Goal: Task Accomplishment & Management: Manage account settings

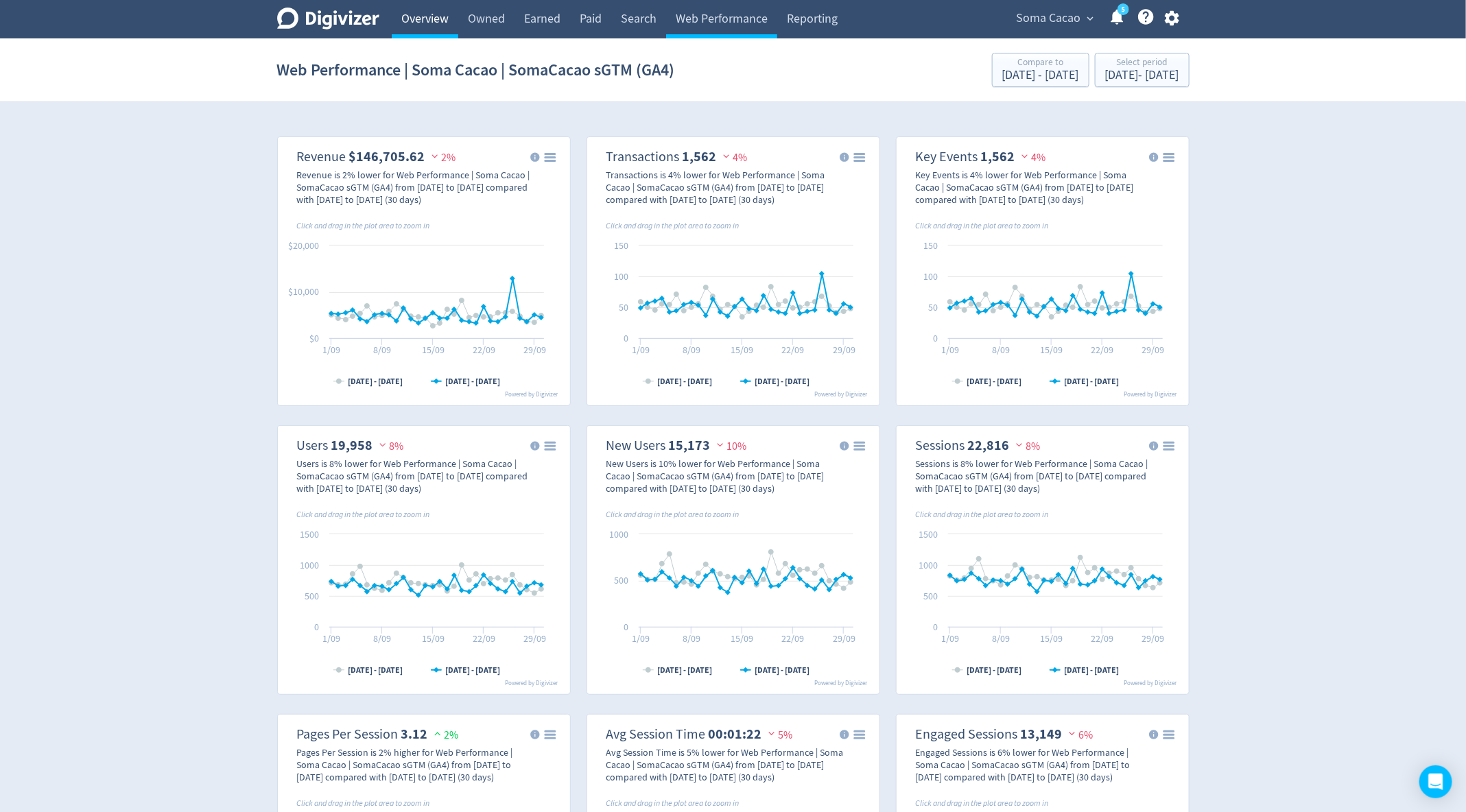
click at [426, 25] on link "Overview" at bounding box center [425, 19] width 67 height 39
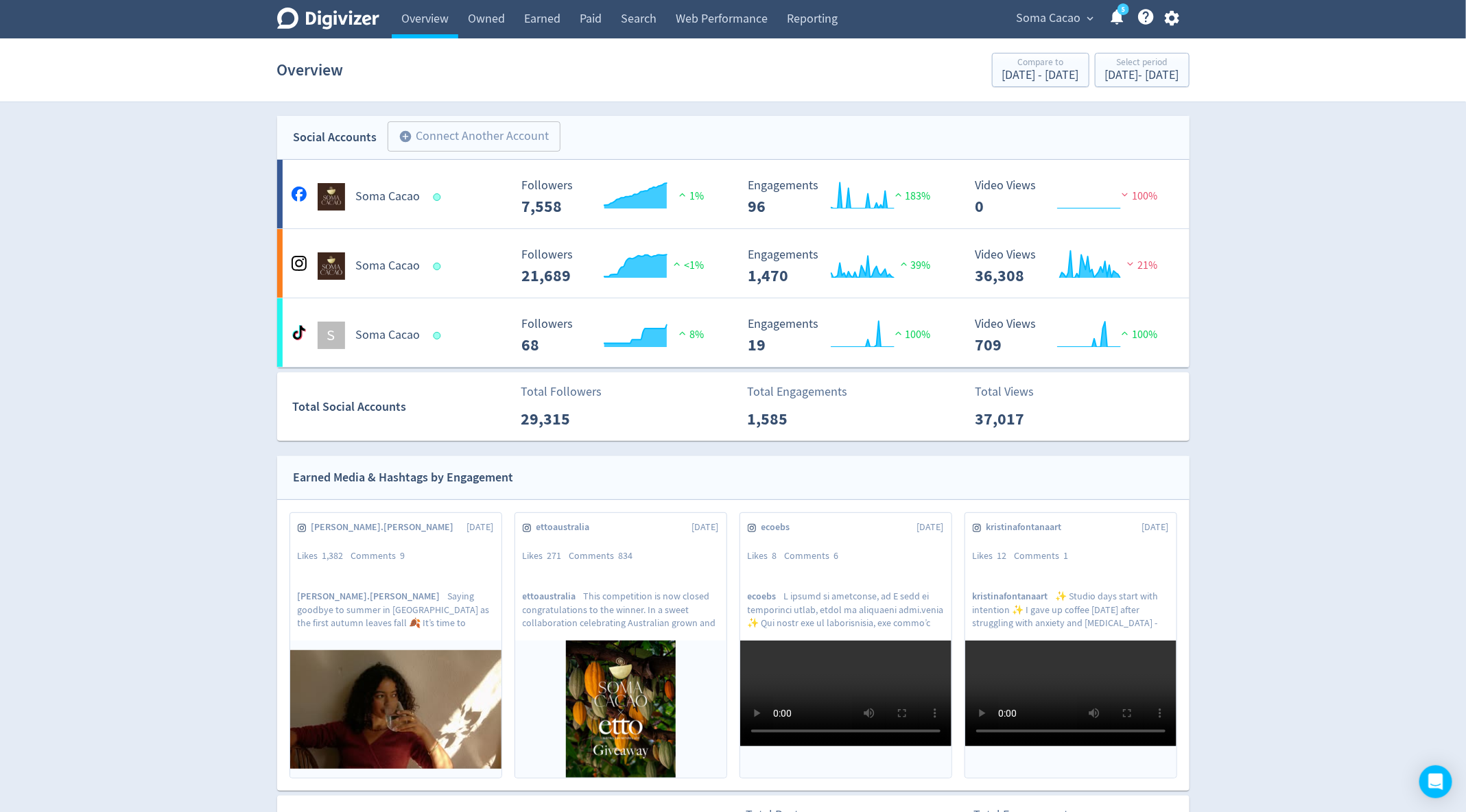
click at [1066, 17] on span "Soma Cacao" at bounding box center [1048, 18] width 64 height 22
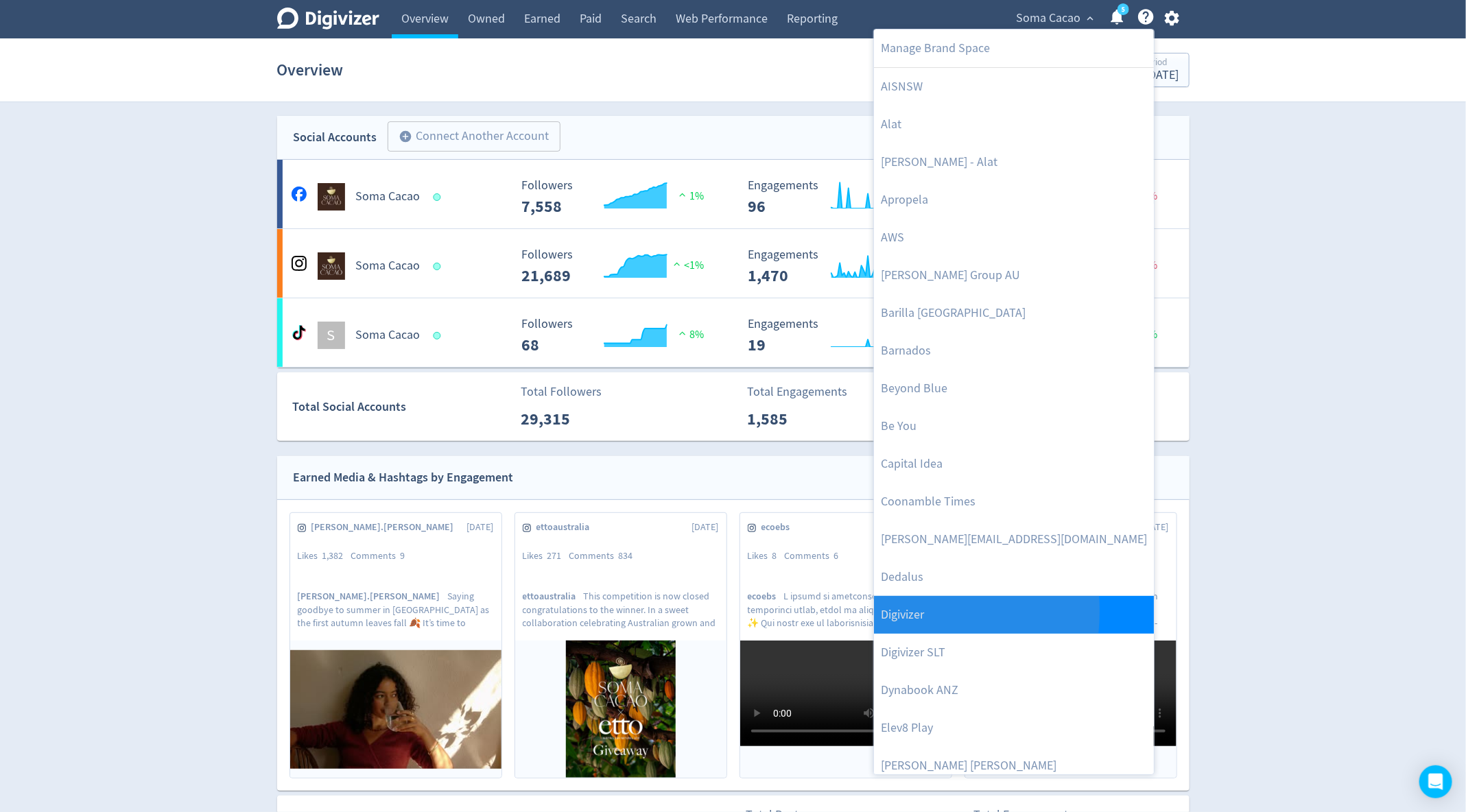
click at [886, 611] on link "Digivizer" at bounding box center [1013, 614] width 280 height 38
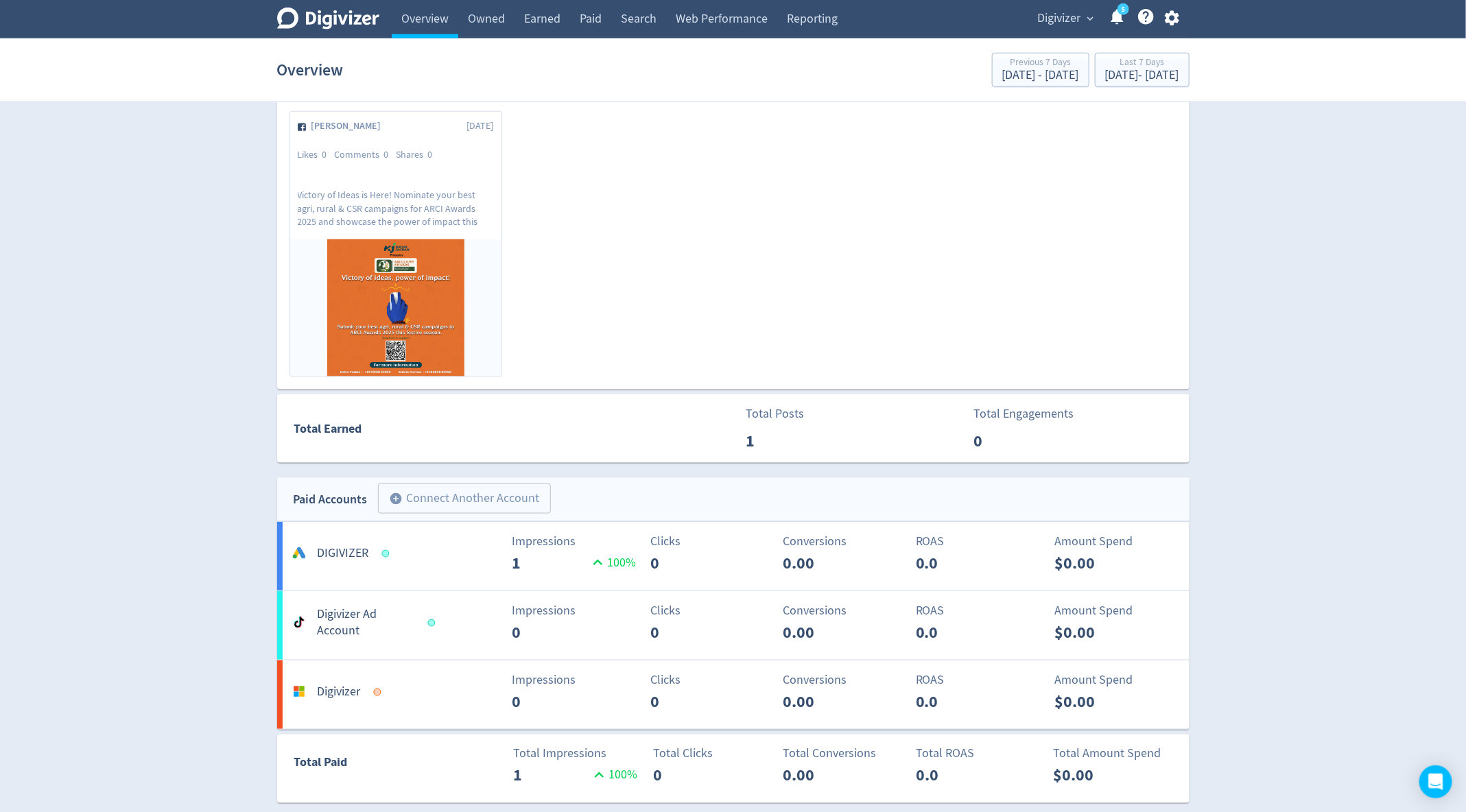
scroll to position [719, 0]
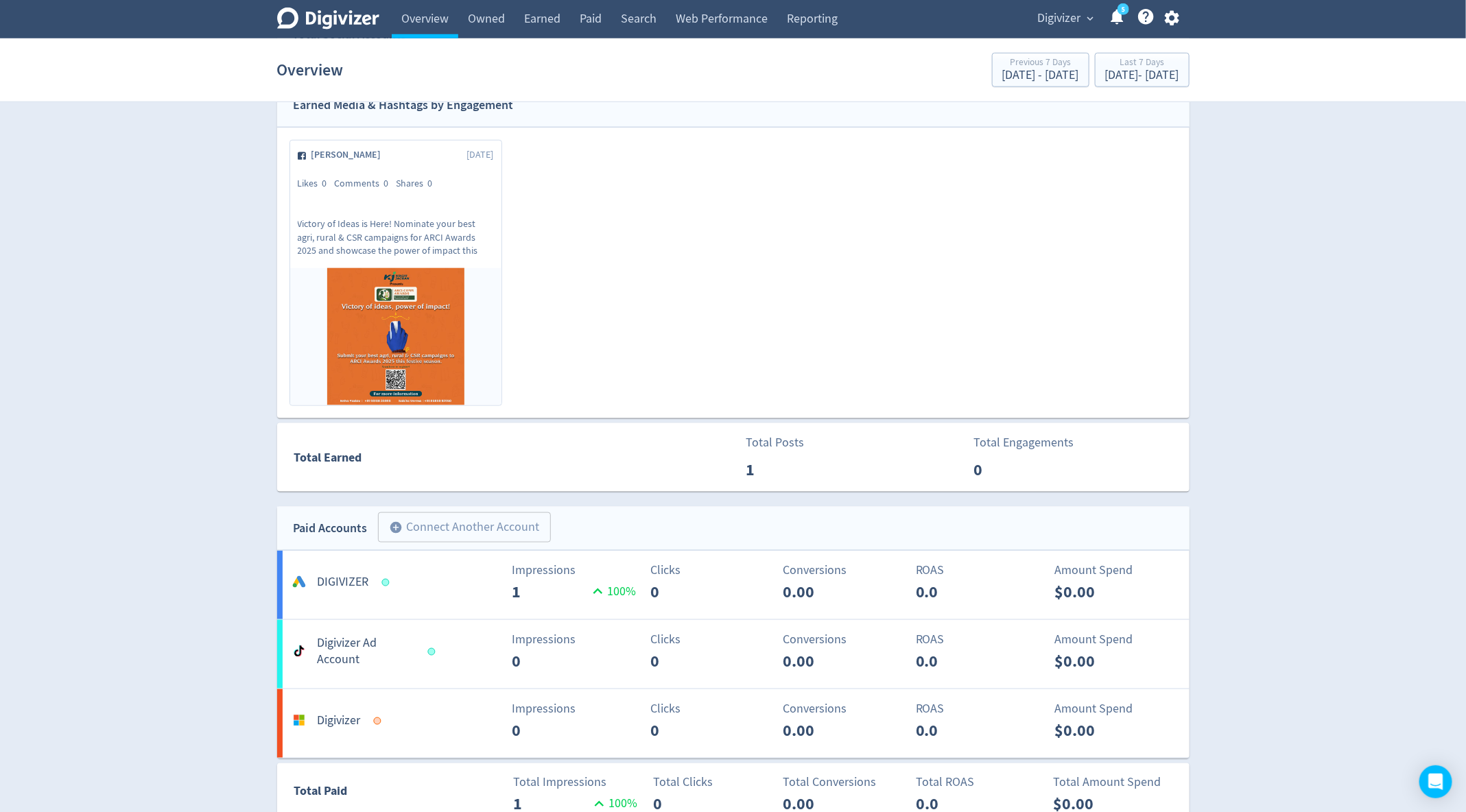
click at [446, 254] on link "[PERSON_NAME] [DATE] Likes 0 Comments 0 Shares 0 Victory of Ideas is Here! Nomi…" at bounding box center [395, 273] width 212 height 265
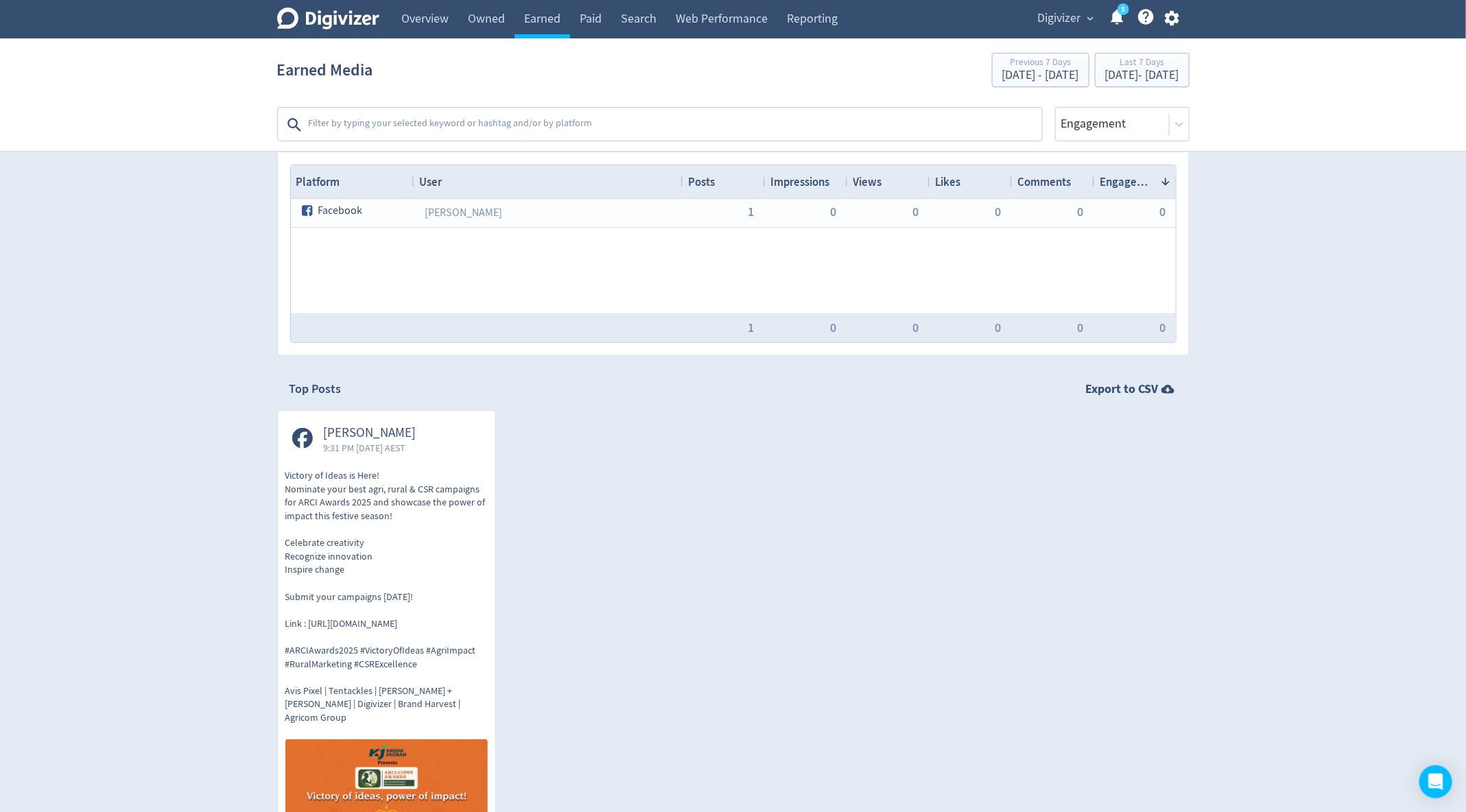
scroll to position [57, 0]
click at [428, 26] on link "Overview" at bounding box center [425, 19] width 67 height 39
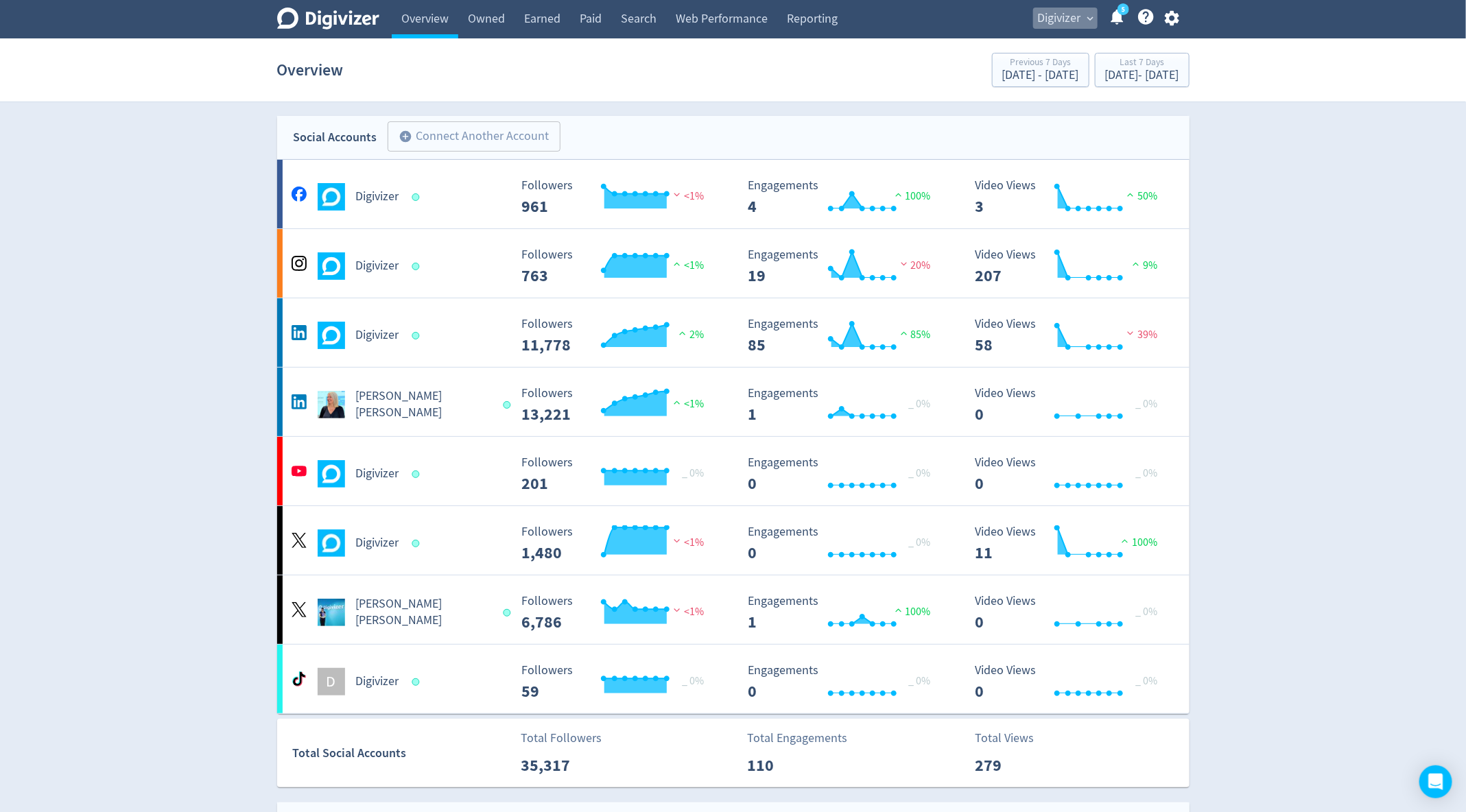
click at [1058, 14] on span "Digivizer" at bounding box center [1059, 18] width 43 height 22
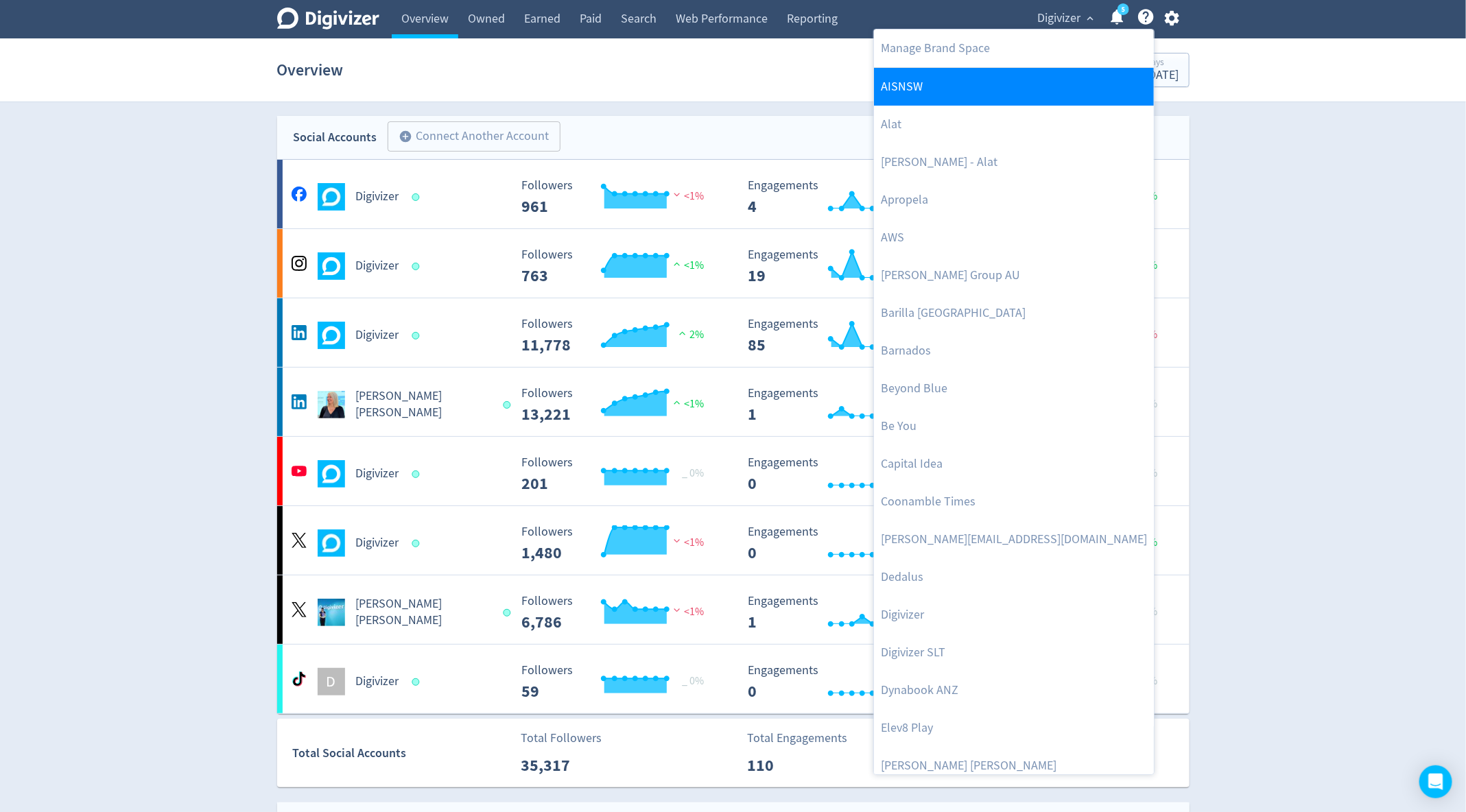
click at [931, 88] on link "AISNSW" at bounding box center [1013, 86] width 280 height 38
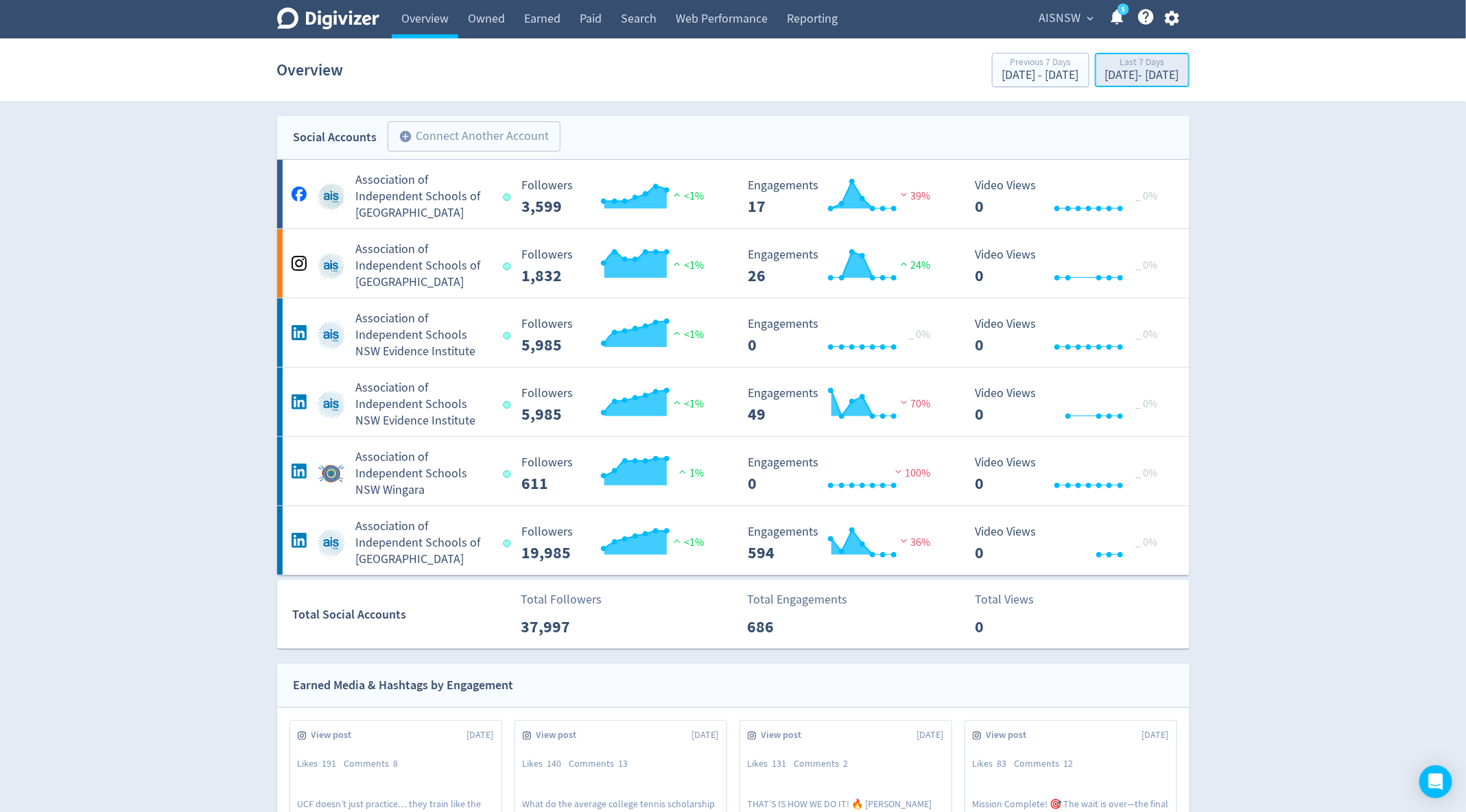
click at [1121, 85] on button "Last 7 Days [DATE] - [DATE]" at bounding box center [1142, 69] width 95 height 34
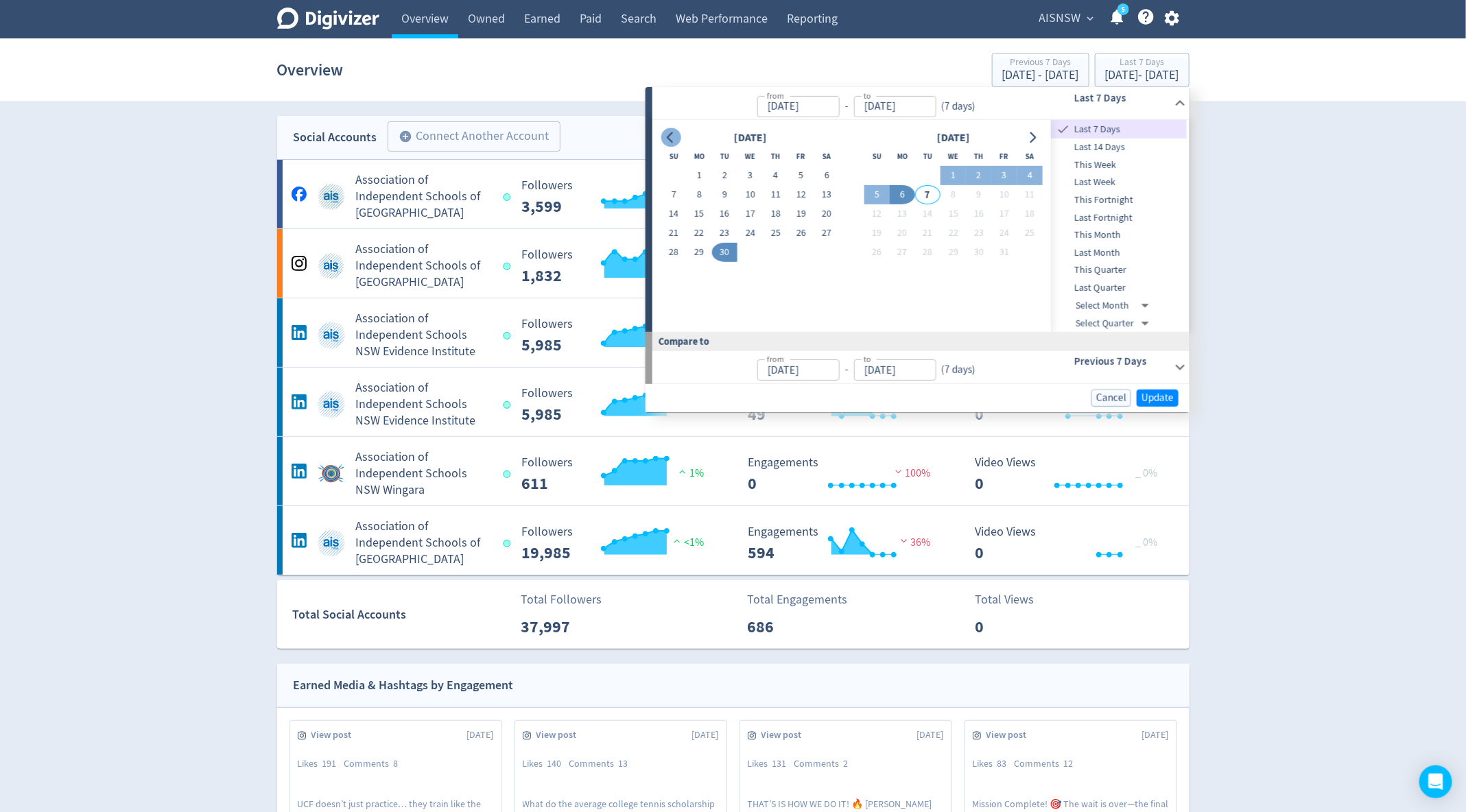
click at [676, 138] on icon "Go to previous month" at bounding box center [671, 137] width 11 height 11
click at [800, 177] on button "1" at bounding box center [801, 176] width 25 height 19
type input "[DATE]"
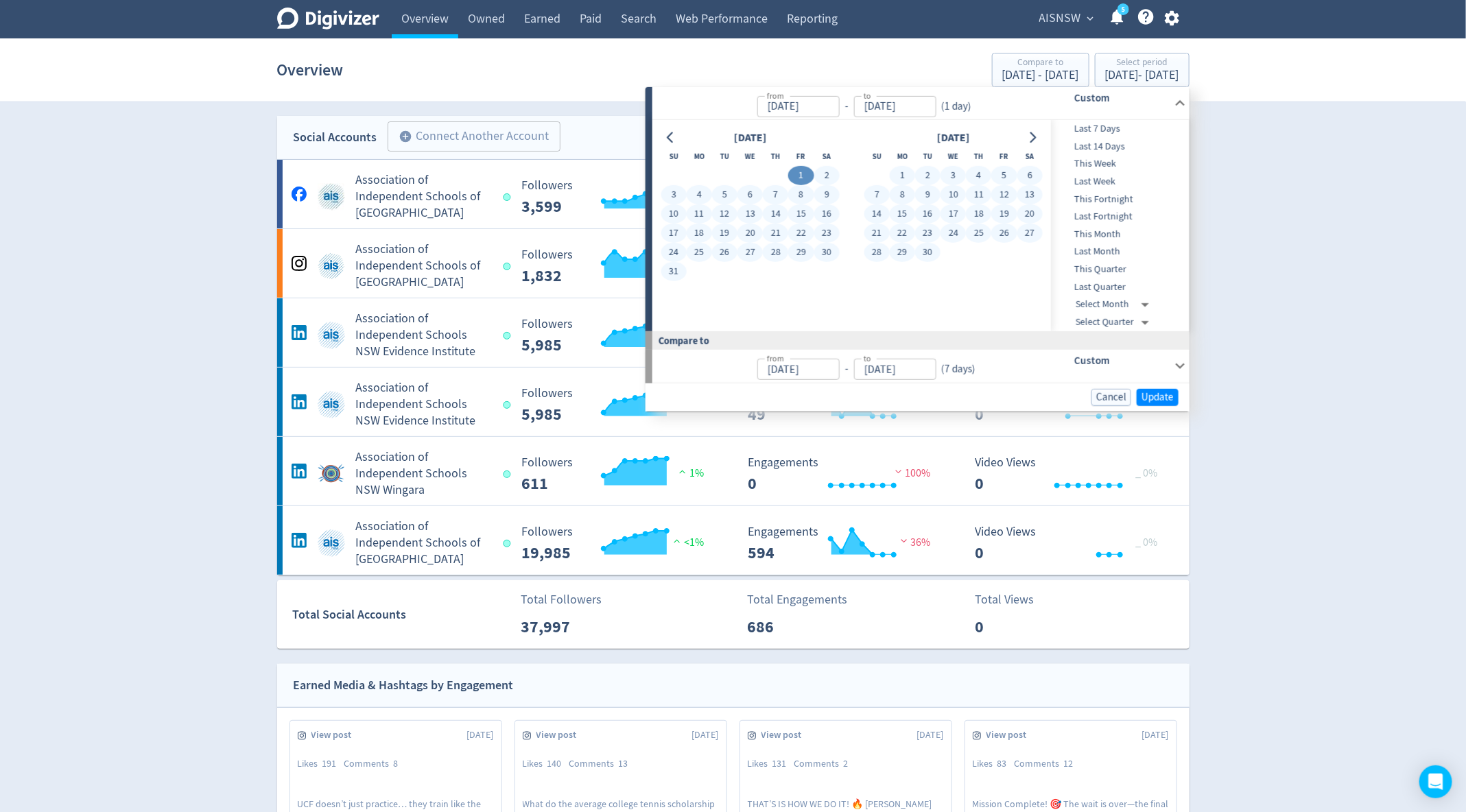
click at [917, 253] on button "30" at bounding box center [927, 253] width 25 height 19
type input "[DATE]"
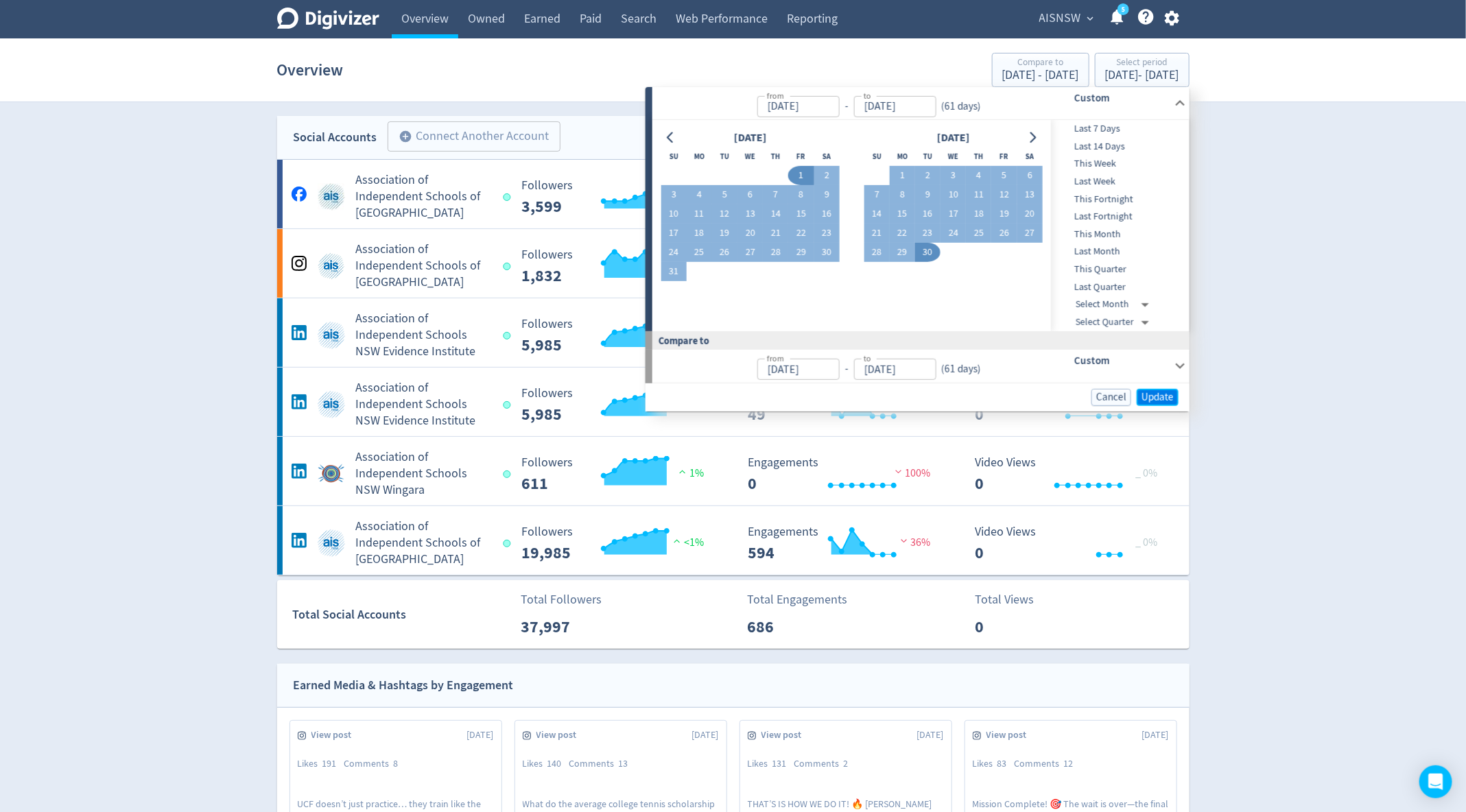
click at [1175, 389] on button "Update" at bounding box center [1158, 397] width 42 height 18
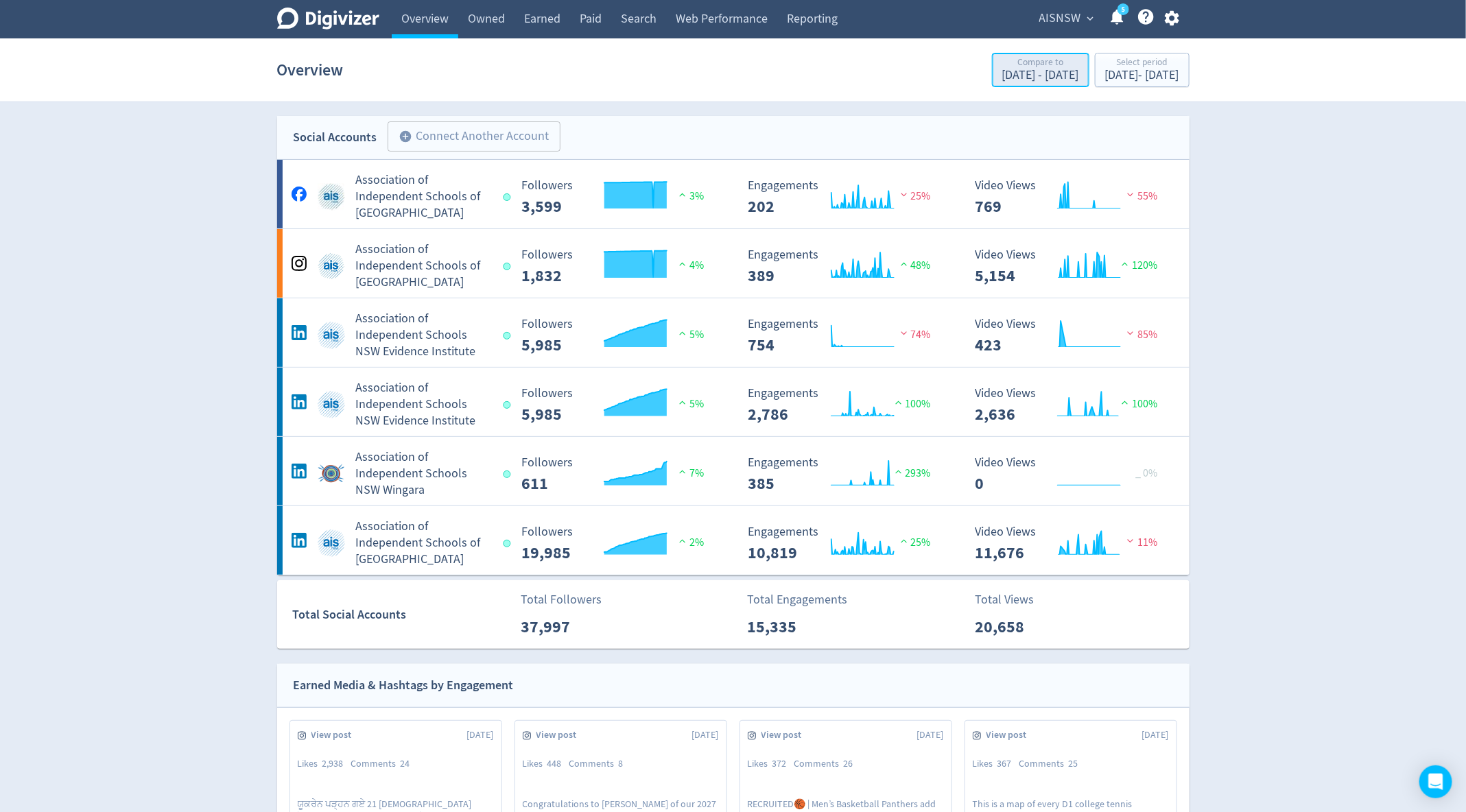
click at [1002, 70] on div "[DATE] - [DATE]" at bounding box center [1040, 75] width 77 height 12
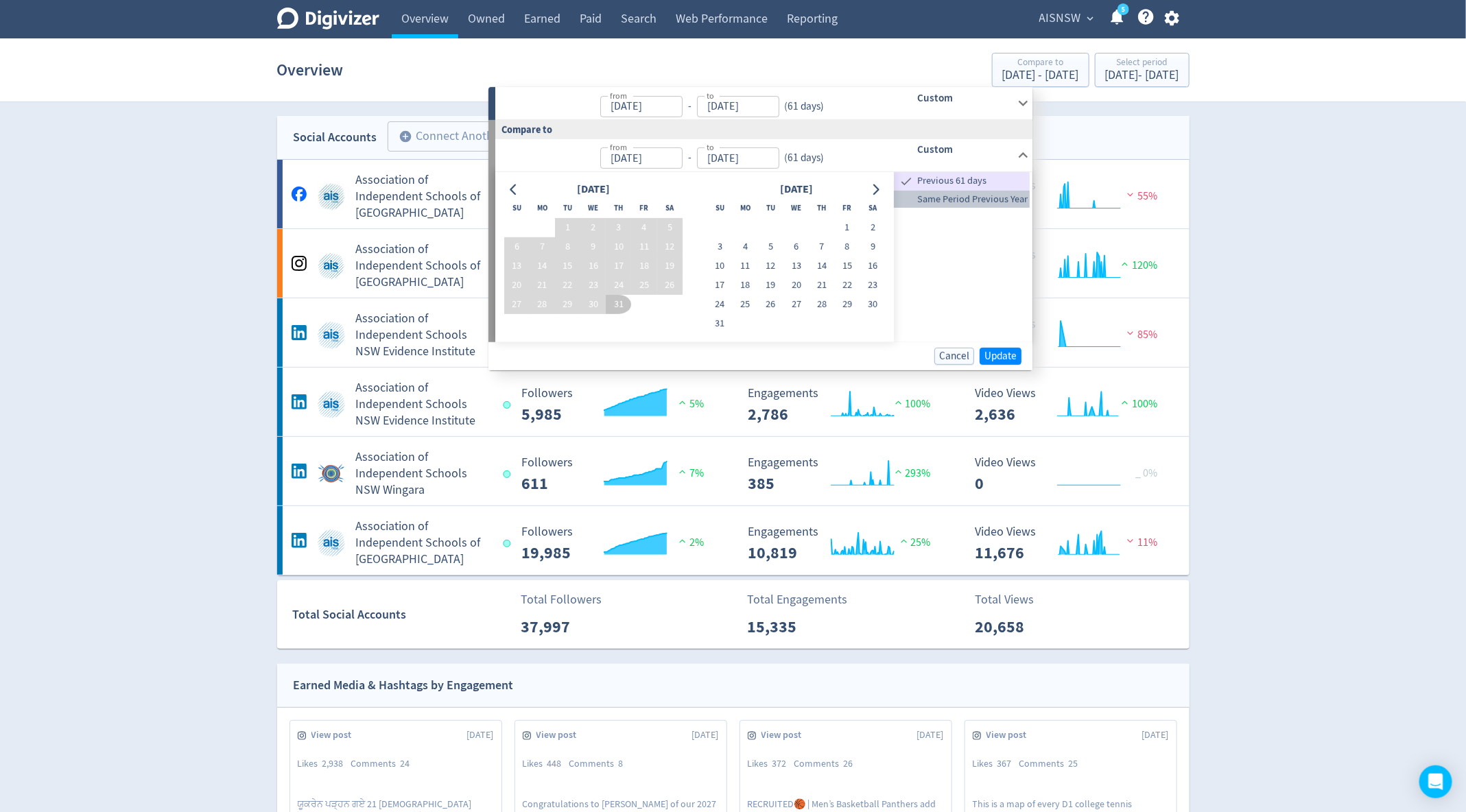
click at [947, 199] on span "Same Period Previous Year" at bounding box center [962, 199] width 136 height 15
type input "[DATE]"
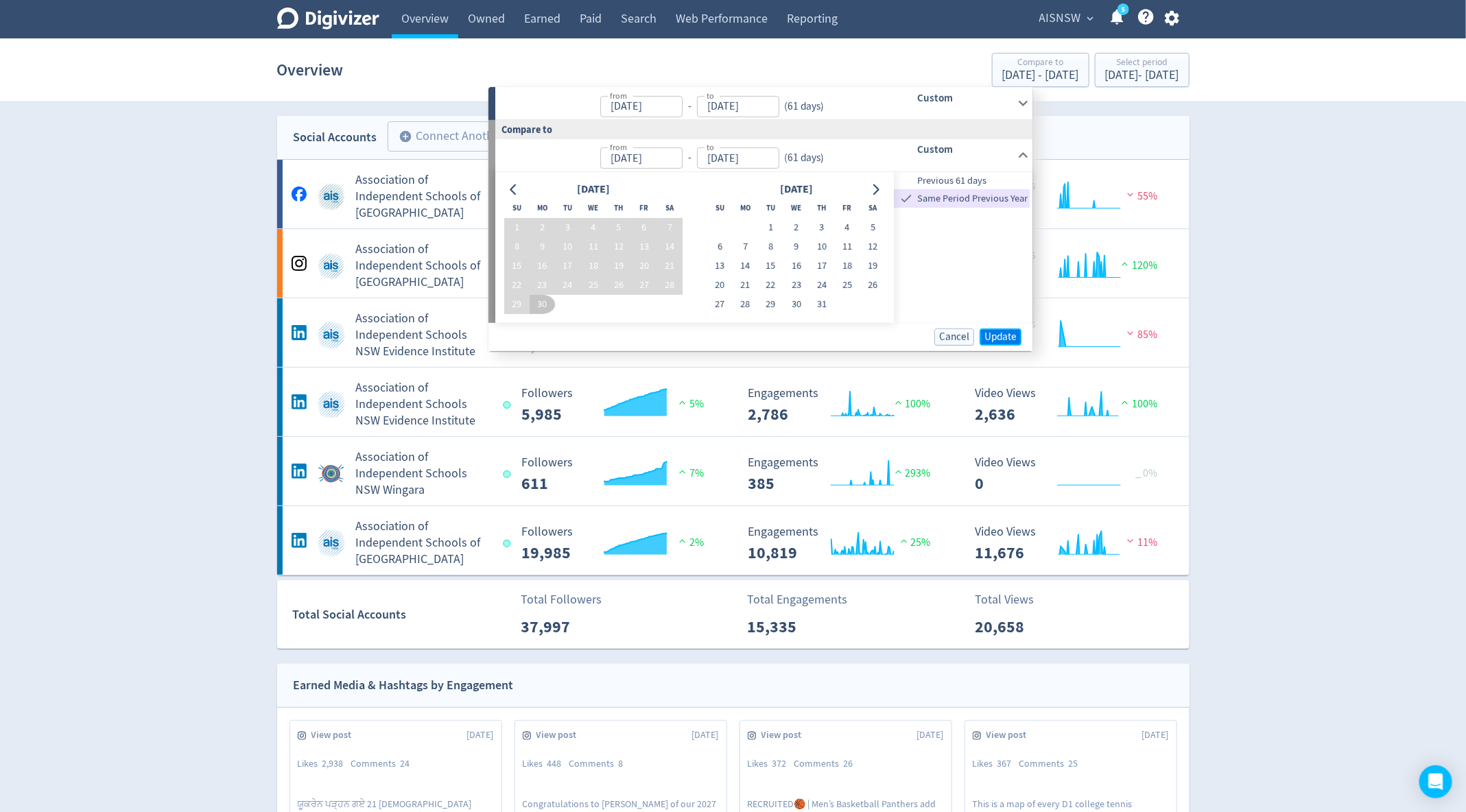
click at [995, 337] on span "Update" at bounding box center [1000, 336] width 32 height 11
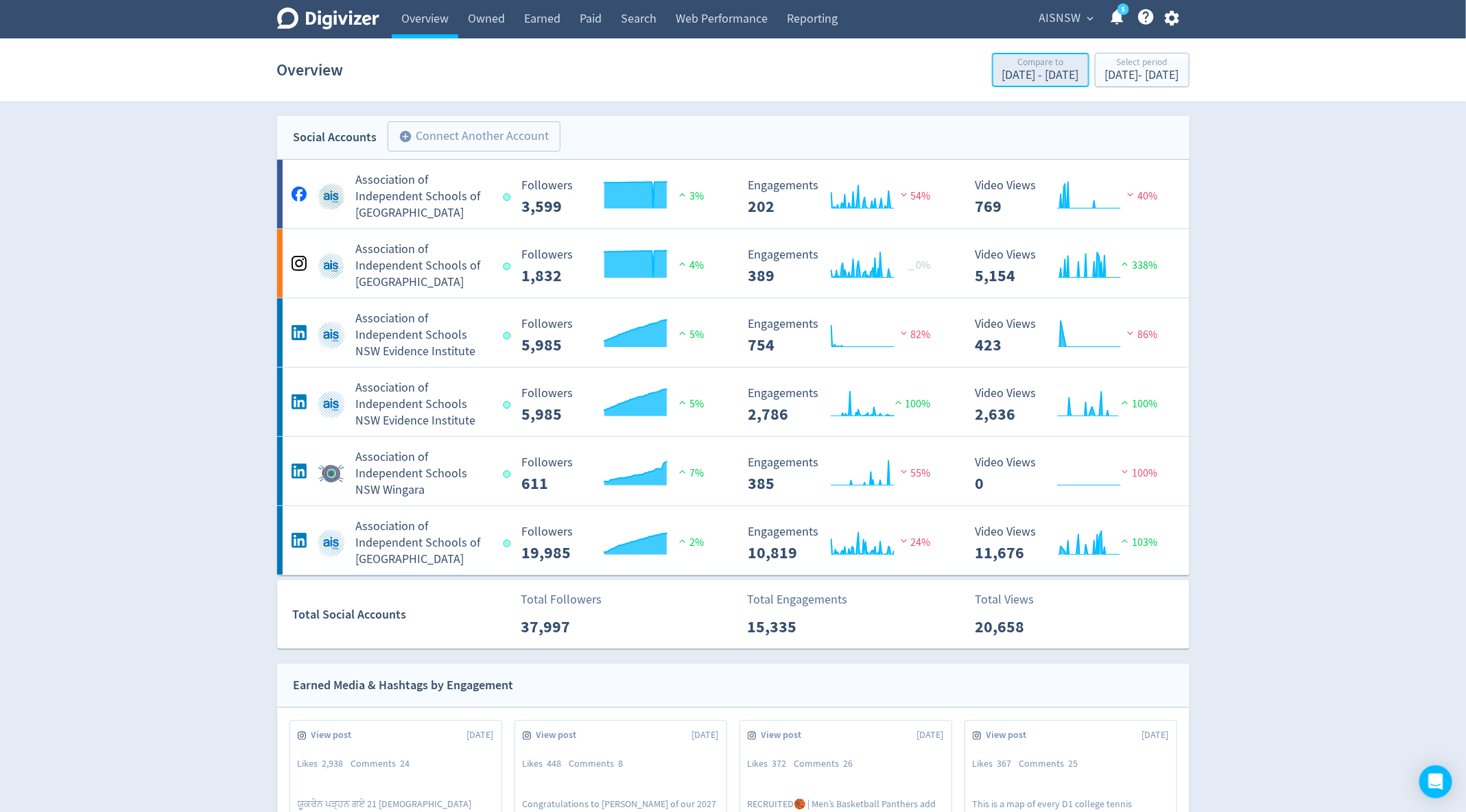
click at [1002, 75] on div "[DATE] - [DATE]" at bounding box center [1040, 75] width 77 height 12
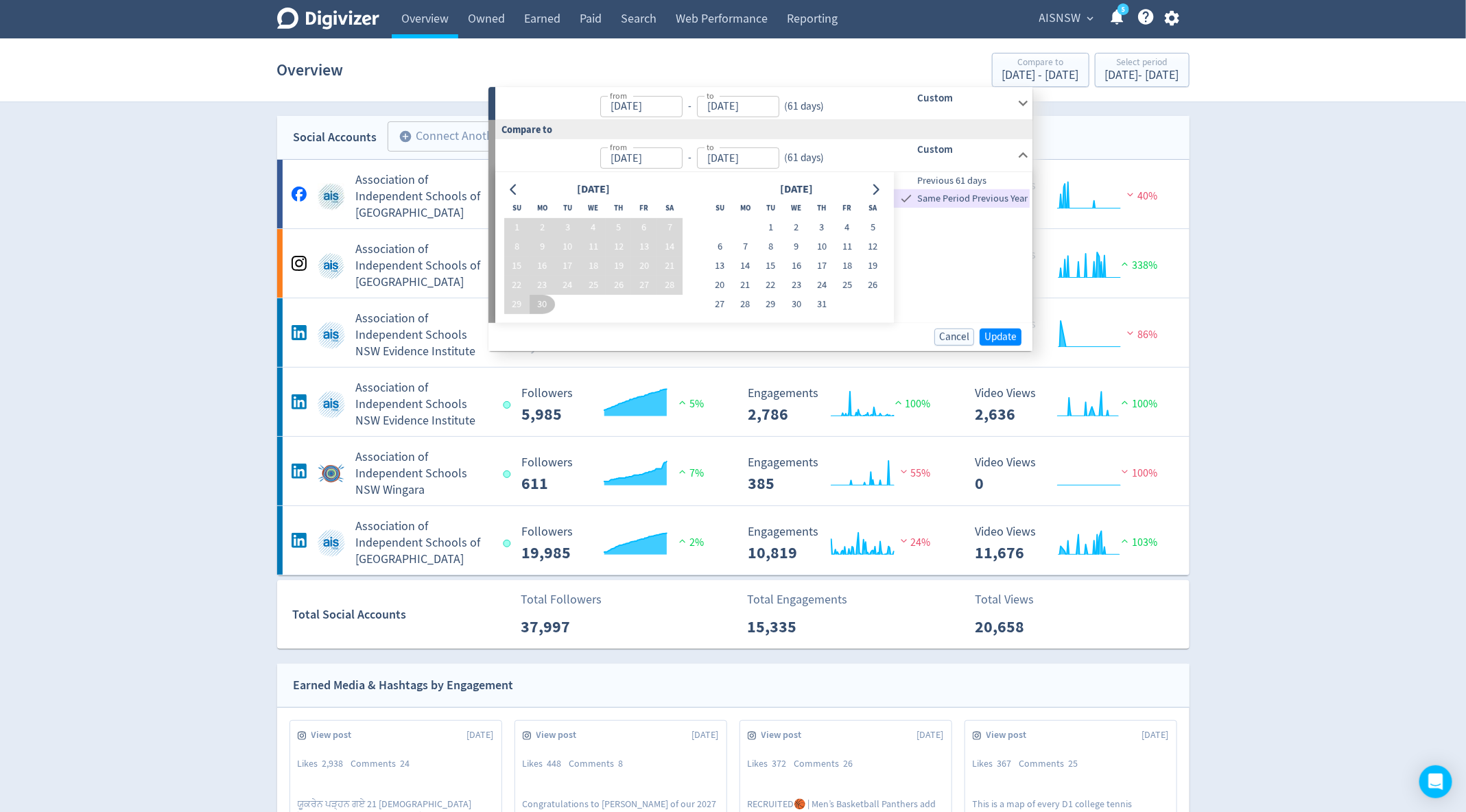
click at [967, 174] on span "Previous 61 days" at bounding box center [962, 181] width 136 height 15
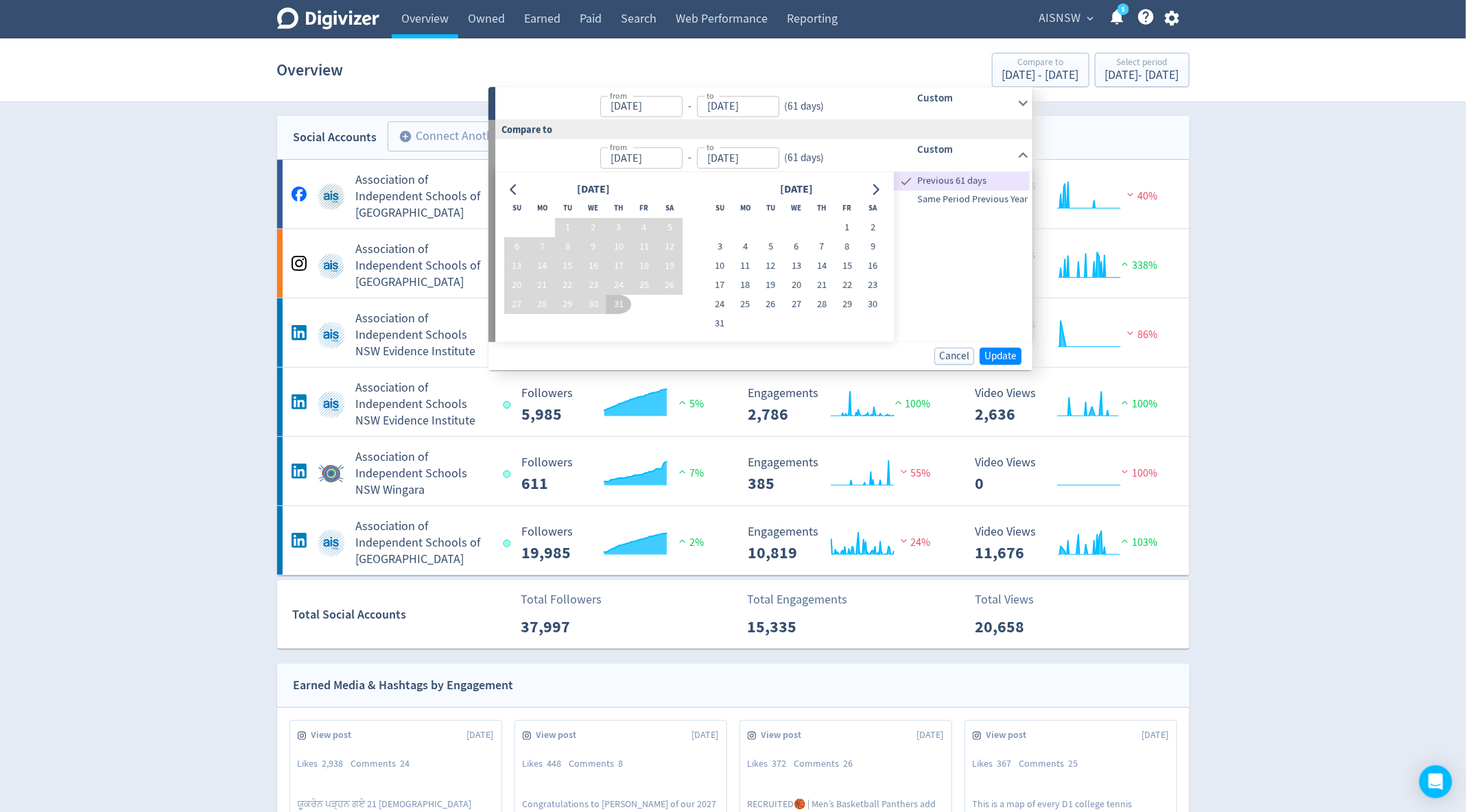
type input "[DATE]"
click at [995, 359] on span "Update" at bounding box center [1000, 356] width 32 height 11
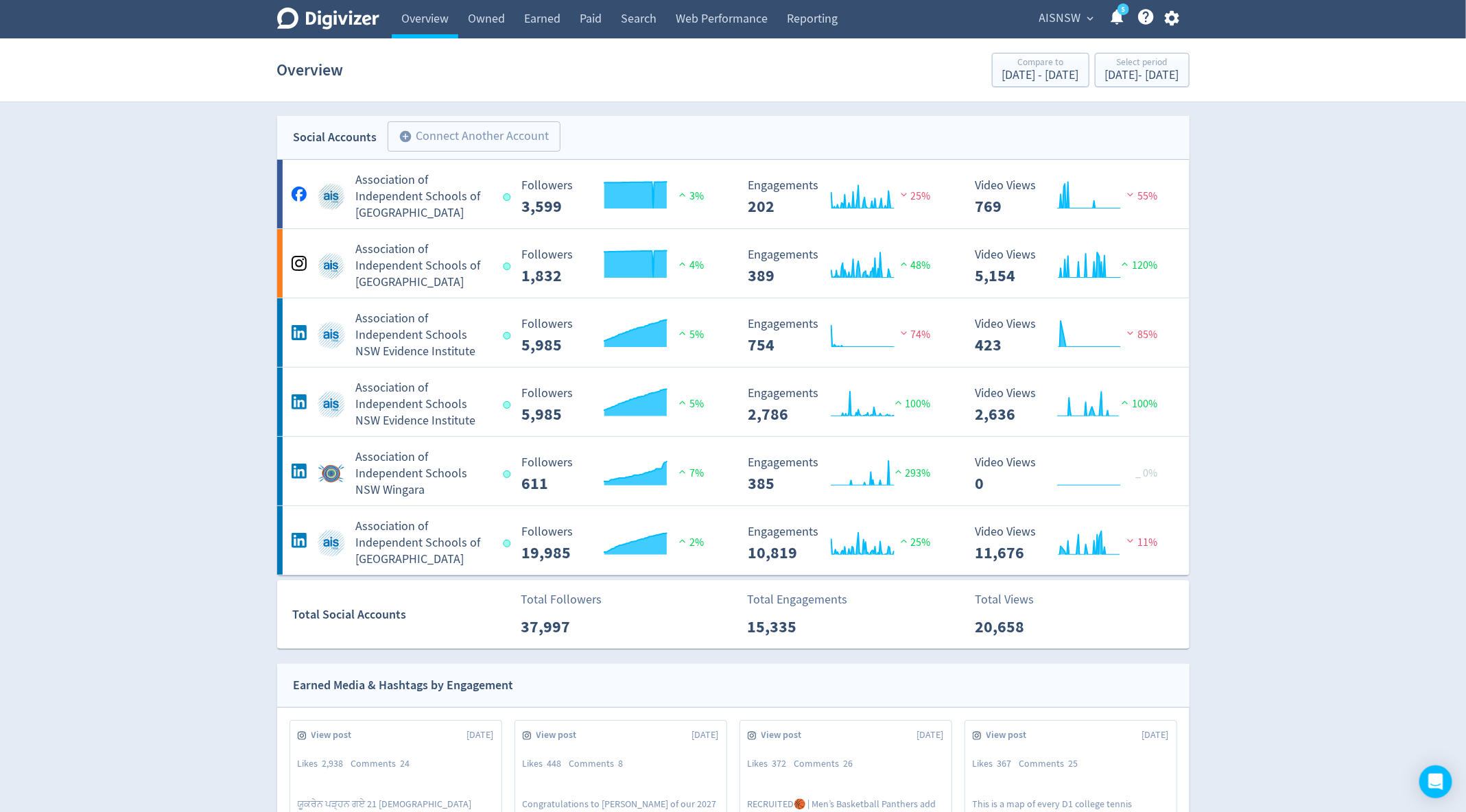
click at [1073, 19] on span "AISNSW" at bounding box center [1060, 18] width 42 height 22
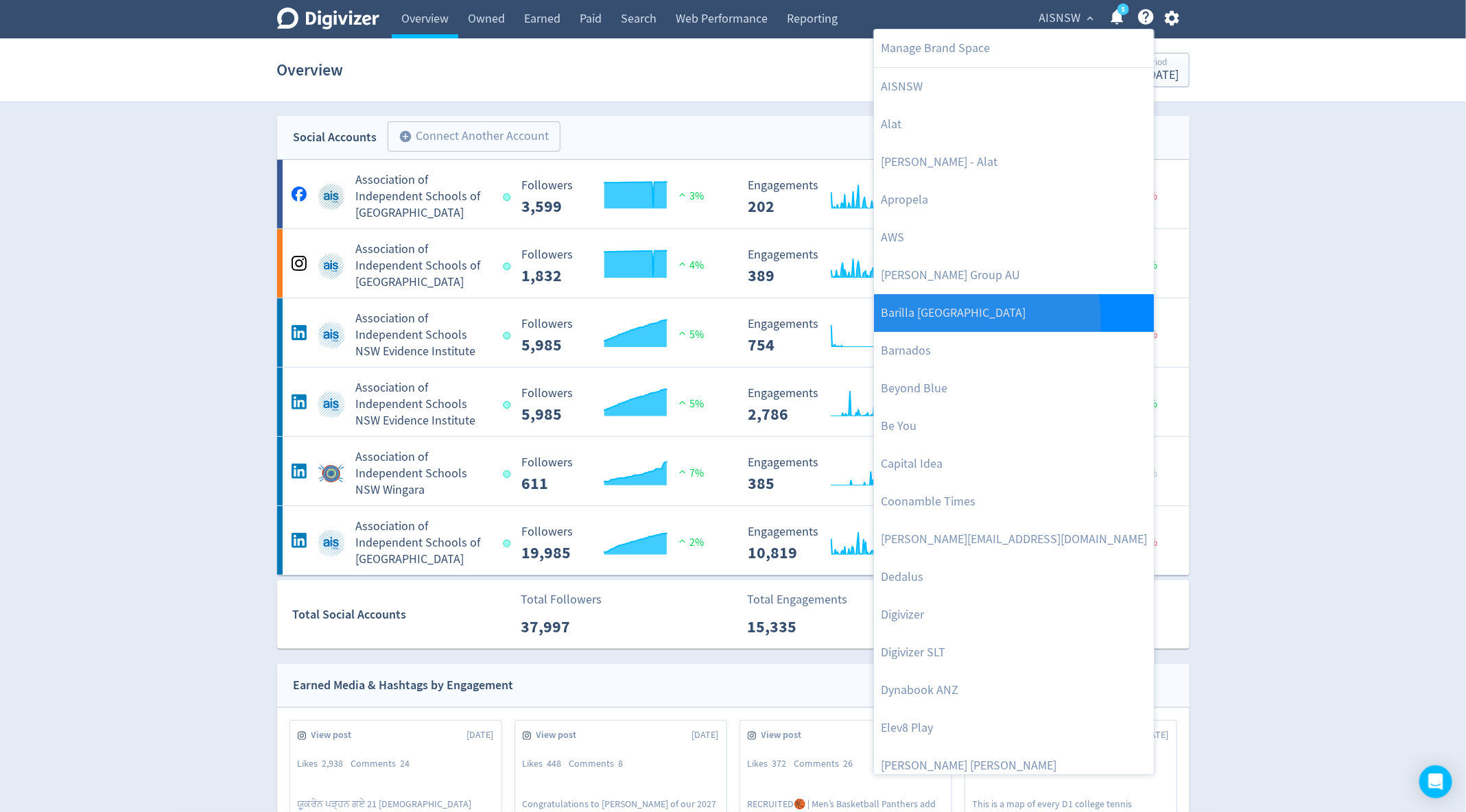
click at [950, 320] on link "Barilla [GEOGRAPHIC_DATA]" at bounding box center [1013, 313] width 280 height 38
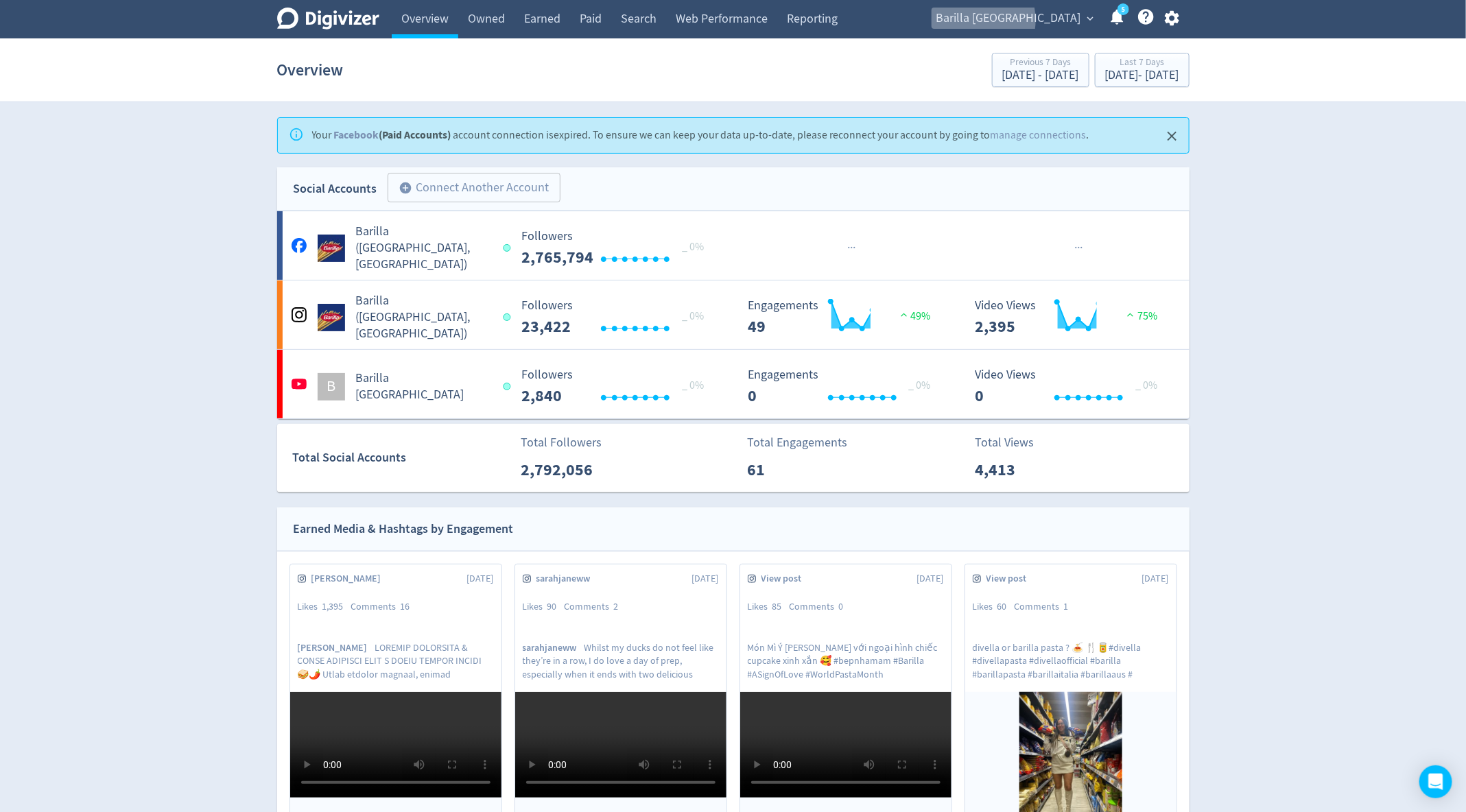
click at [1037, 20] on span "Barilla [GEOGRAPHIC_DATA]" at bounding box center [1008, 18] width 145 height 22
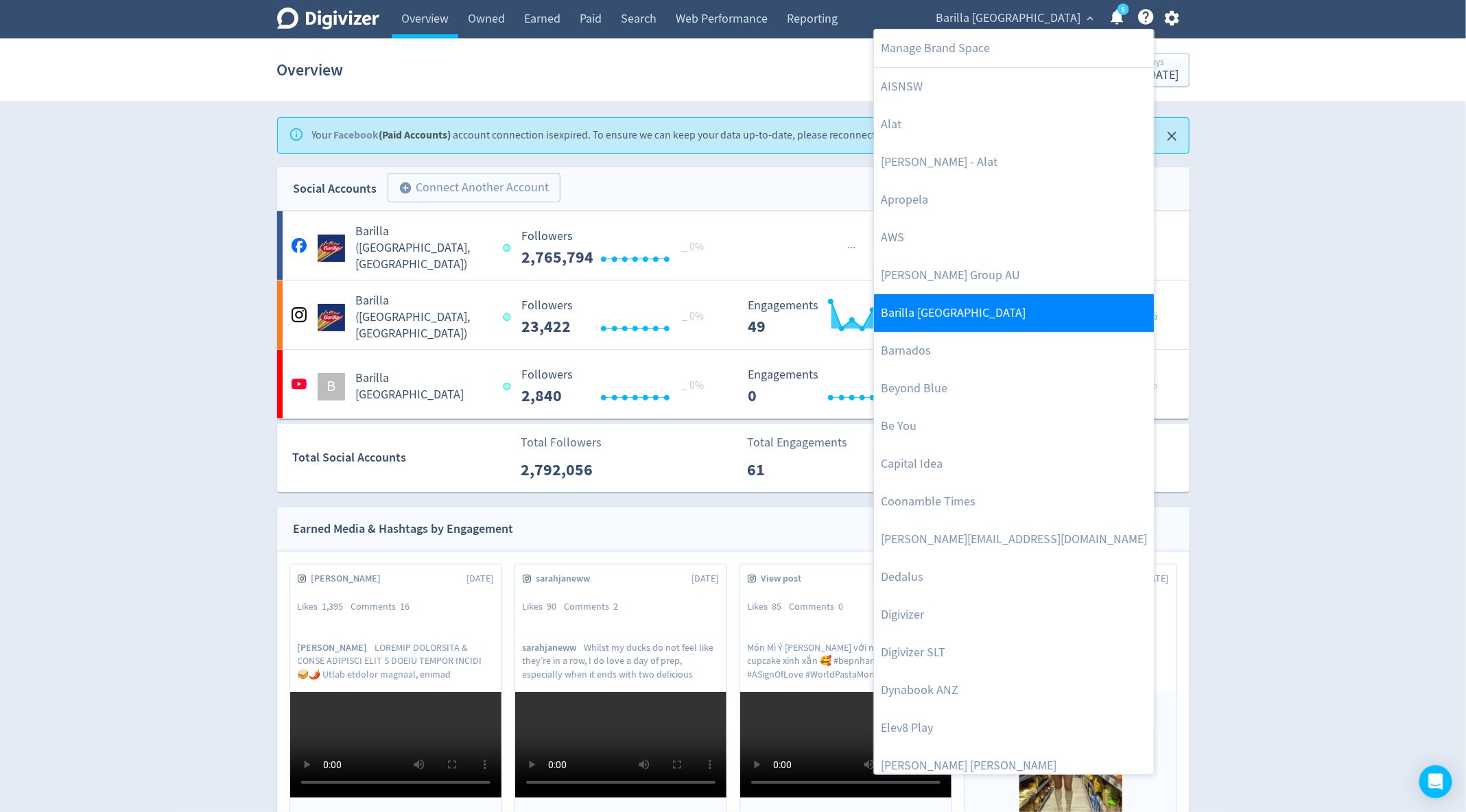
click at [950, 321] on link "Barilla [GEOGRAPHIC_DATA]" at bounding box center [1013, 313] width 280 height 38
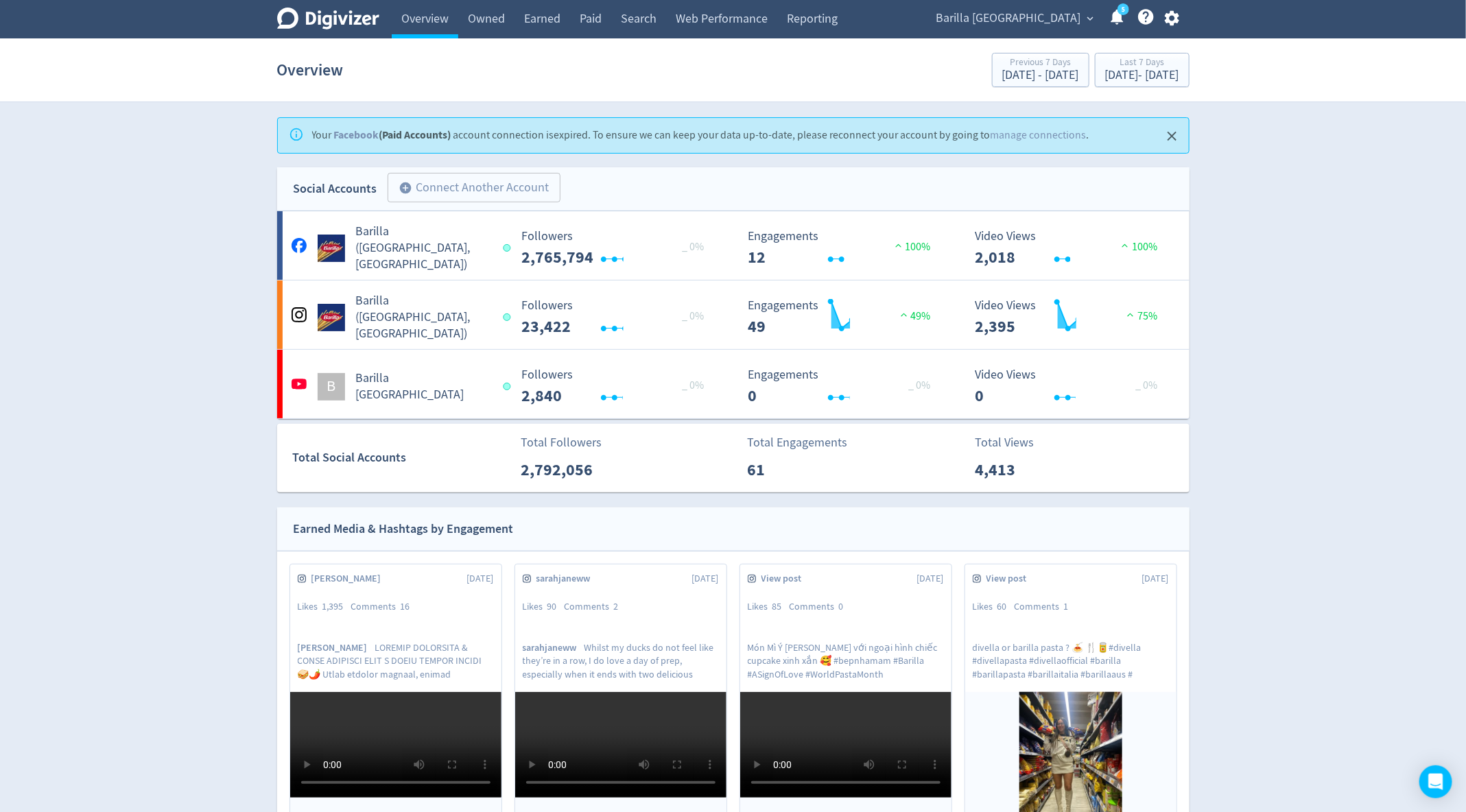
click at [1027, 19] on span "Barilla [GEOGRAPHIC_DATA]" at bounding box center [1008, 18] width 145 height 22
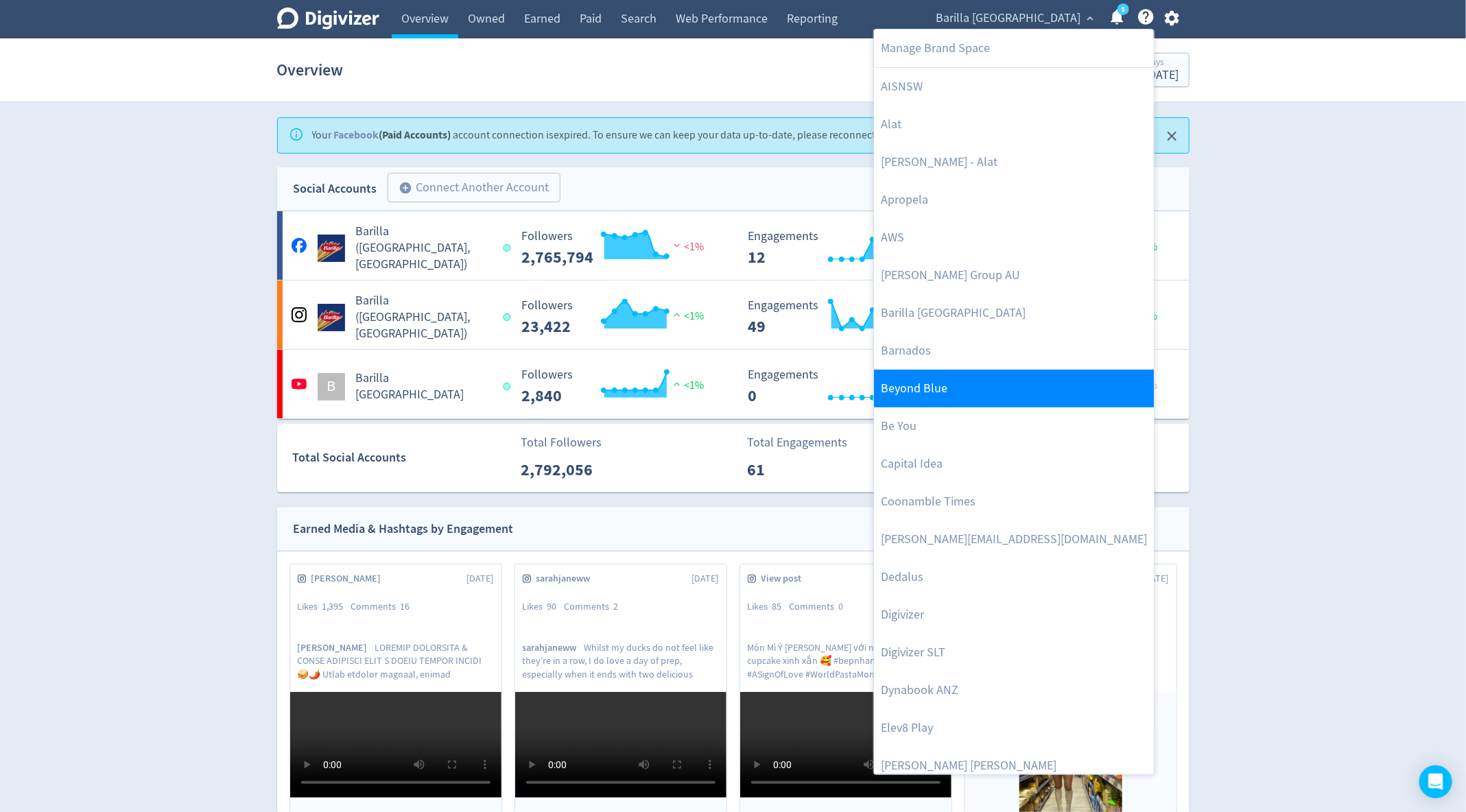
click at [935, 393] on link "Beyond Blue" at bounding box center [1013, 388] width 280 height 38
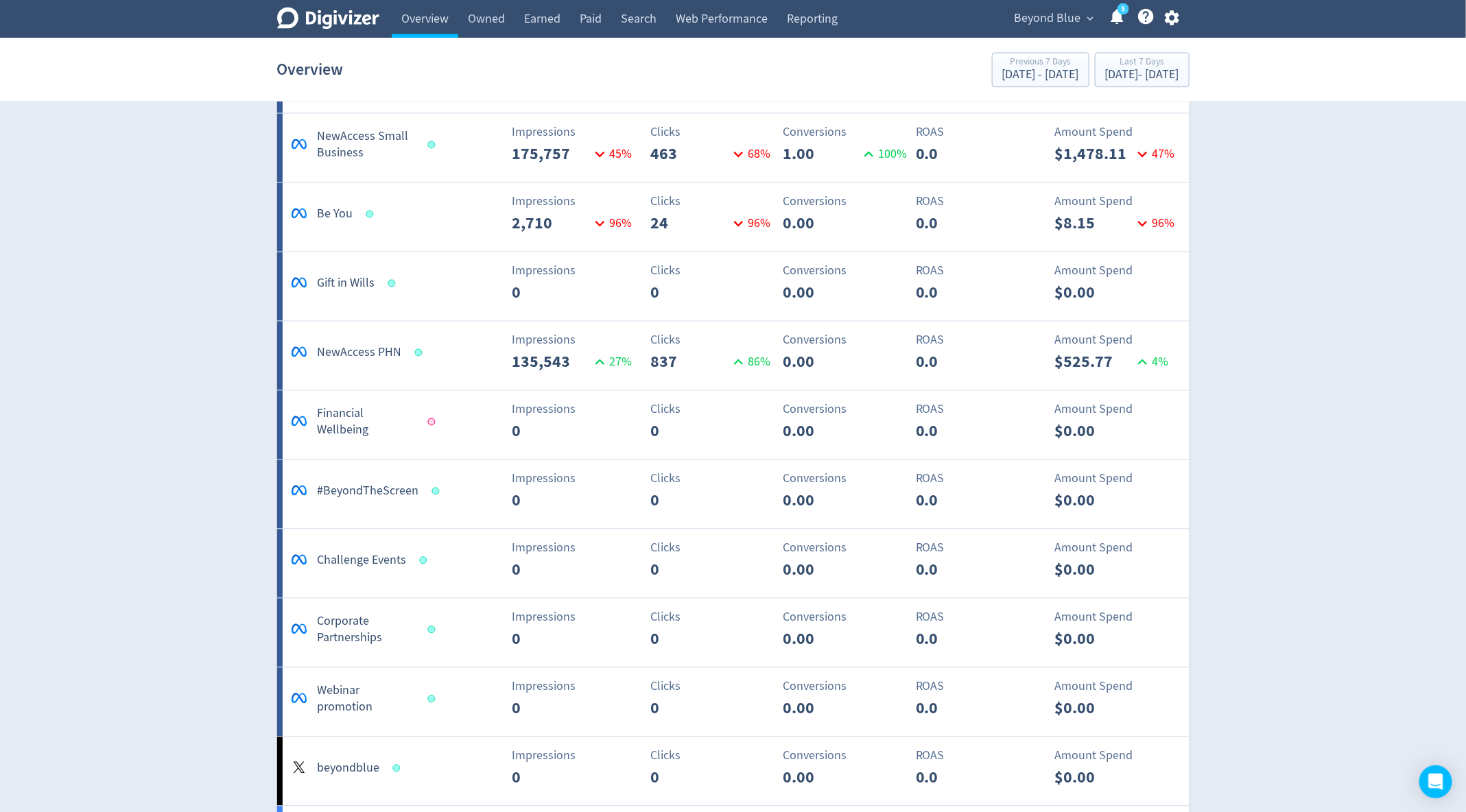
scroll to position [704, 0]
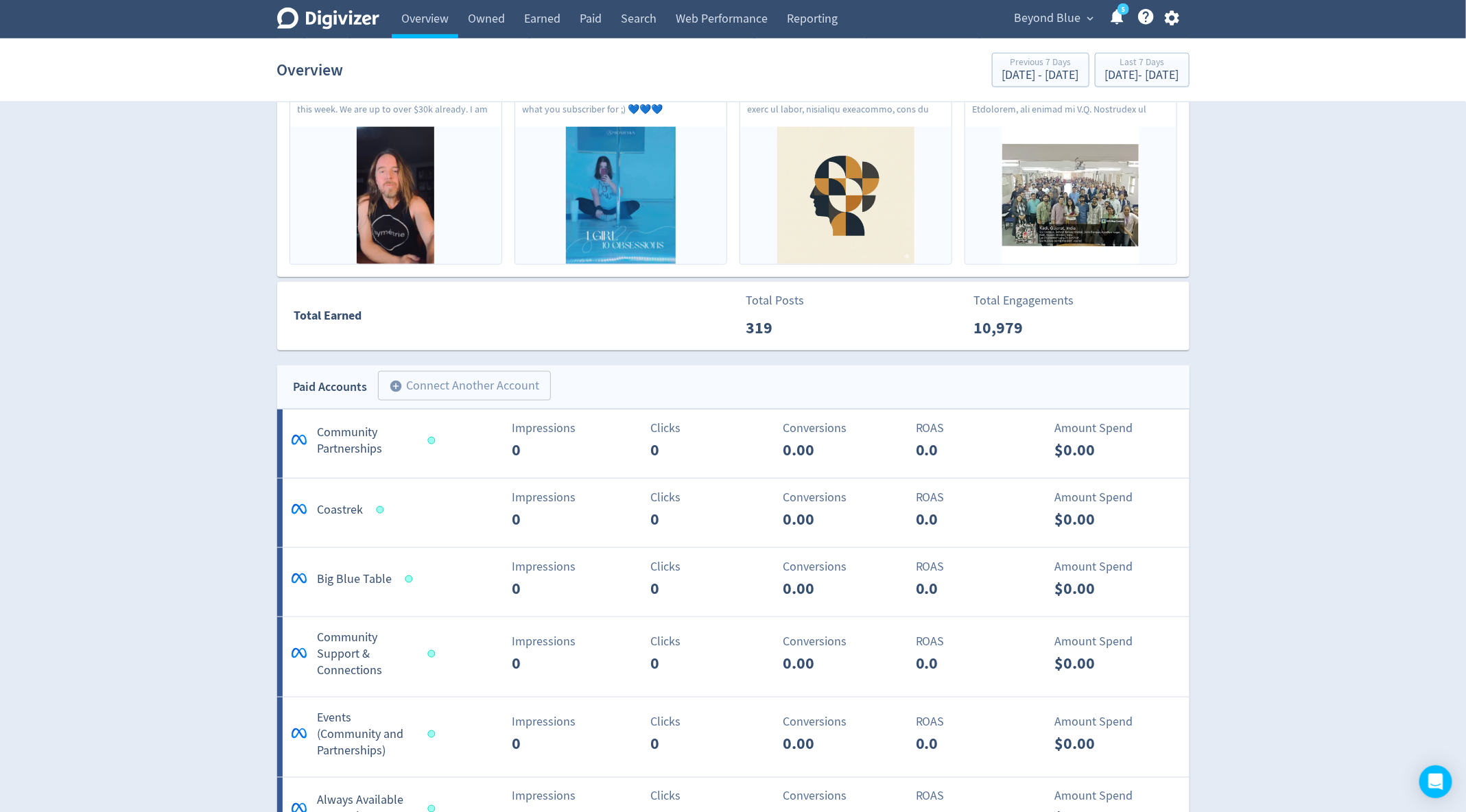
click at [1048, 12] on span "Beyond Blue" at bounding box center [1048, 18] width 67 height 22
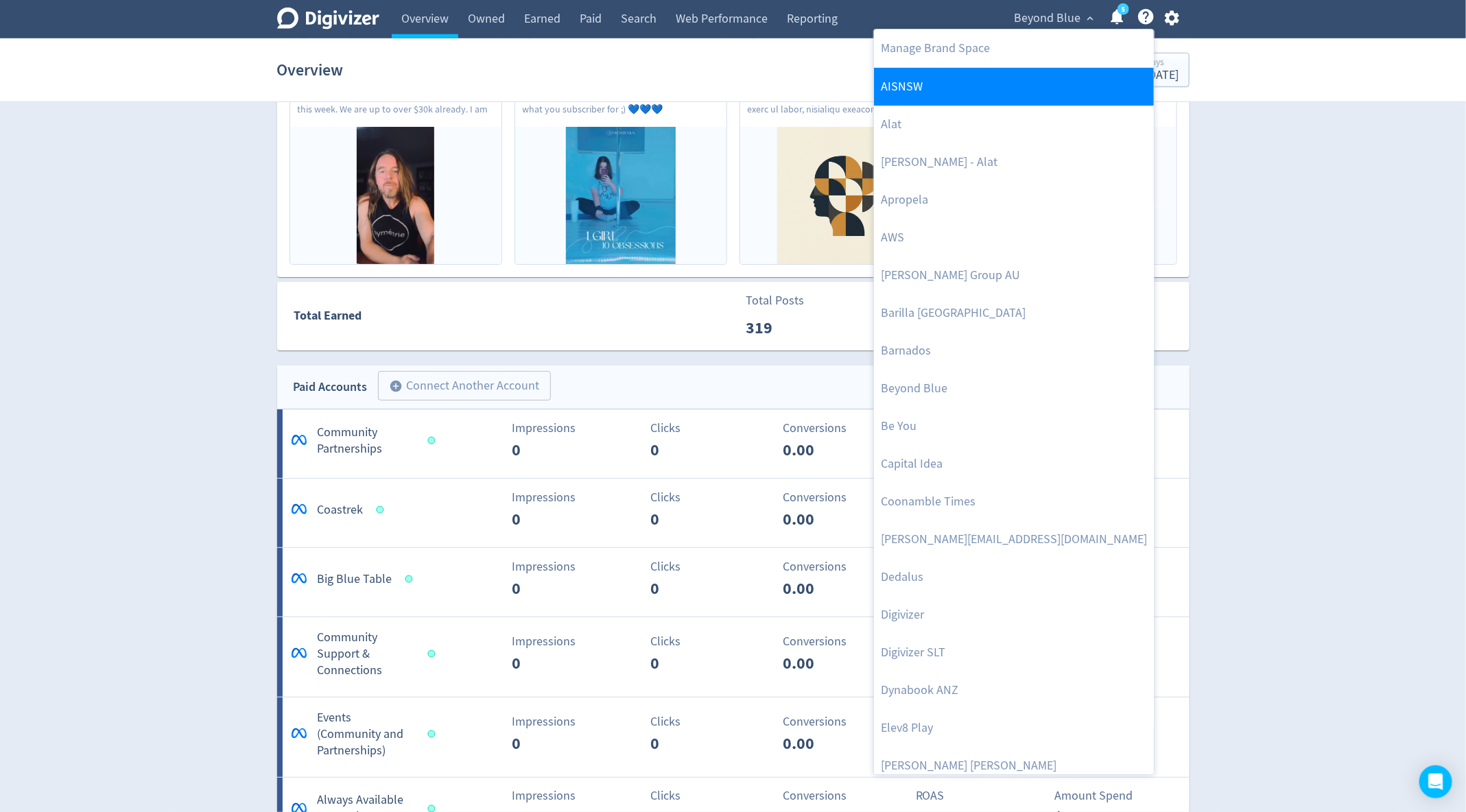
click at [947, 90] on link "AISNSW" at bounding box center [1013, 86] width 280 height 38
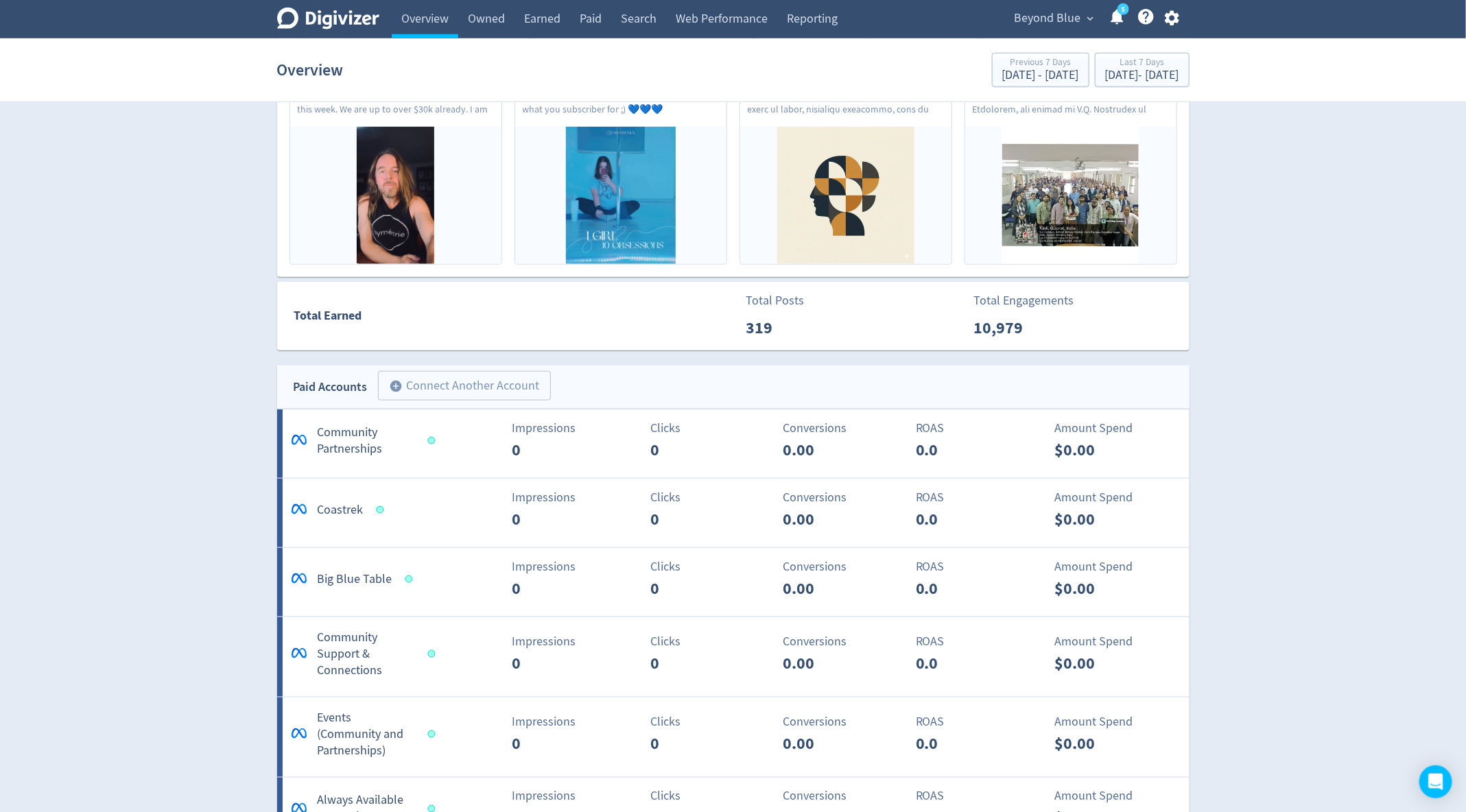
scroll to position [0, 0]
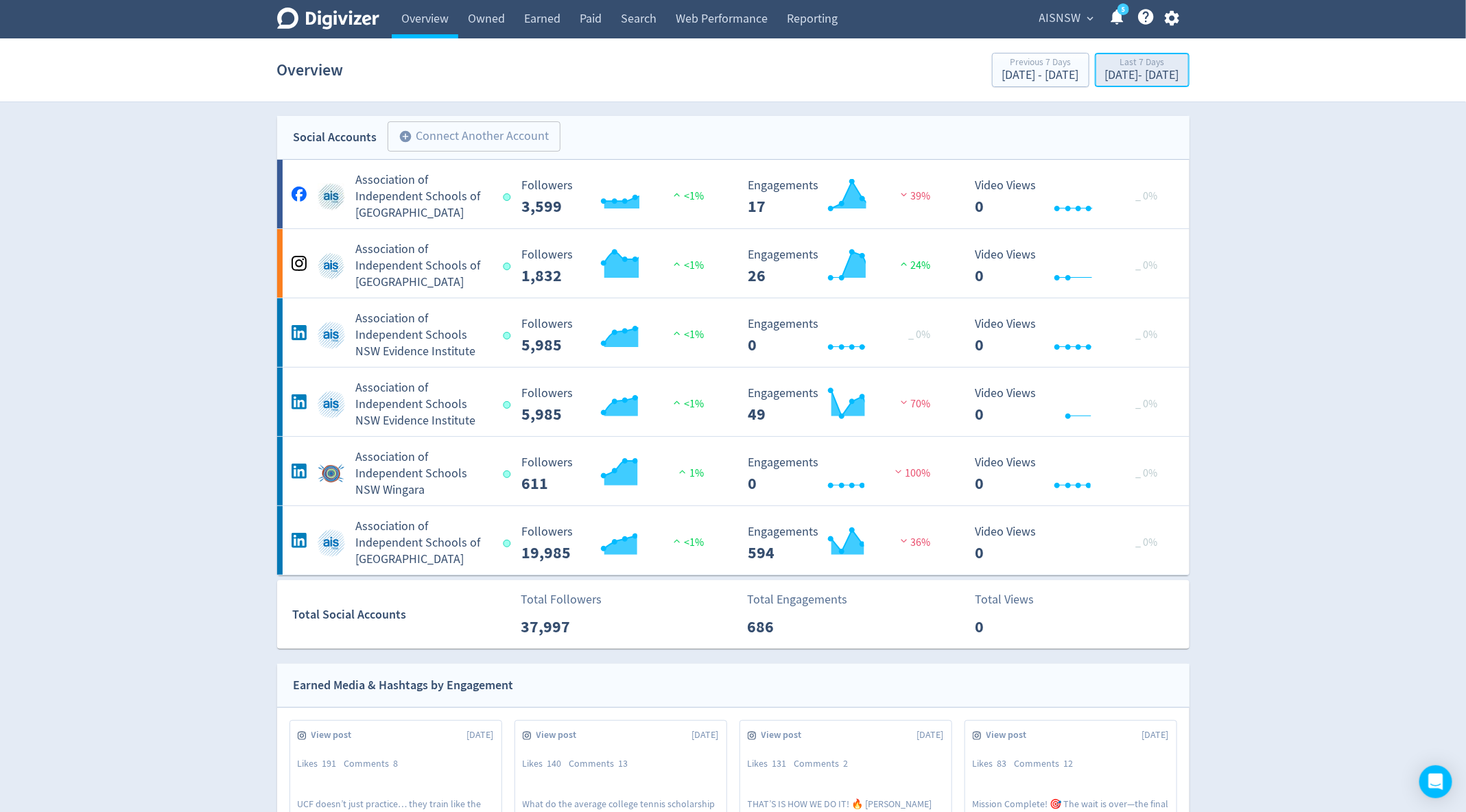
click at [1105, 82] on div "[DATE] - [DATE]" at bounding box center [1142, 75] width 74 height 12
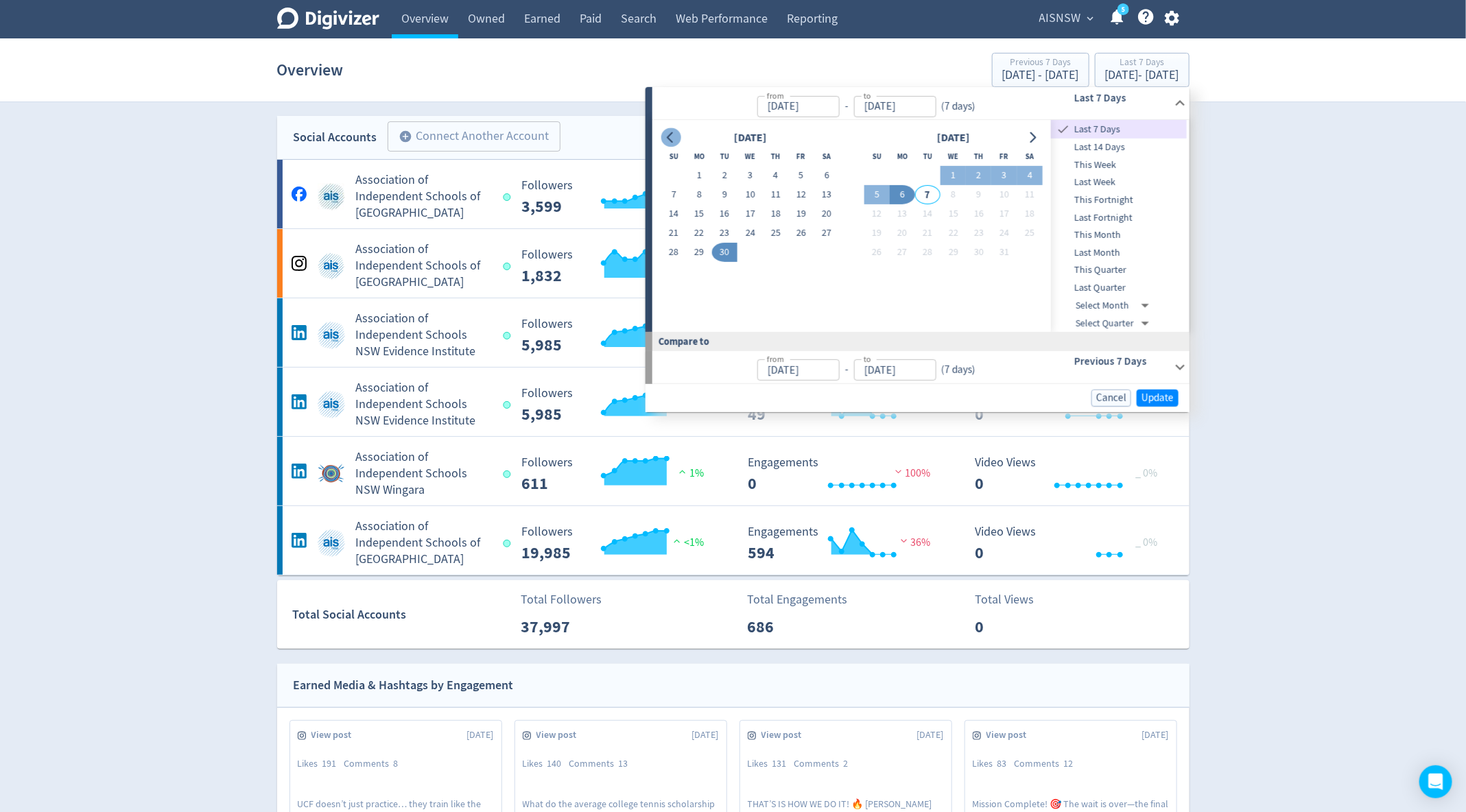
click at [676, 138] on icon "Go to previous month" at bounding box center [671, 137] width 11 height 11
click at [795, 174] on button "1" at bounding box center [801, 176] width 25 height 19
type input "[DATE]"
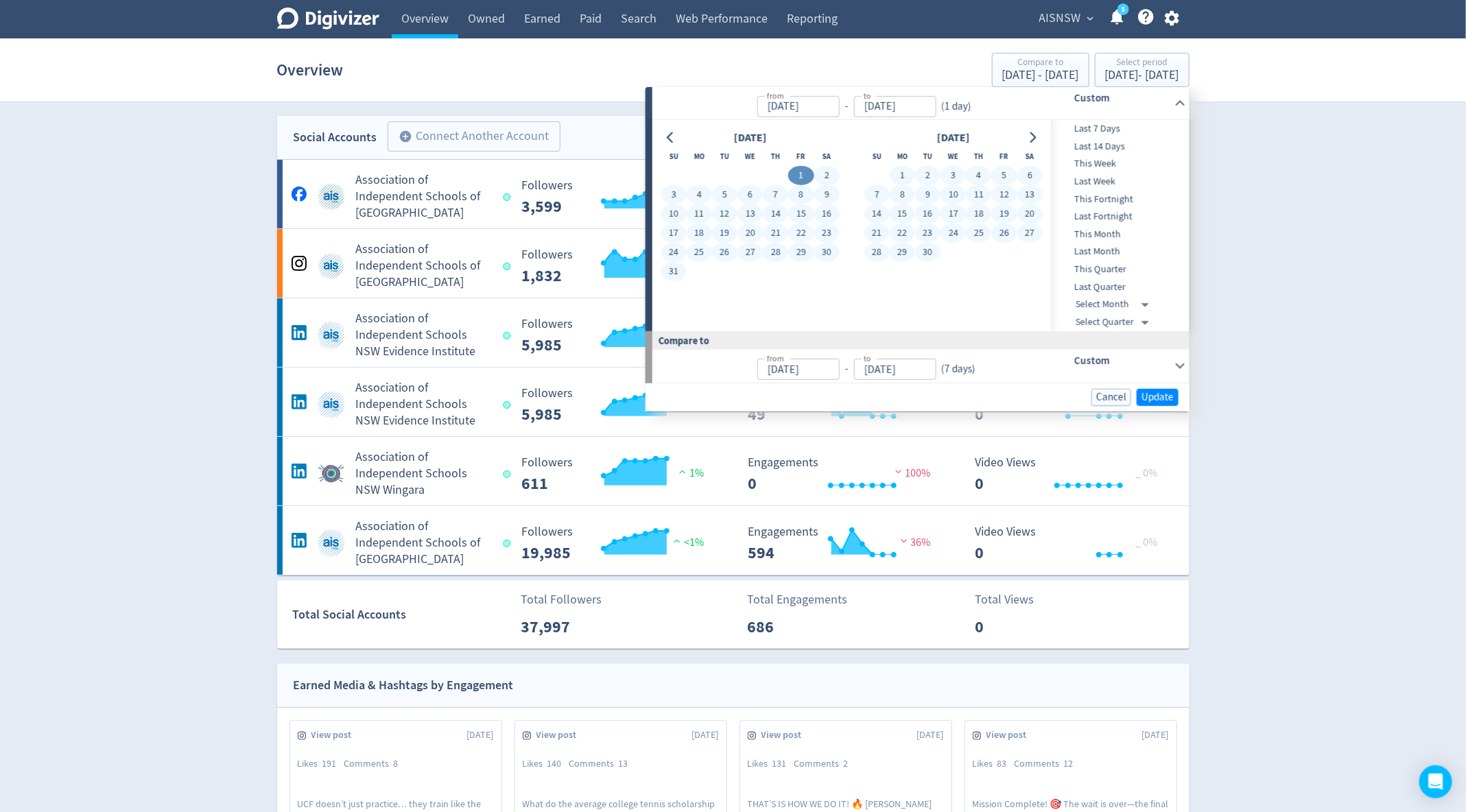
click at [931, 253] on button "30" at bounding box center [927, 253] width 25 height 19
type input "[DATE]"
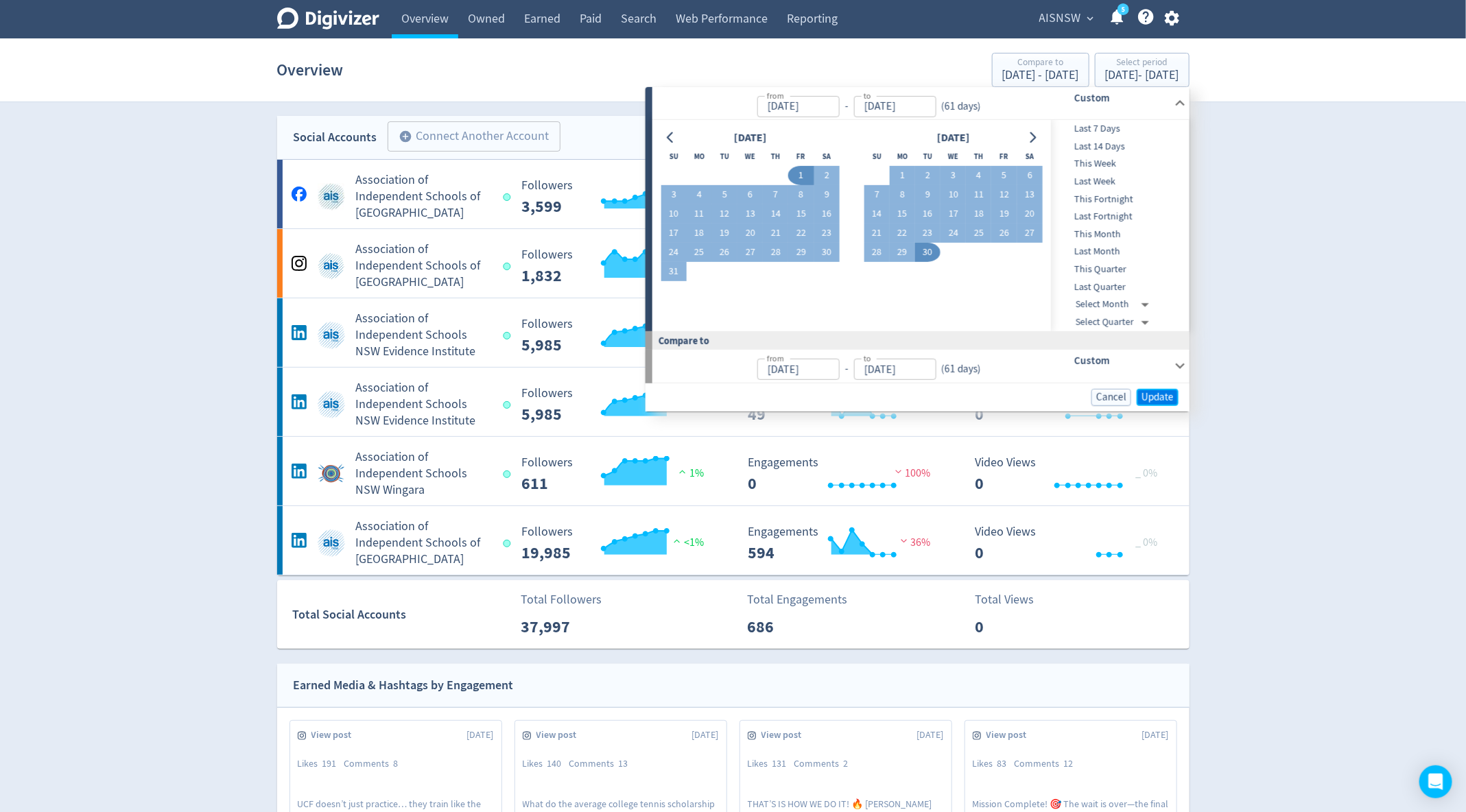
click at [1155, 401] on span "Update" at bounding box center [1157, 397] width 32 height 11
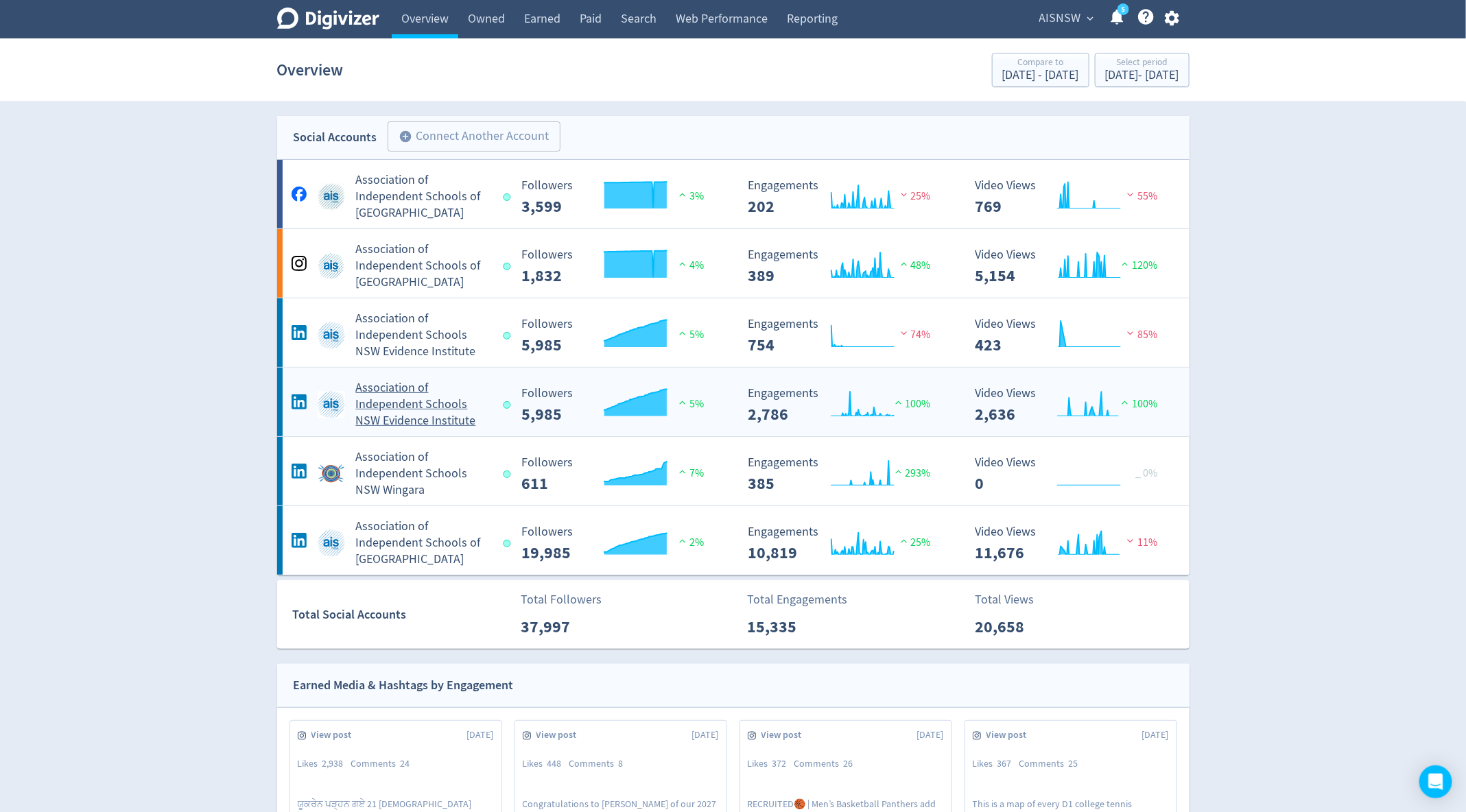
click at [428, 399] on h5 "Association of Independent Schools NSW Evidence Institute" at bounding box center [423, 405] width 135 height 49
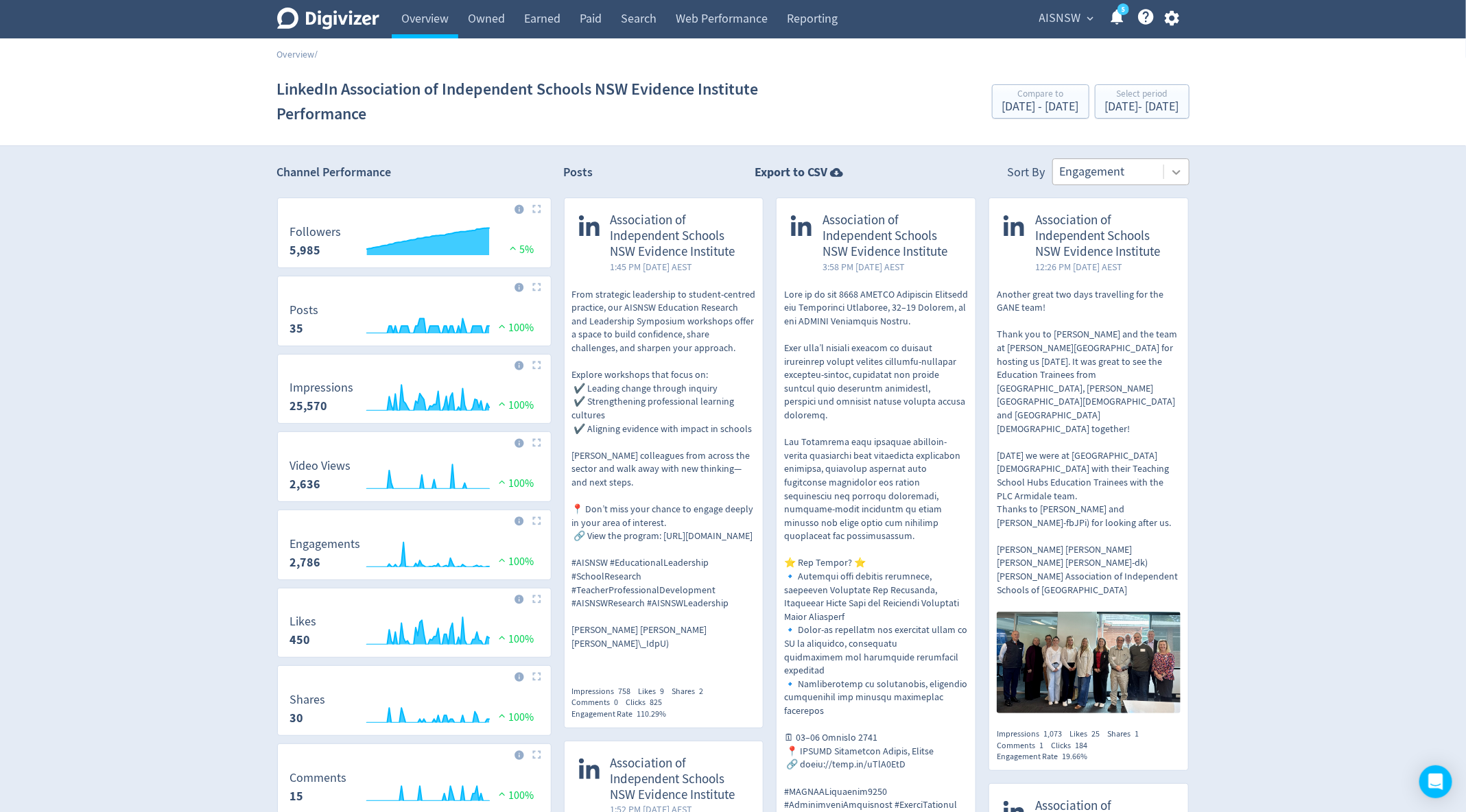
click at [1168, 171] on div at bounding box center [1176, 172] width 25 height 25
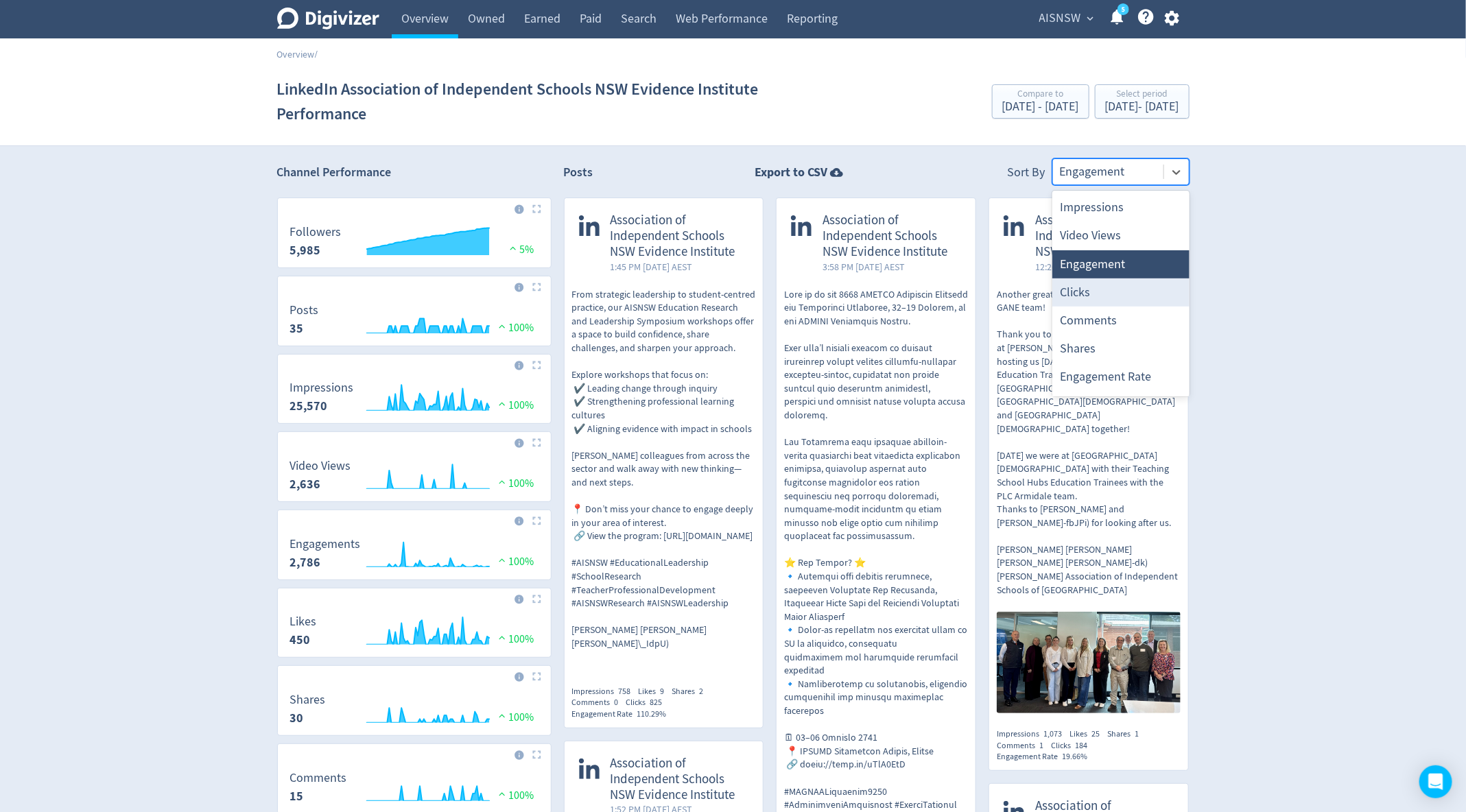
click at [1116, 283] on div "Clicks" at bounding box center [1121, 292] width 137 height 28
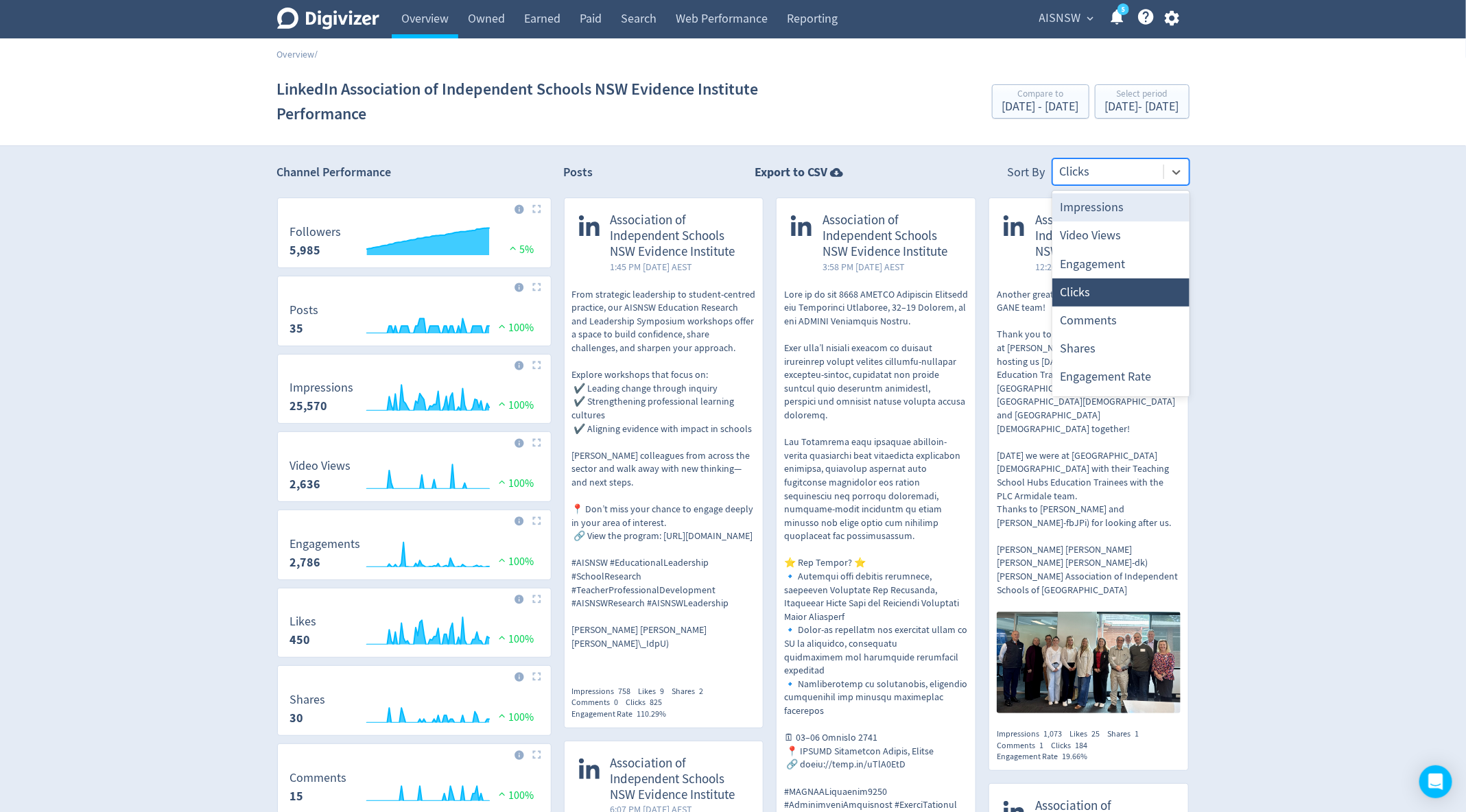
click at [1074, 174] on div at bounding box center [1108, 171] width 97 height 20
click at [1089, 234] on div "Video Views" at bounding box center [1121, 235] width 137 height 28
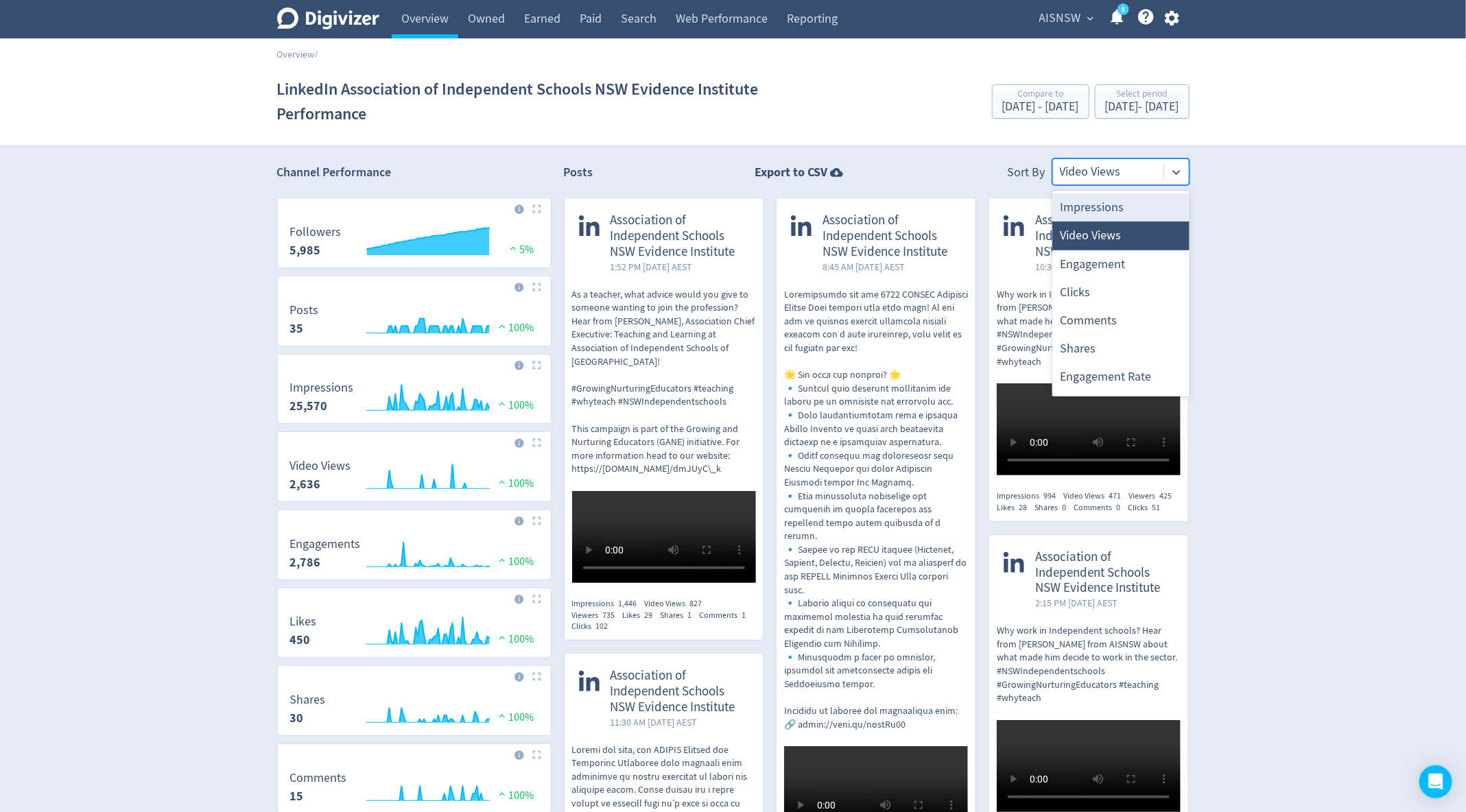
click at [1132, 164] on div at bounding box center [1108, 171] width 97 height 20
click at [406, 20] on link "Overview" at bounding box center [425, 19] width 67 height 39
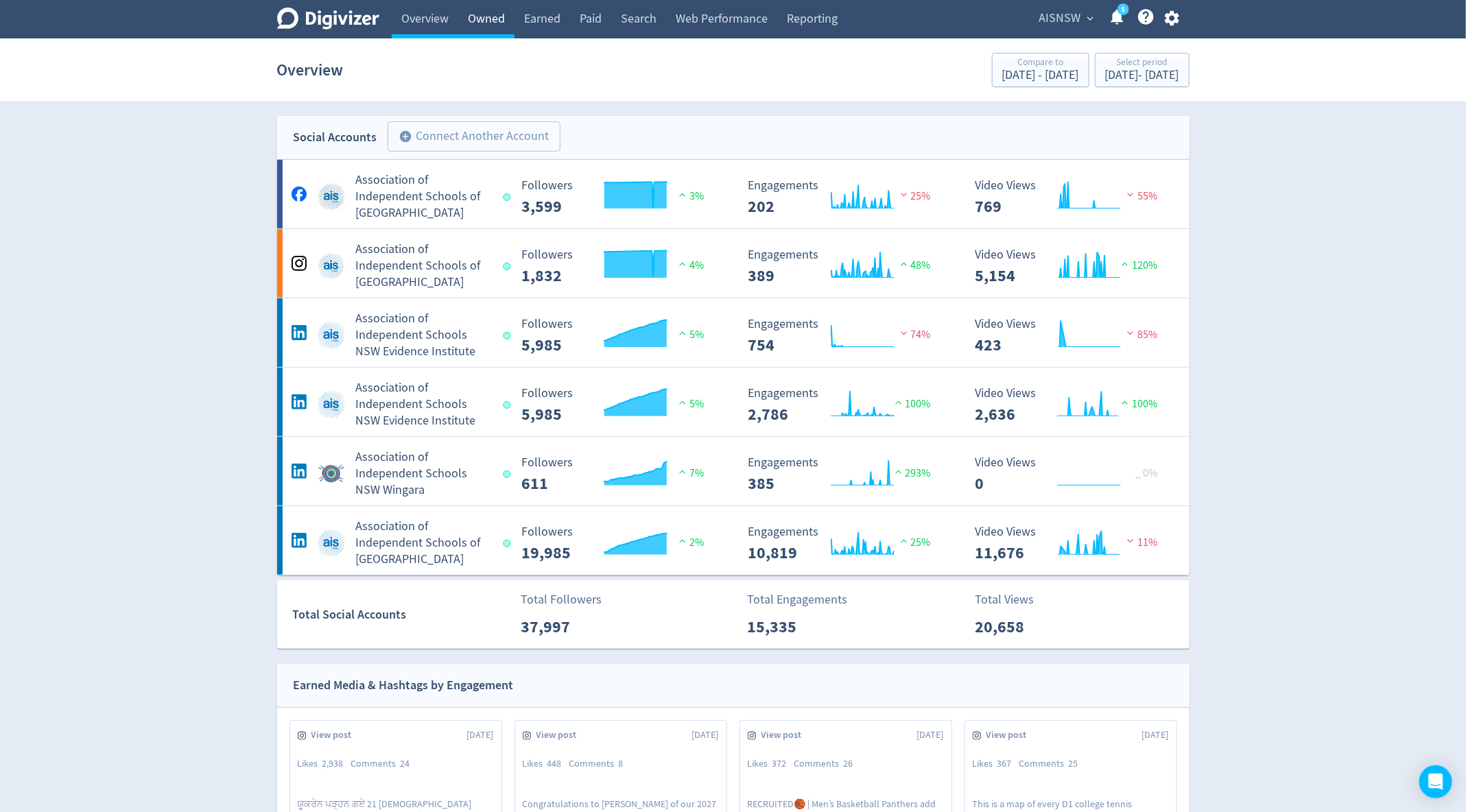
click at [481, 16] on link "Owned" at bounding box center [486, 19] width 56 height 39
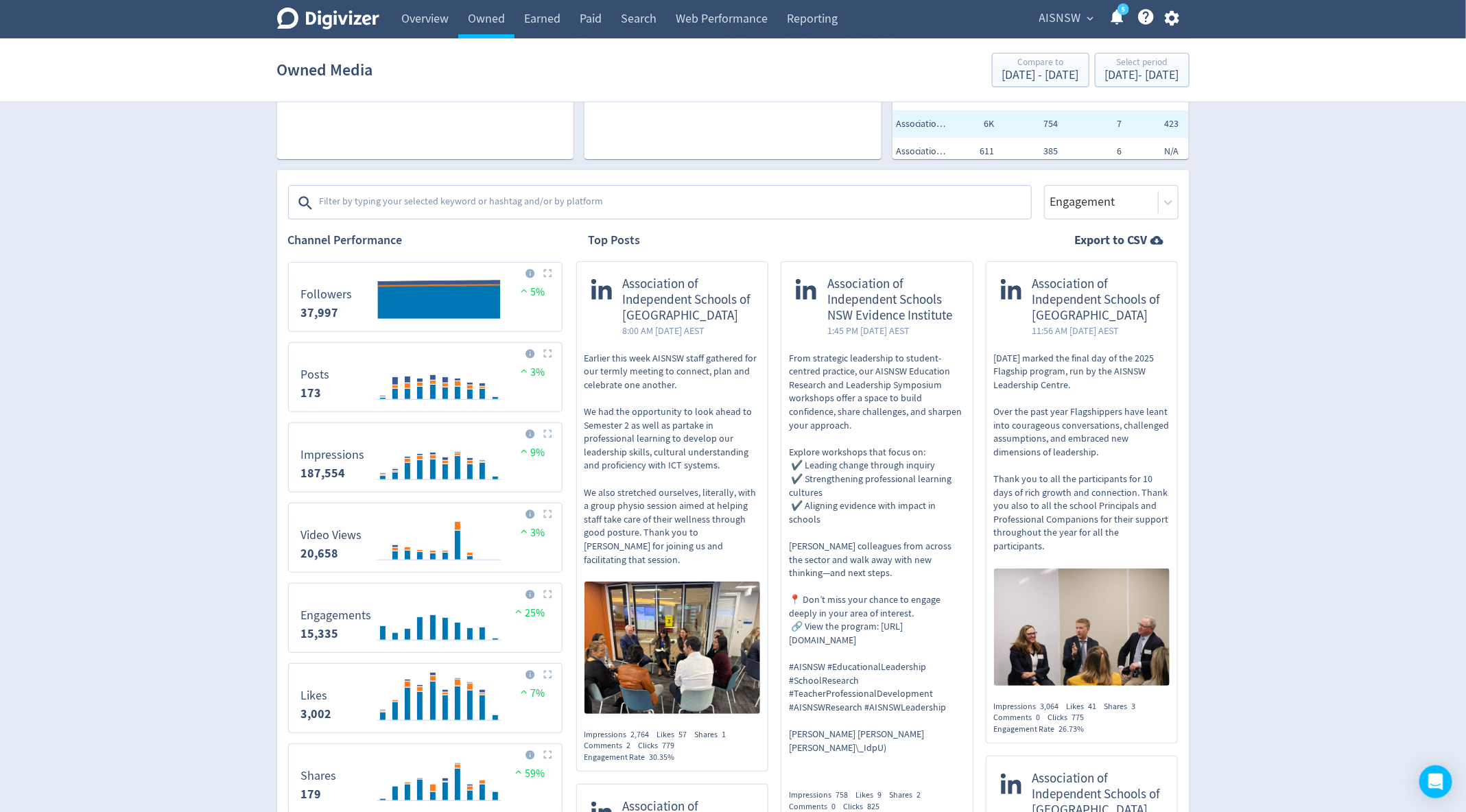
scroll to position [158, 0]
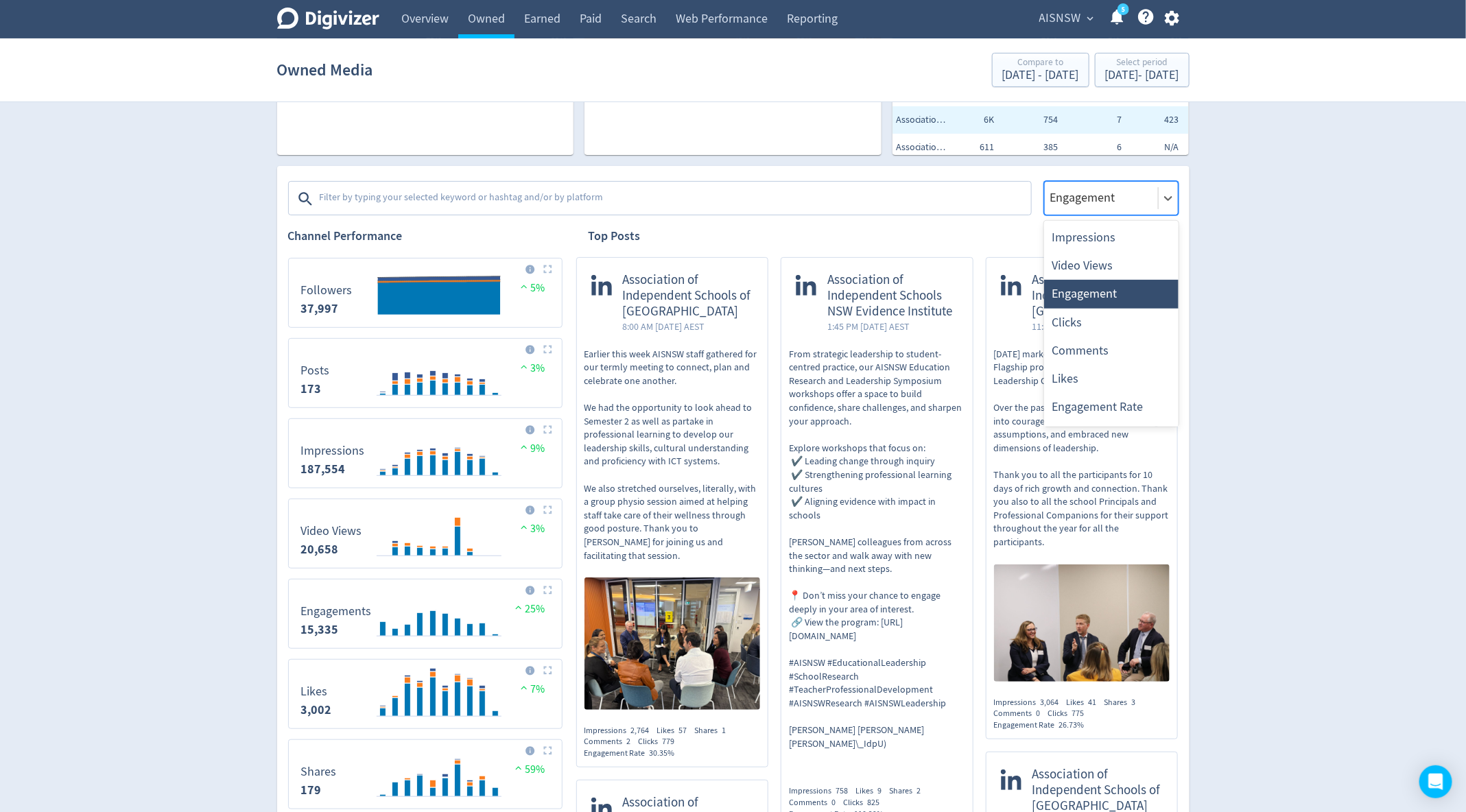
click at [1141, 193] on div at bounding box center [1102, 198] width 105 height 20
click at [1102, 352] on div "Comments" at bounding box center [1110, 351] width 134 height 28
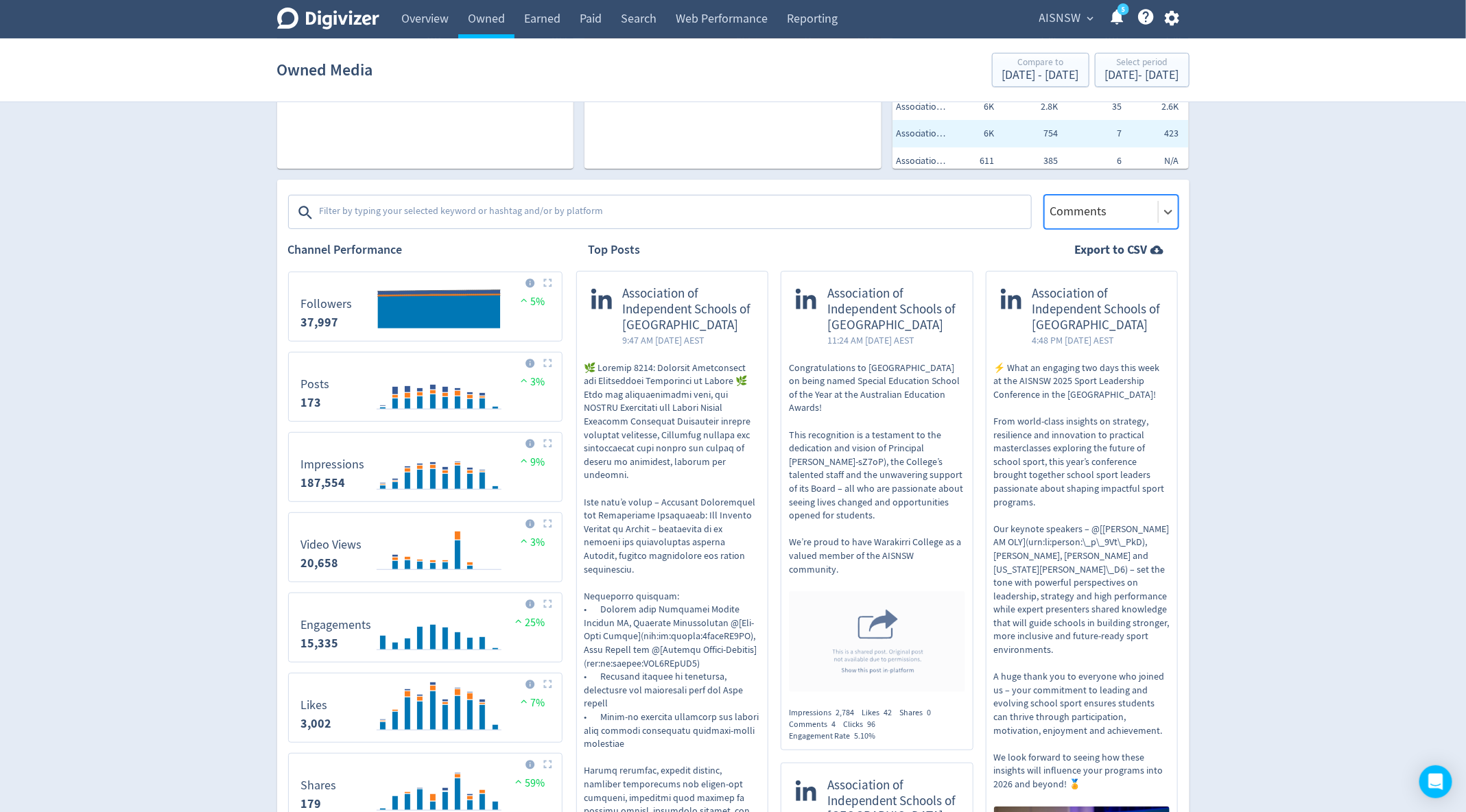
scroll to position [120, 0]
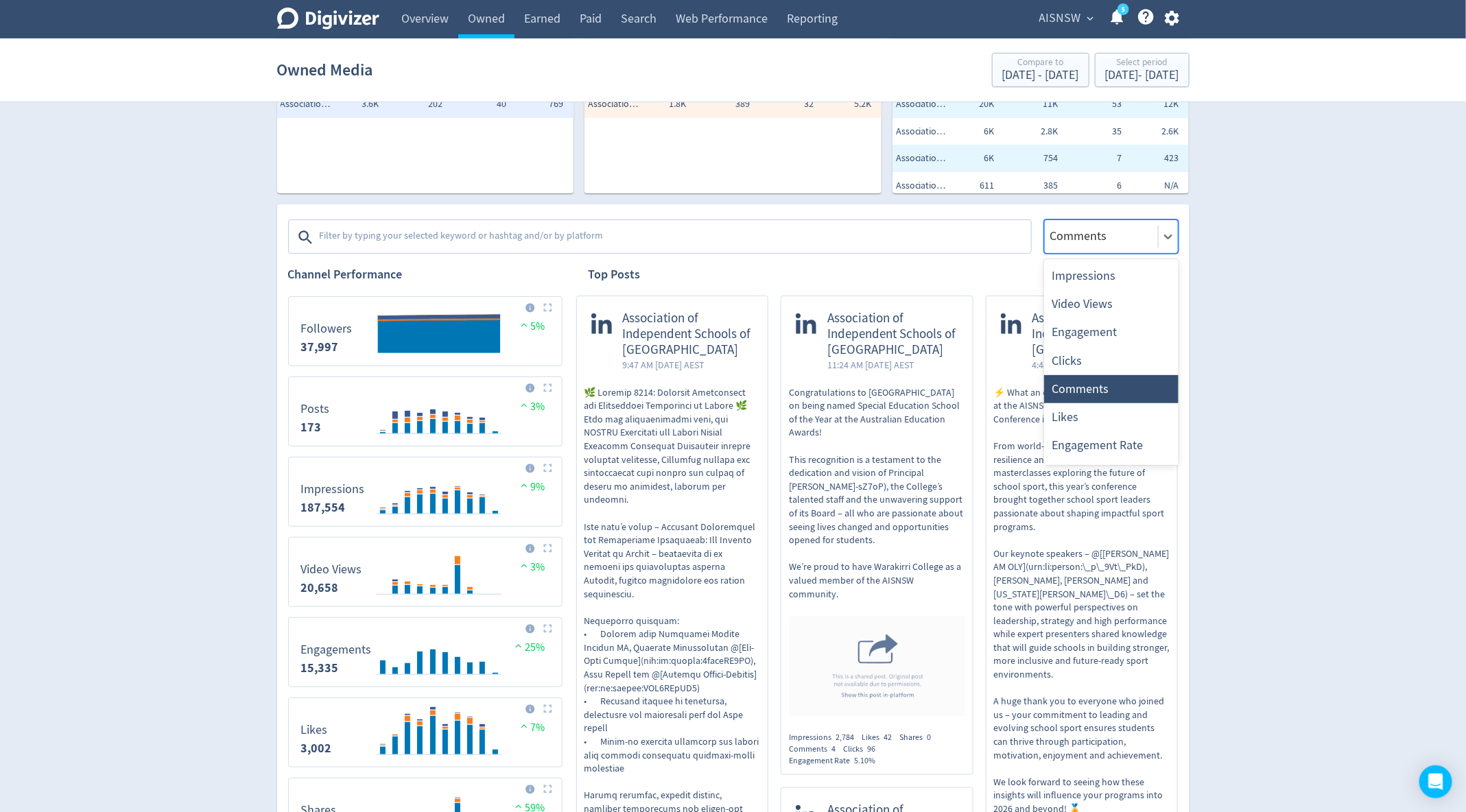
click at [1135, 230] on div at bounding box center [1102, 236] width 105 height 20
click at [1099, 276] on div "Impressions" at bounding box center [1110, 276] width 134 height 28
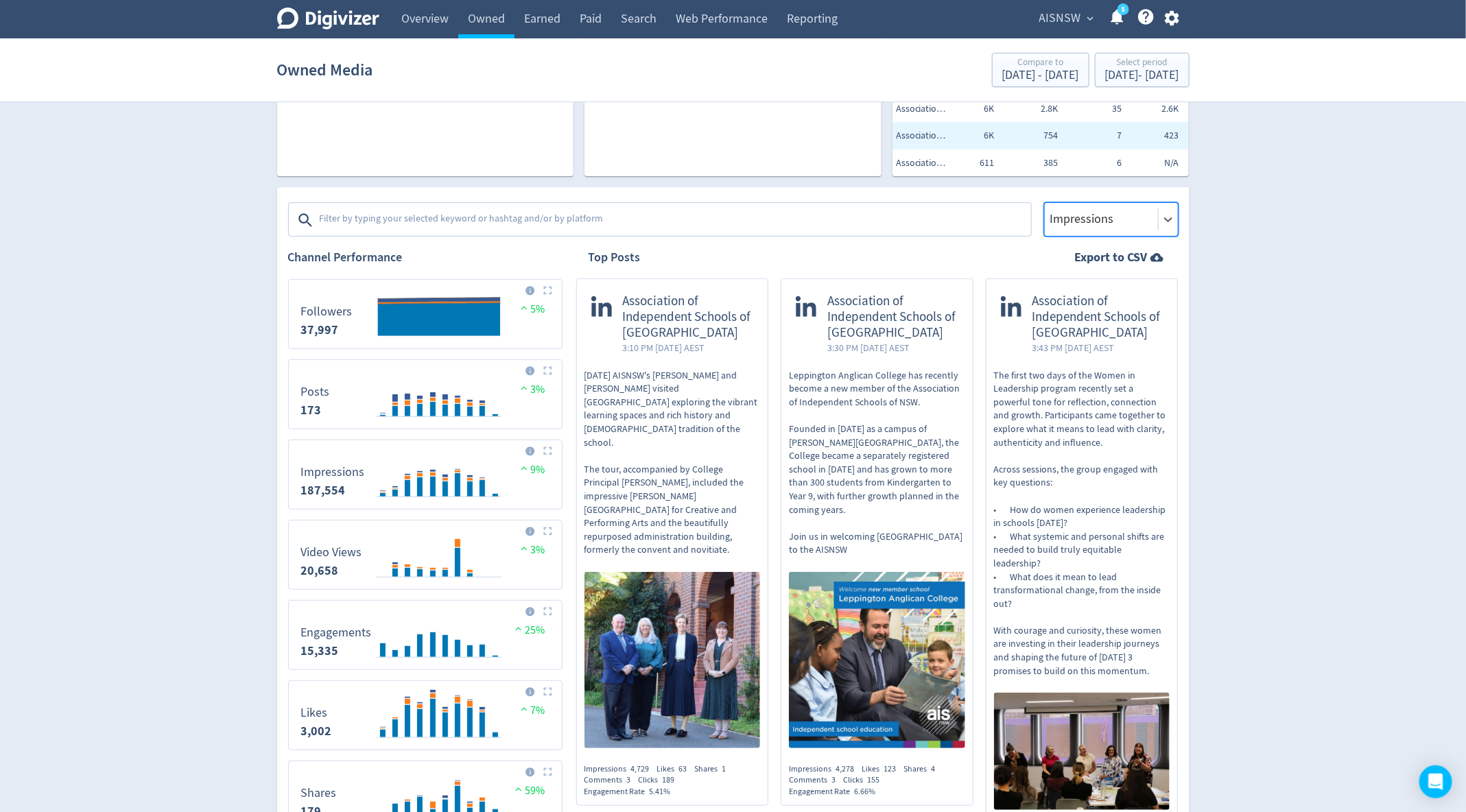
scroll to position [134, 0]
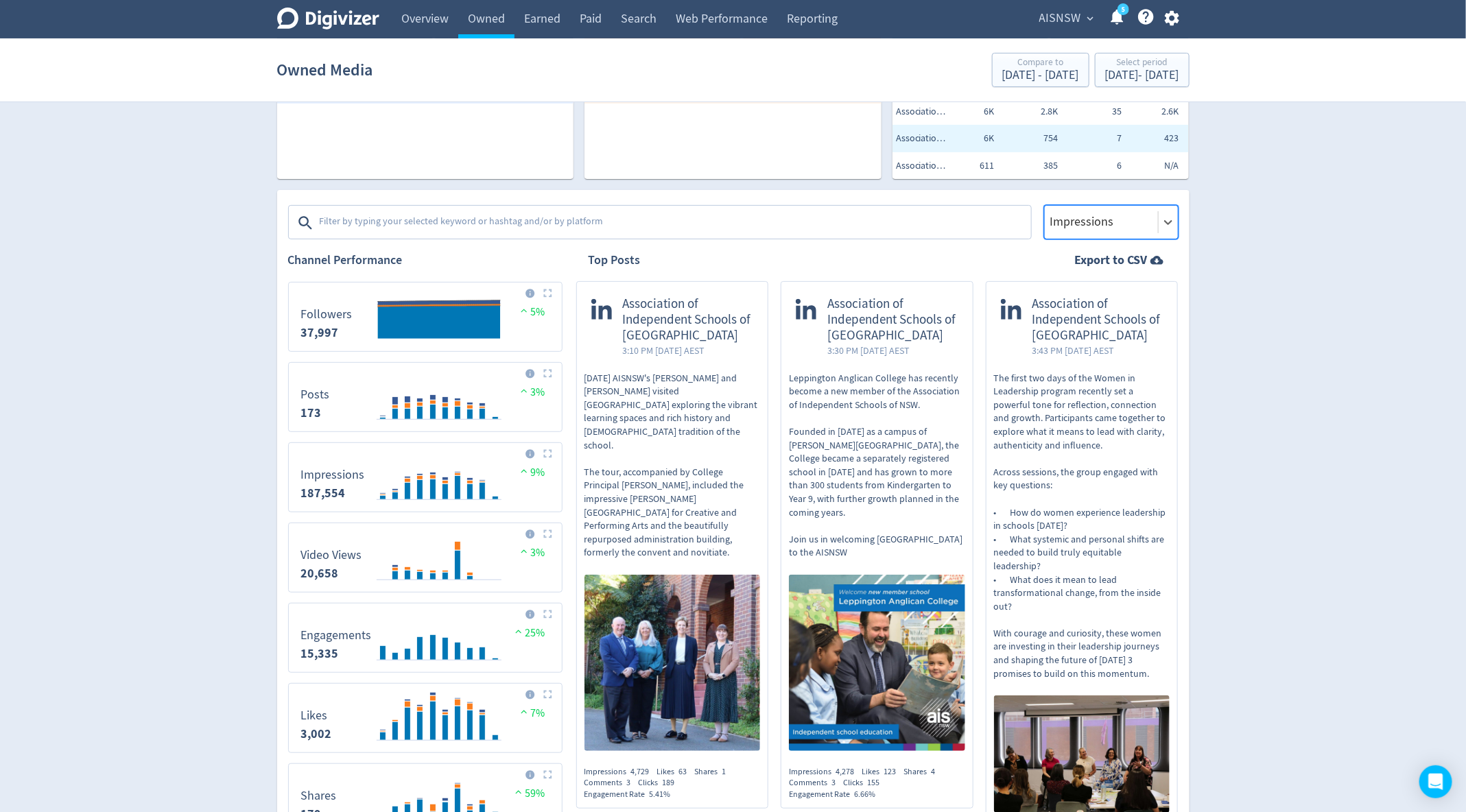
click at [1096, 226] on div at bounding box center [1102, 221] width 105 height 20
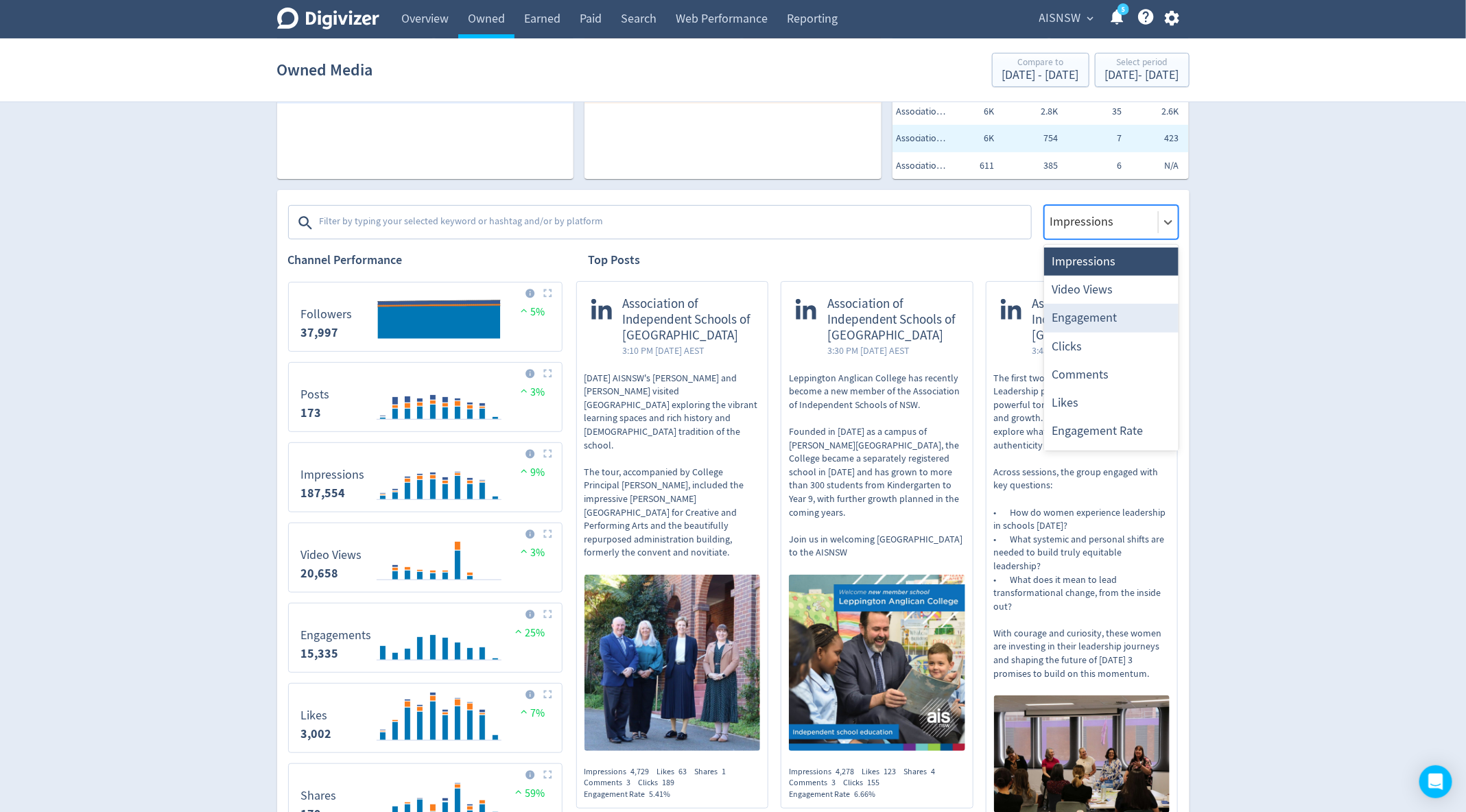
click at [1092, 319] on div "Engagement" at bounding box center [1110, 318] width 134 height 28
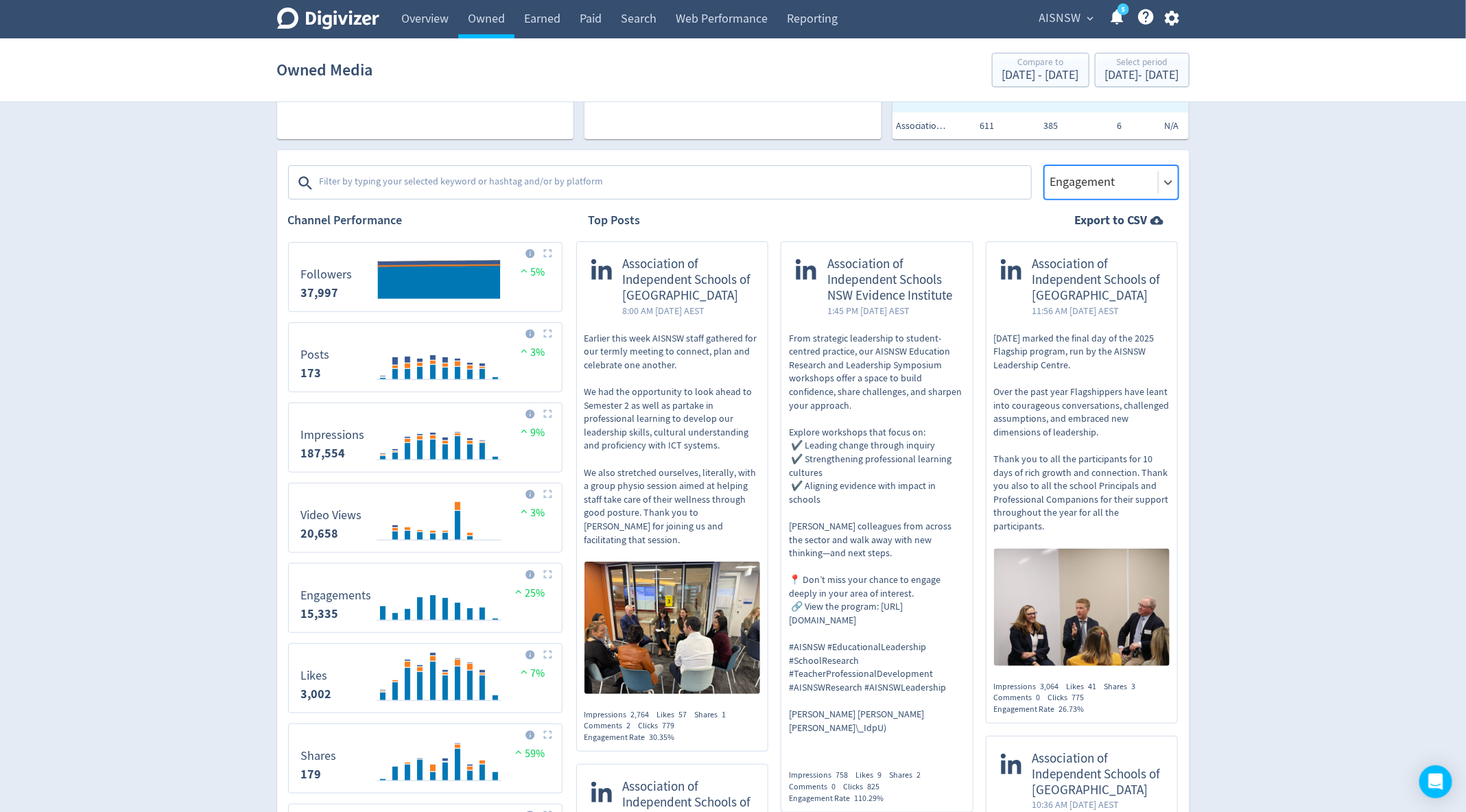
scroll to position [162, 0]
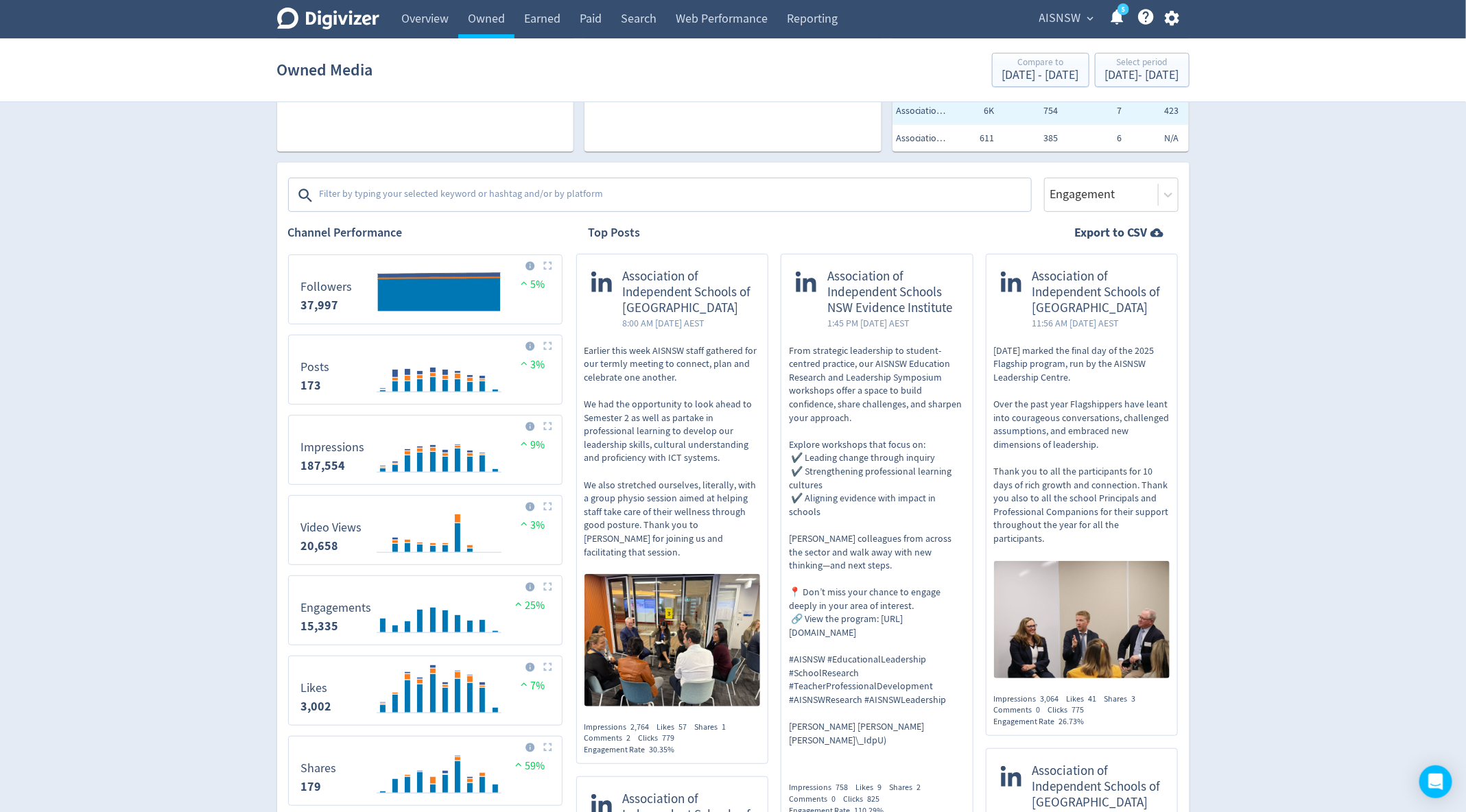
click at [413, 189] on textarea at bounding box center [674, 195] width 711 height 27
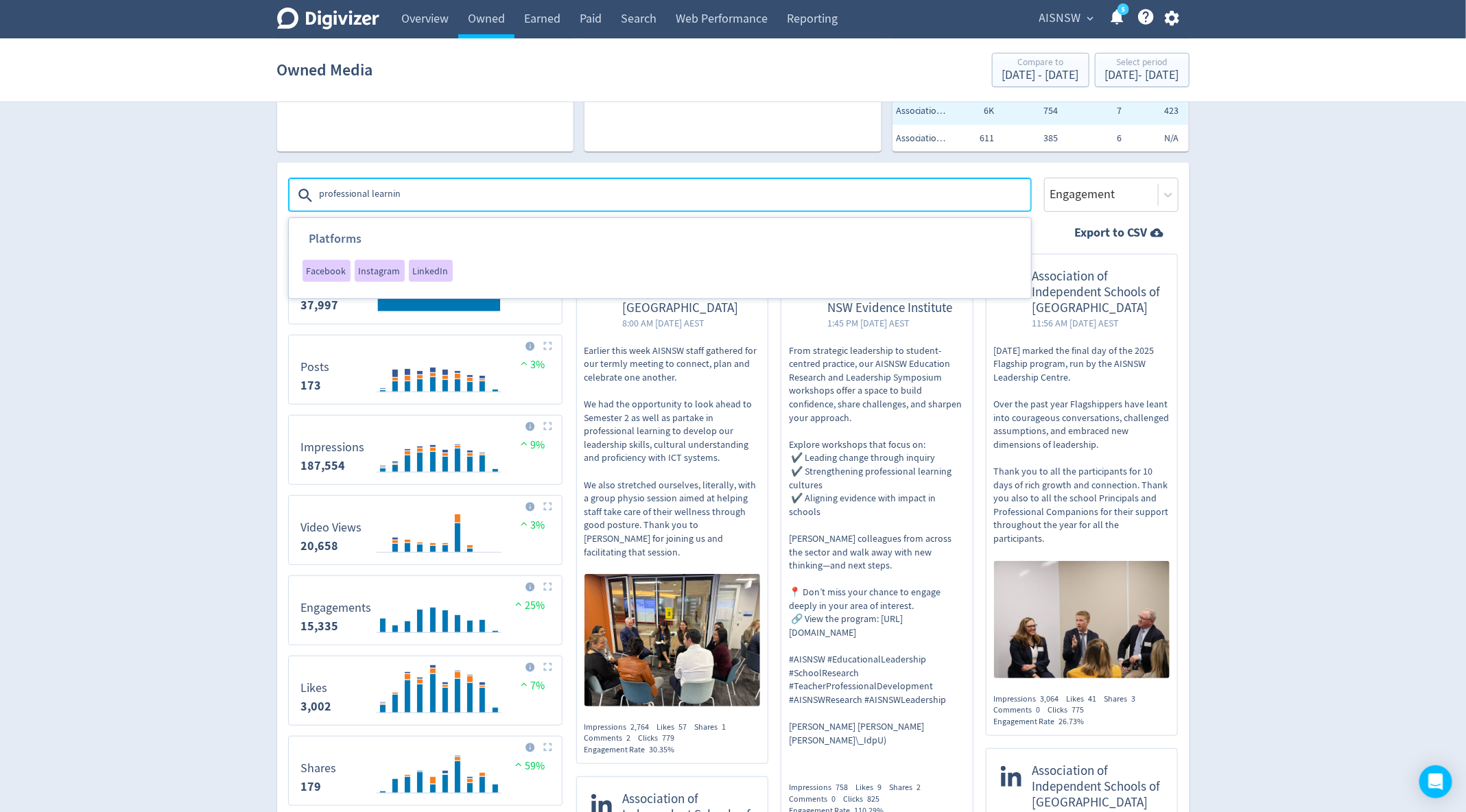
type textarea "professional learning"
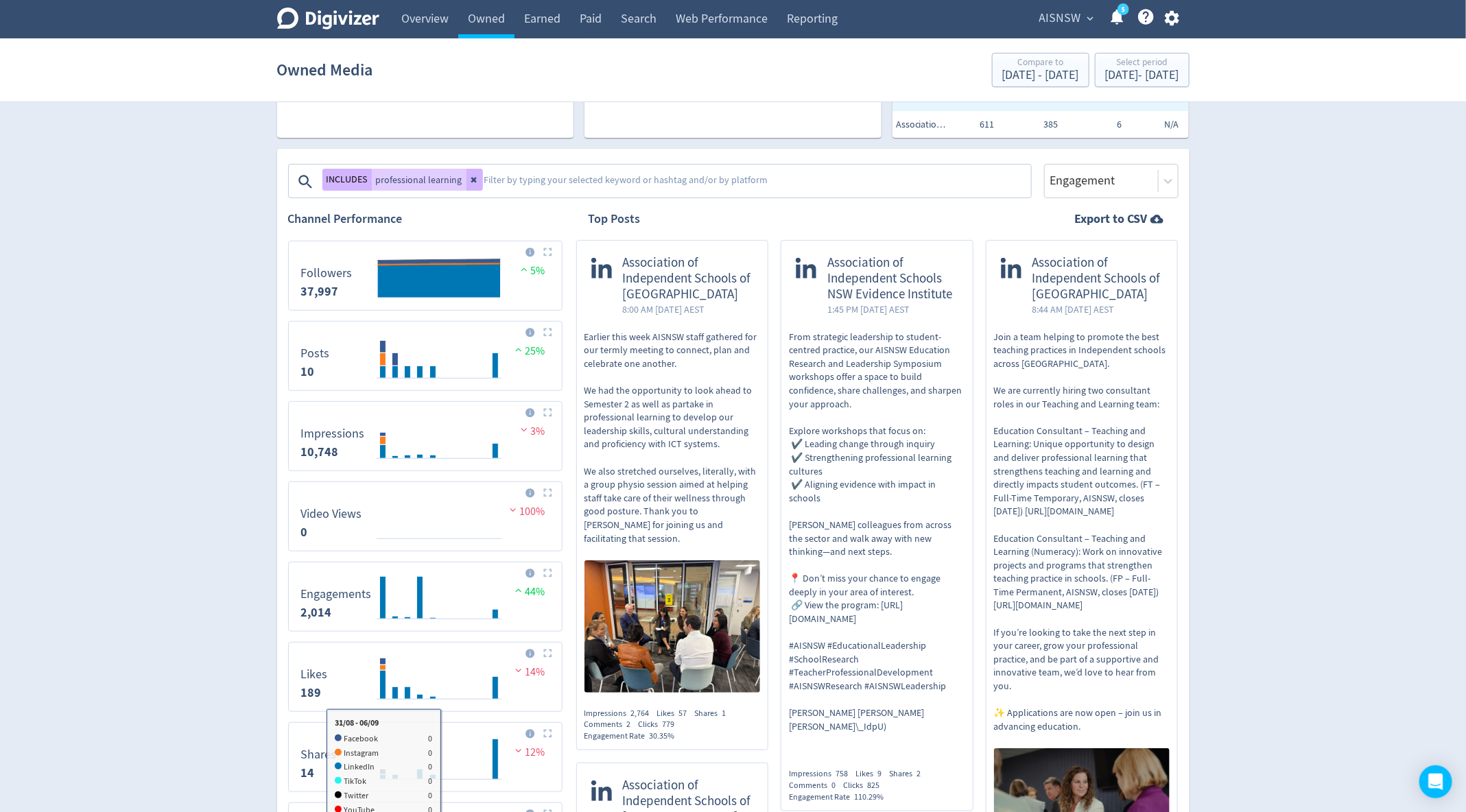
scroll to position [155, 0]
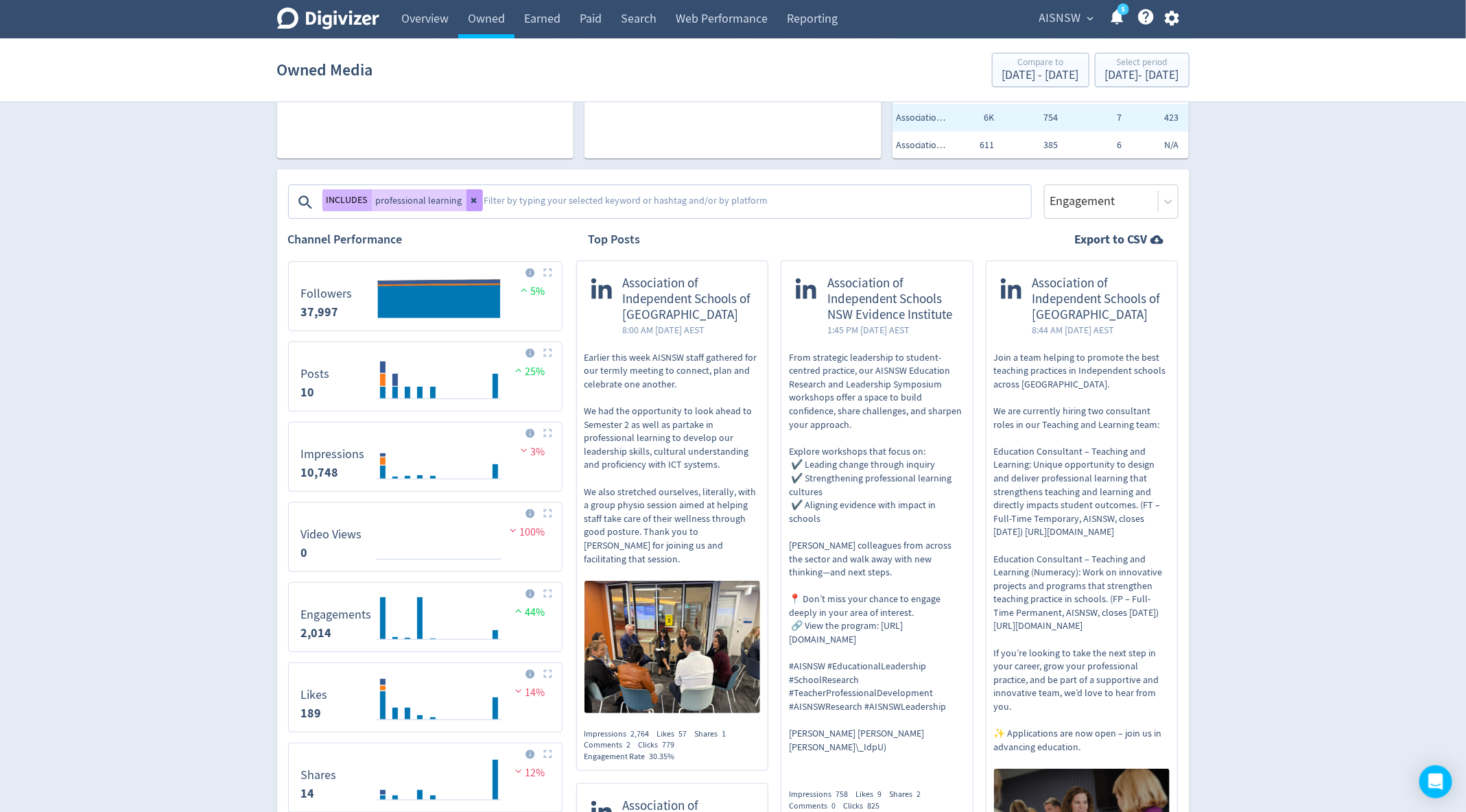
click at [466, 207] on button at bounding box center [474, 200] width 17 height 22
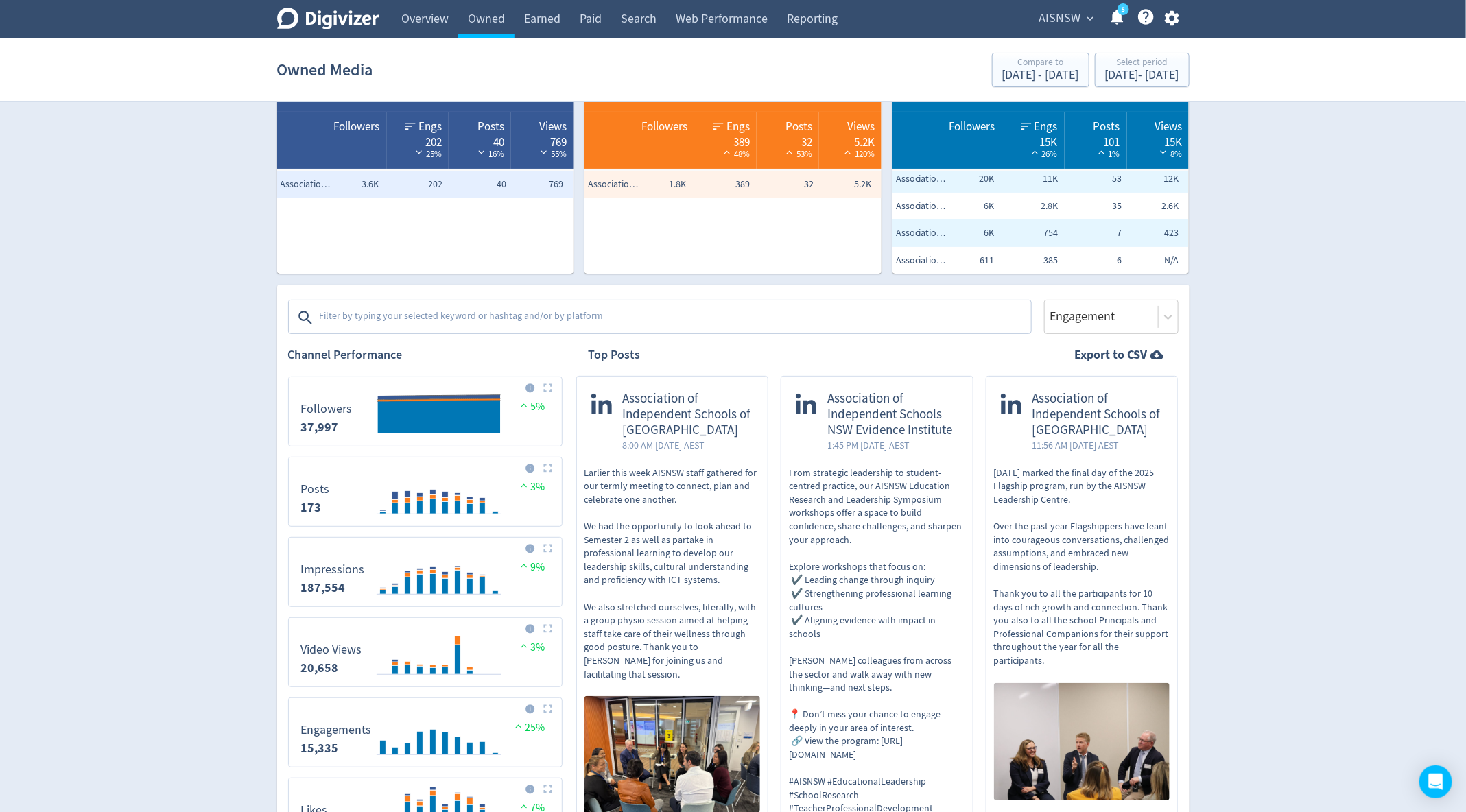
scroll to position [0, 0]
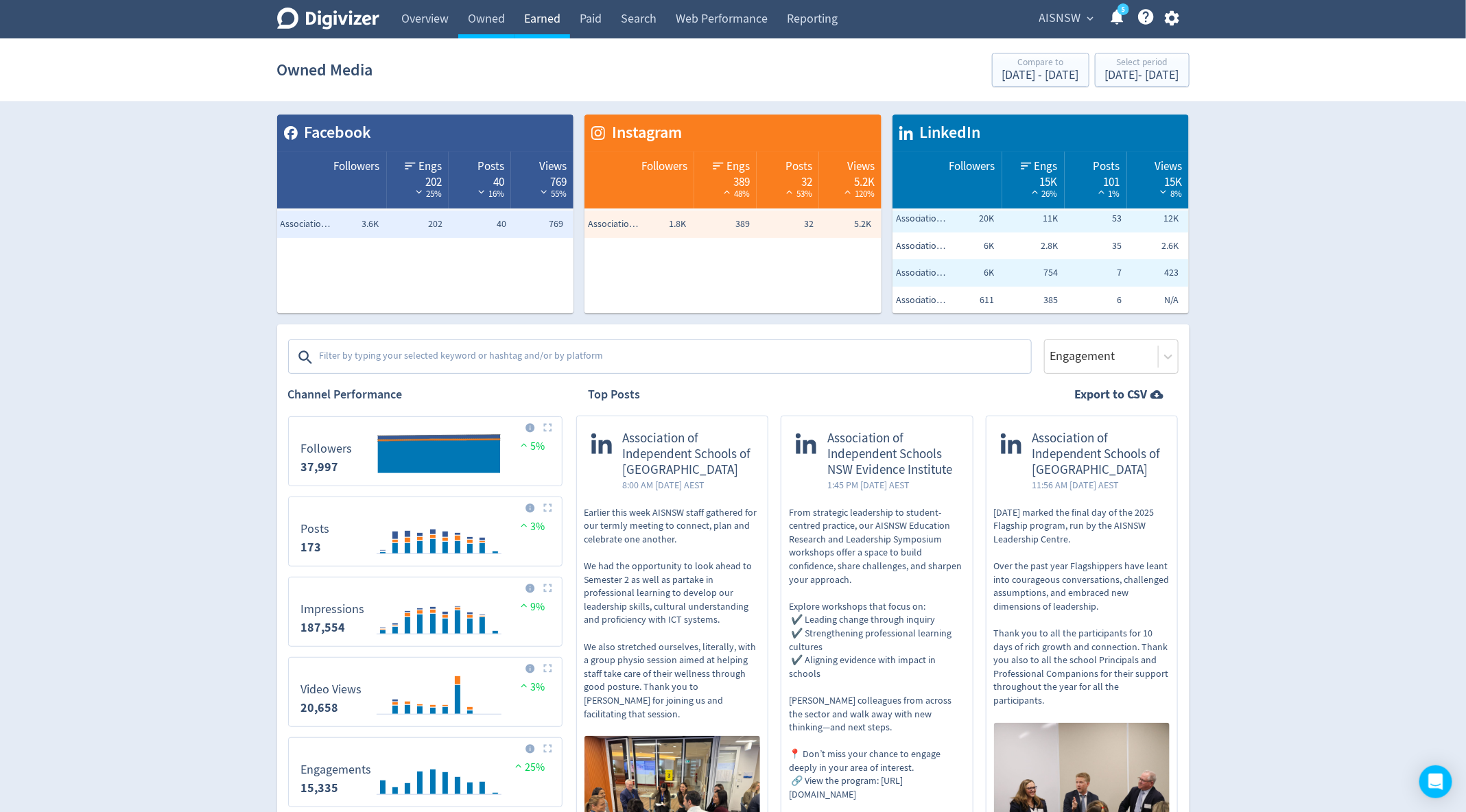
click at [541, 21] on link "Earned" at bounding box center [542, 19] width 55 height 39
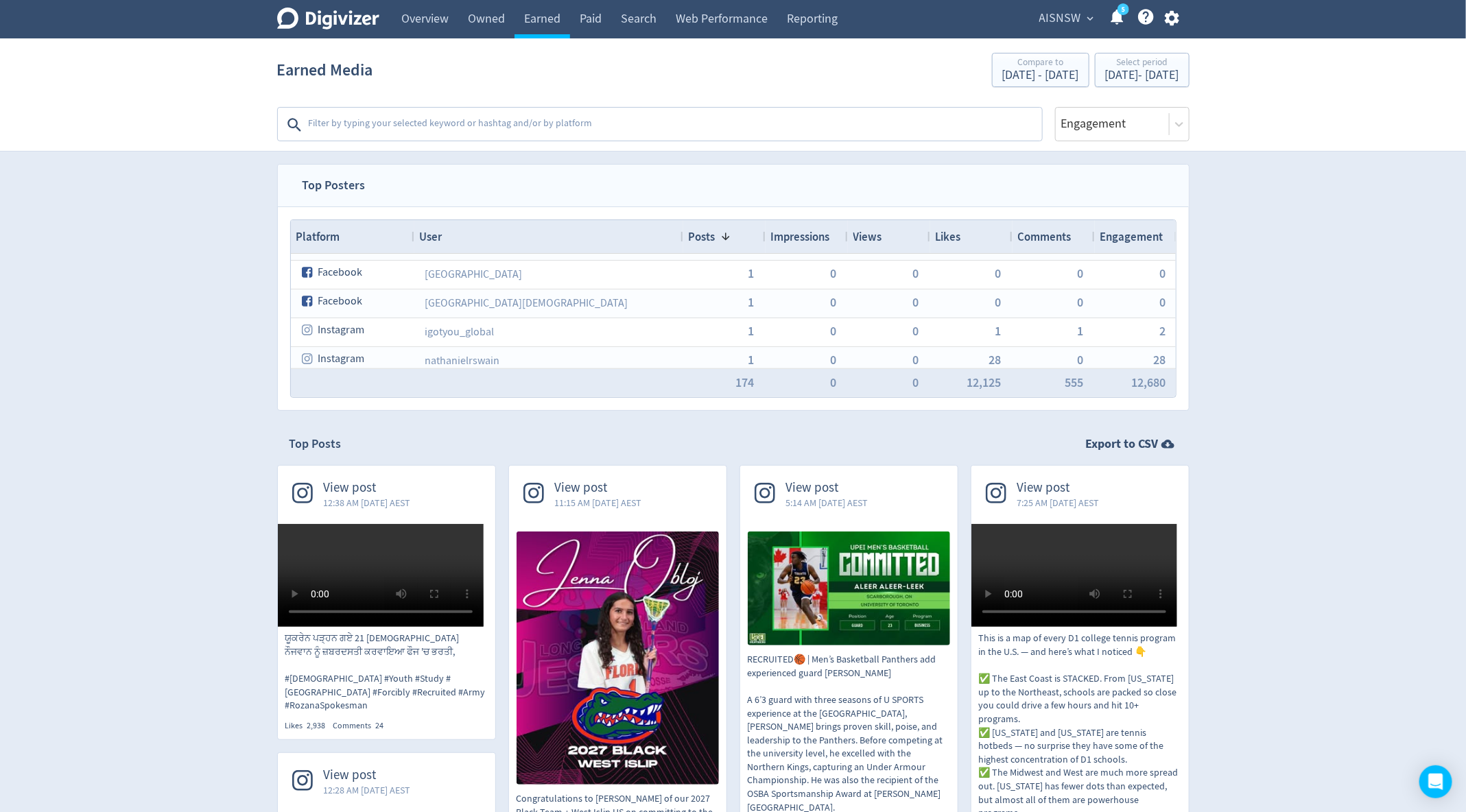
click at [384, 120] on textarea at bounding box center [673, 125] width 733 height 27
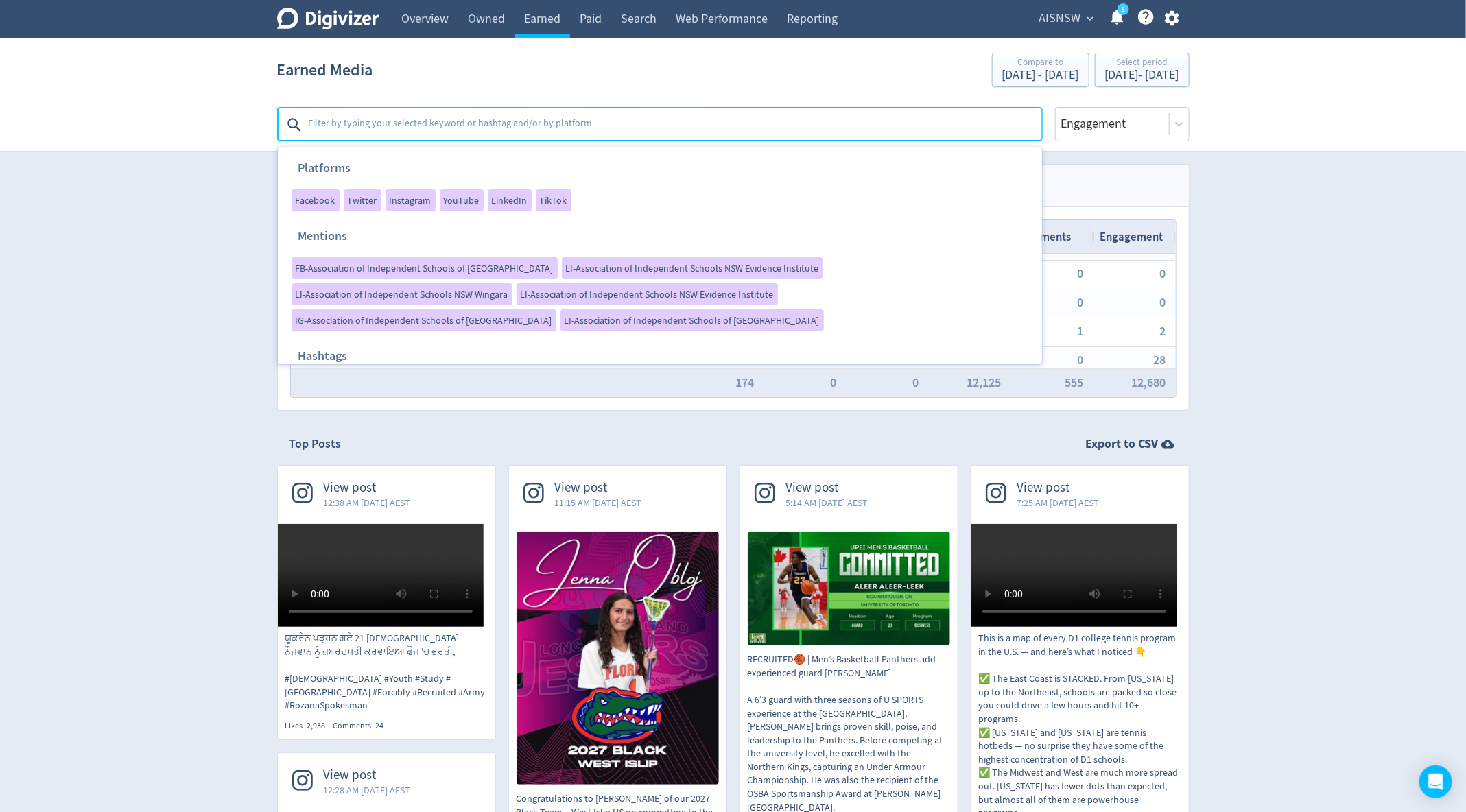
scroll to position [25, 0]
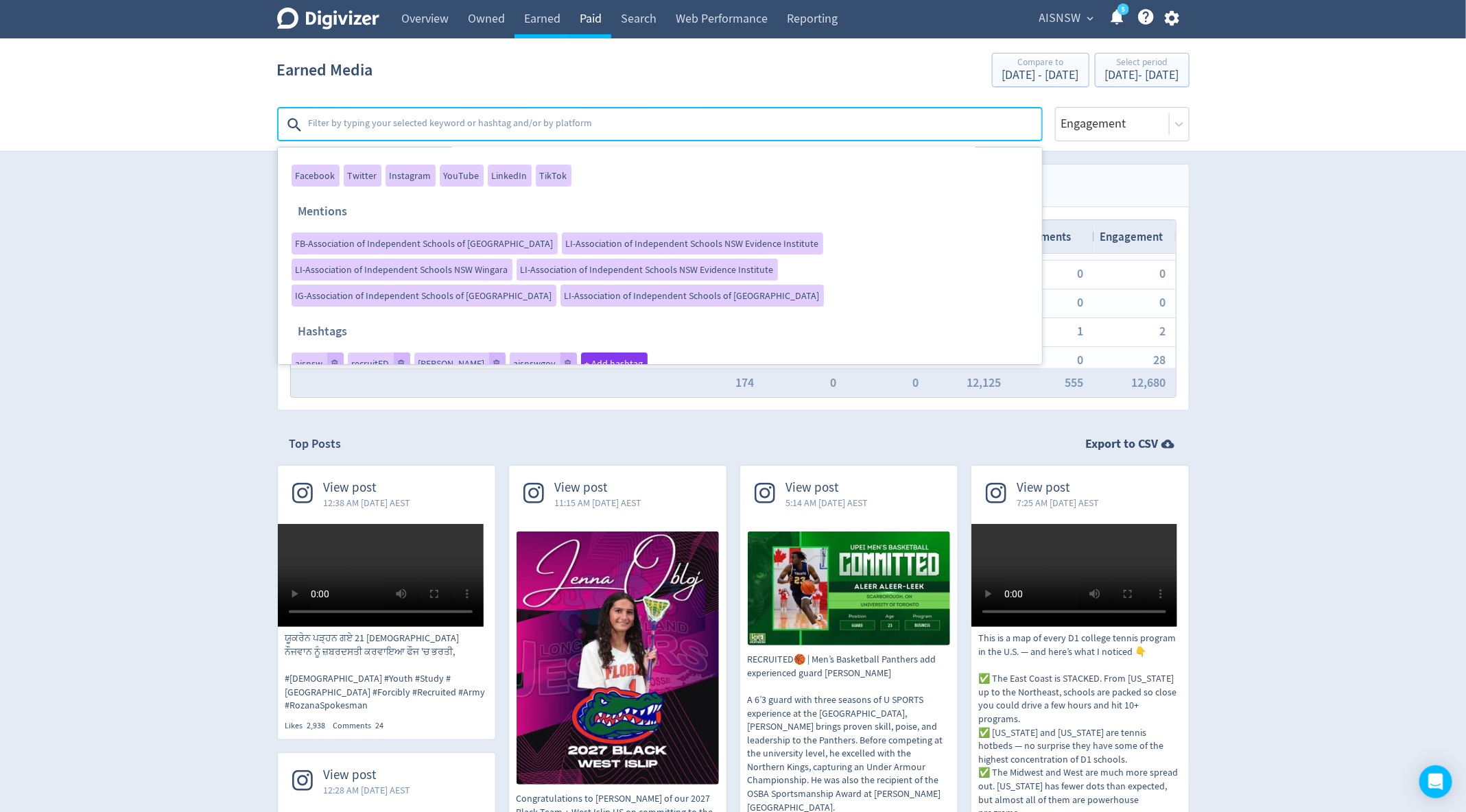
click at [589, 27] on link "Paid" at bounding box center [590, 19] width 41 height 39
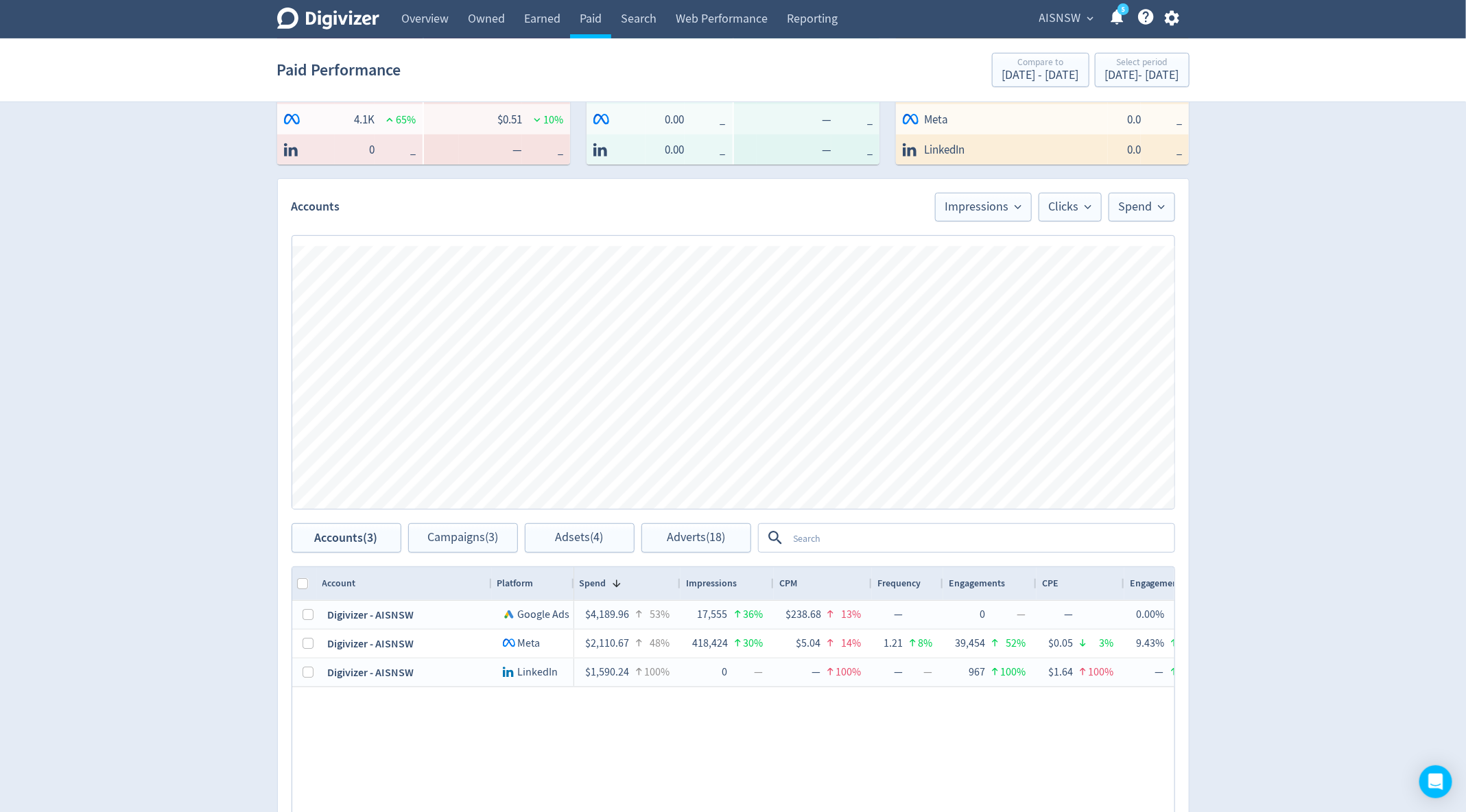
scroll to position [413, 0]
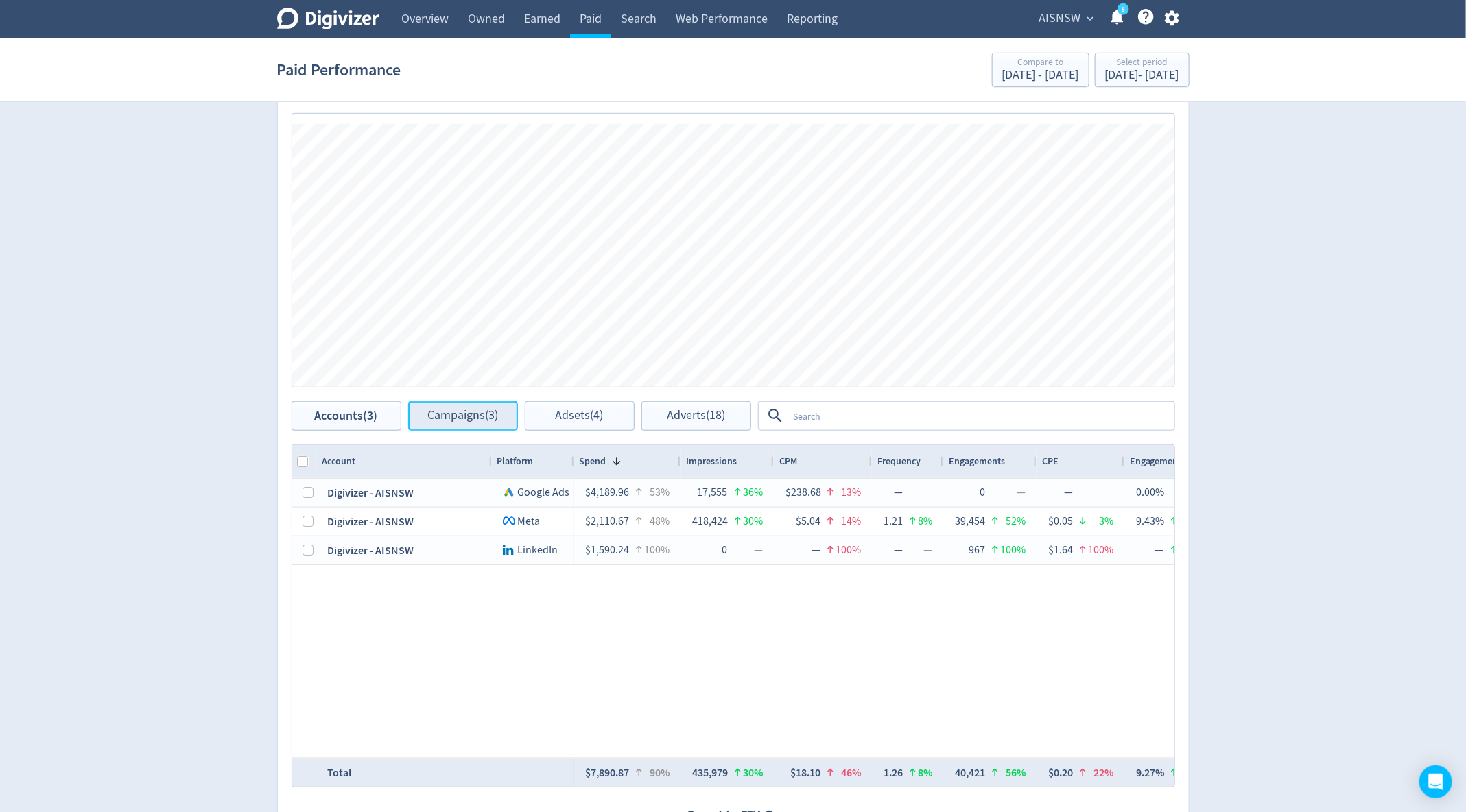
click at [458, 413] on span "Campaigns (3)" at bounding box center [463, 415] width 70 height 13
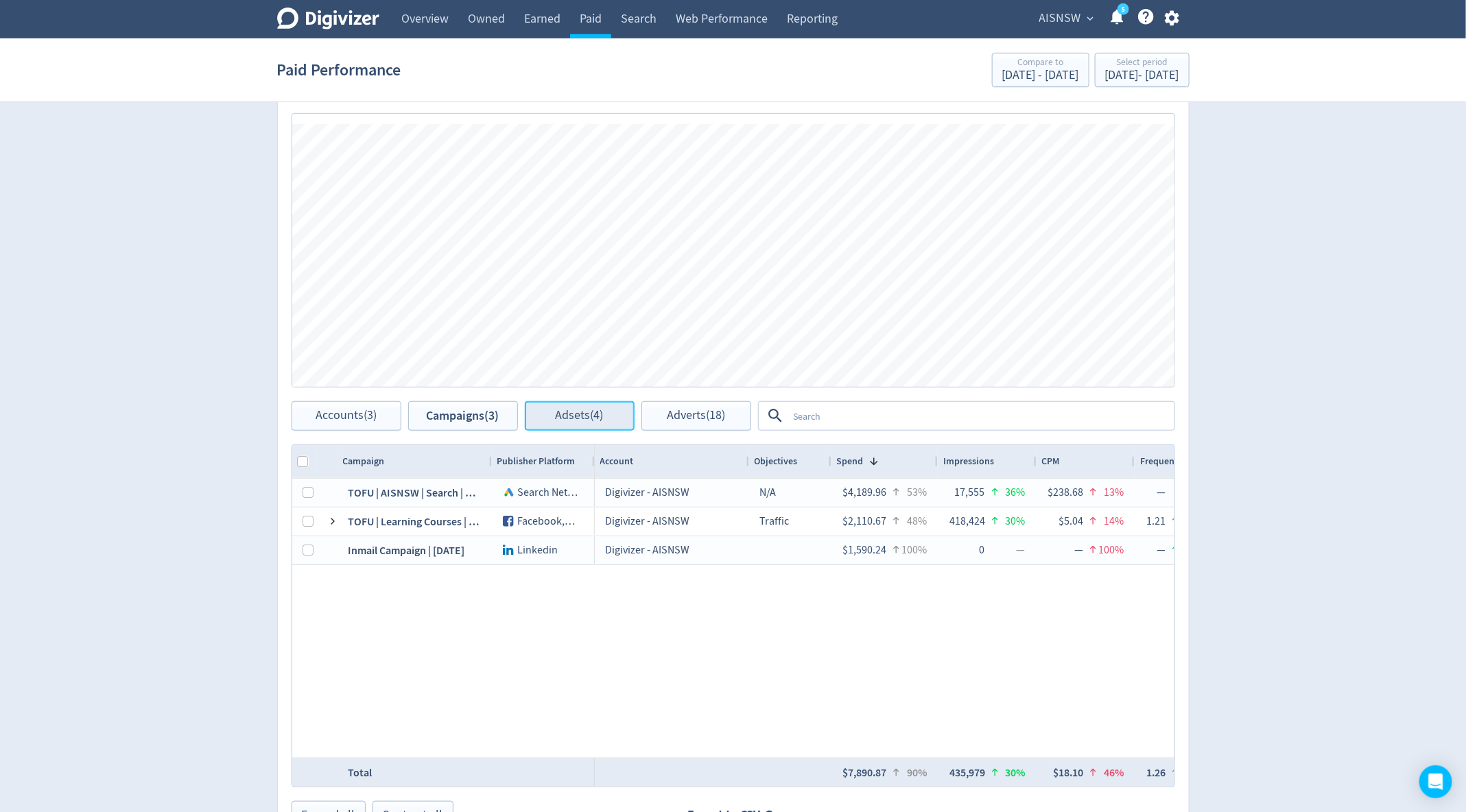
click at [566, 415] on span "Adsets (4)" at bounding box center [579, 415] width 48 height 13
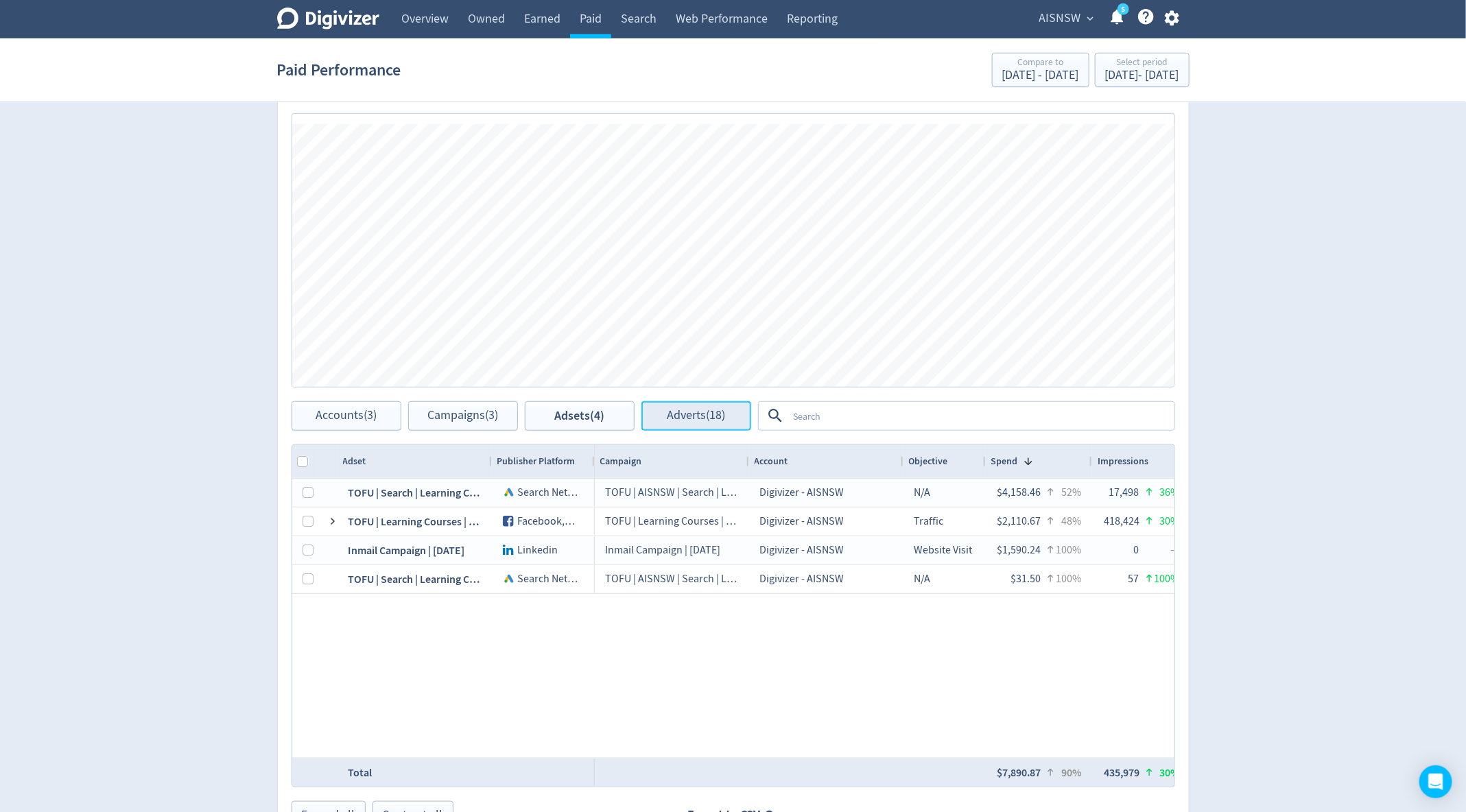
click at [673, 409] on span "Adverts (18)" at bounding box center [695, 415] width 58 height 13
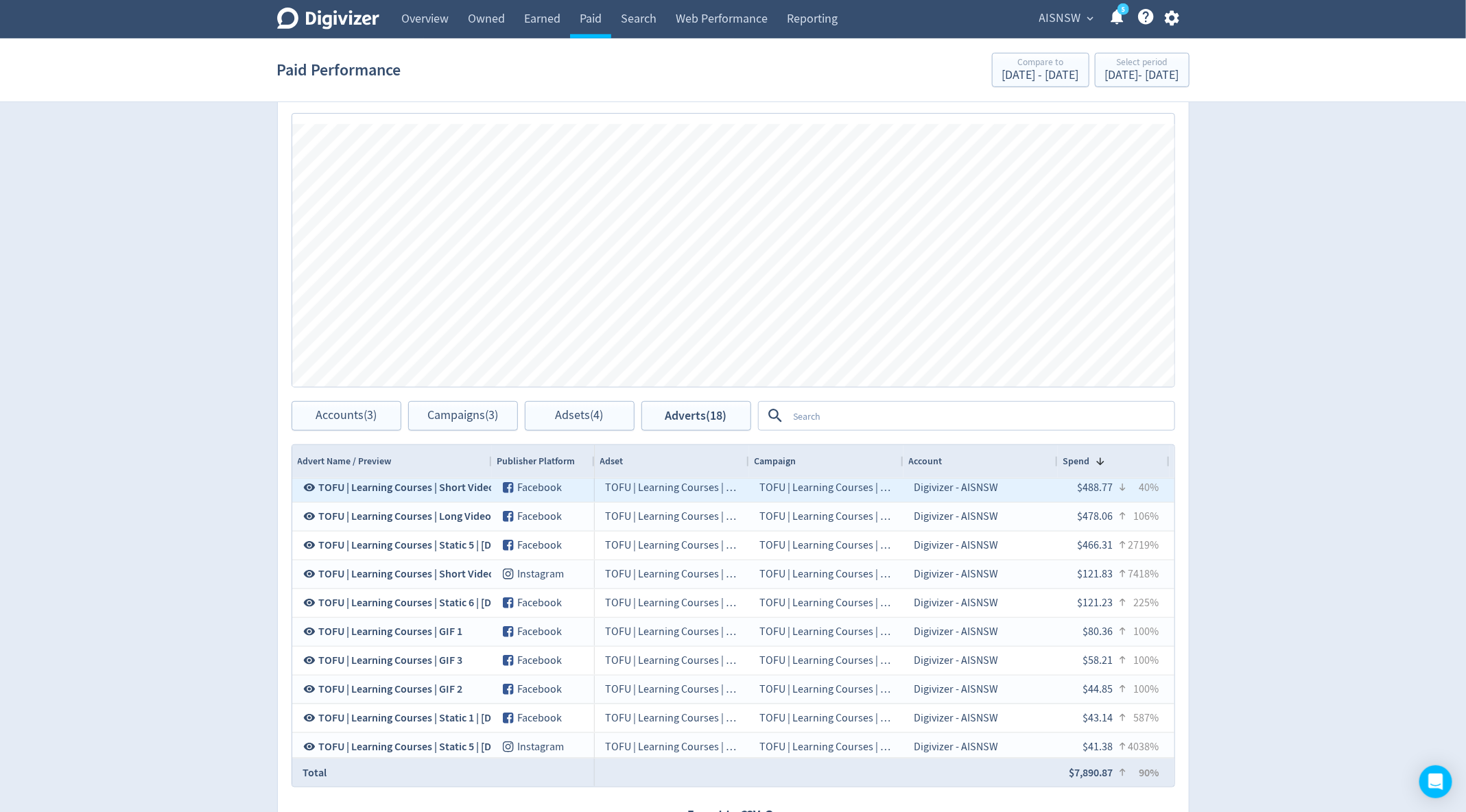
click at [393, 494] on button "TOFU | Learning Courses | Short Video" at bounding box center [400, 488] width 196 height 26
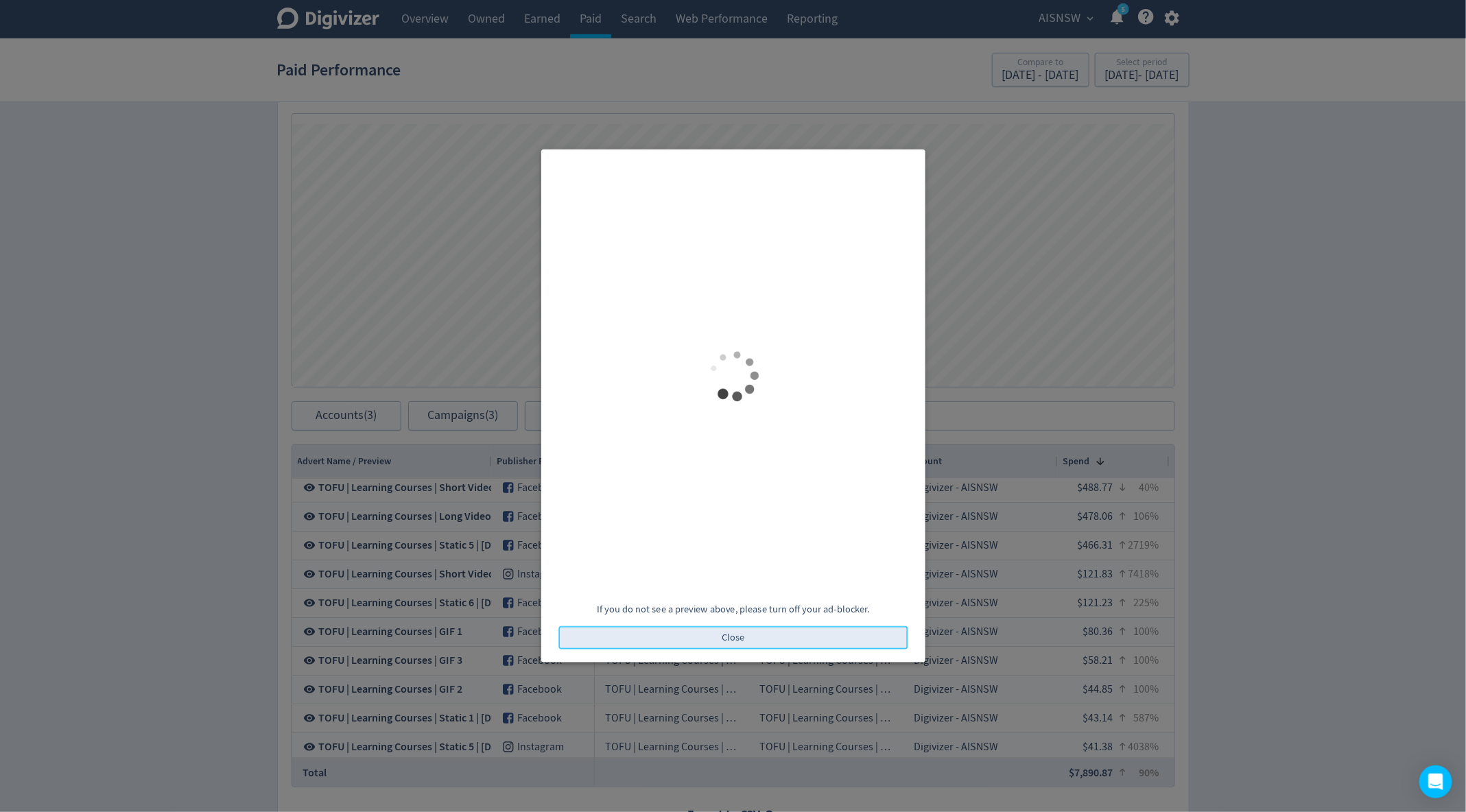
click at [680, 643] on button "Close" at bounding box center [733, 637] width 349 height 24
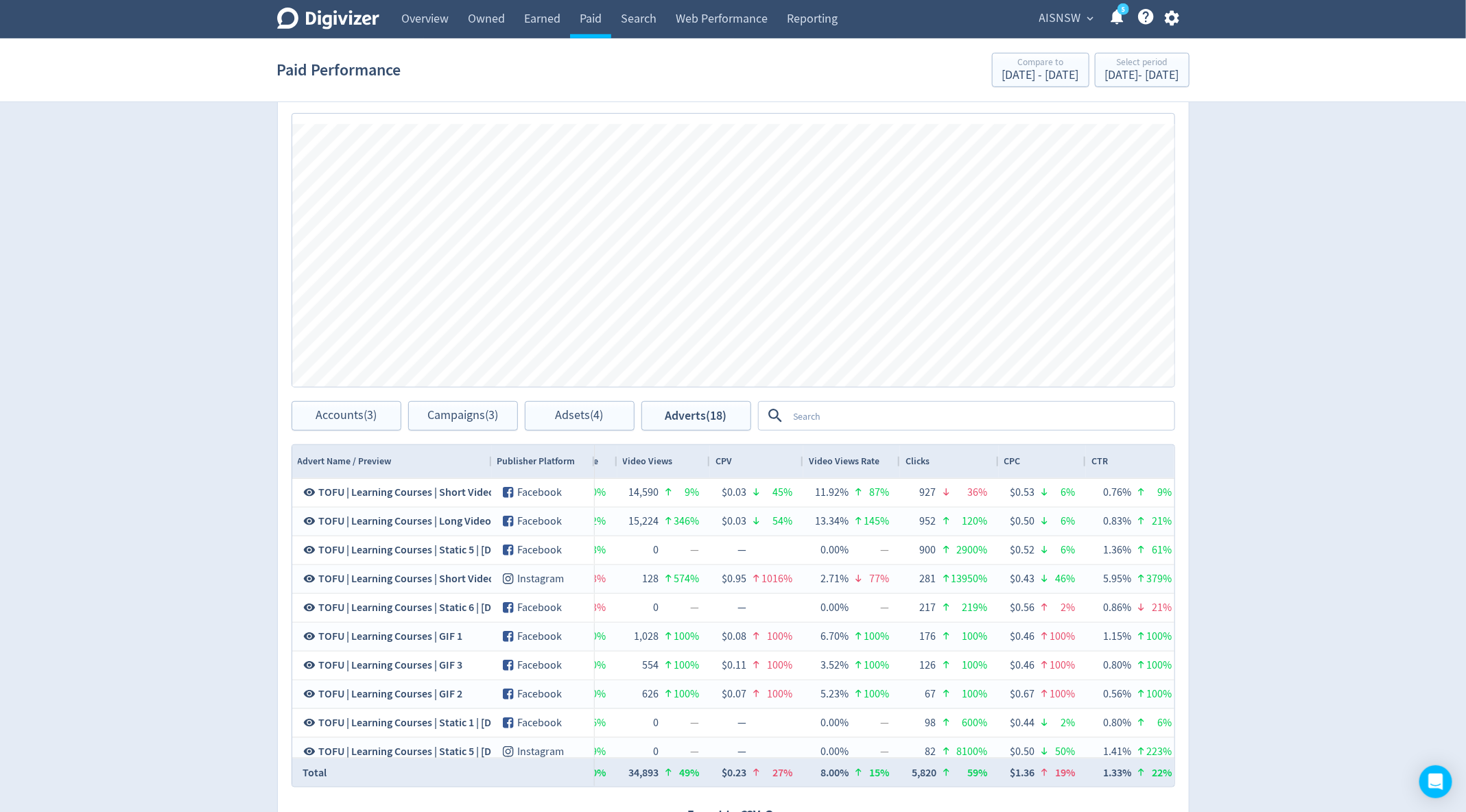
click at [911, 463] on span "Clicks" at bounding box center [916, 461] width 24 height 13
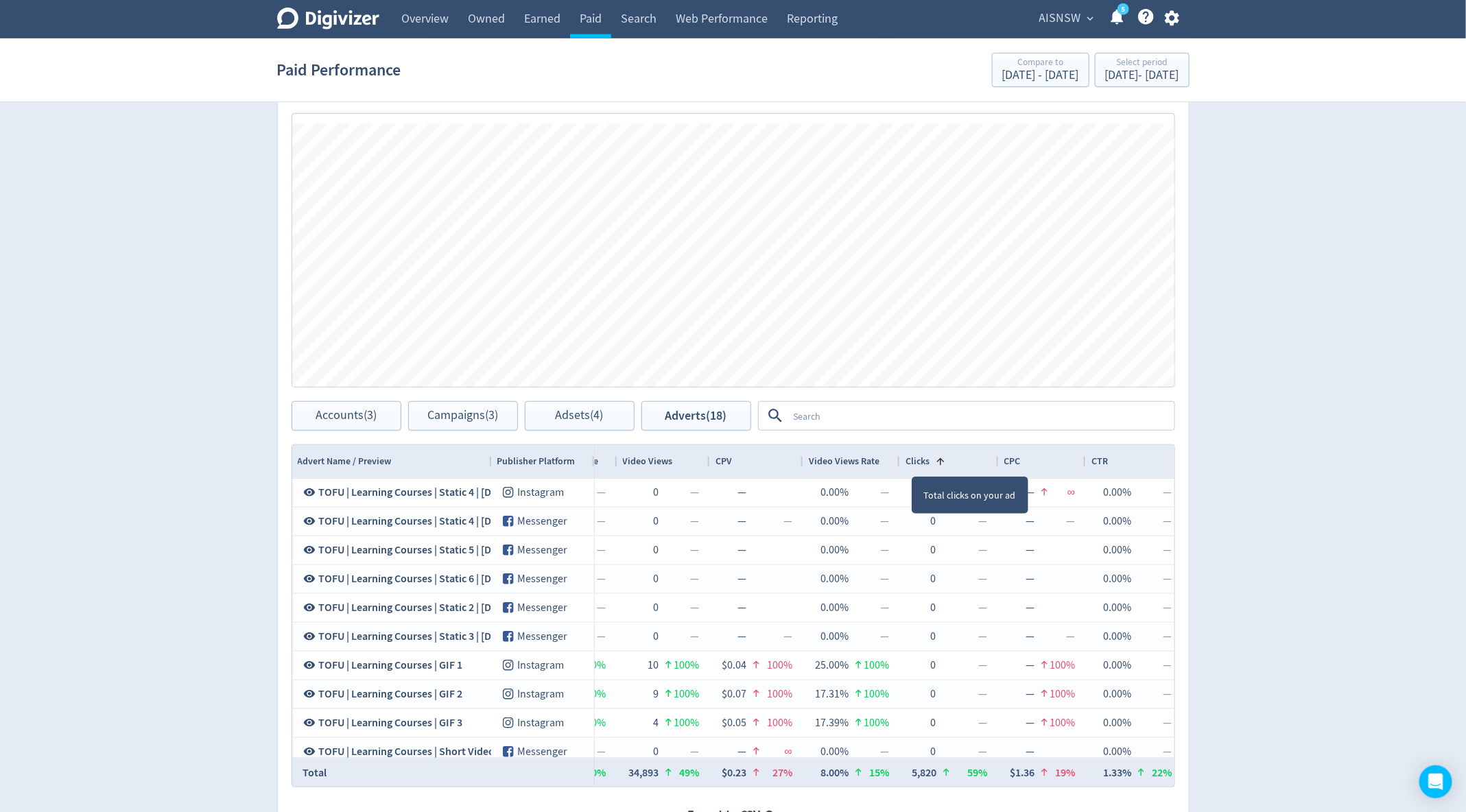
click at [911, 463] on span "Clicks" at bounding box center [916, 461] width 24 height 13
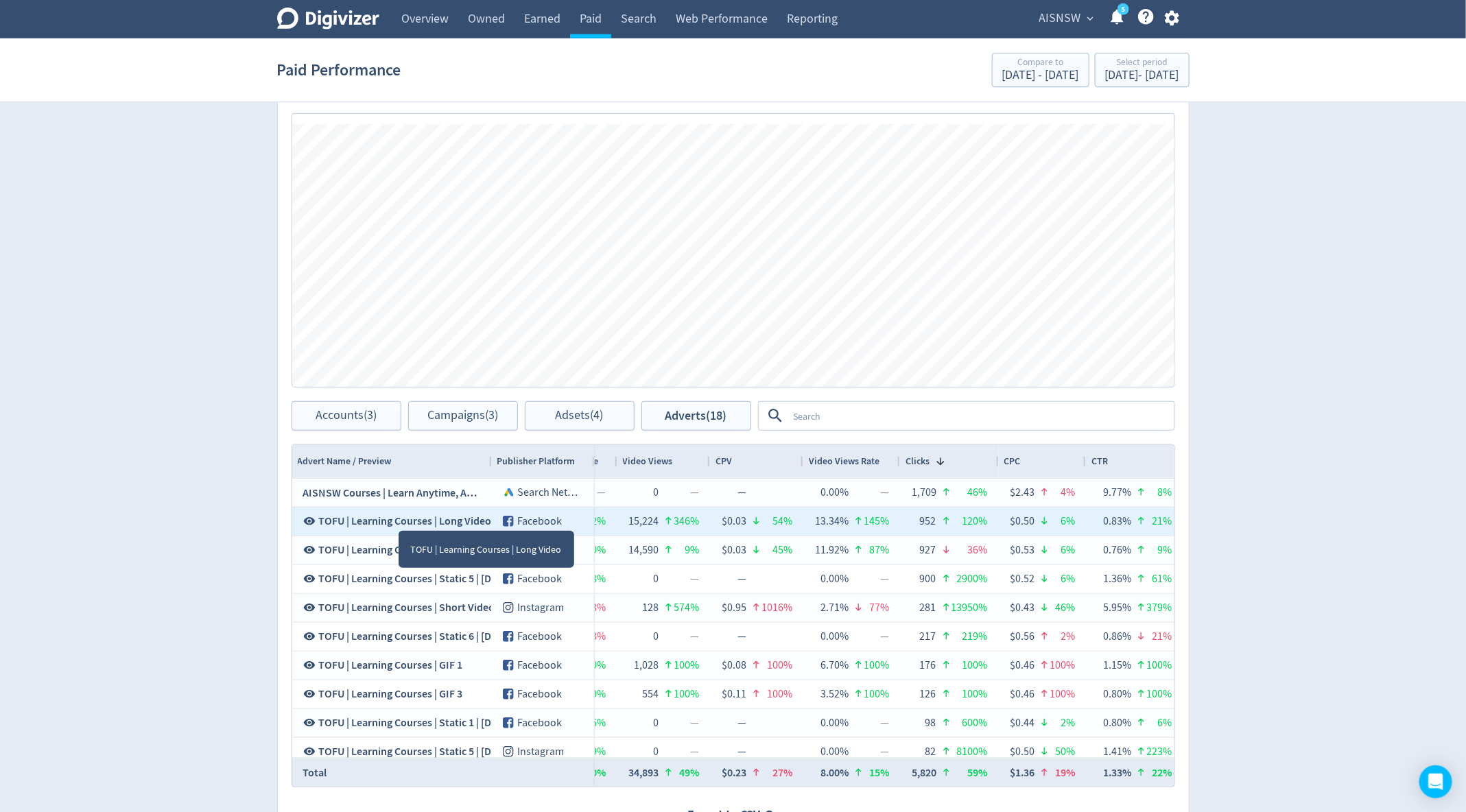
click at [398, 516] on span "TOFU | Learning Courses | Long Video" at bounding box center [405, 521] width 173 height 15
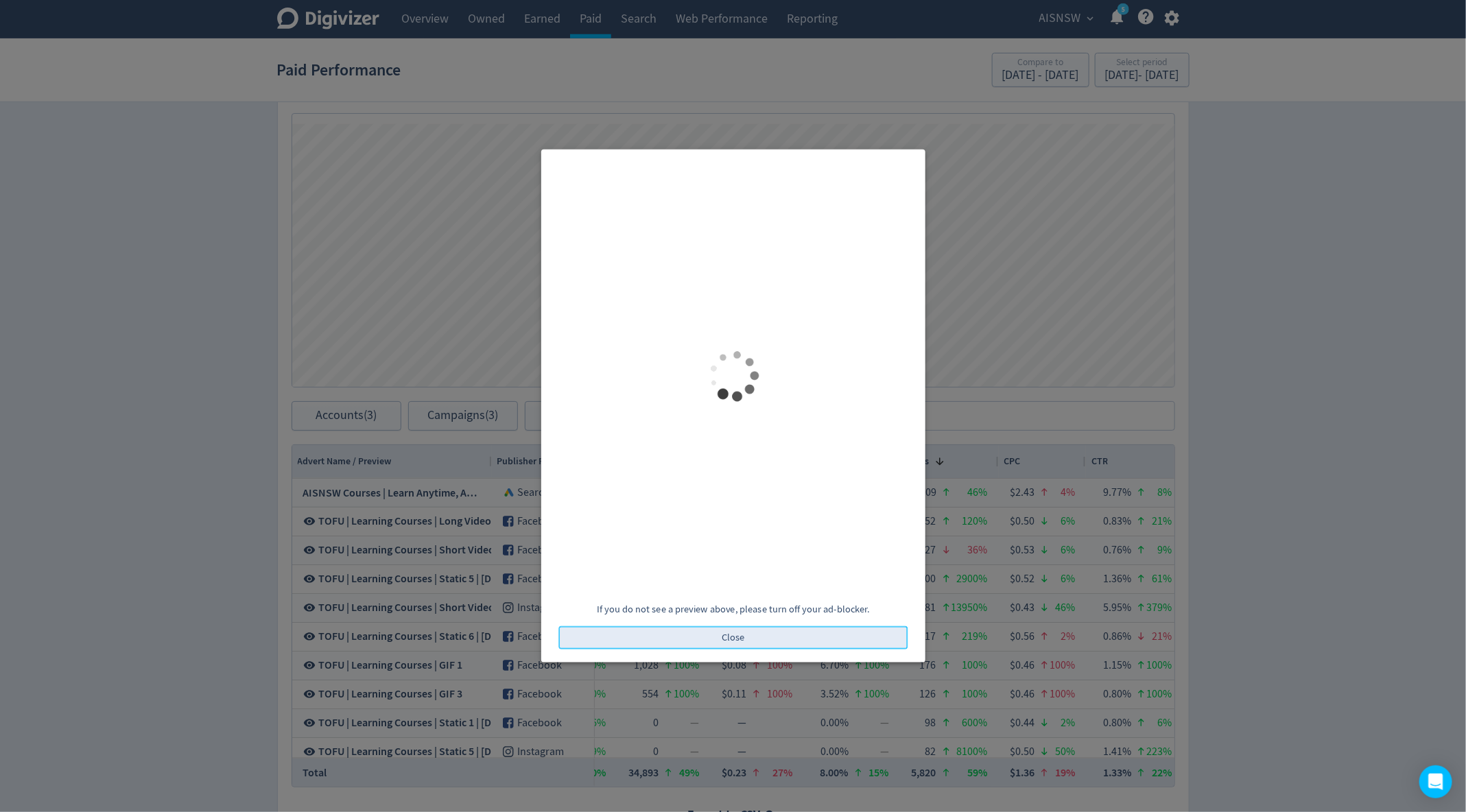
click at [741, 635] on span "Close" at bounding box center [733, 637] width 24 height 10
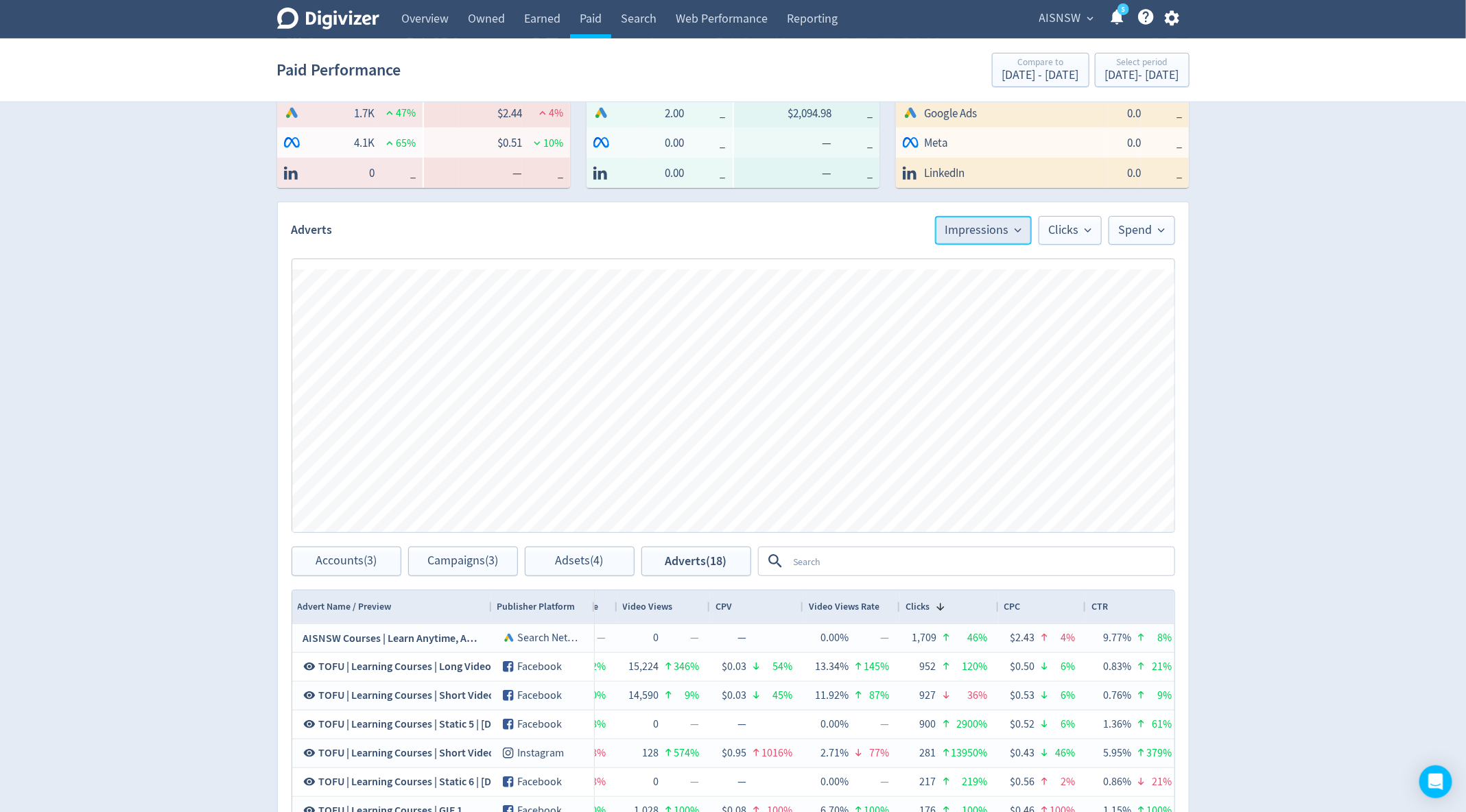
click at [1005, 227] on span "Impressions" at bounding box center [983, 230] width 76 height 12
click at [943, 400] on li "Engagements" at bounding box center [965, 403] width 132 height 32
click at [994, 228] on span "Engagements" at bounding box center [980, 230] width 83 height 12
click at [989, 268] on input "Trend Line" at bounding box center [980, 272] width 49 height 17
checkbox input "true"
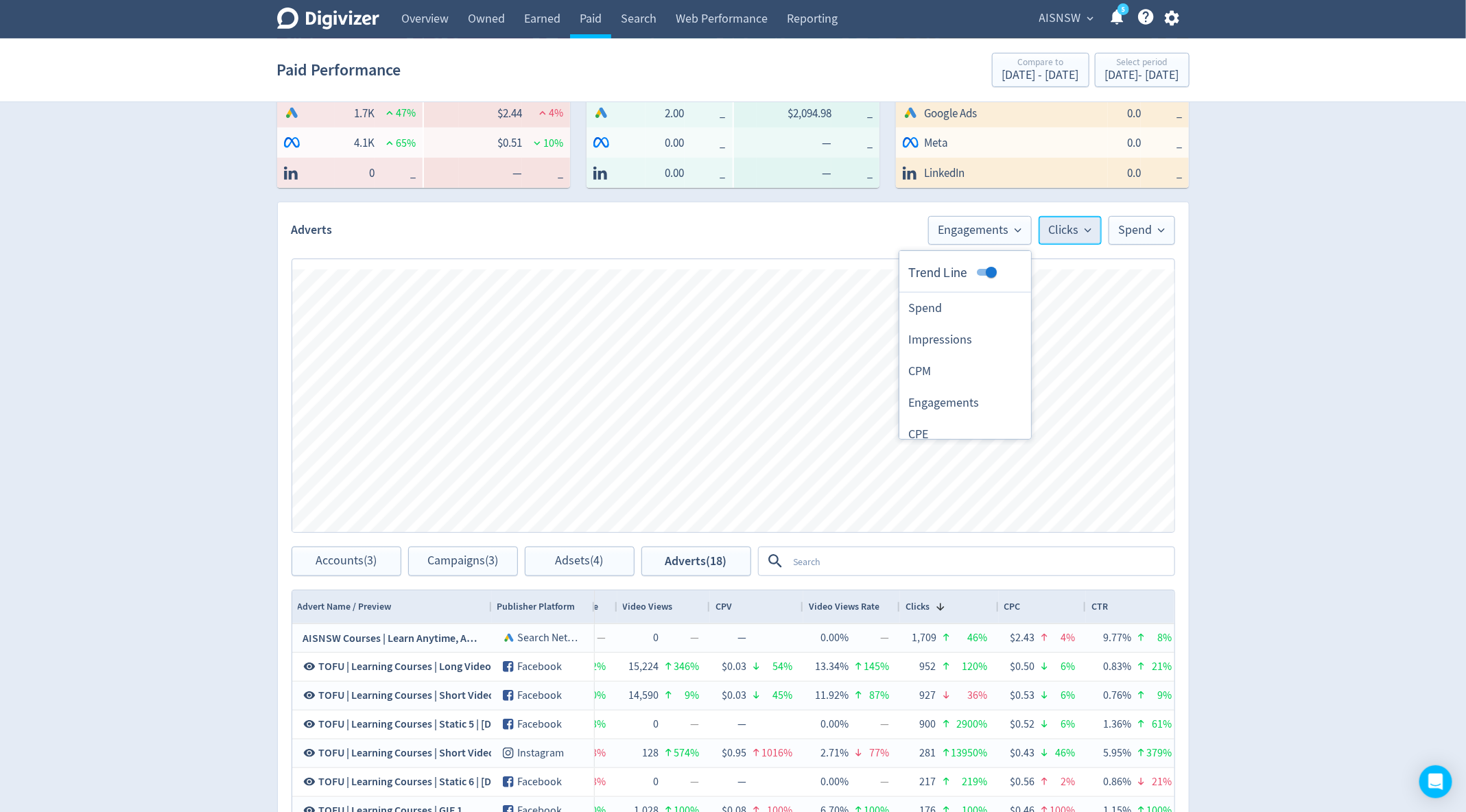
click at [1071, 231] on span "Clicks" at bounding box center [1070, 230] width 42 height 12
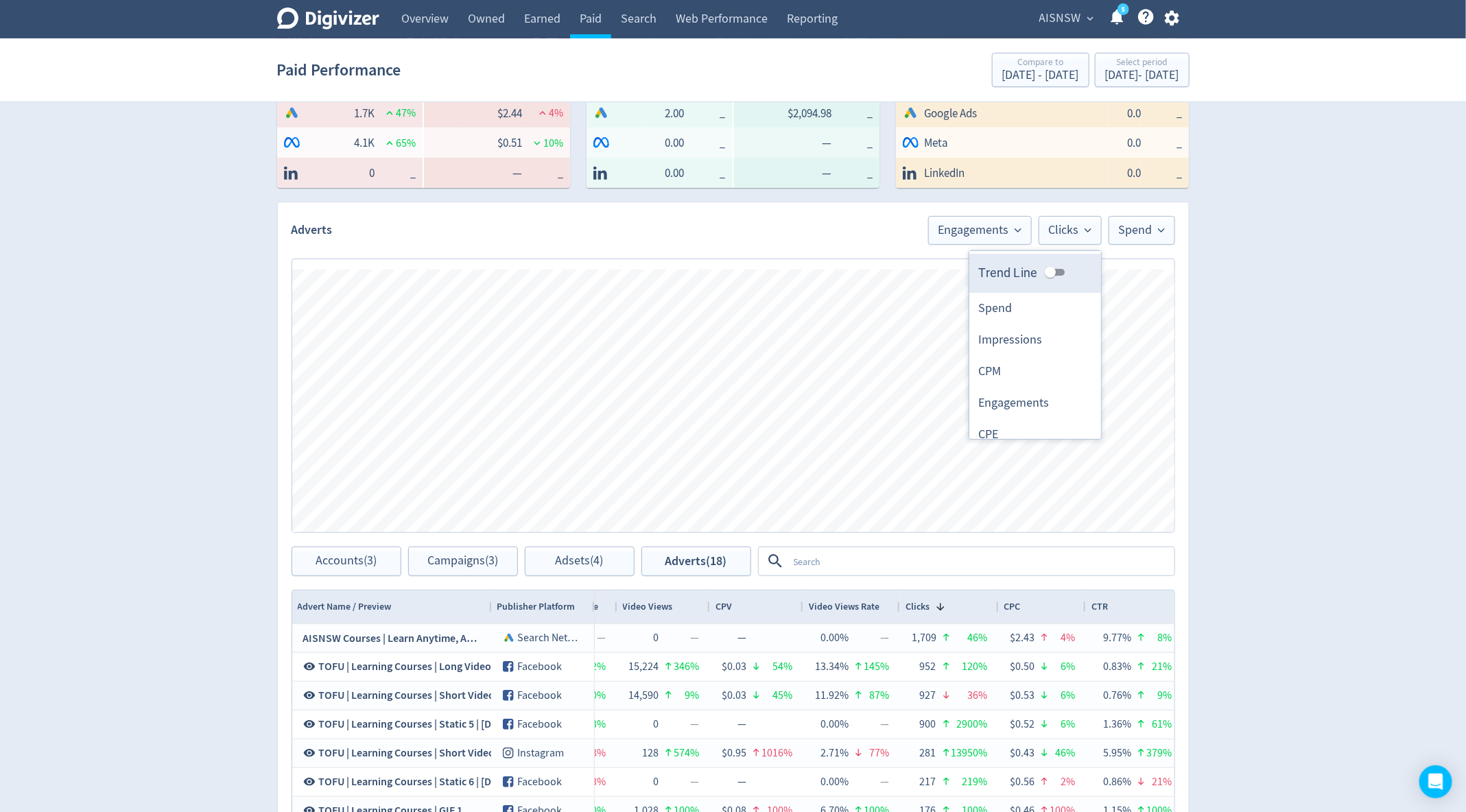
click at [1051, 281] on li "Trend Line" at bounding box center [1035, 272] width 132 height 38
click at [1053, 272] on input "Trend Line" at bounding box center [1050, 272] width 49 height 17
checkbox input "true"
click at [1132, 234] on span "Spend" at bounding box center [1141, 230] width 46 height 12
click at [1132, 269] on input "Trend Line" at bounding box center [1124, 272] width 49 height 17
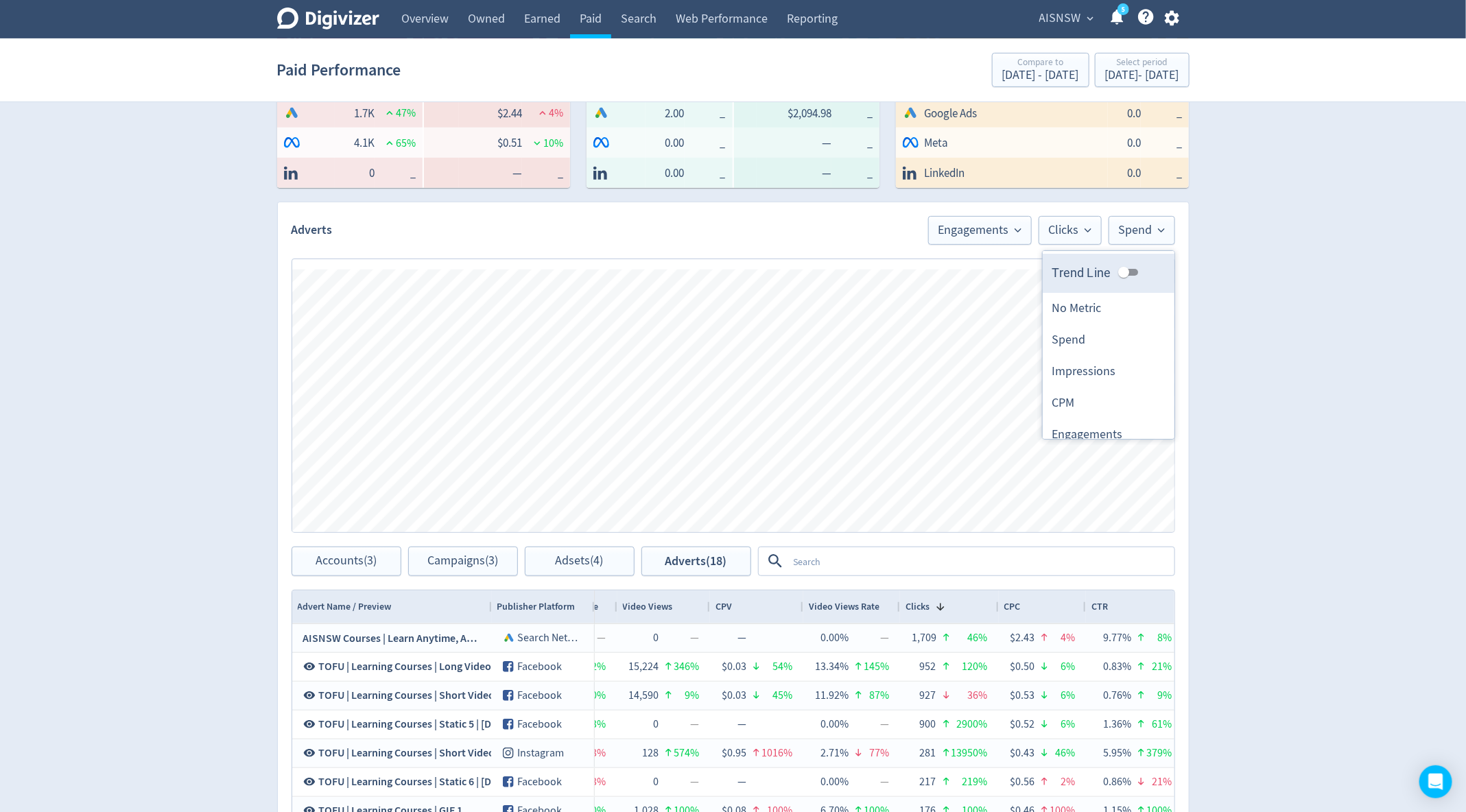
checkbox input "true"
click at [1373, 269] on div "Digivizer Logo [PERSON_NAME] Logo Overview Owned Earned Paid Search Web Perform…" at bounding box center [733, 382] width 1466 height 1300
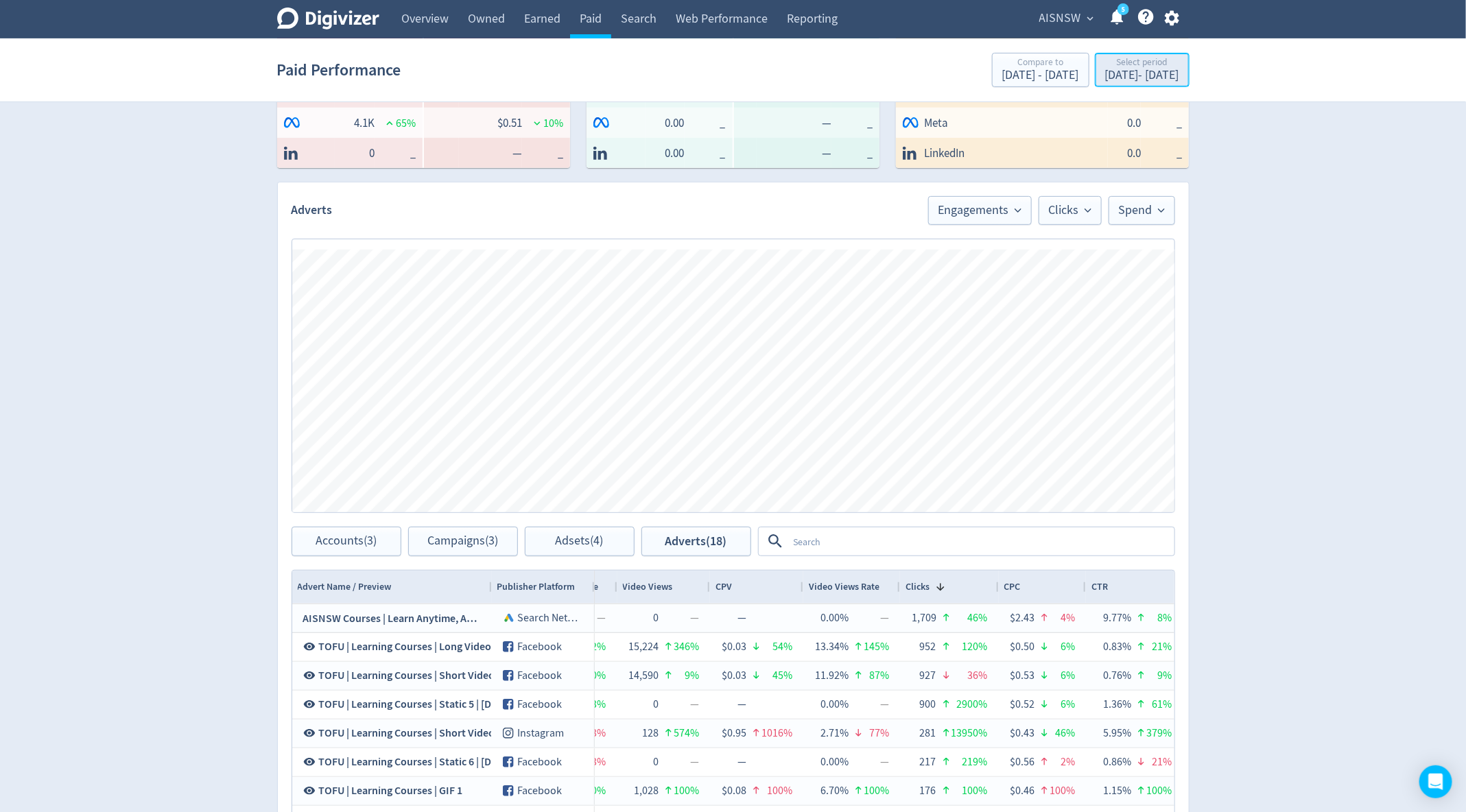
click at [1105, 69] on div "[DATE] - [DATE]" at bounding box center [1142, 75] width 74 height 12
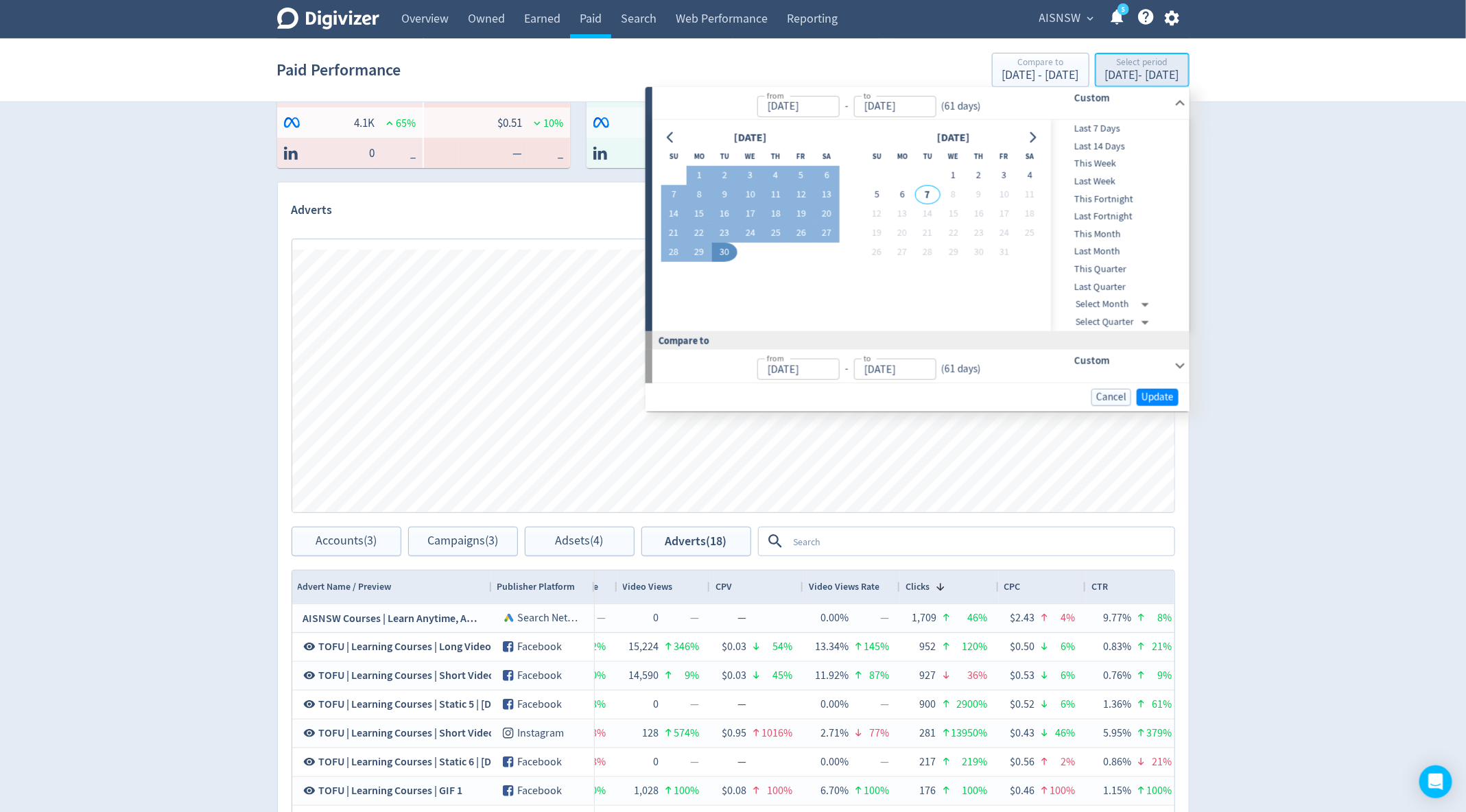
type input "[DATE]"
click at [669, 137] on icon "Go to previous month" at bounding box center [669, 138] width 6 height 11
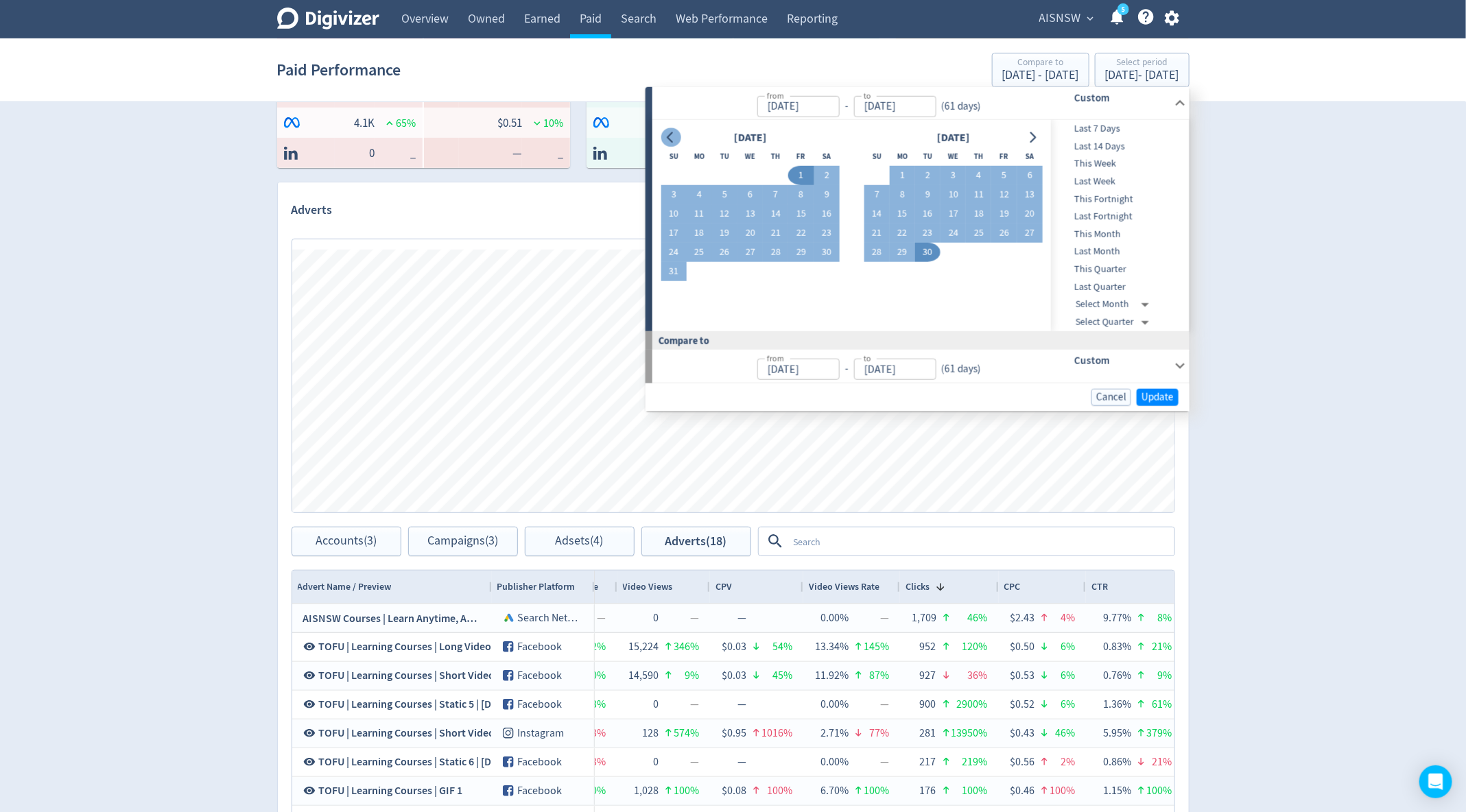
click at [669, 137] on icon "Go to previous month" at bounding box center [669, 138] width 6 height 11
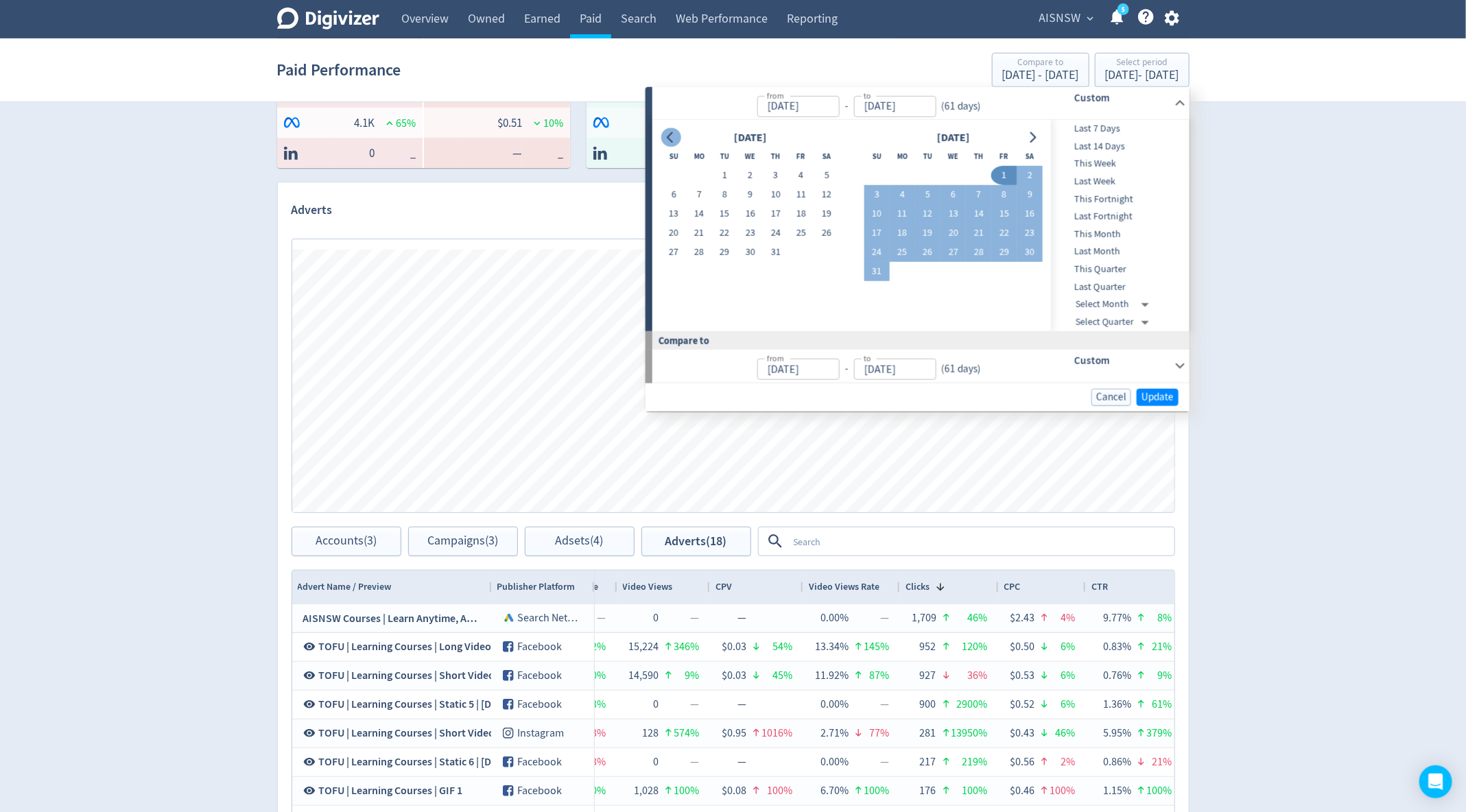
click at [669, 137] on icon "Go to previous month" at bounding box center [669, 138] width 6 height 11
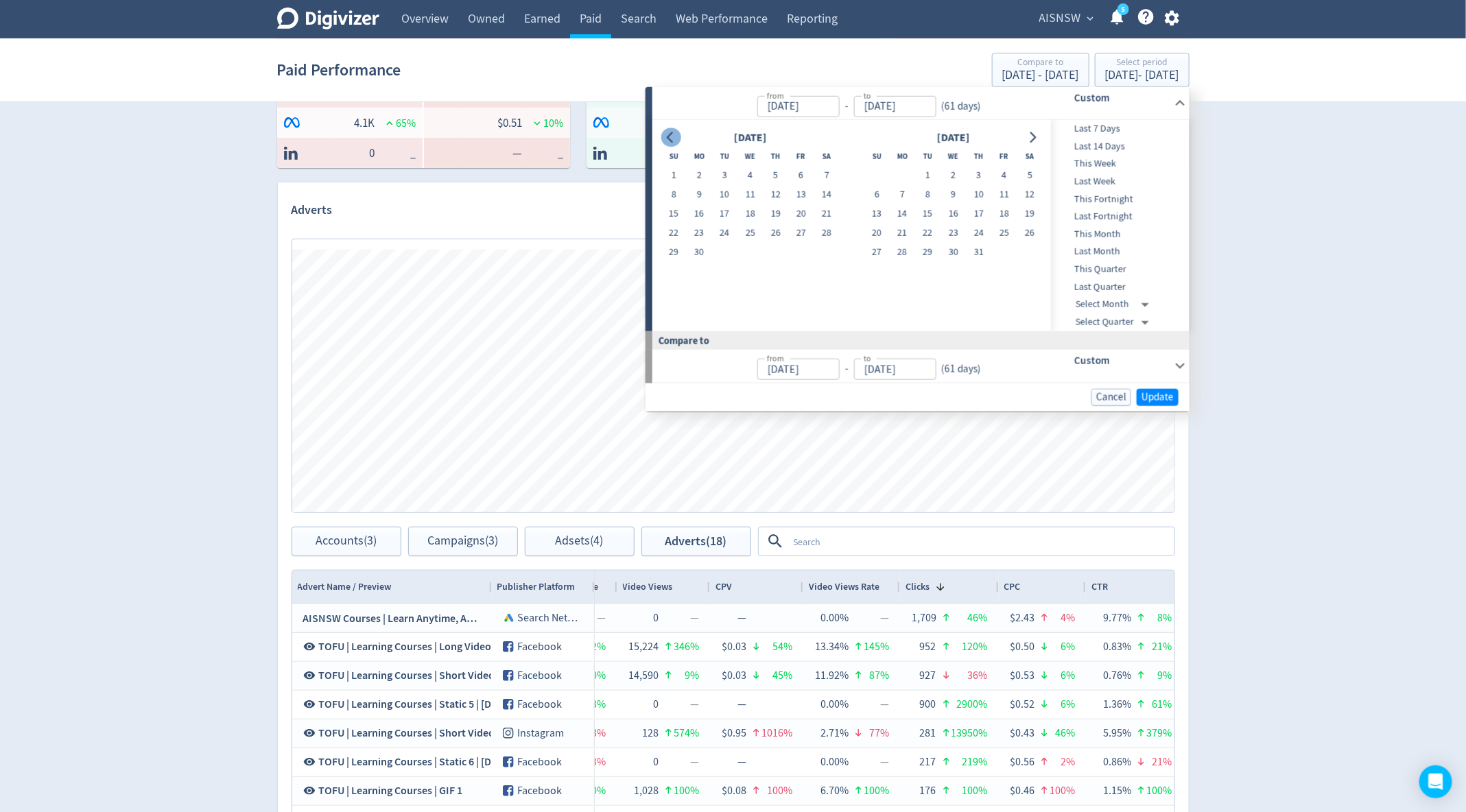
click at [669, 137] on icon "Go to previous month" at bounding box center [669, 138] width 6 height 11
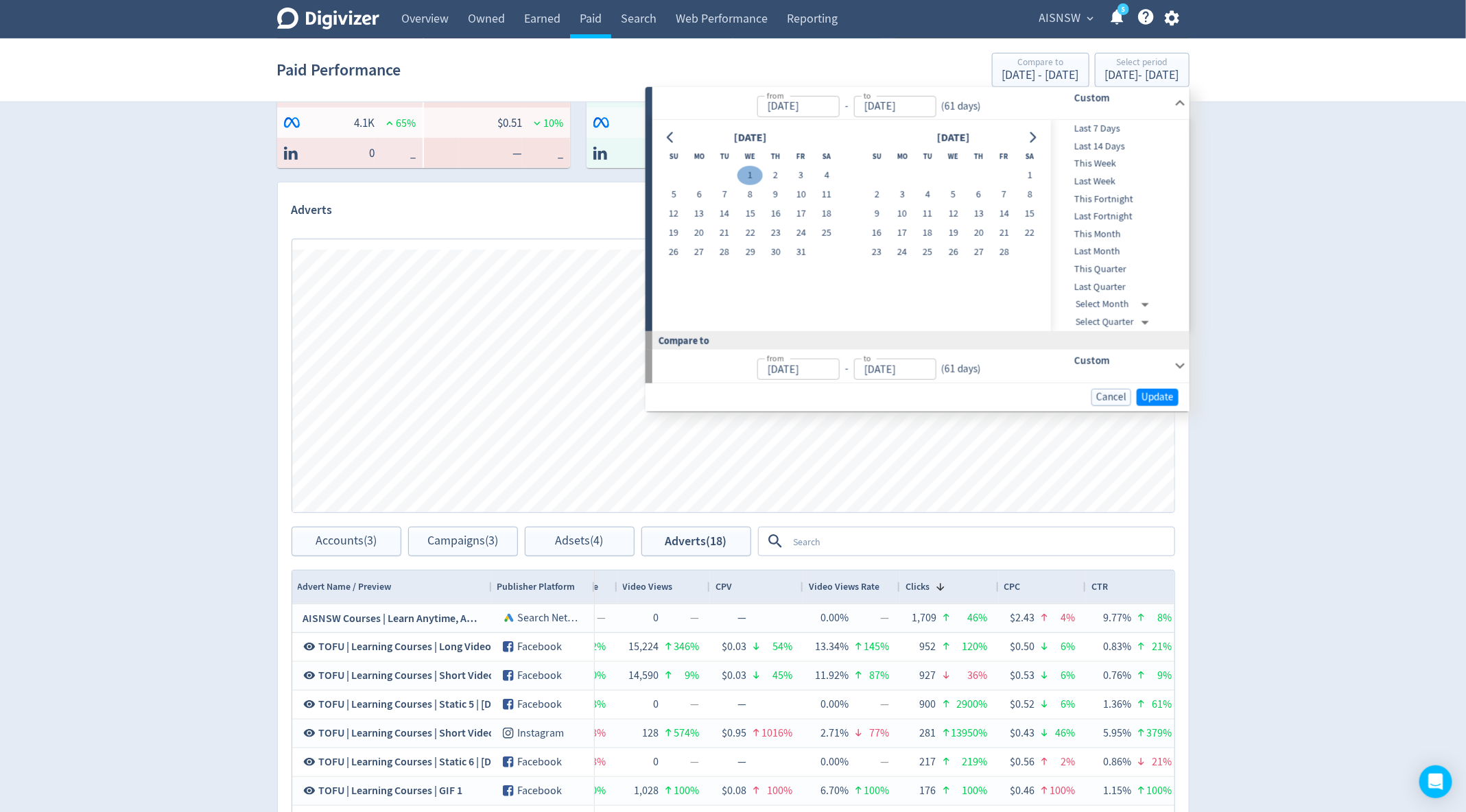
click at [751, 180] on button "1" at bounding box center [750, 176] width 25 height 19
type input "[DATE]"
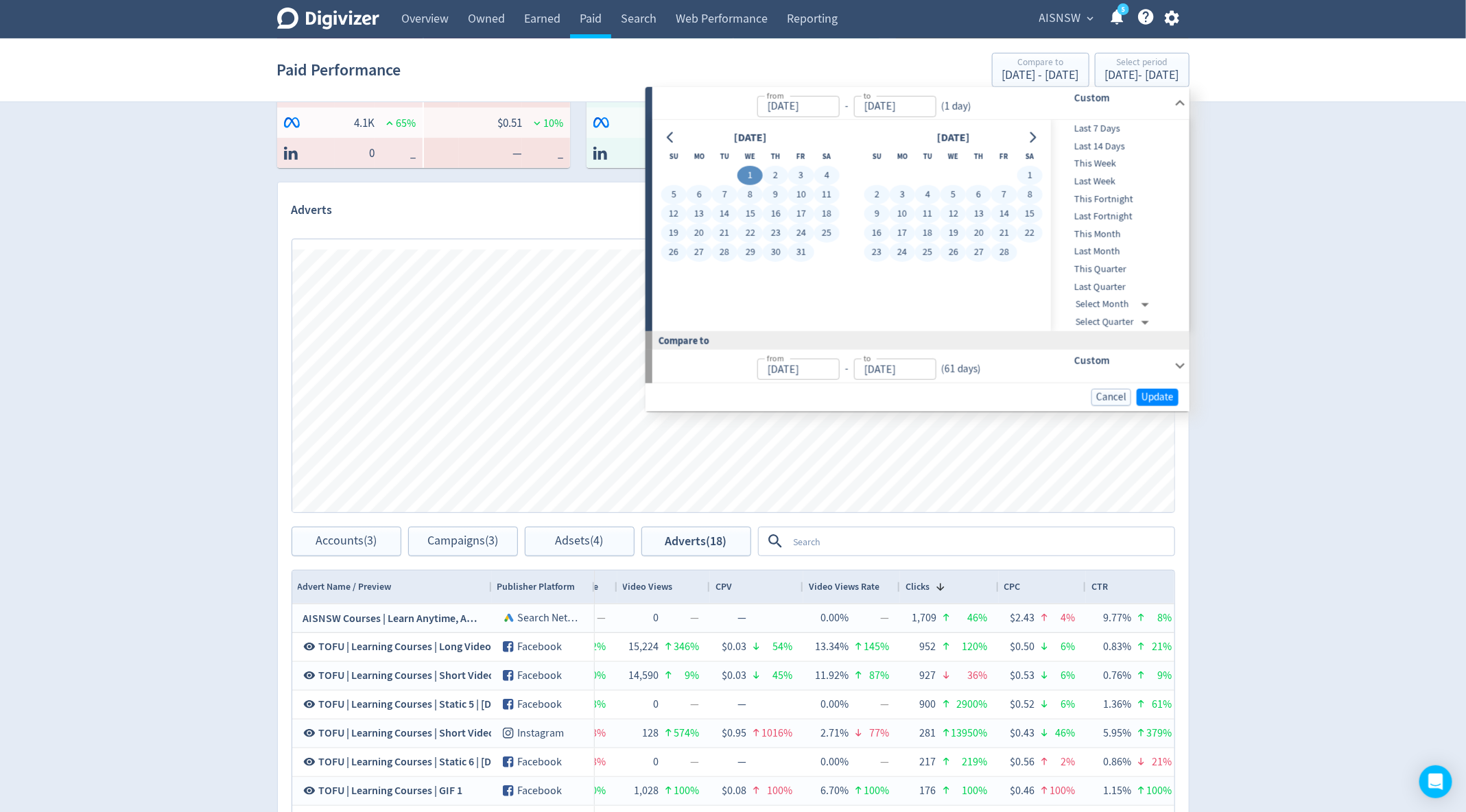
click at [1001, 251] on button "28" at bounding box center [1003, 253] width 25 height 19
type input "[DATE]"
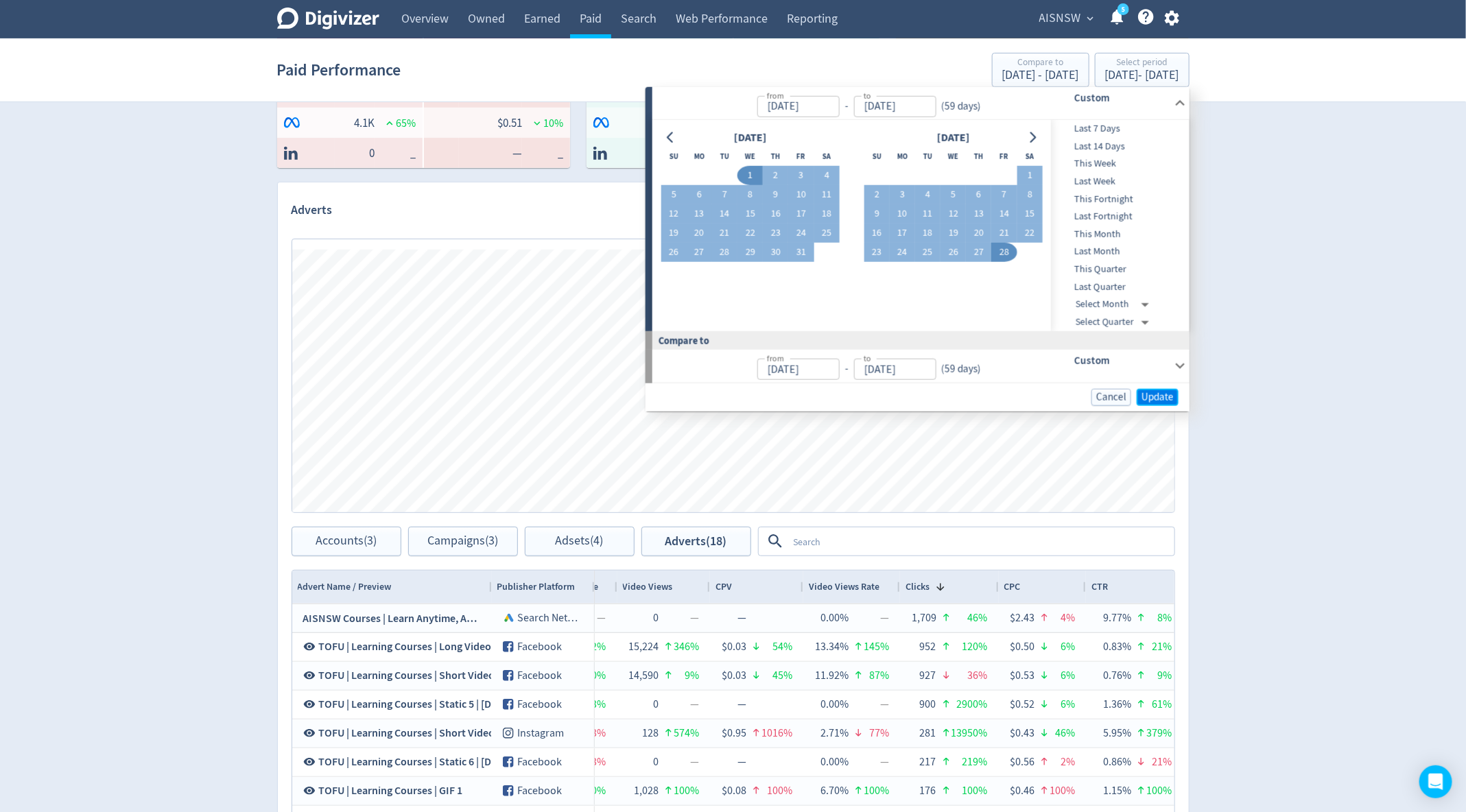
click at [1170, 399] on span "Update" at bounding box center [1157, 397] width 32 height 11
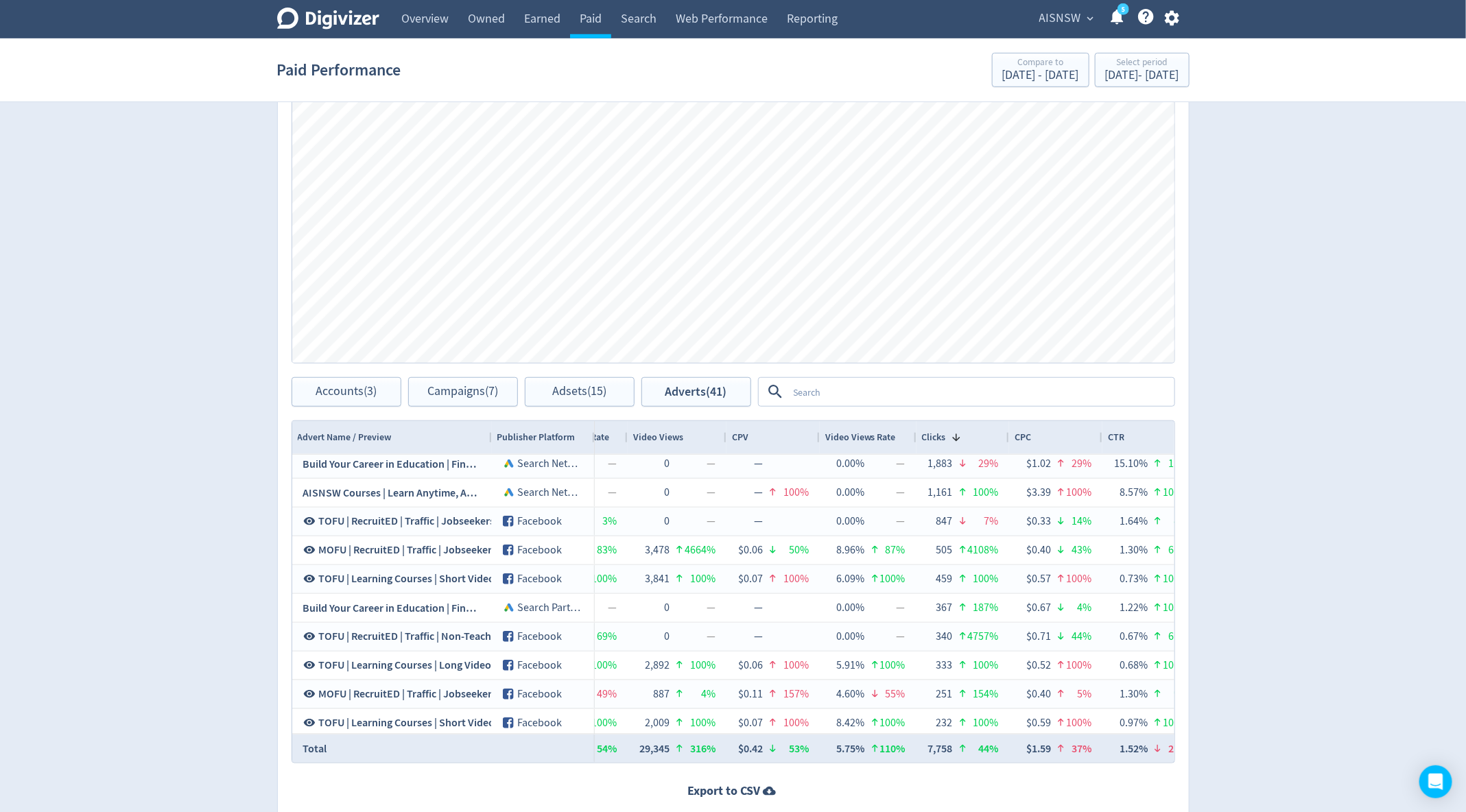
click at [814, 384] on textarea at bounding box center [981, 392] width 384 height 25
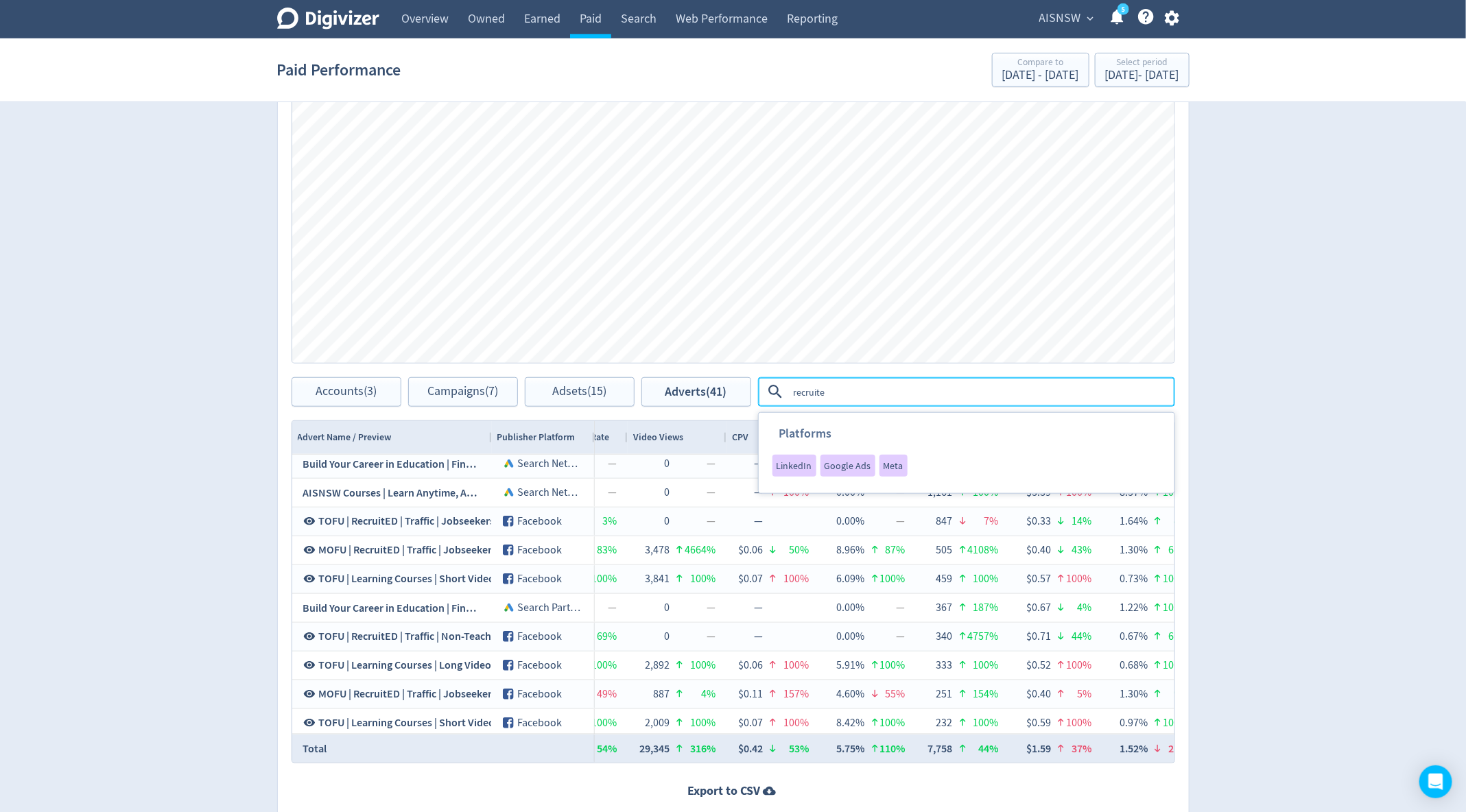
type textarea "recruited"
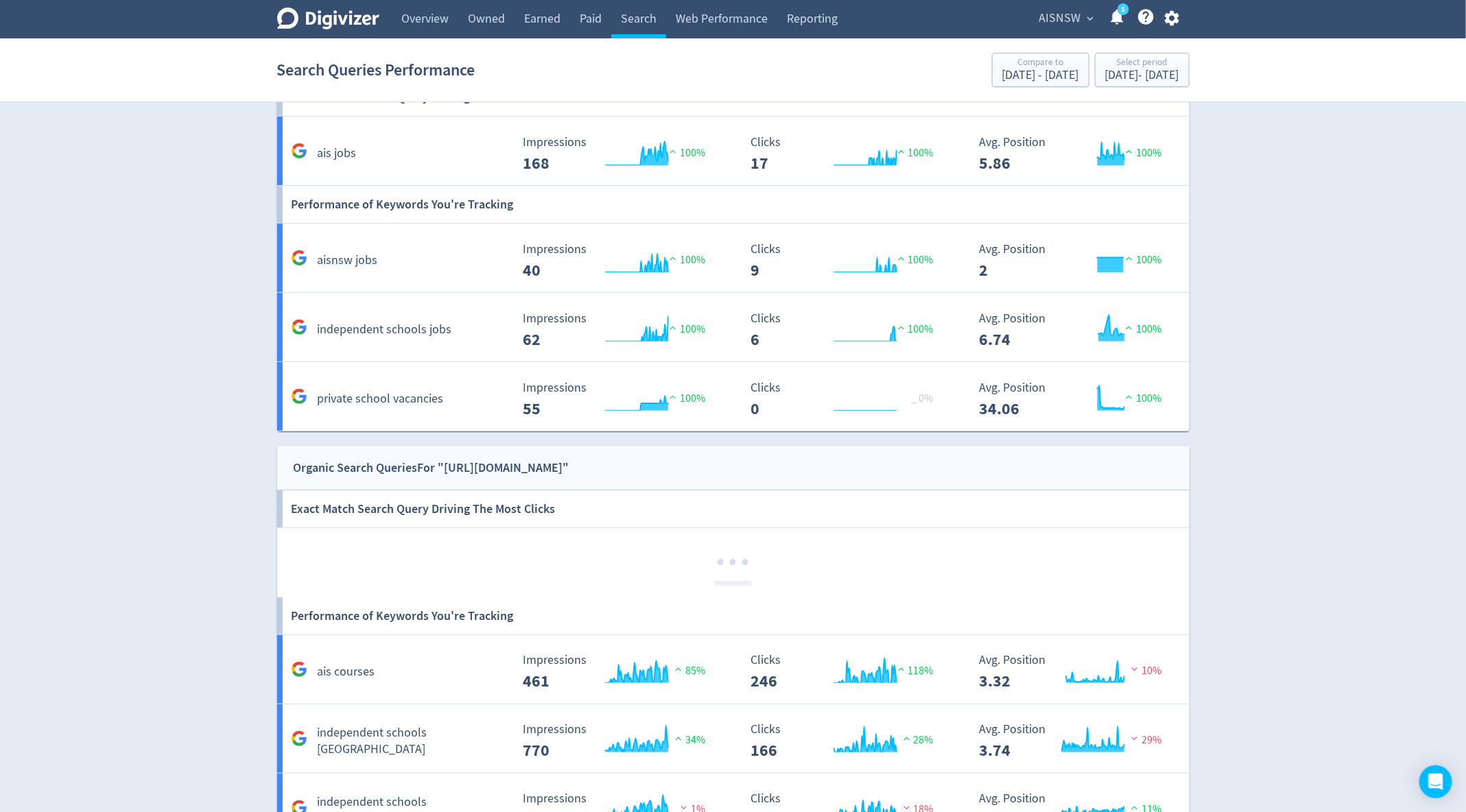
scroll to position [124, 0]
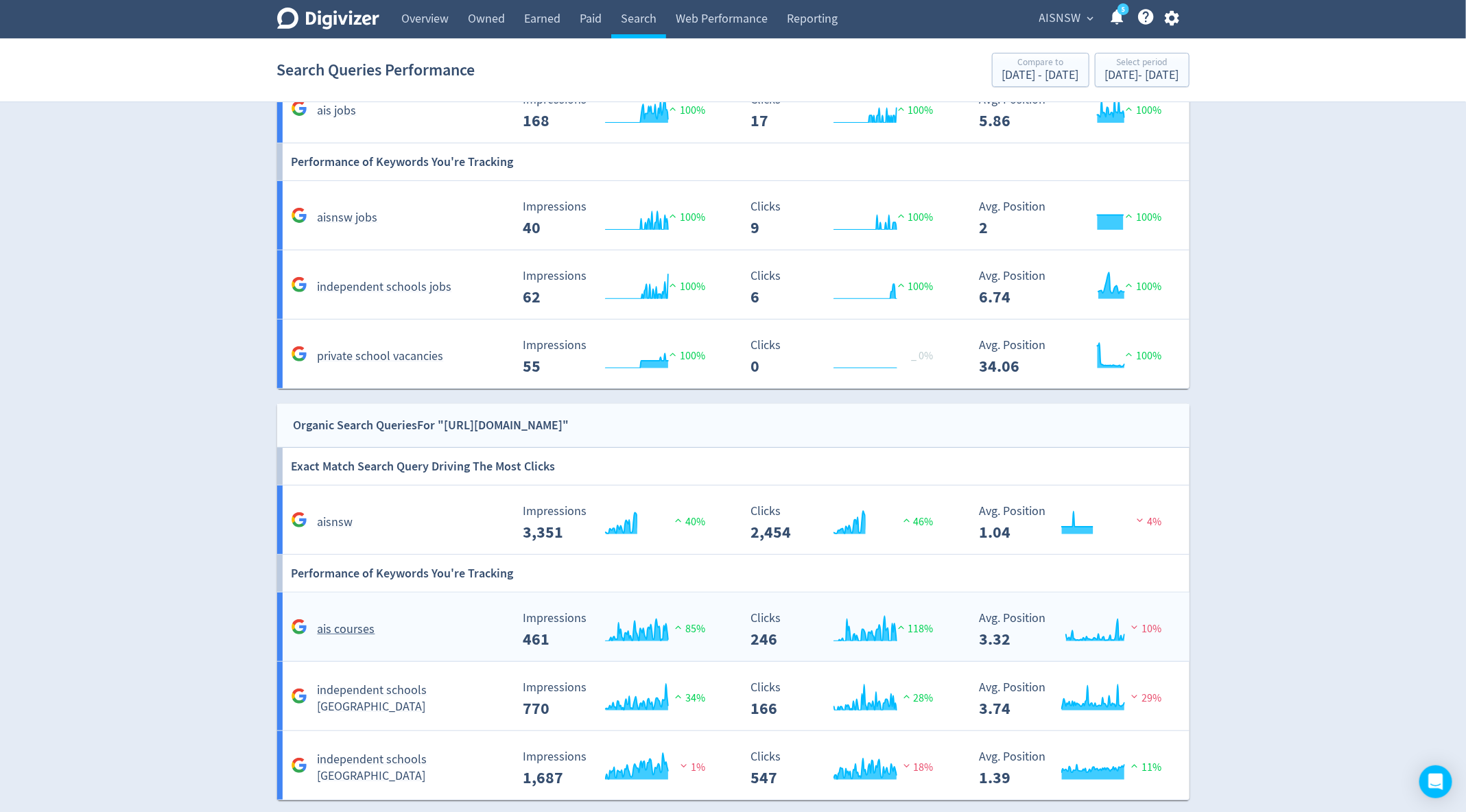
click at [542, 600] on div "Created with Highcharts 10.3.3 Impressions 461 85%" at bounding box center [624, 624] width 228 height 47
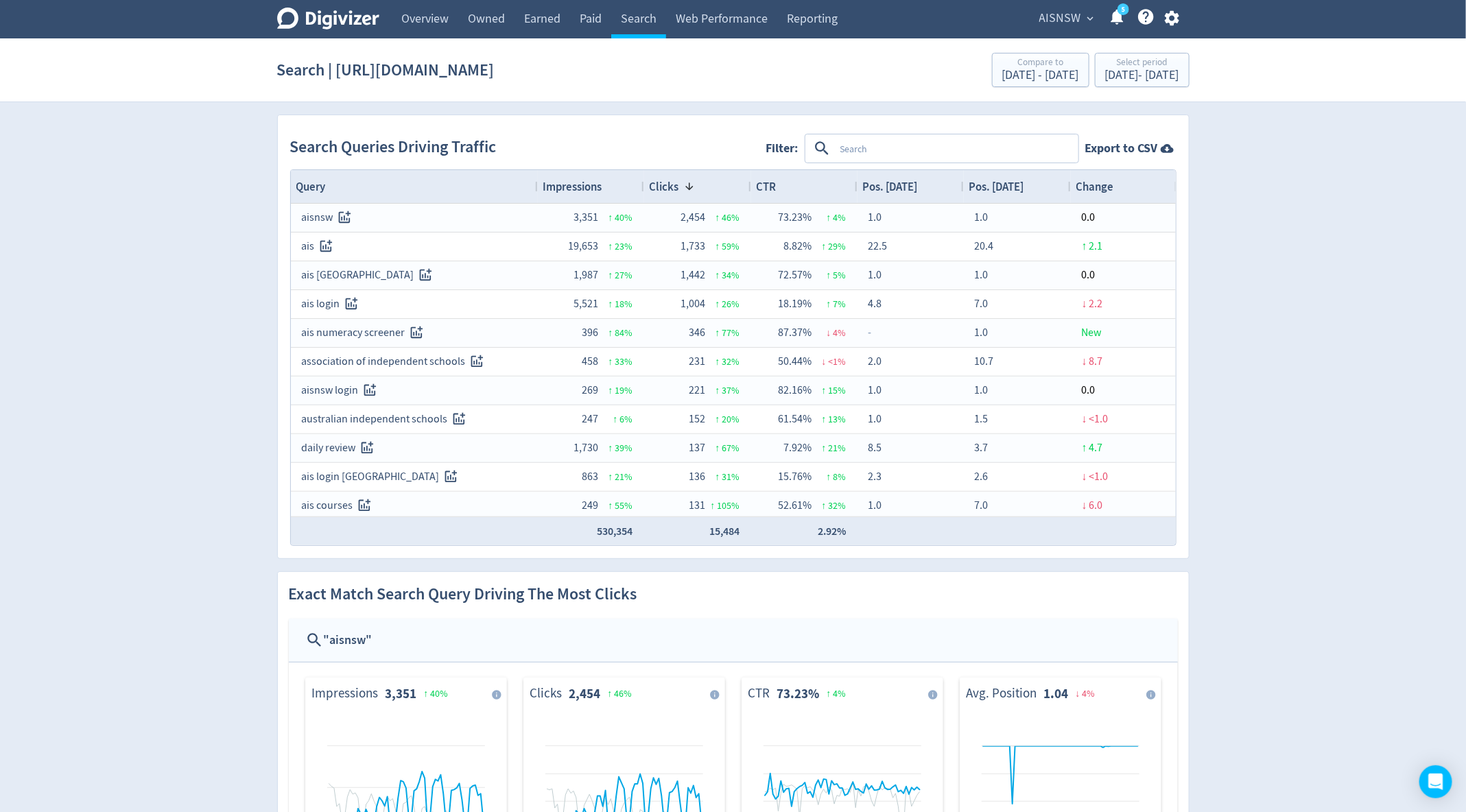
click at [895, 145] on textarea at bounding box center [956, 148] width 242 height 25
type textarea "aisnsw"
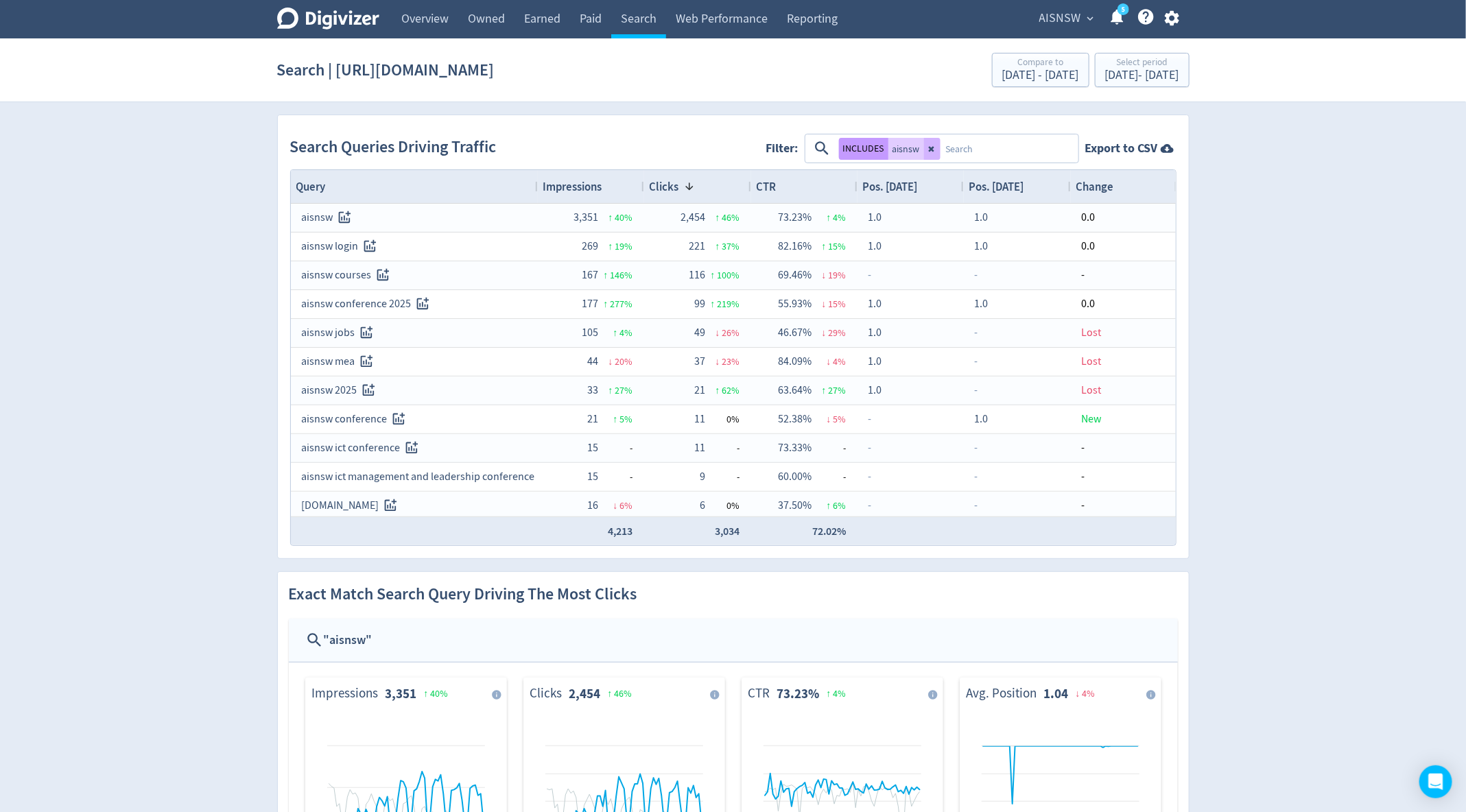
click at [864, 142] on button "INCLUDES" at bounding box center [864, 148] width 49 height 22
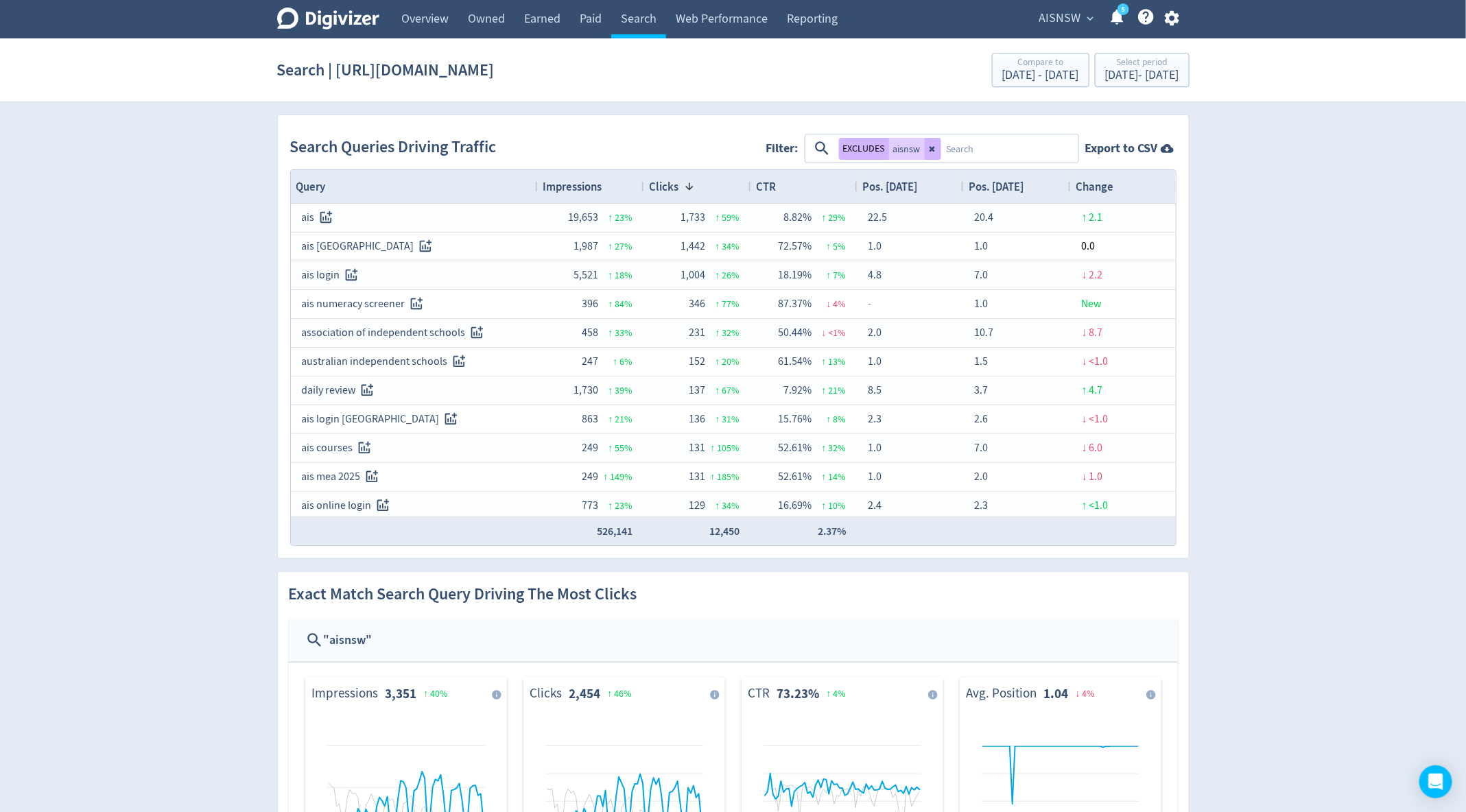
click at [986, 148] on textarea at bounding box center [1009, 148] width 136 height 25
type textarea "ais"
click at [849, 147] on button "INCLUDES" at bounding box center [864, 148] width 49 height 22
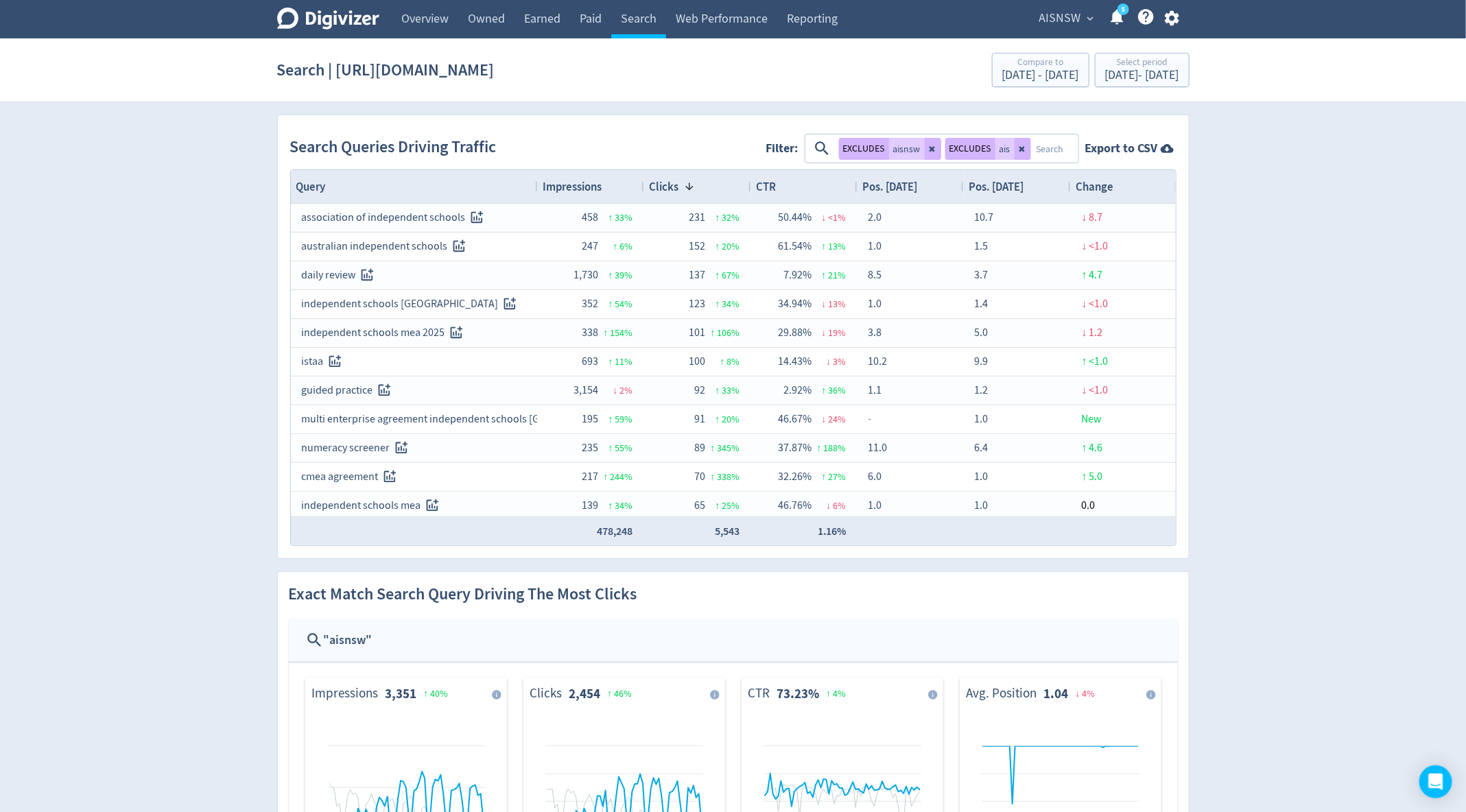
click at [1046, 149] on textarea at bounding box center [1053, 148] width 46 height 25
type textarea "association"
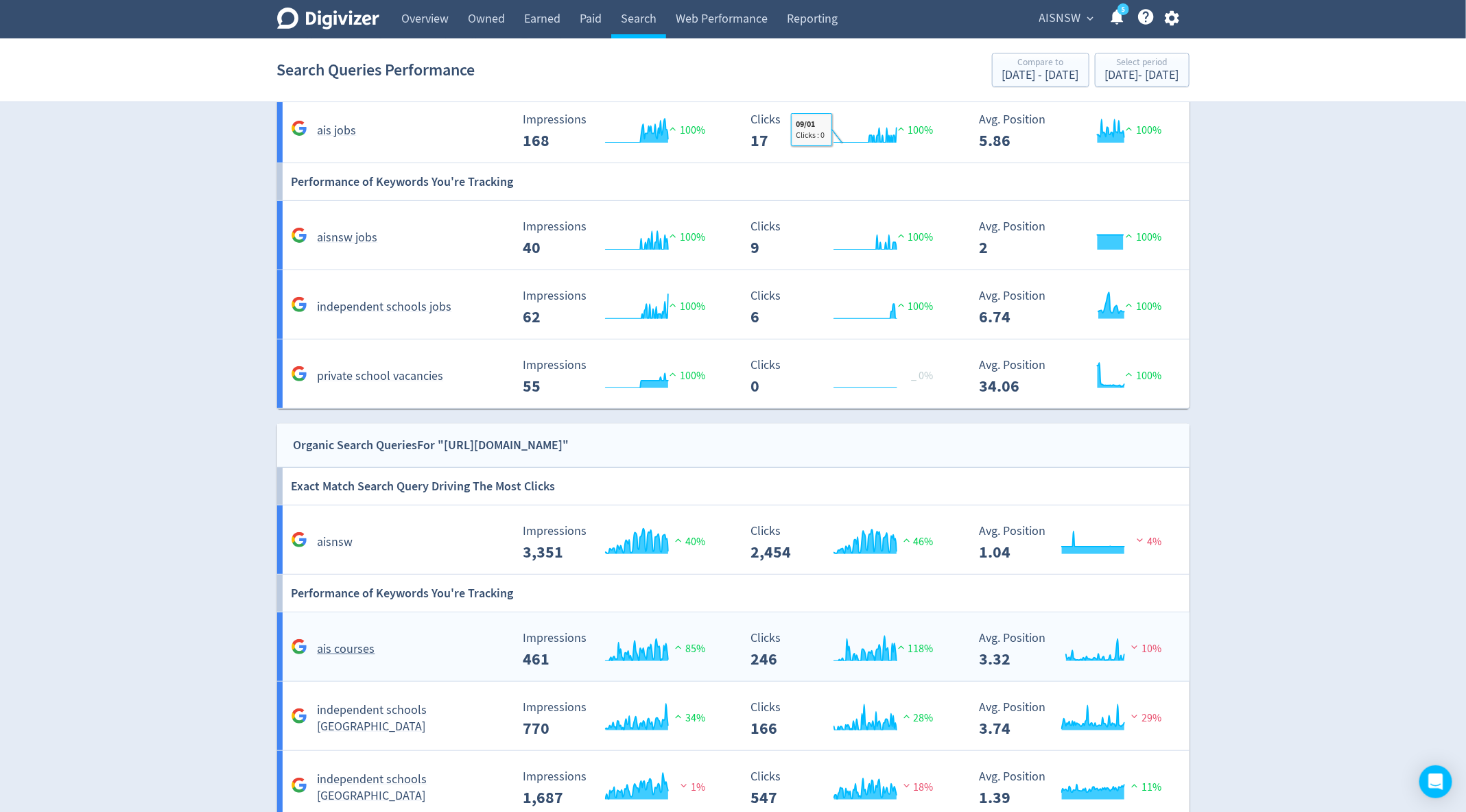
scroll to position [124, 0]
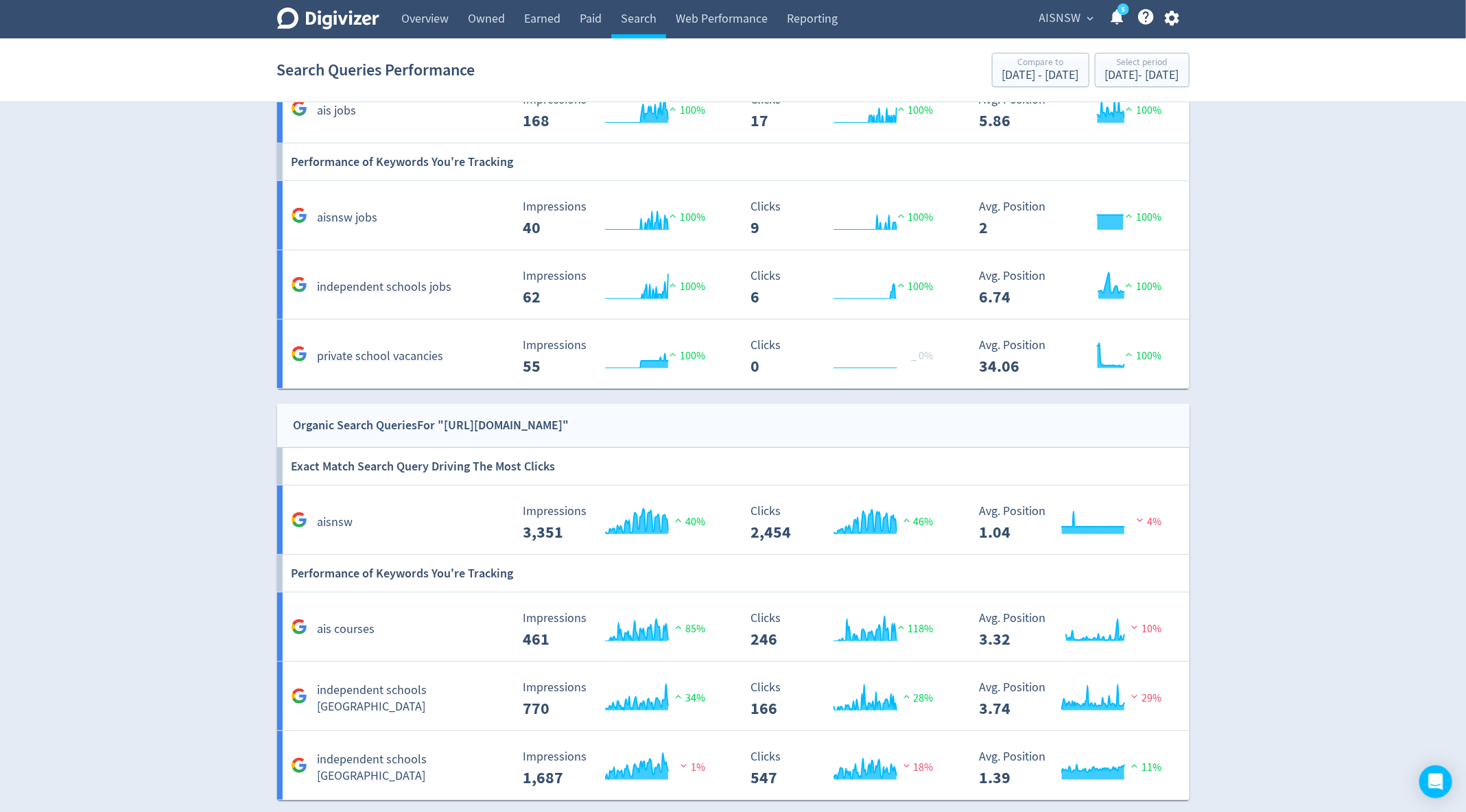
click at [611, 478] on div "Exact Match Search Query Driving The Most Clicks" at bounding box center [733, 466] width 912 height 37
click at [611, 522] on icon "\a Impressions\a 3,351\a" at bounding box center [611, 529] width 14 height 14
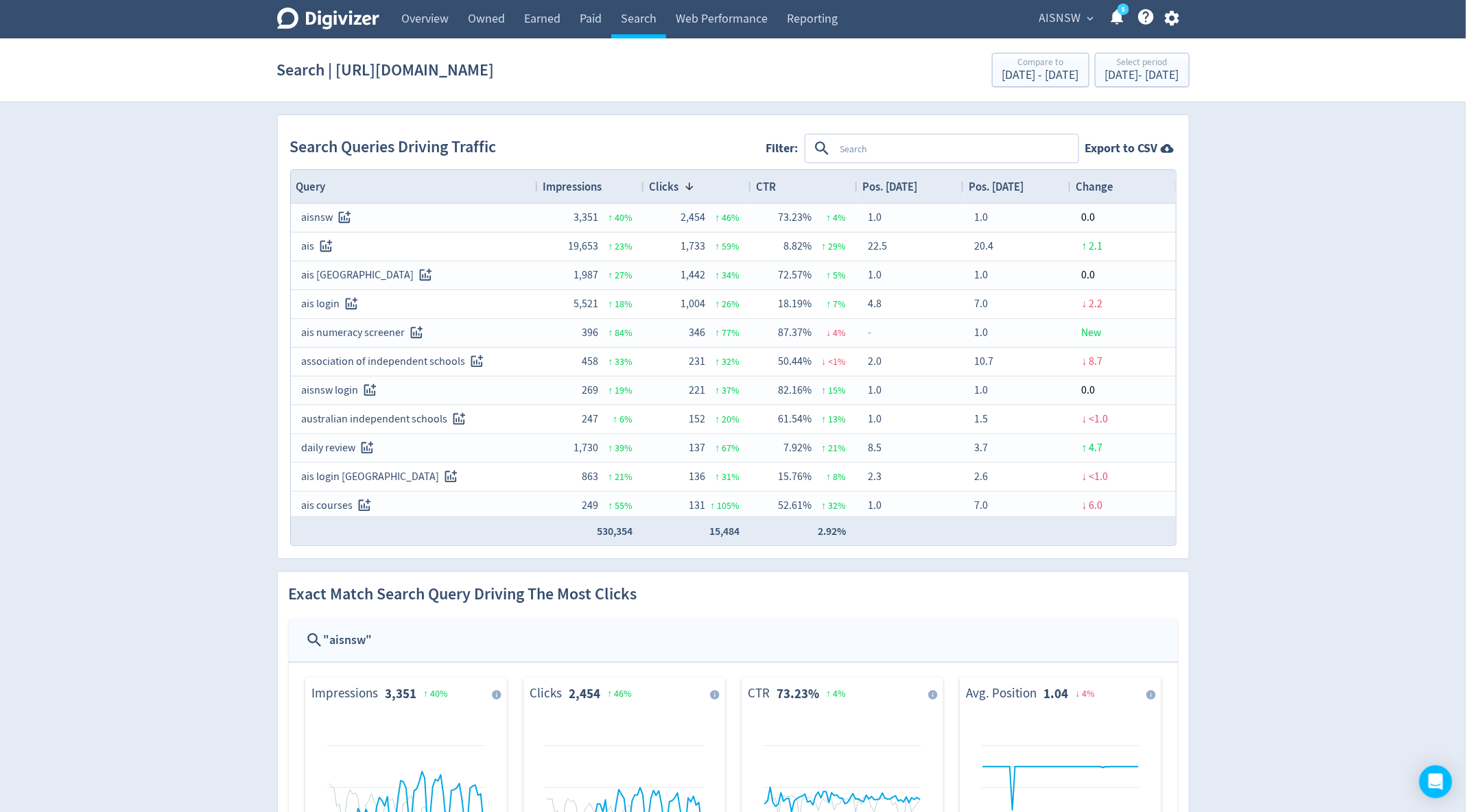
click at [911, 153] on textarea at bounding box center [956, 148] width 242 height 25
type textarea "p"
type textarea "courses"
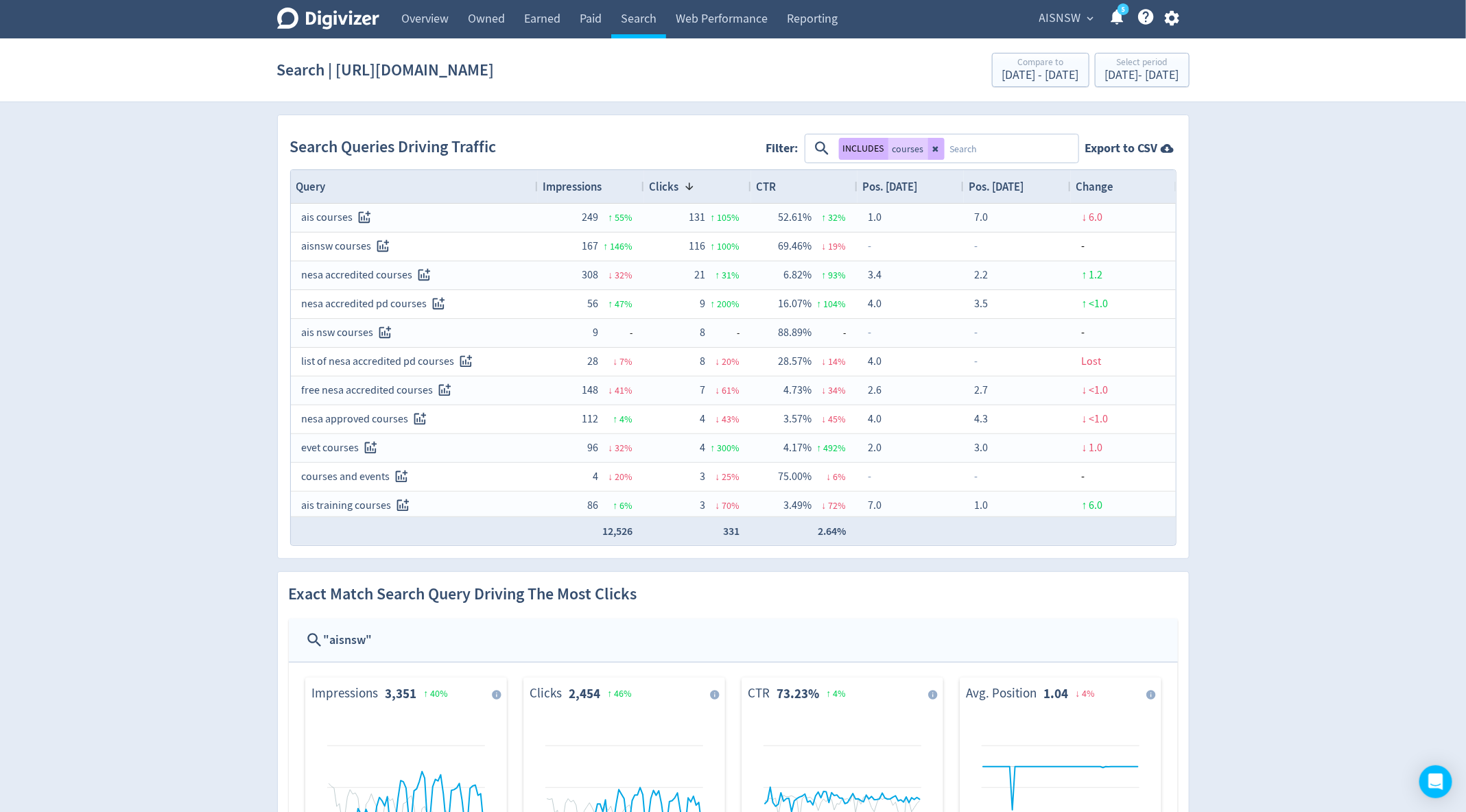
click at [588, 180] on span "Impressions" at bounding box center [572, 186] width 59 height 15
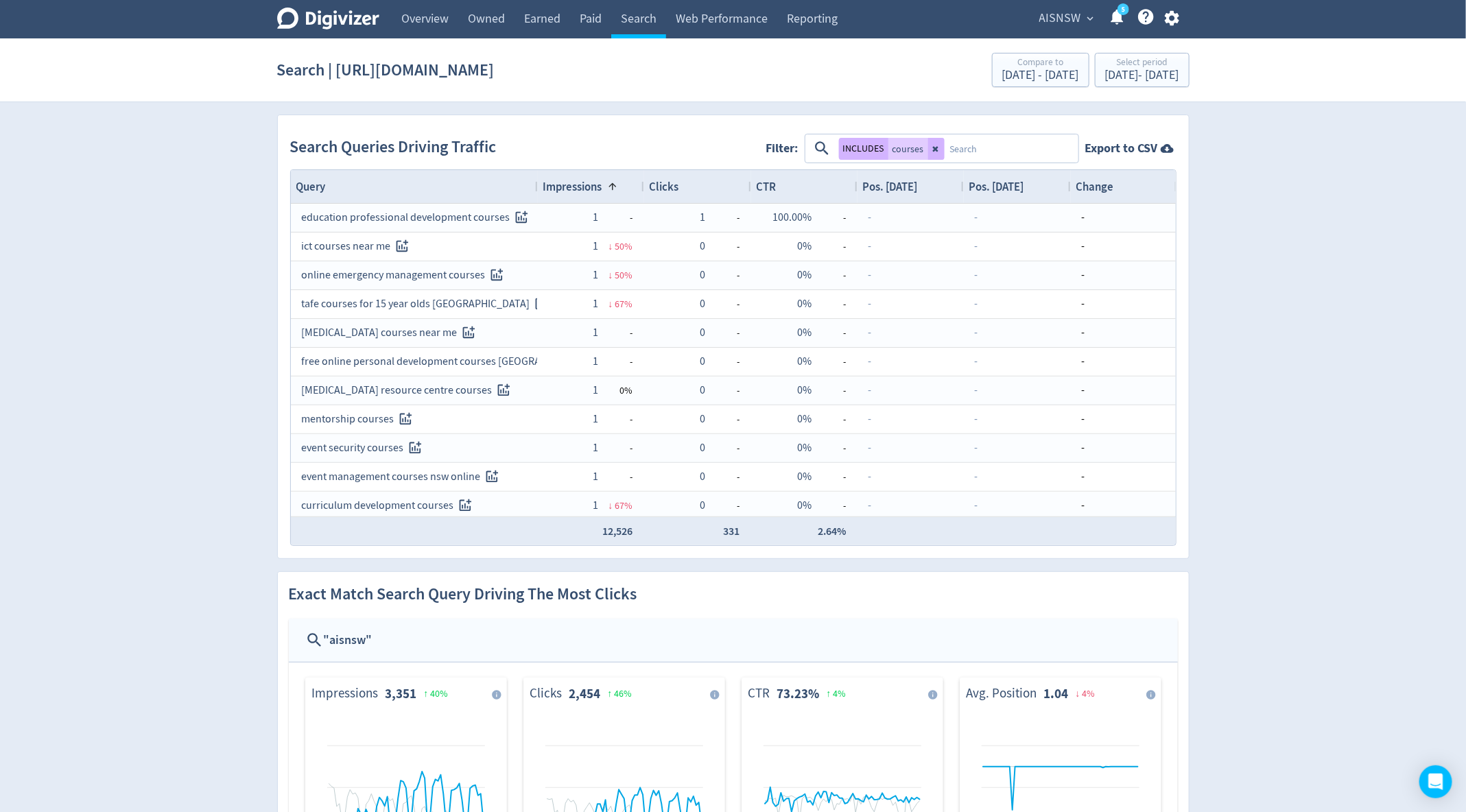
click at [588, 180] on span "Impressions" at bounding box center [572, 186] width 59 height 15
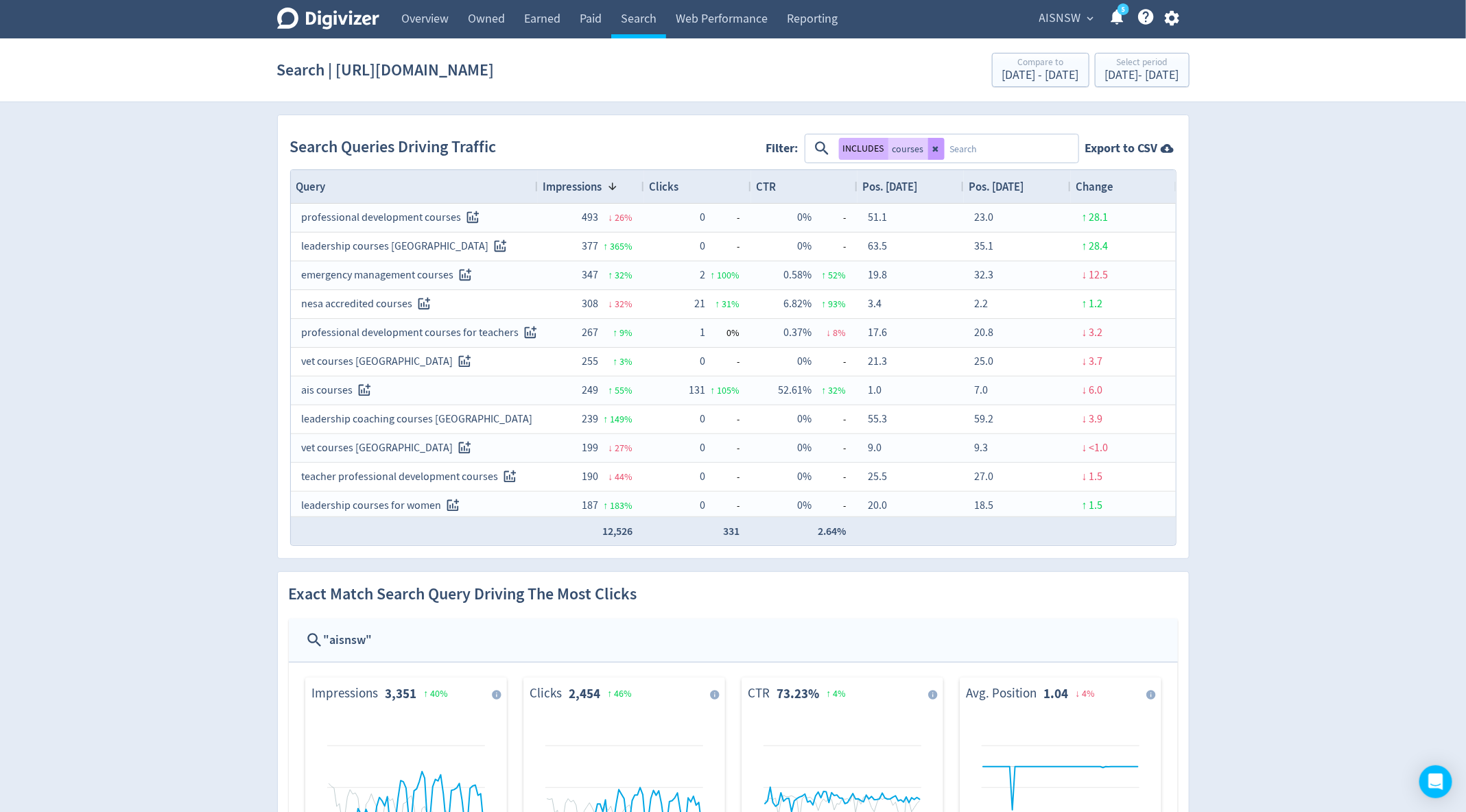
click at [939, 147] on button at bounding box center [936, 148] width 17 height 22
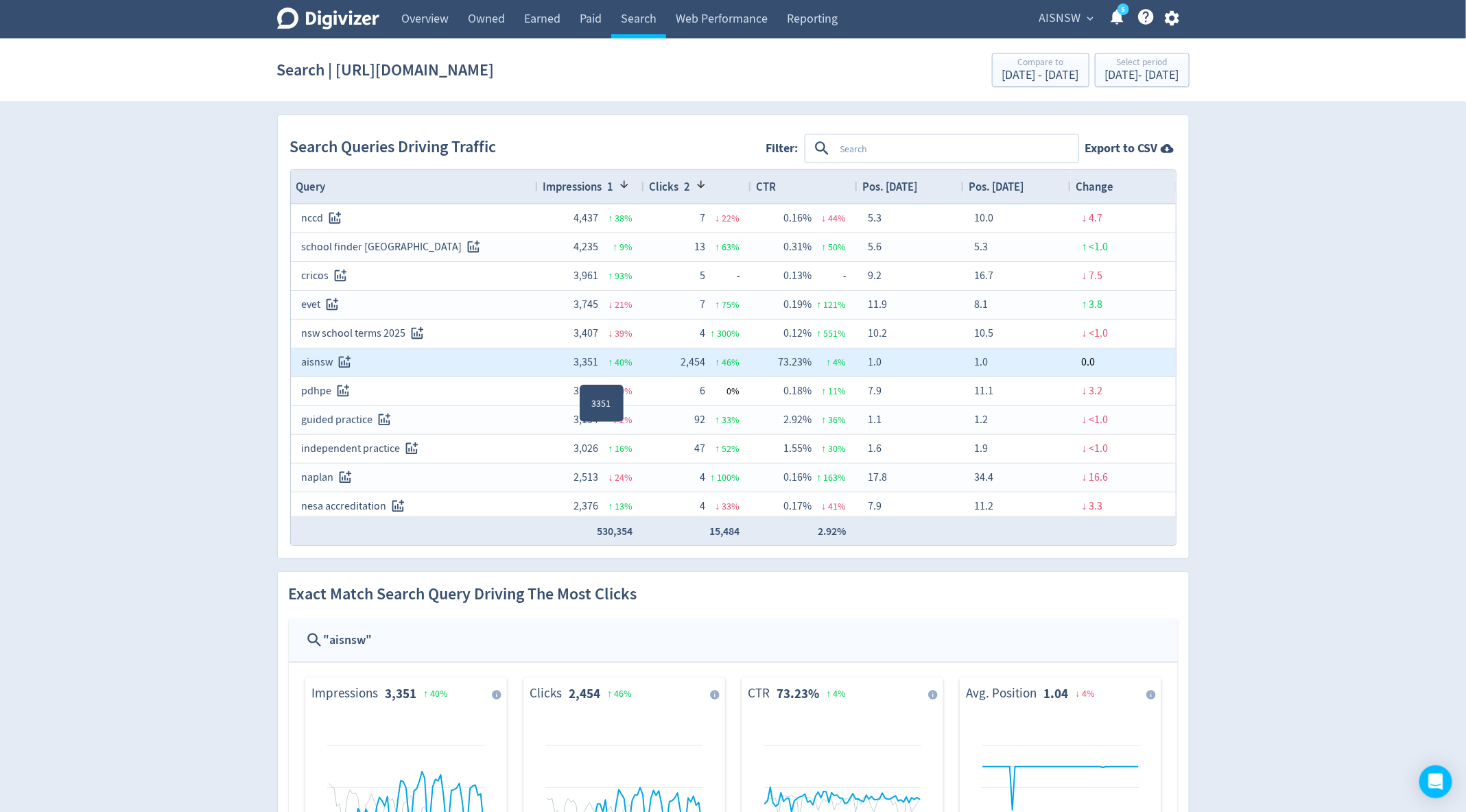
scroll to position [104, 0]
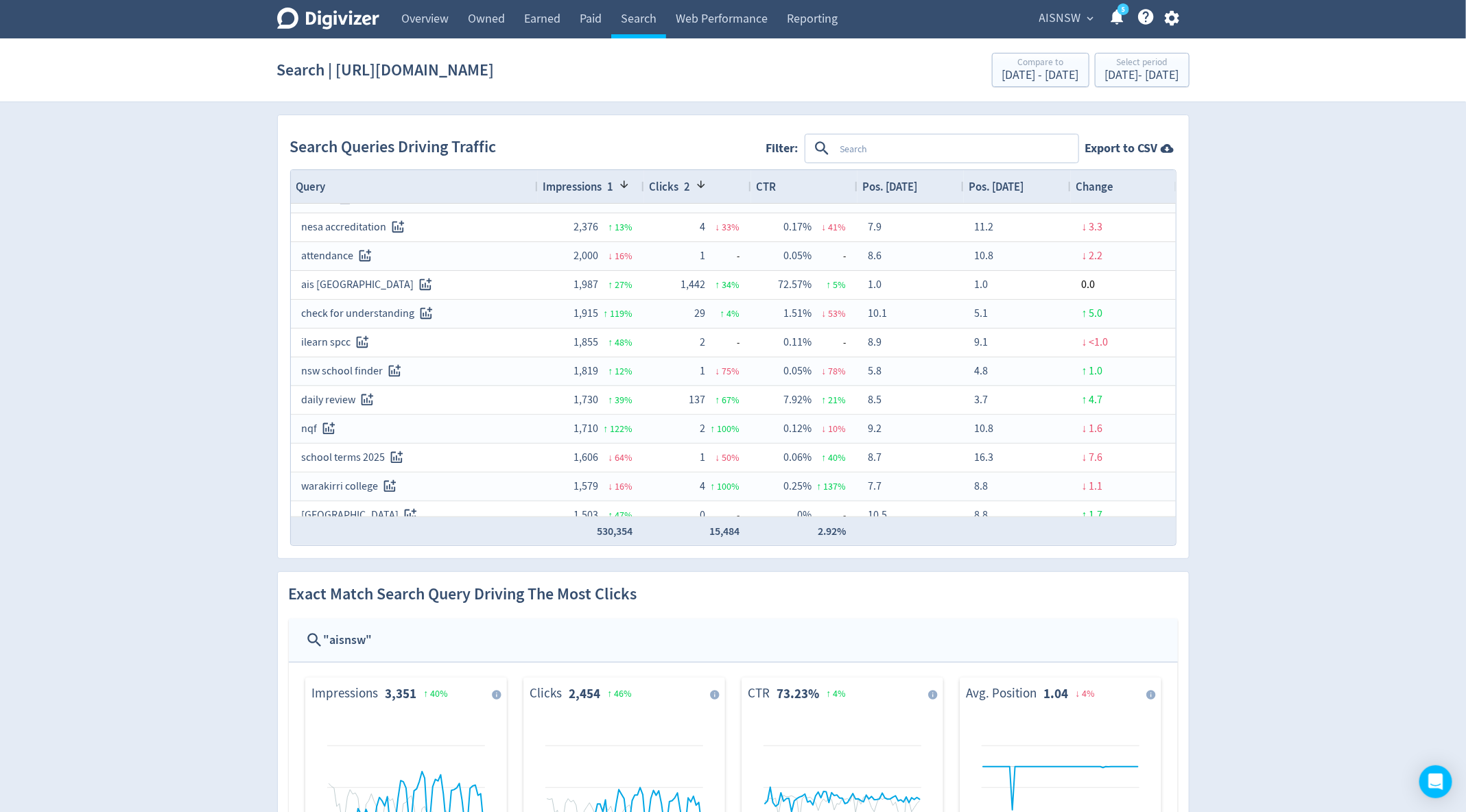
click at [880, 154] on textarea at bounding box center [956, 148] width 242 height 25
type textarea "courses"
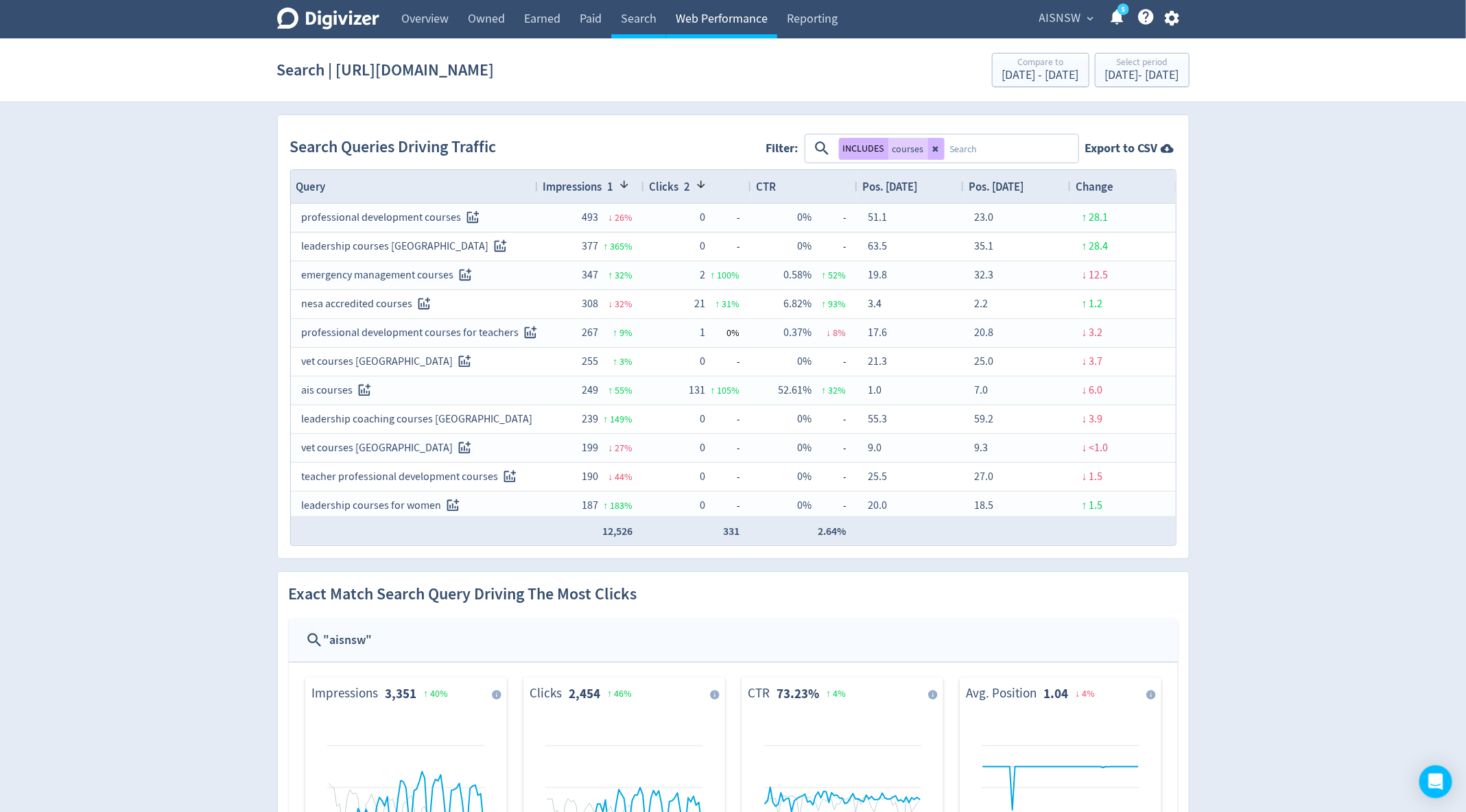
click at [706, 30] on link "Web Performance" at bounding box center [722, 19] width 111 height 39
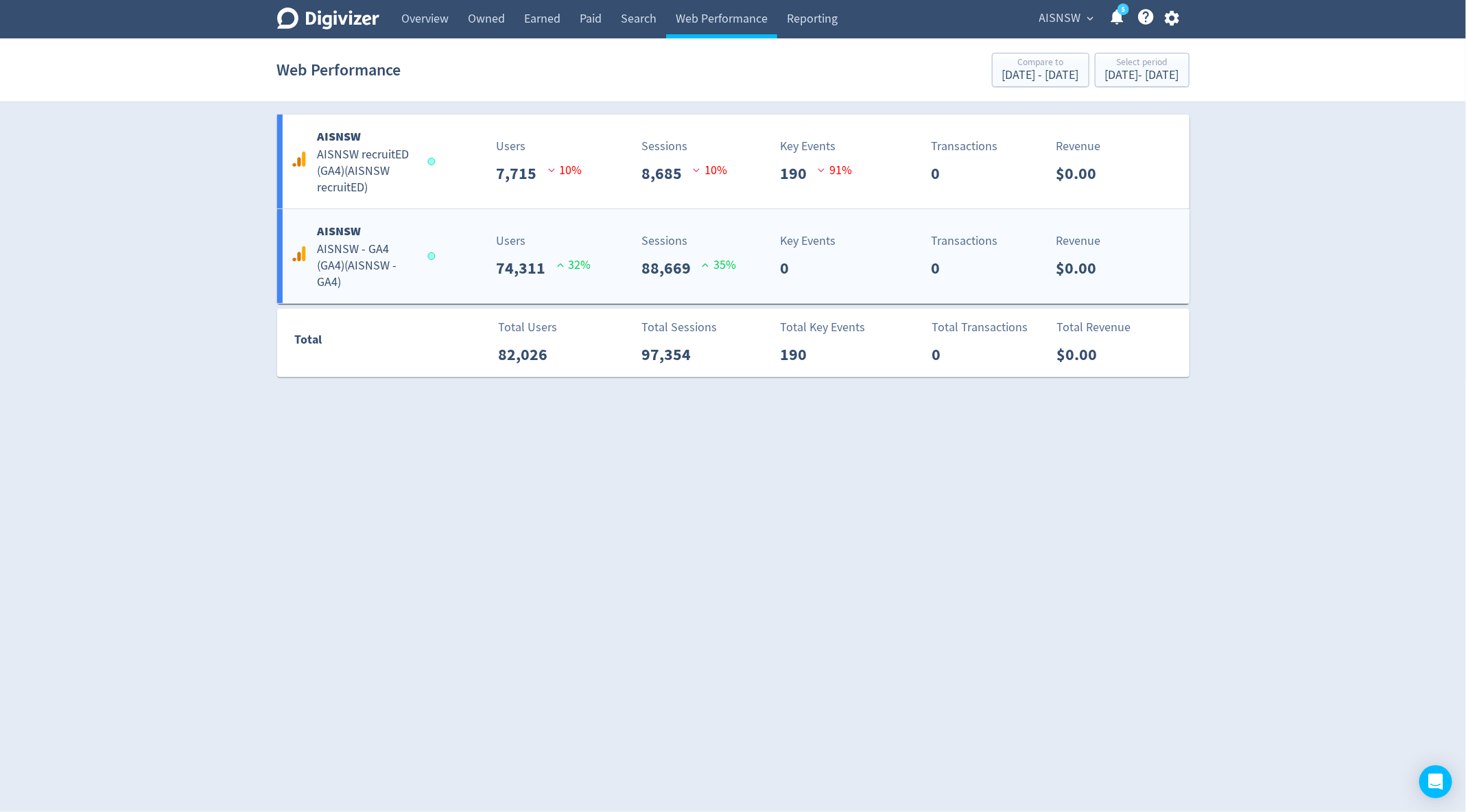
click at [550, 270] on p "74,311" at bounding box center [527, 268] width 61 height 25
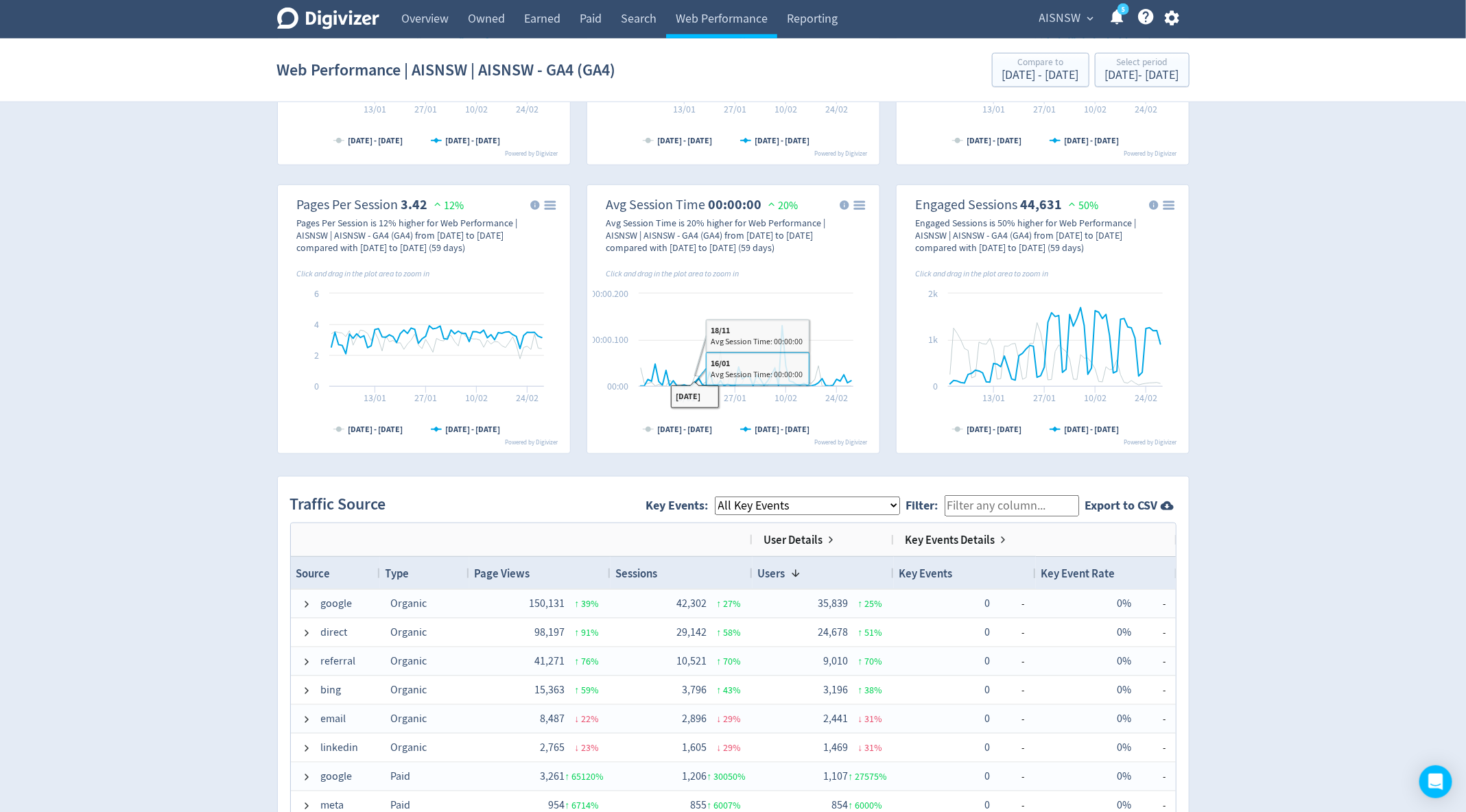
click at [787, 501] on select "All Key Events eCommerce" at bounding box center [807, 506] width 185 height 18
click at [1064, 15] on span "AISNSW" at bounding box center [1060, 18] width 42 height 22
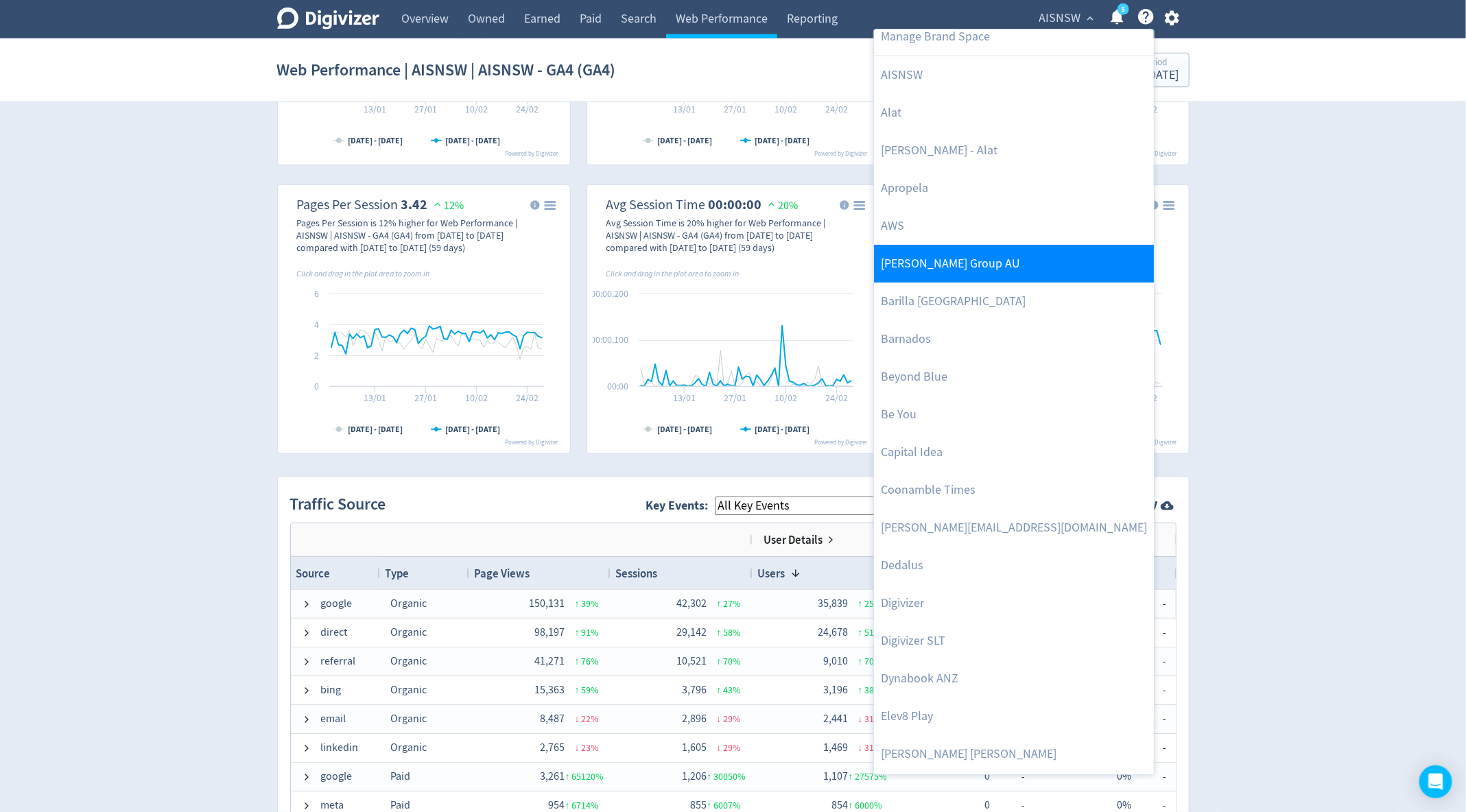
click at [937, 262] on link "[PERSON_NAME] Group AU" at bounding box center [1013, 263] width 280 height 38
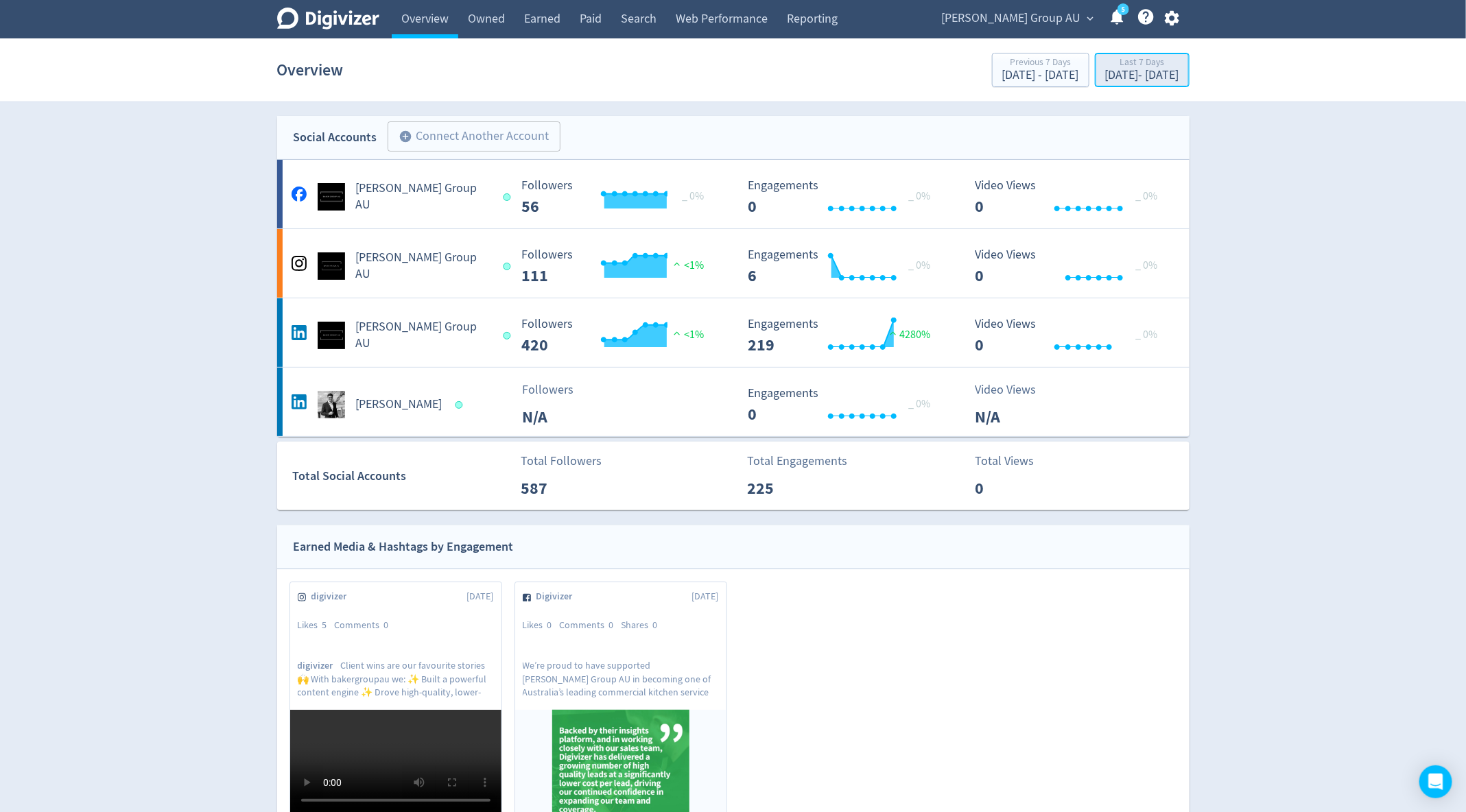
click at [1105, 63] on div "Last 7 Days" at bounding box center [1142, 63] width 74 height 11
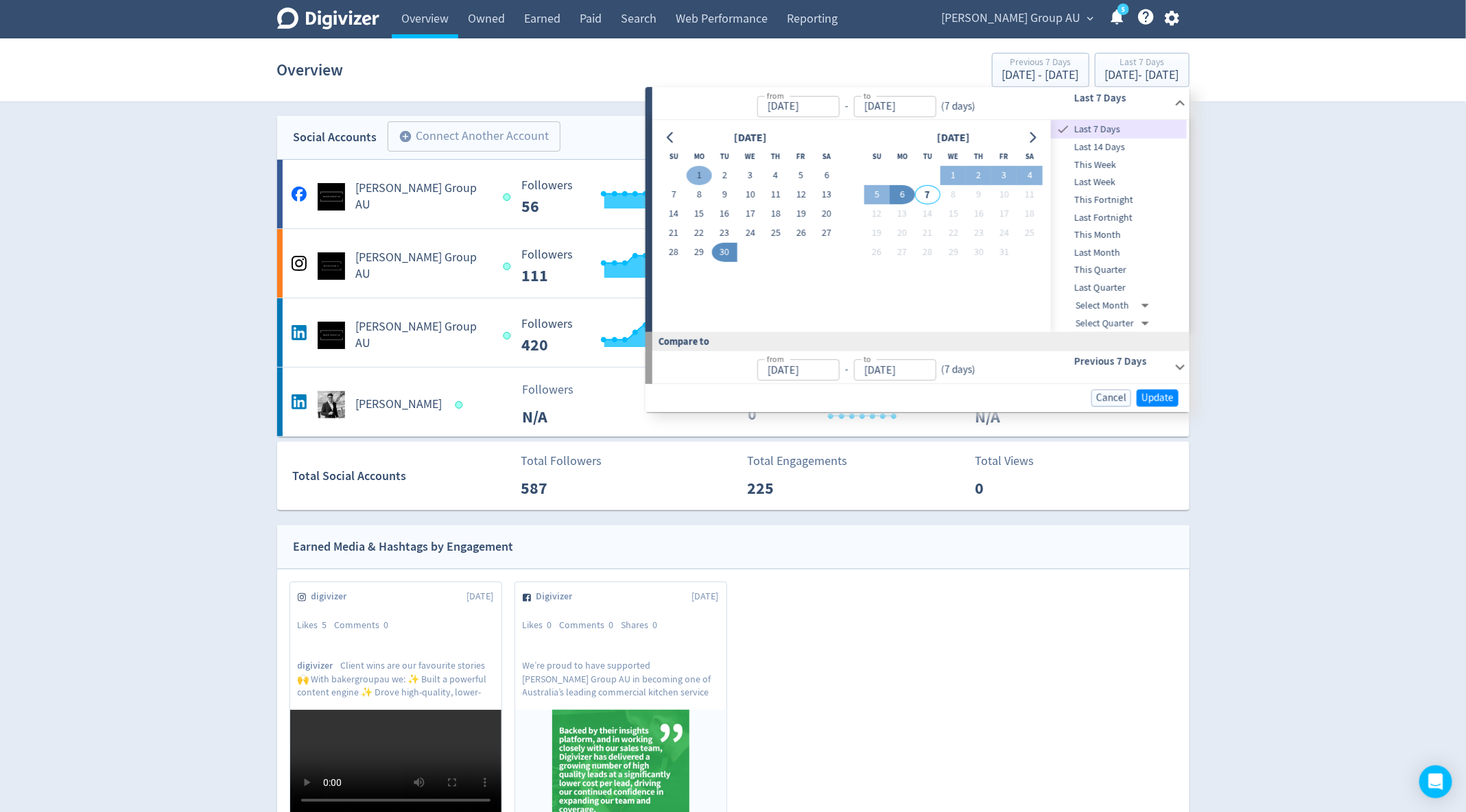
click at [693, 176] on button "1" at bounding box center [699, 176] width 25 height 19
type input "Sep 01, 2025"
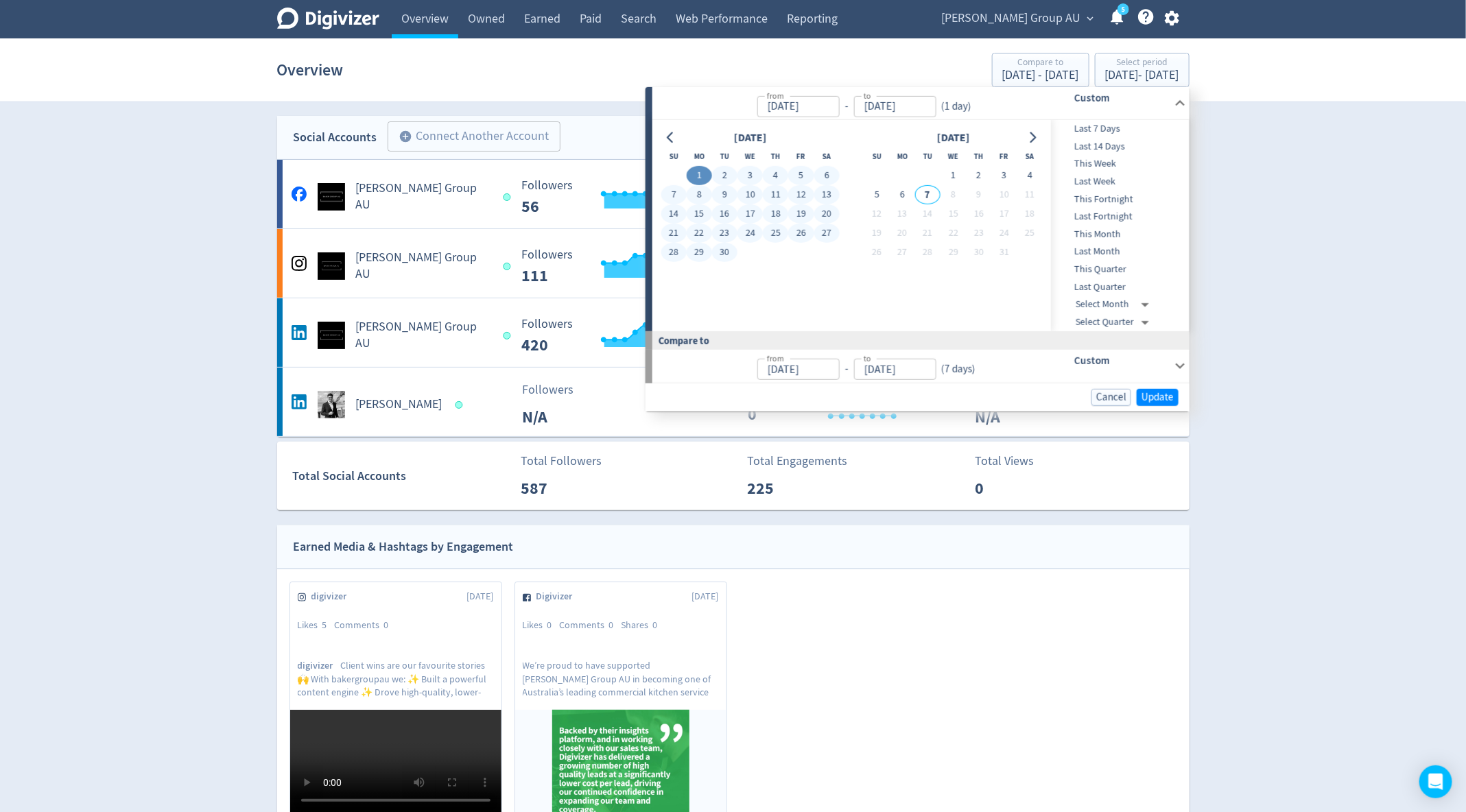
click at [732, 249] on button "30" at bounding box center [724, 253] width 25 height 19
type input "[DATE]"
type input "Aug 02, 2025"
type input "[DATE]"
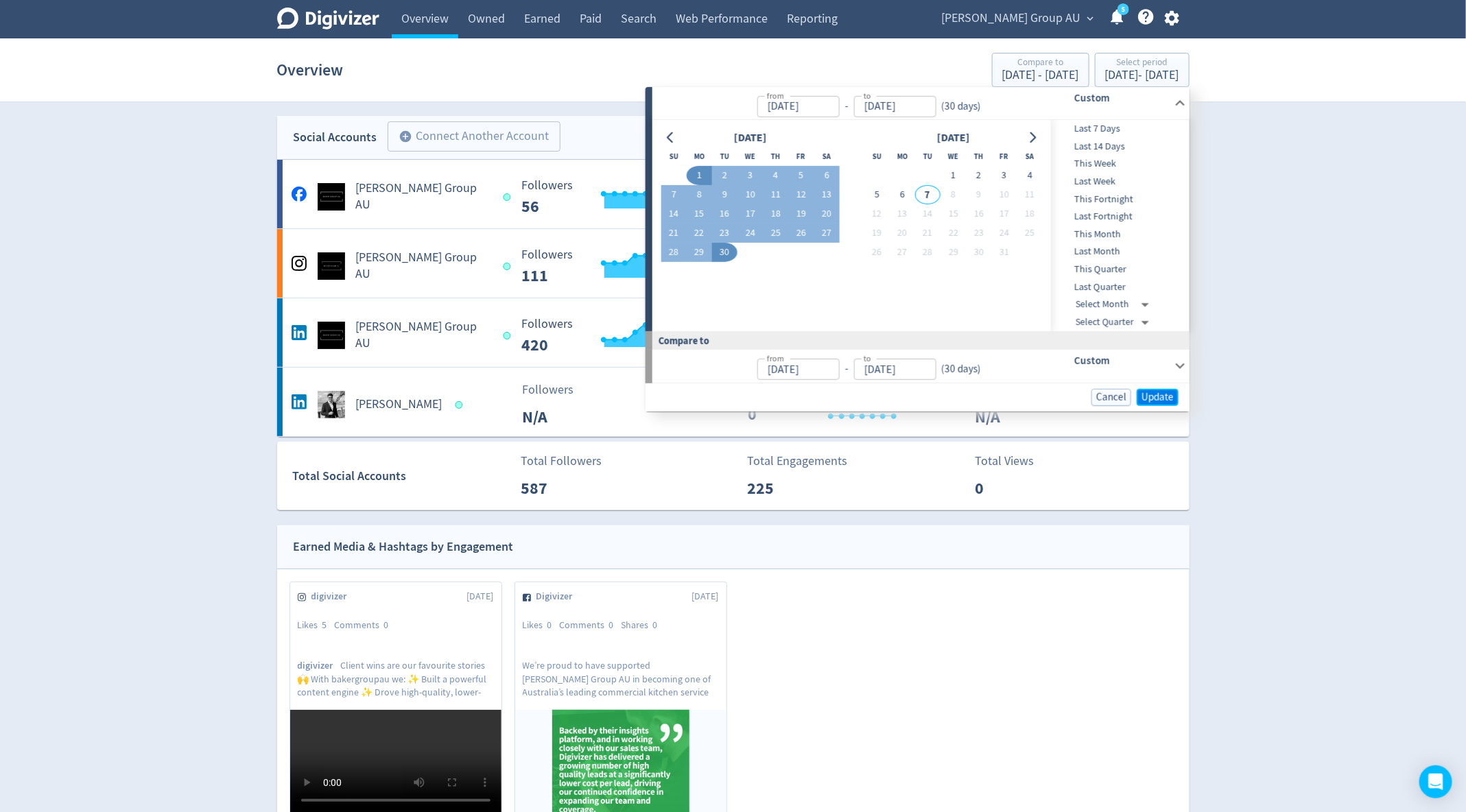
click at [1159, 393] on span "Update" at bounding box center [1157, 397] width 32 height 11
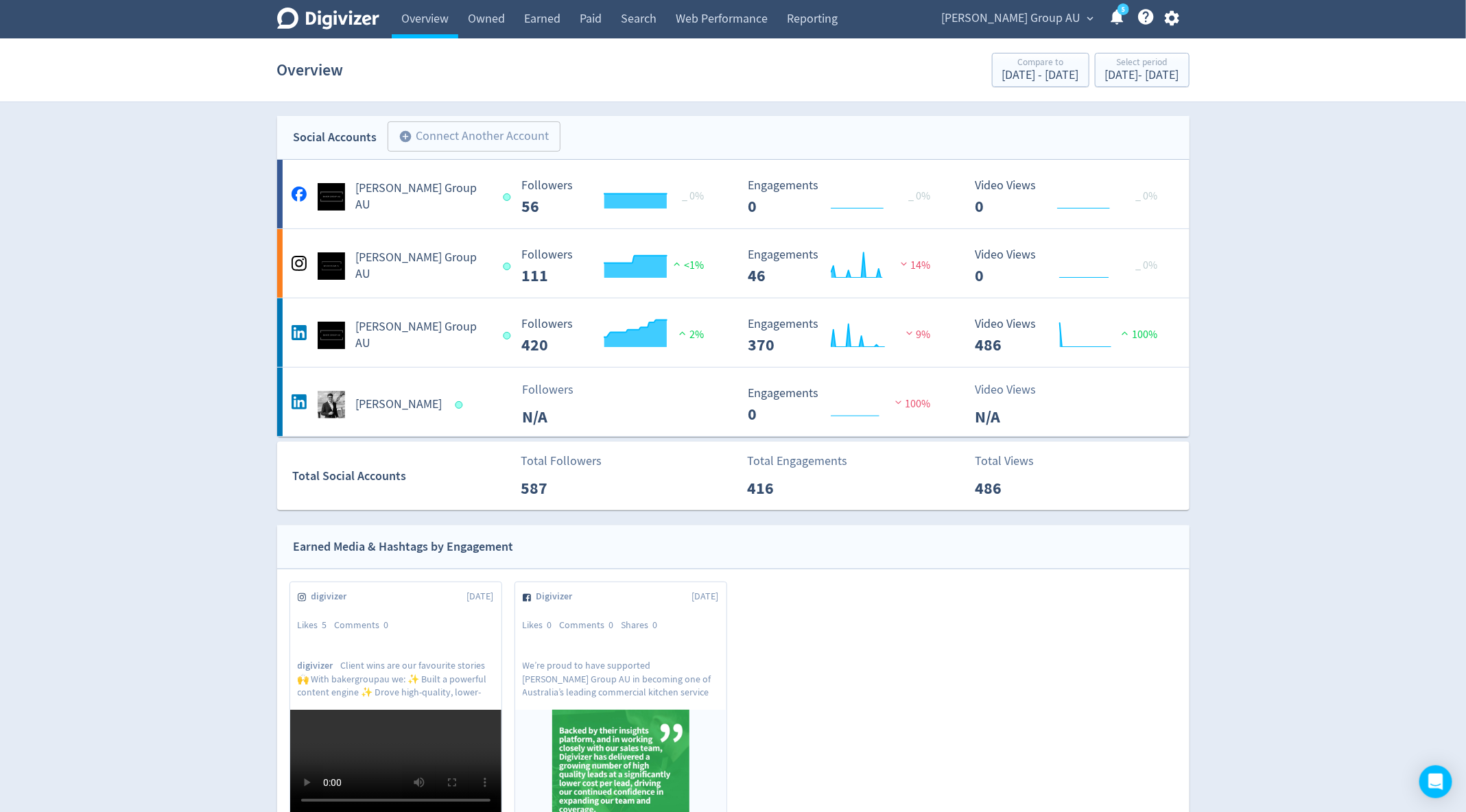
click at [1174, 27] on div "Baker Group AU expand_more 5 Help Center - Searchable support on using Digivizer" at bounding box center [1058, 19] width 262 height 39
click at [1174, 15] on icon "button" at bounding box center [1172, 18] width 14 height 15
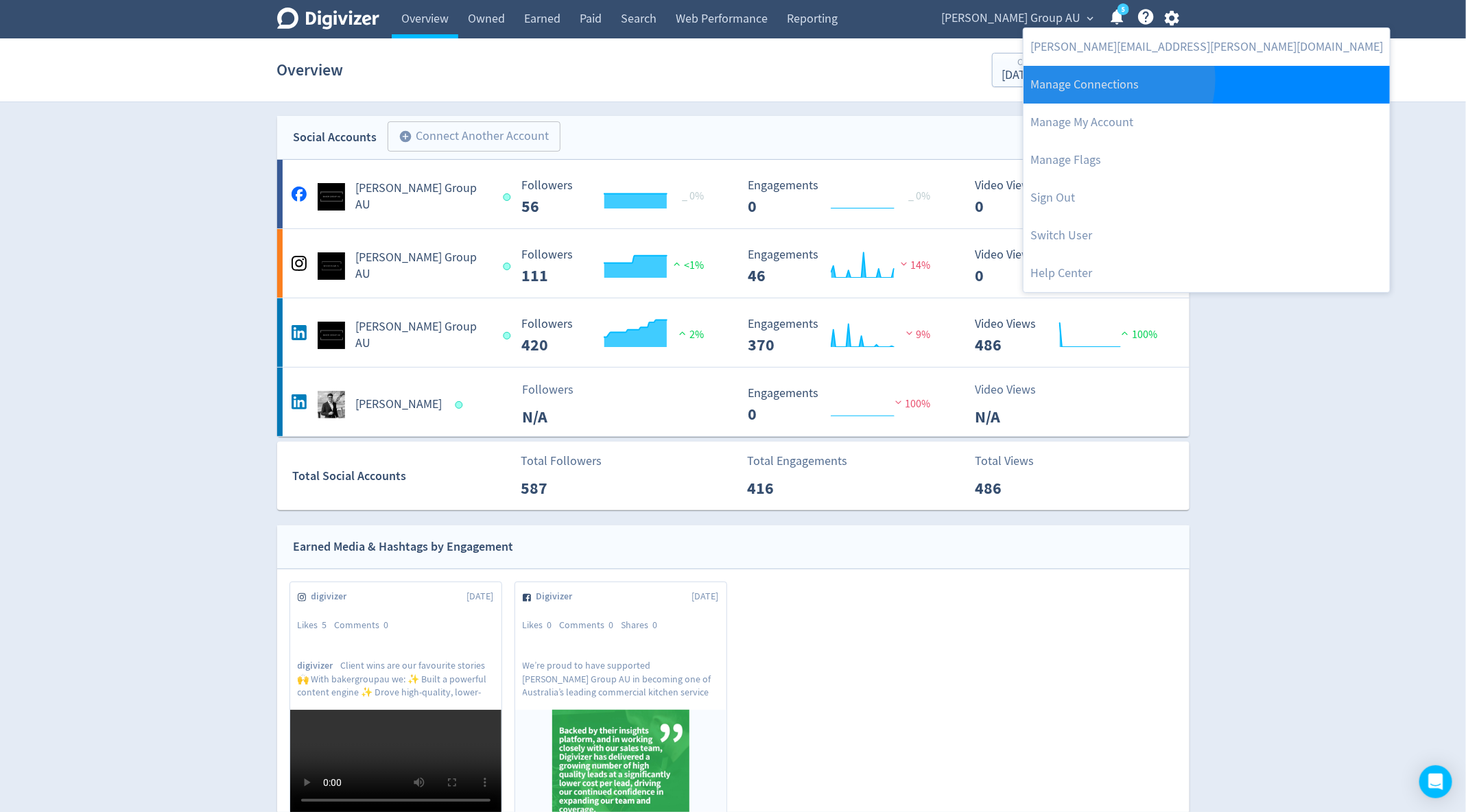
click at [1117, 80] on link "Manage Connections" at bounding box center [1206, 84] width 366 height 38
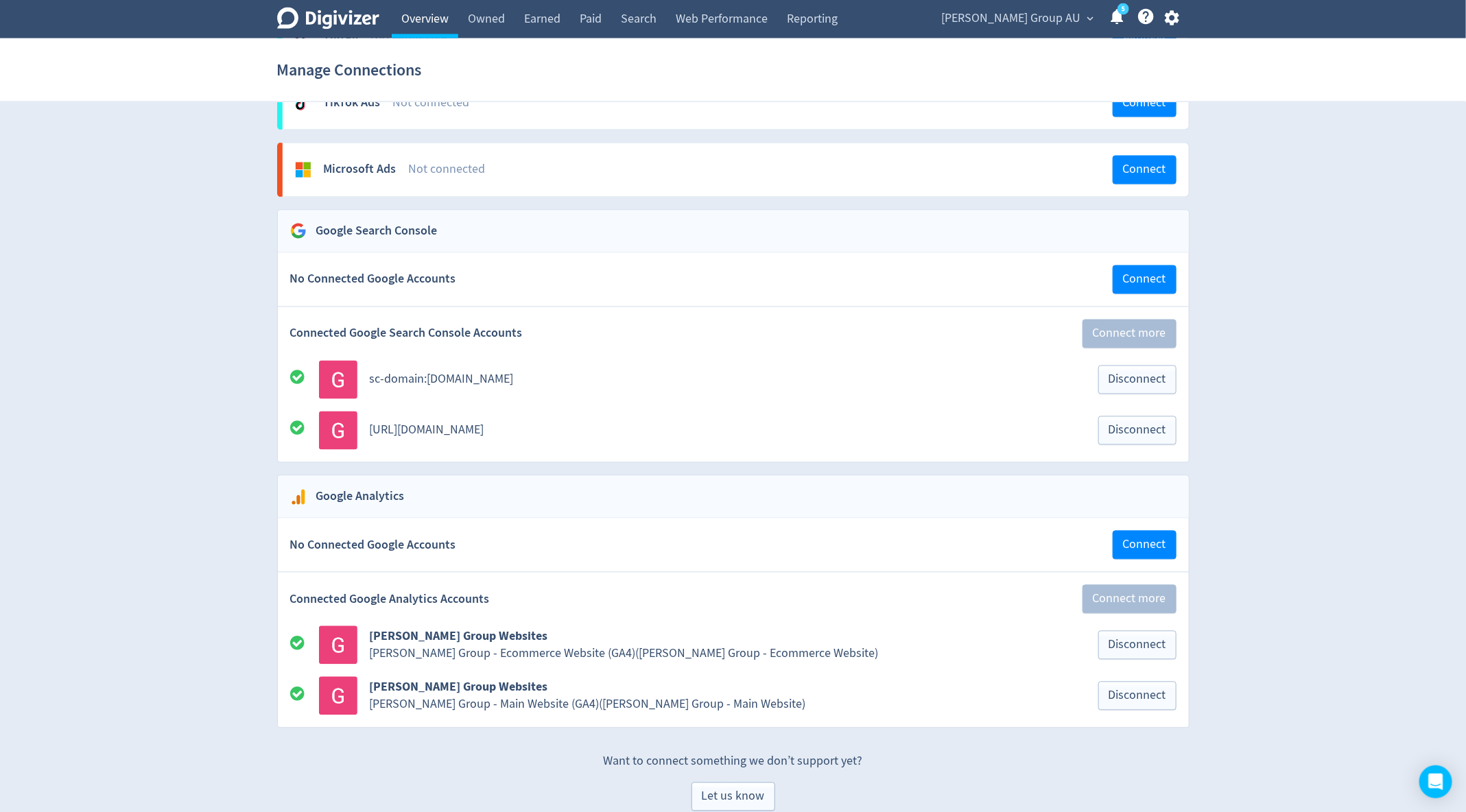
click at [424, 10] on link "Overview" at bounding box center [425, 19] width 67 height 39
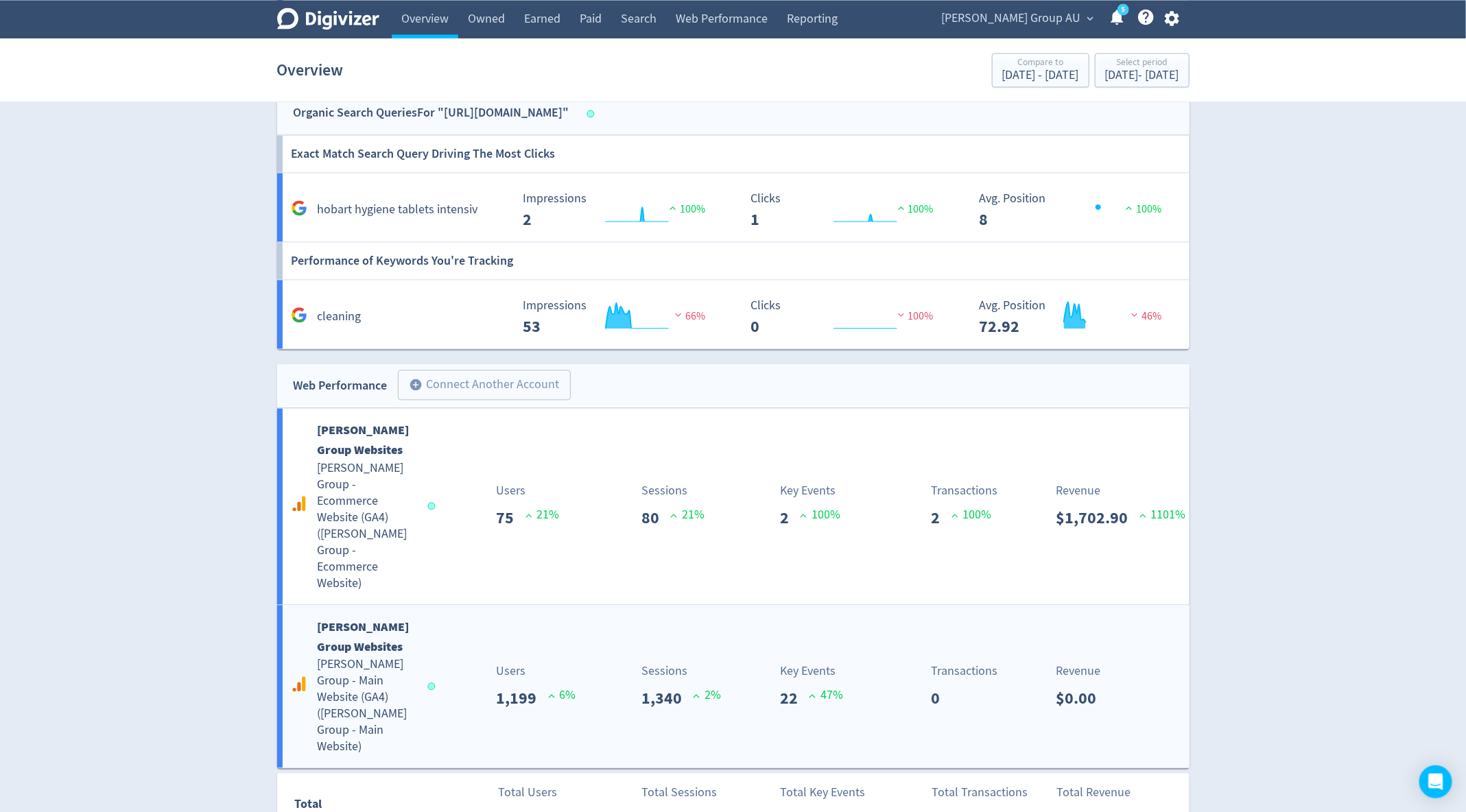
click at [358, 663] on h5 "Baker Group - Main Website (GA4) ( Baker Group - Main Website )" at bounding box center [366, 706] width 97 height 99
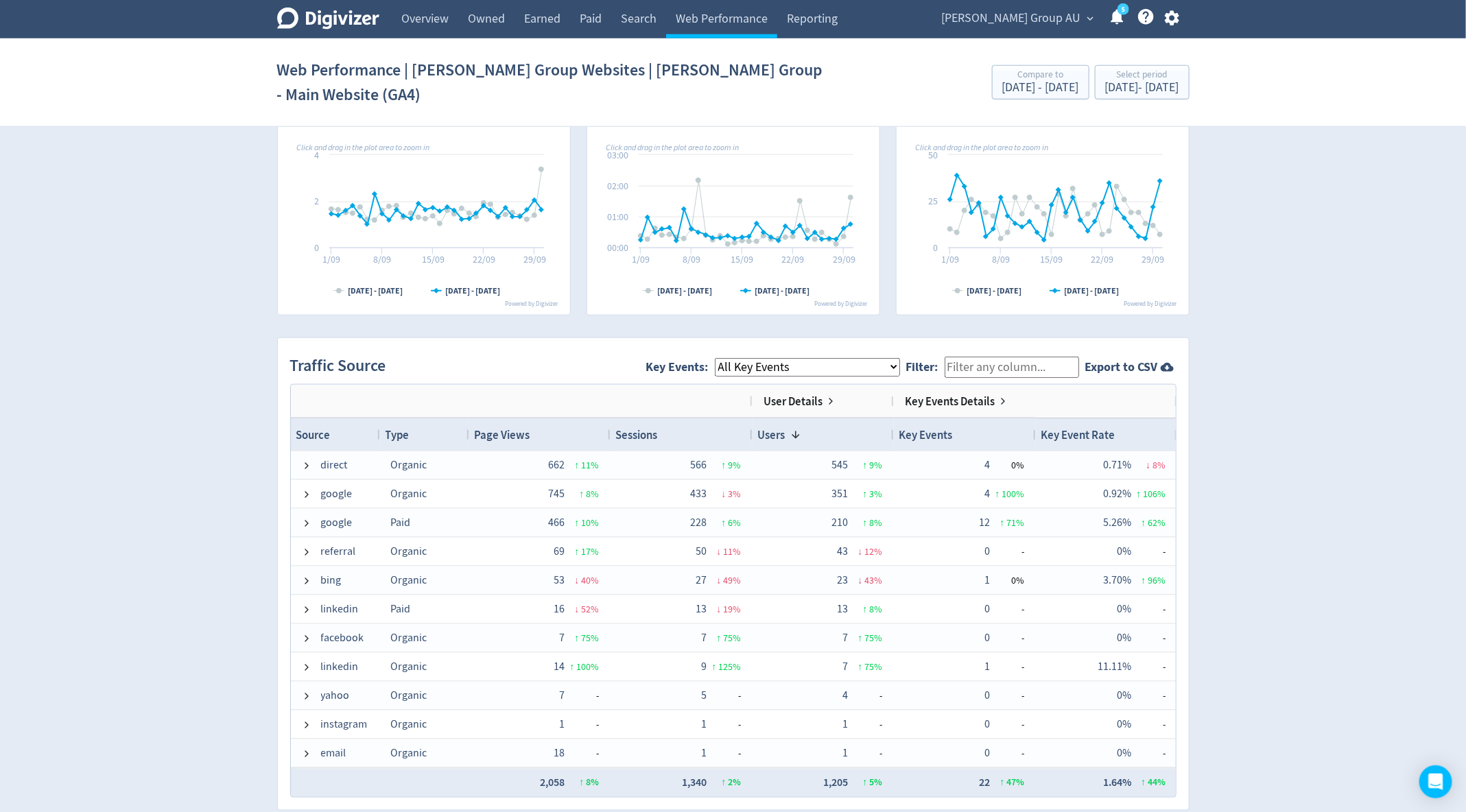
click at [760, 352] on span "Key Events: All Key Events eCommerce Careers Form Submission Contact Form Submi…" at bounding box center [776, 367] width 260 height 31
click at [759, 358] on select "All Key Events eCommerce Careers Form Submission Contact Form Submission" at bounding box center [807, 367] width 185 height 18
click at [725, 358] on select "All Key Events eCommerce Careers Form Submission Contact Form Submission" at bounding box center [807, 367] width 185 height 18
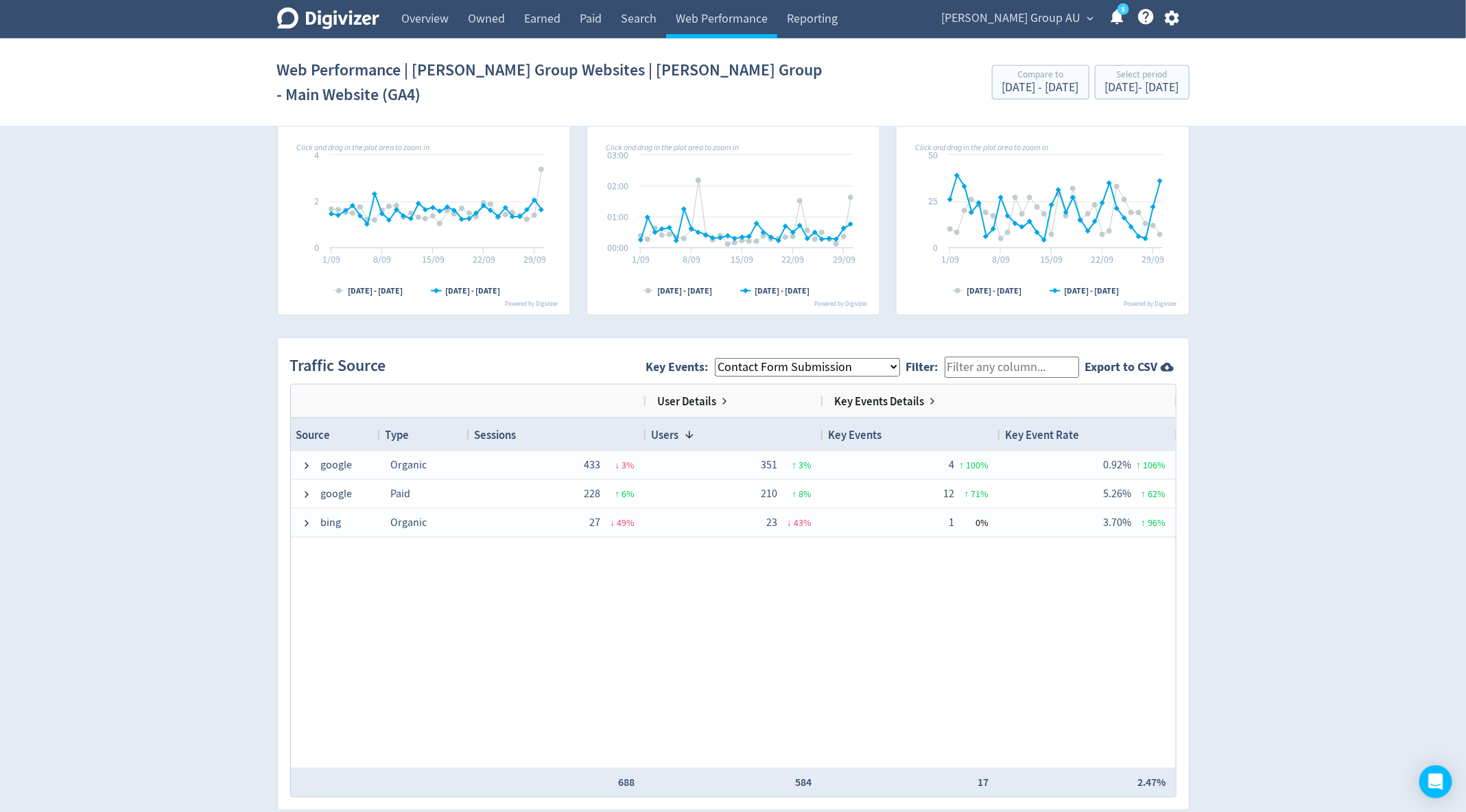
click at [793, 358] on select "All Key Events eCommerce Careers Form Submission Contact Form Submission" at bounding box center [807, 367] width 185 height 18
click at [725, 358] on select "All Key Events eCommerce Careers Form Submission Contact Form Submission" at bounding box center [807, 367] width 185 height 18
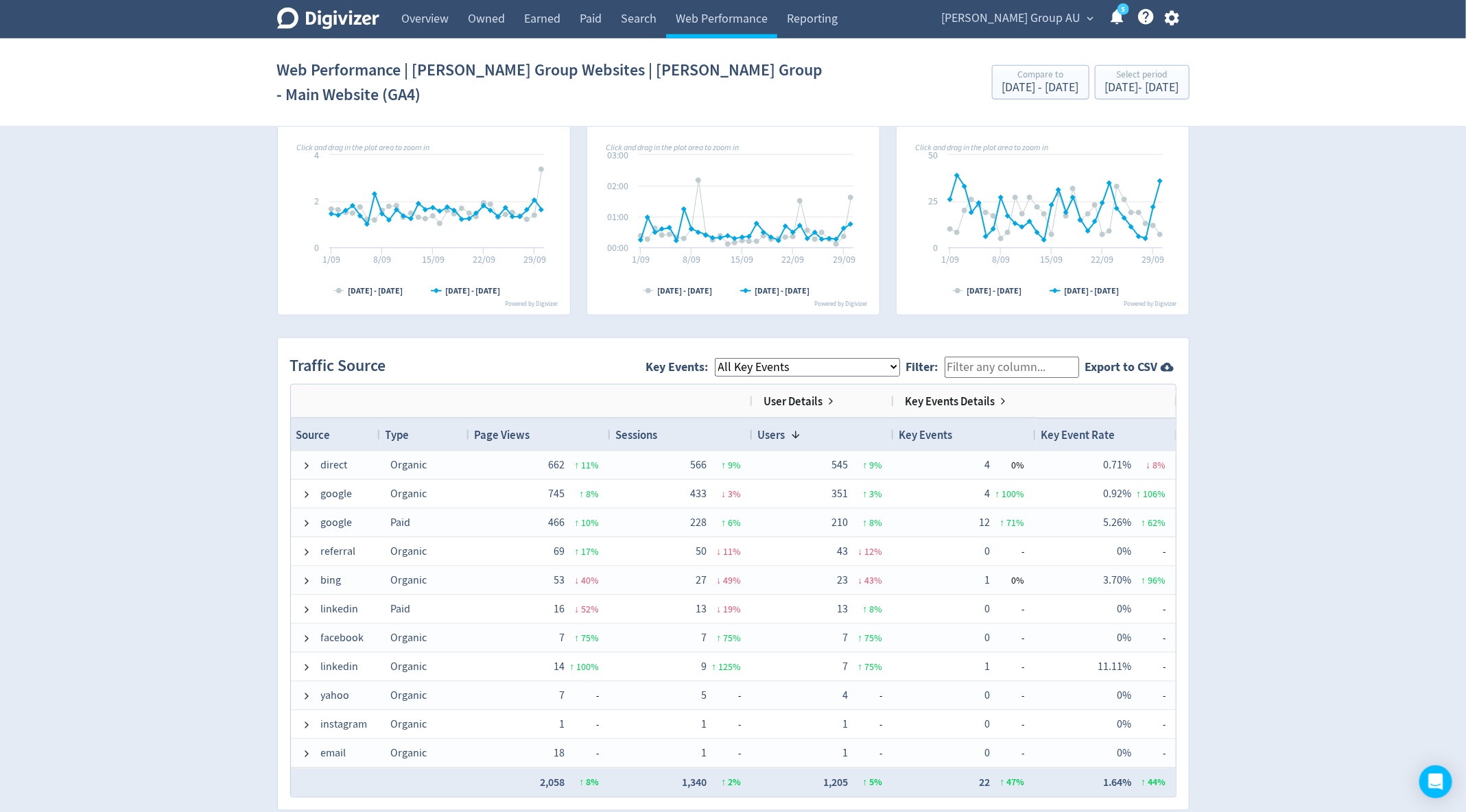
click at [871, 358] on select "All Key Events eCommerce Careers Form Submission Contact Form Submission" at bounding box center [807, 367] width 185 height 18
click at [725, 358] on select "All Key Events eCommerce Careers Form Submission Contact Form Submission" at bounding box center [807, 367] width 185 height 18
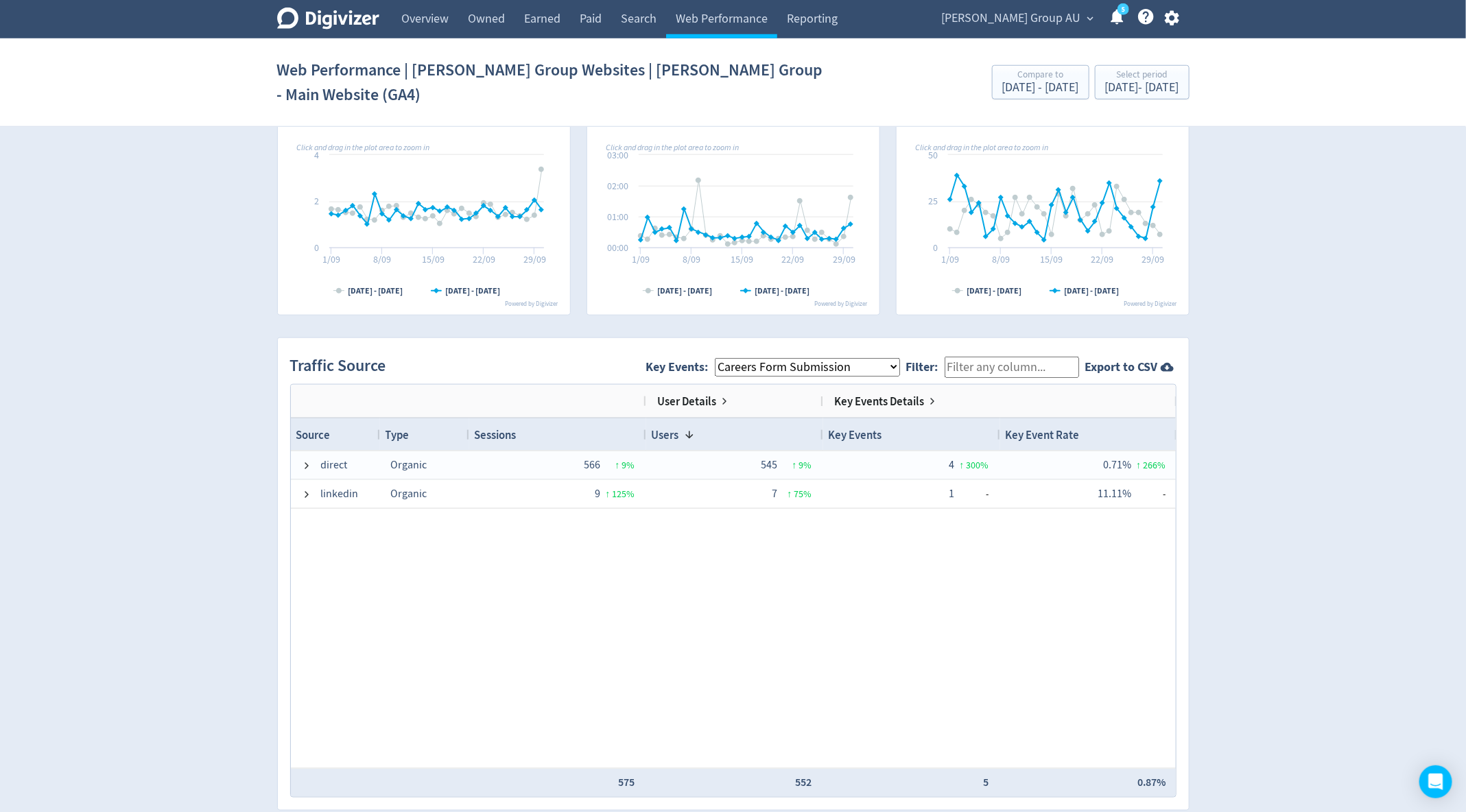
click at [769, 358] on select "All Key Events eCommerce Careers Form Submission Contact Form Submission" at bounding box center [807, 367] width 185 height 18
select select "allGoals"
click at [725, 358] on select "All Key Events eCommerce Careers Form Submission Contact Form Submission" at bounding box center [807, 367] width 185 height 18
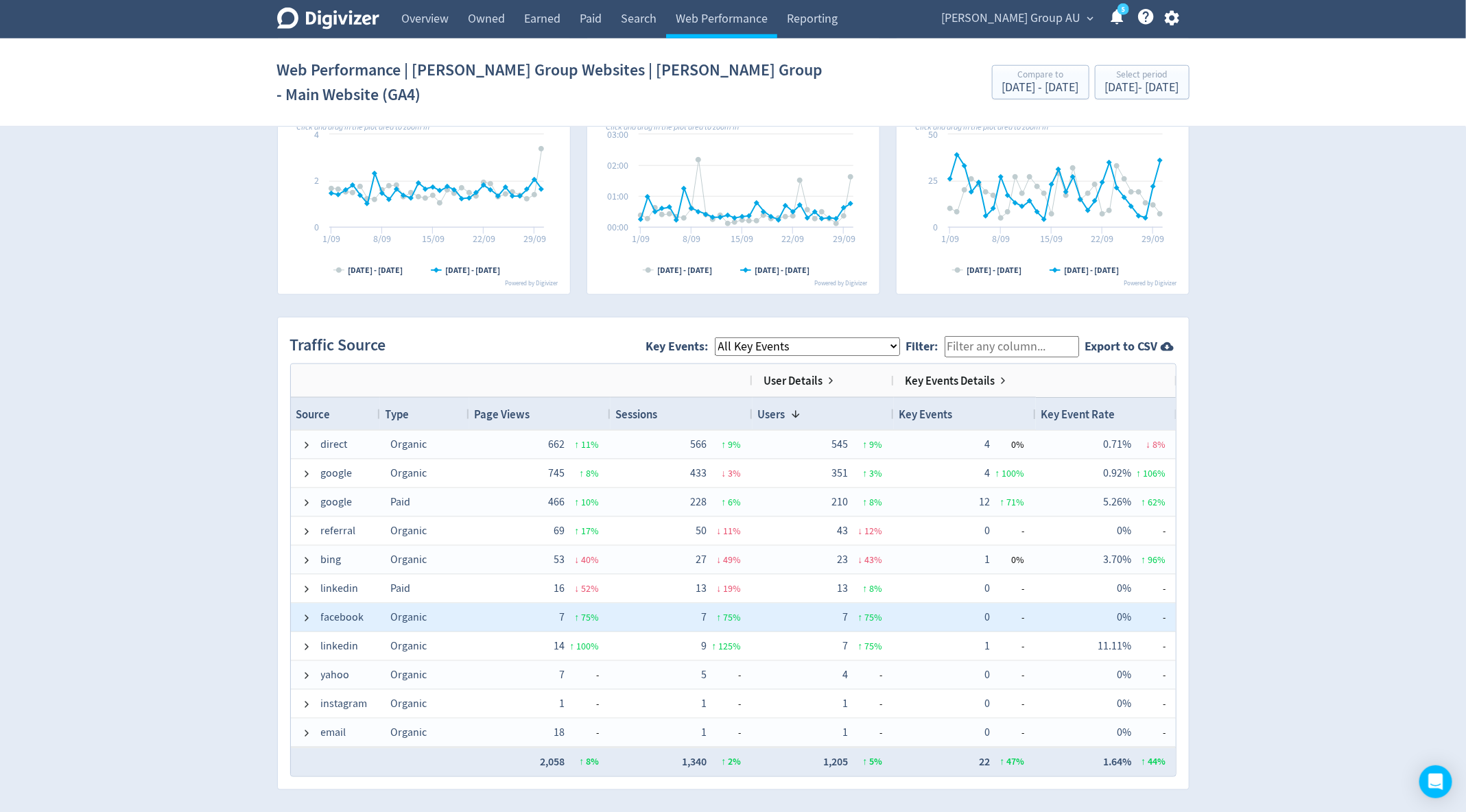
scroll to position [708, 0]
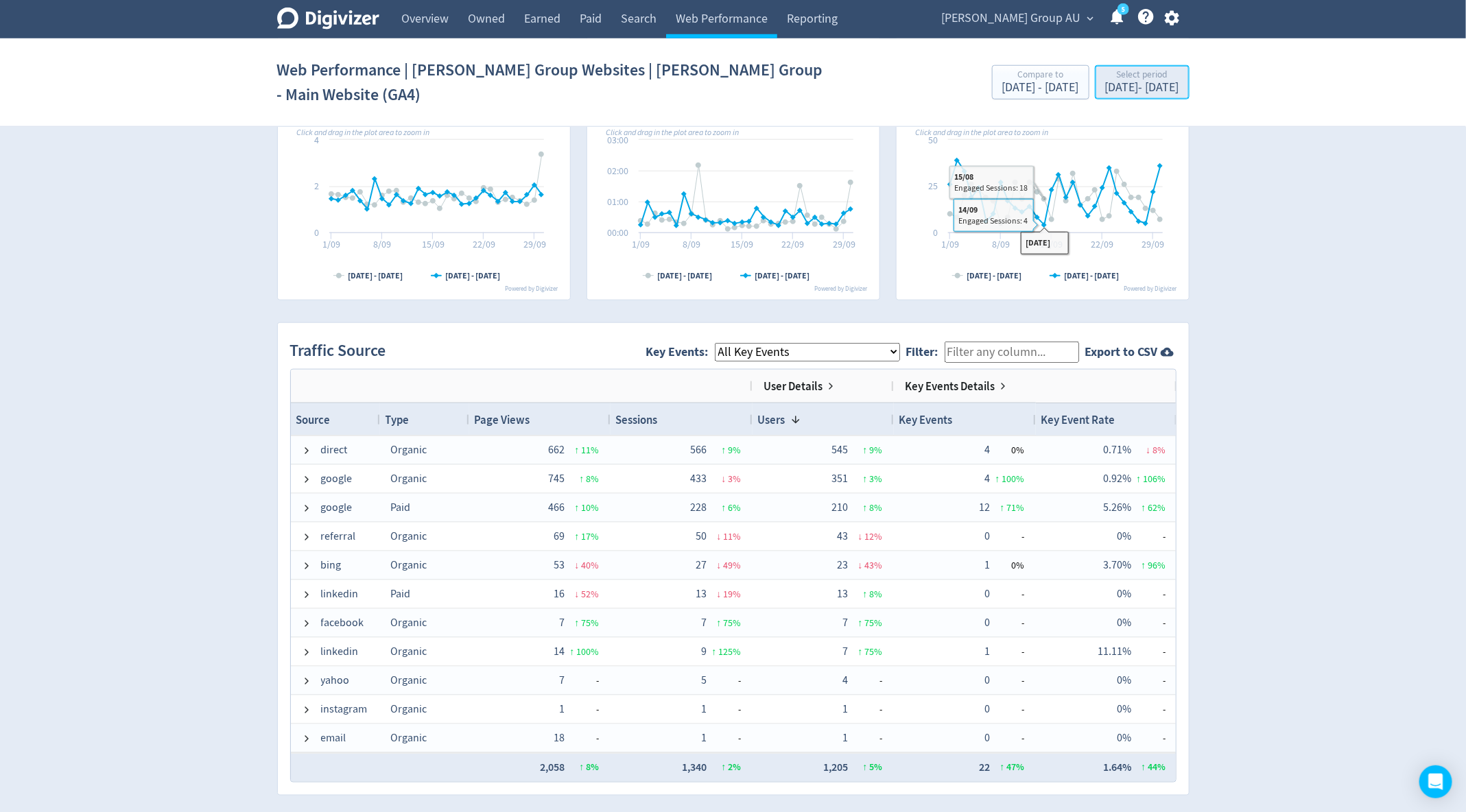
click at [1105, 82] on div "Sep 1, 2025 - Sep 30, 2025" at bounding box center [1142, 88] width 74 height 12
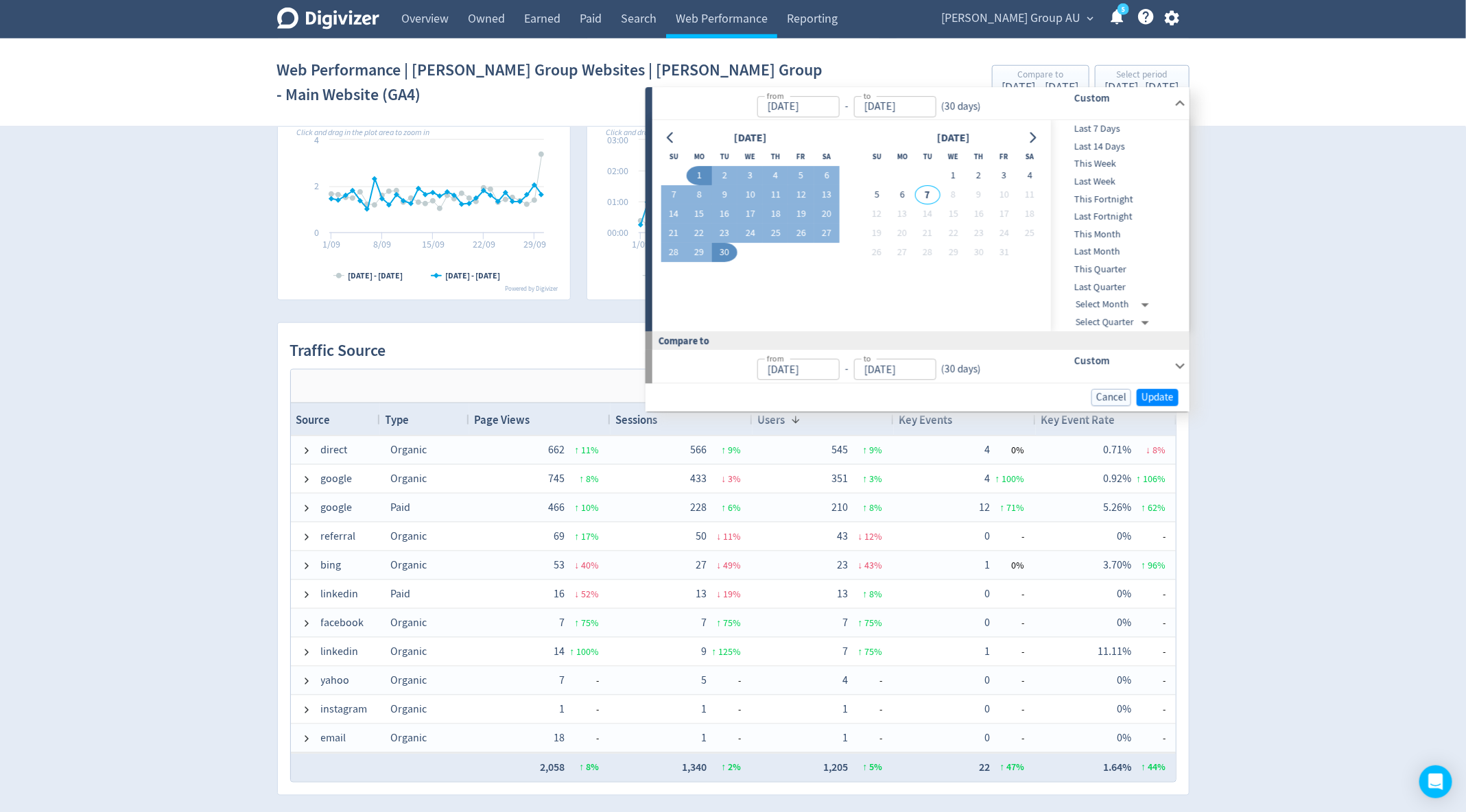
click at [1206, 105] on div "Digivizer Logo Mark Digivizer Logo Overview Owned Earned Paid Search Web Perfor…" at bounding box center [733, 304] width 1466 height 2023
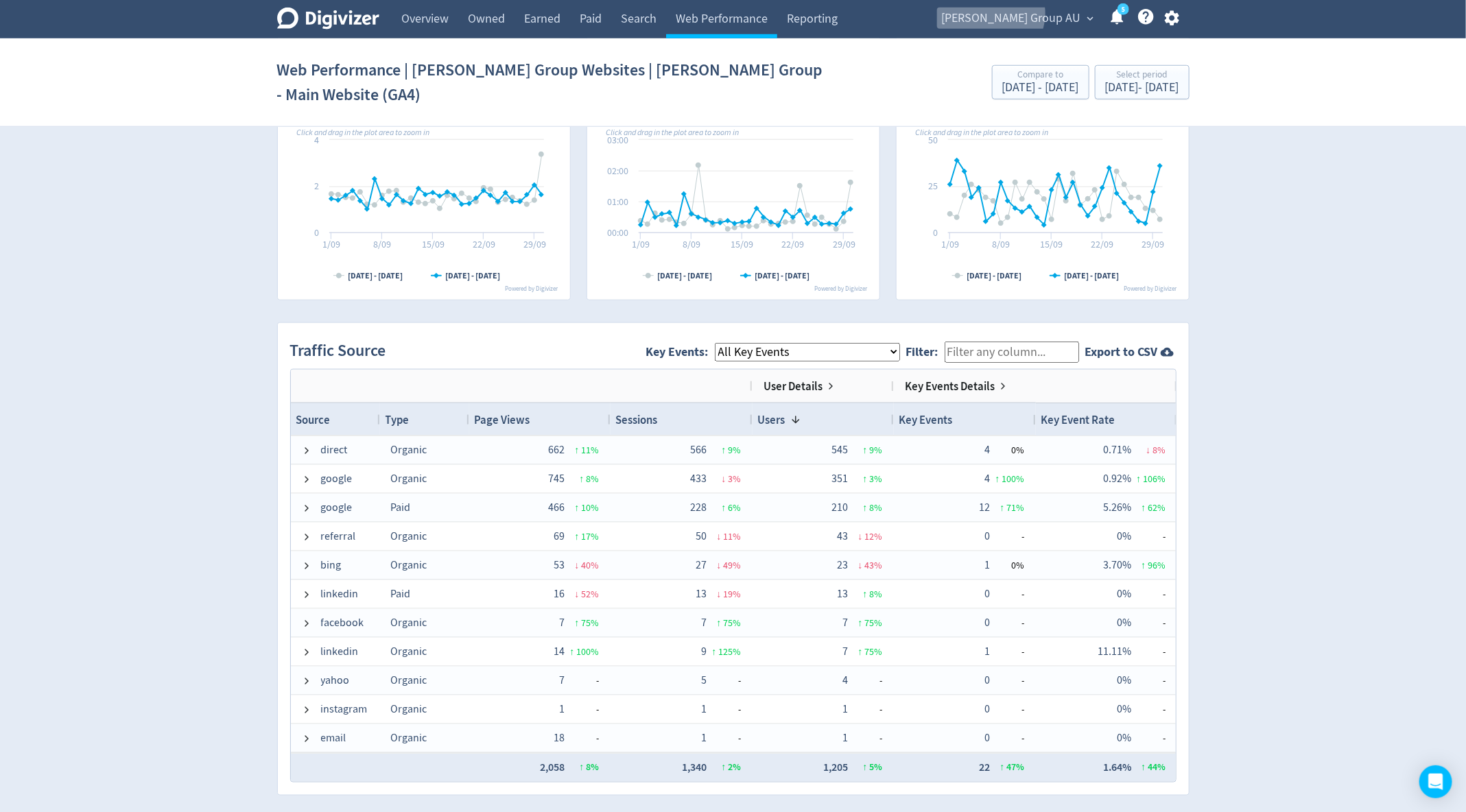
click at [1047, 14] on span "[PERSON_NAME] Group AU" at bounding box center [1011, 18] width 140 height 22
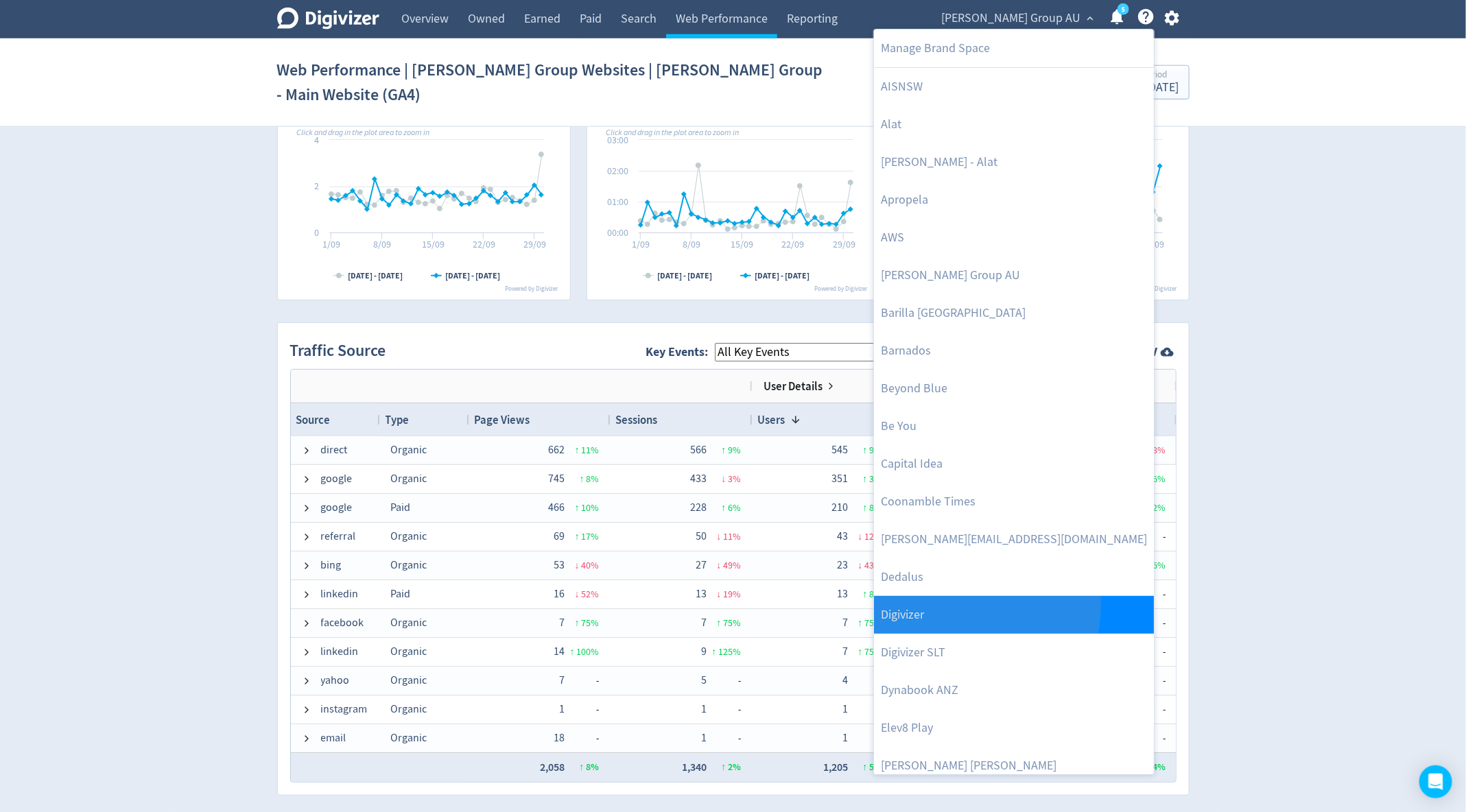
click at [916, 600] on link "Digivizer" at bounding box center [1013, 614] width 280 height 38
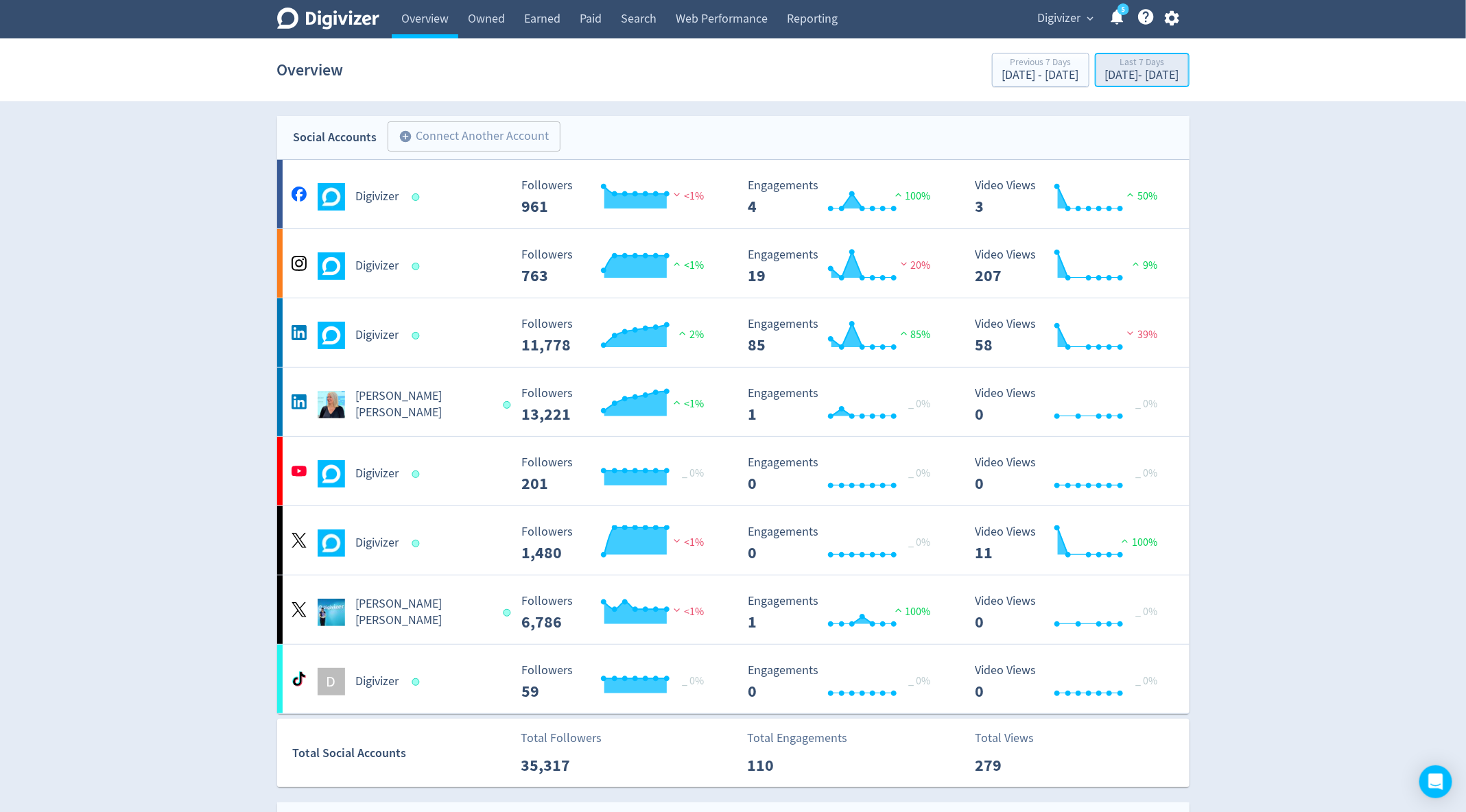
click at [1105, 70] on div "[DATE] - [DATE]" at bounding box center [1142, 75] width 74 height 12
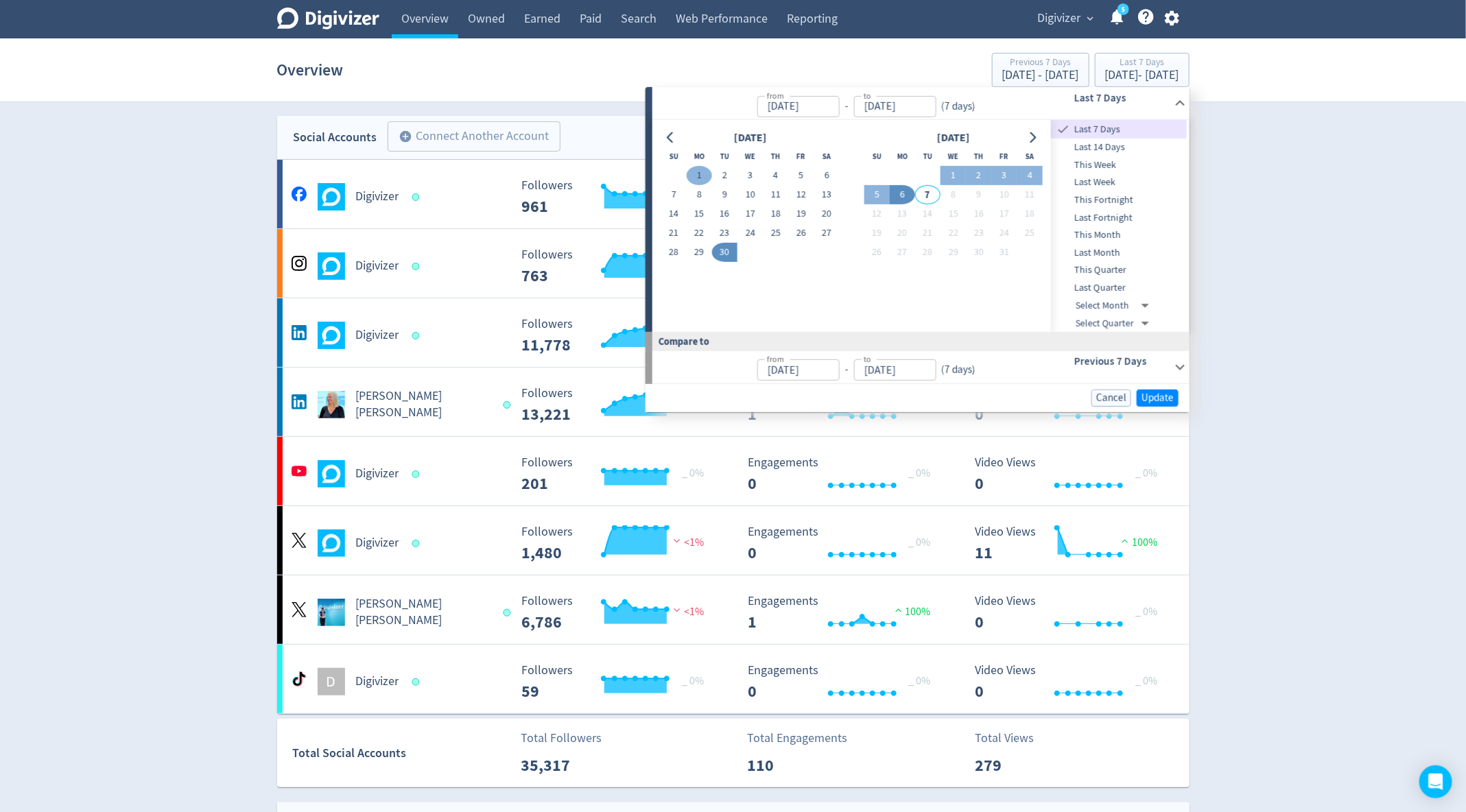
click at [700, 171] on button "1" at bounding box center [699, 176] width 25 height 19
type input "Sep 01, 2025"
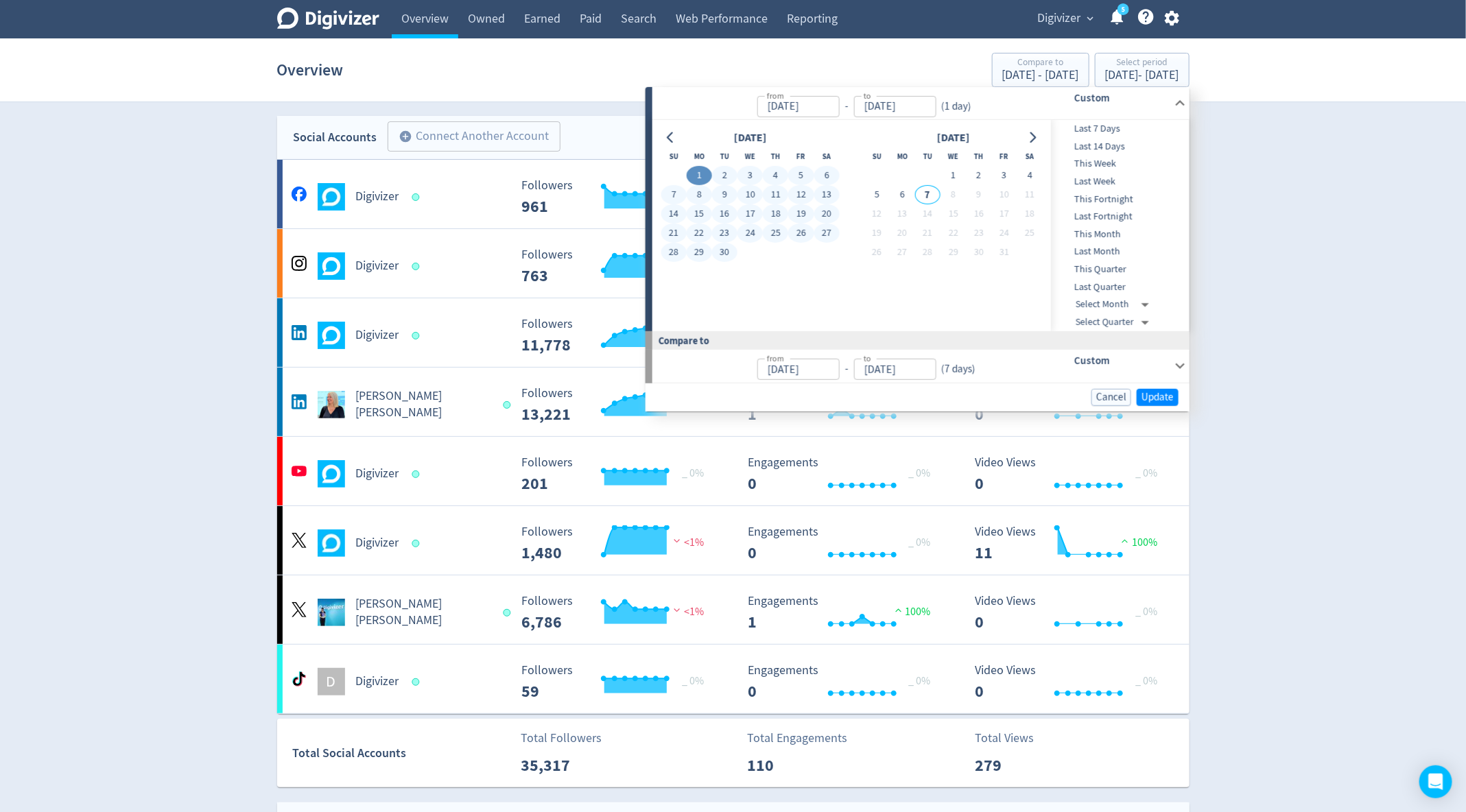
click at [724, 249] on button "30" at bounding box center [724, 253] width 25 height 19
type input "[DATE]"
type input "Aug 02, 2025"
type input "[DATE]"
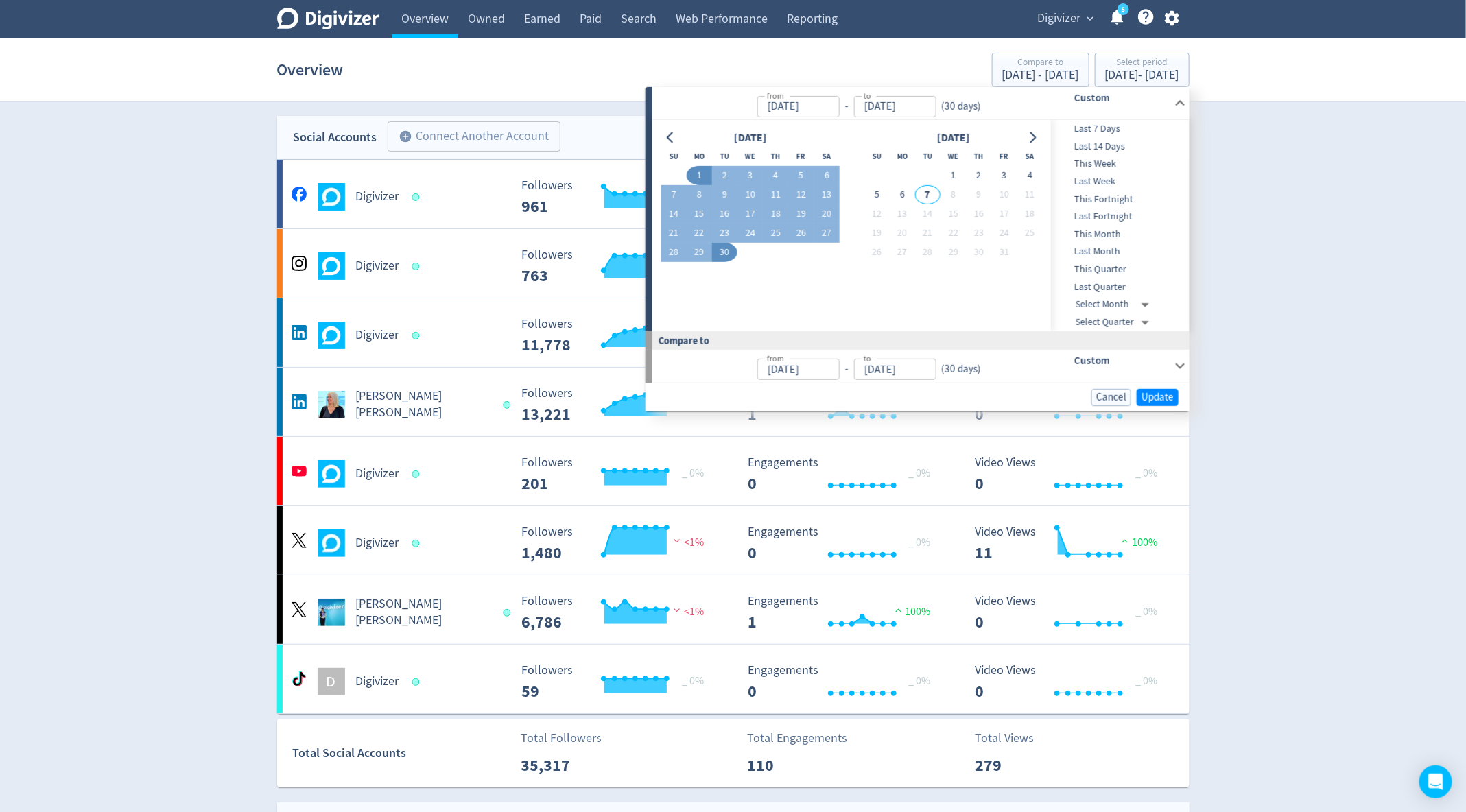
click at [1168, 384] on div "Cancel Update" at bounding box center [917, 397] width 544 height 28
click at [1159, 403] on button "Update" at bounding box center [1158, 397] width 42 height 18
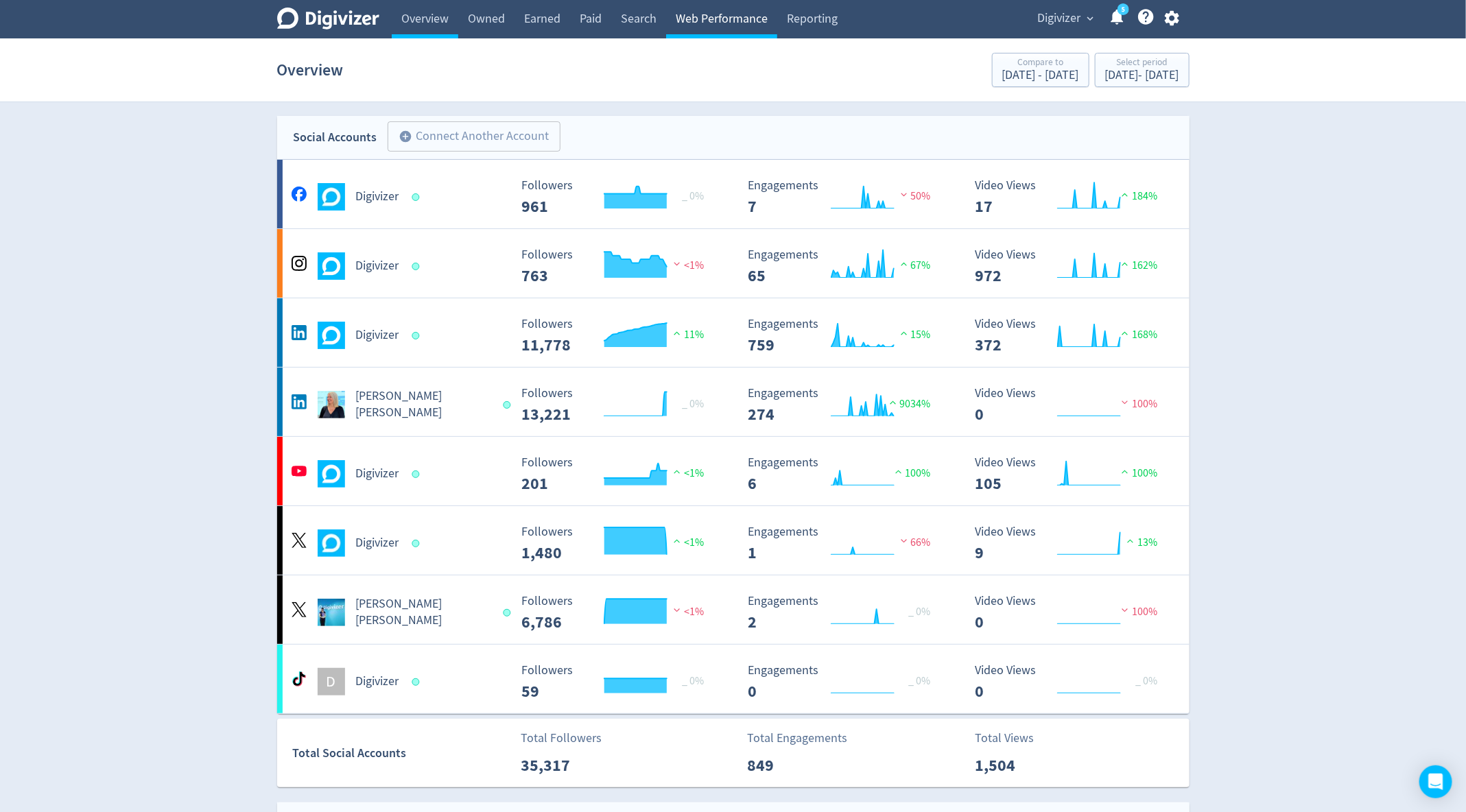
click at [710, 21] on link "Web Performance" at bounding box center [722, 19] width 111 height 39
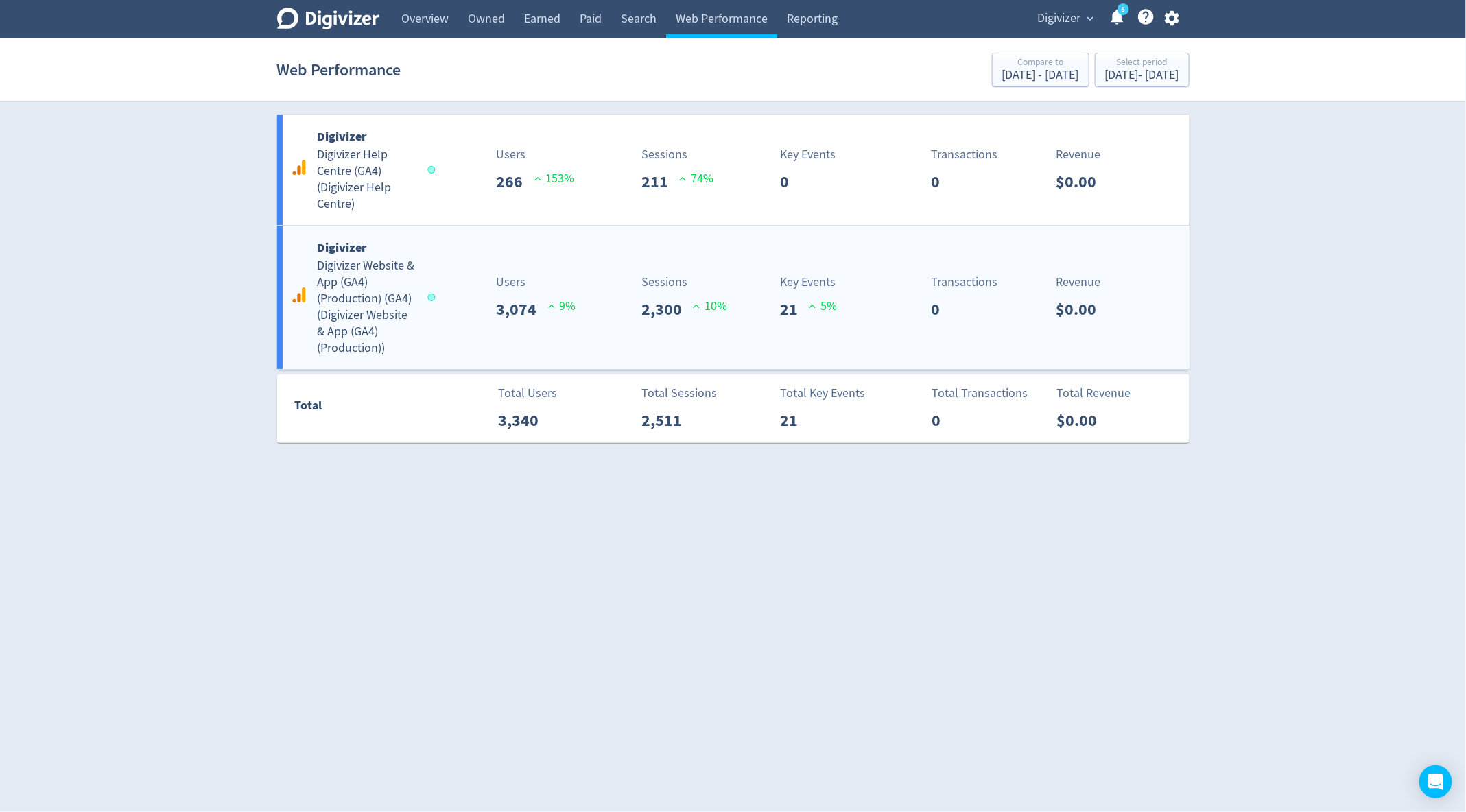
click at [577, 297] on div "Users 3,074 9 %" at bounding box center [536, 297] width 96 height 48
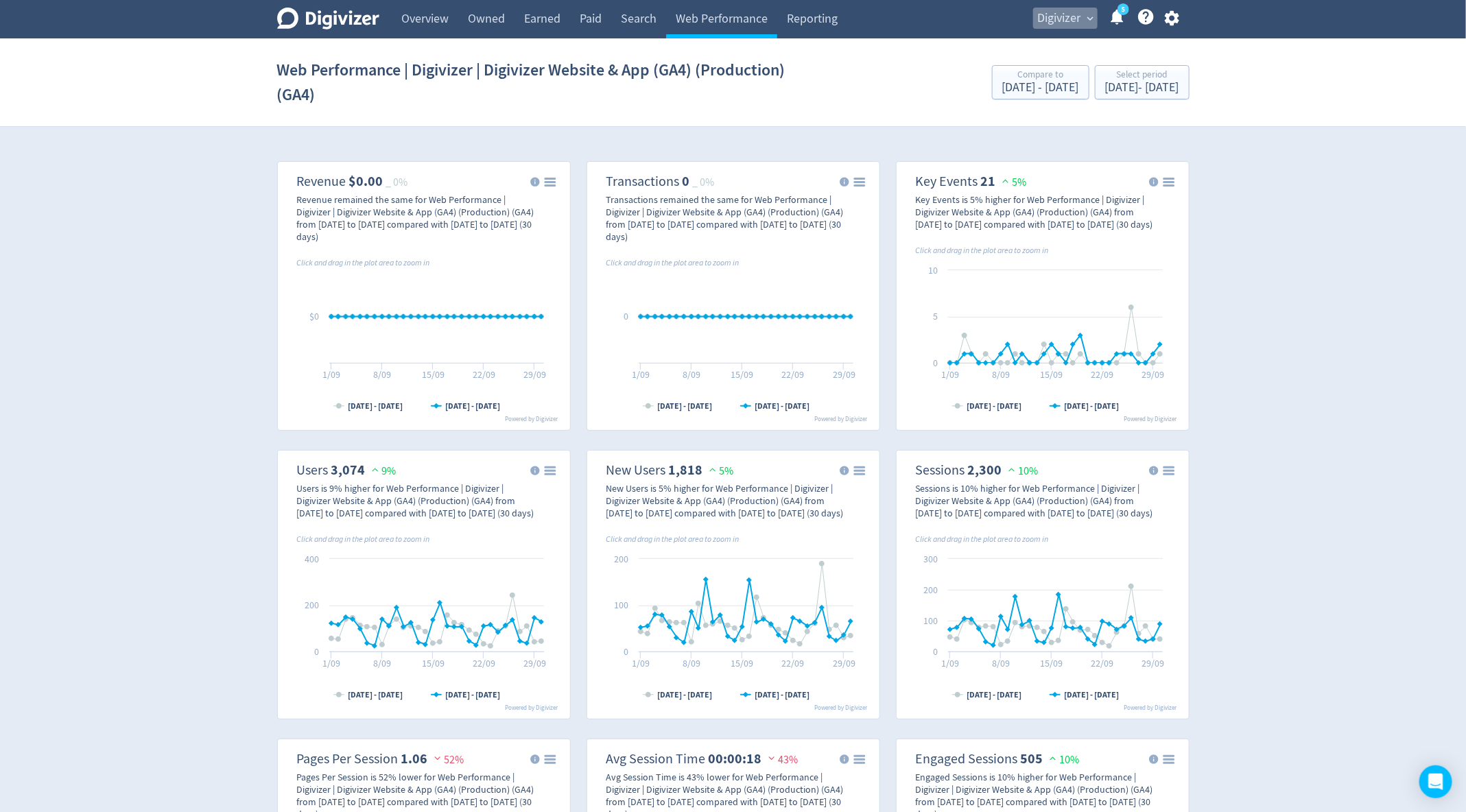
click at [1069, 20] on span "Digivizer" at bounding box center [1059, 18] width 43 height 22
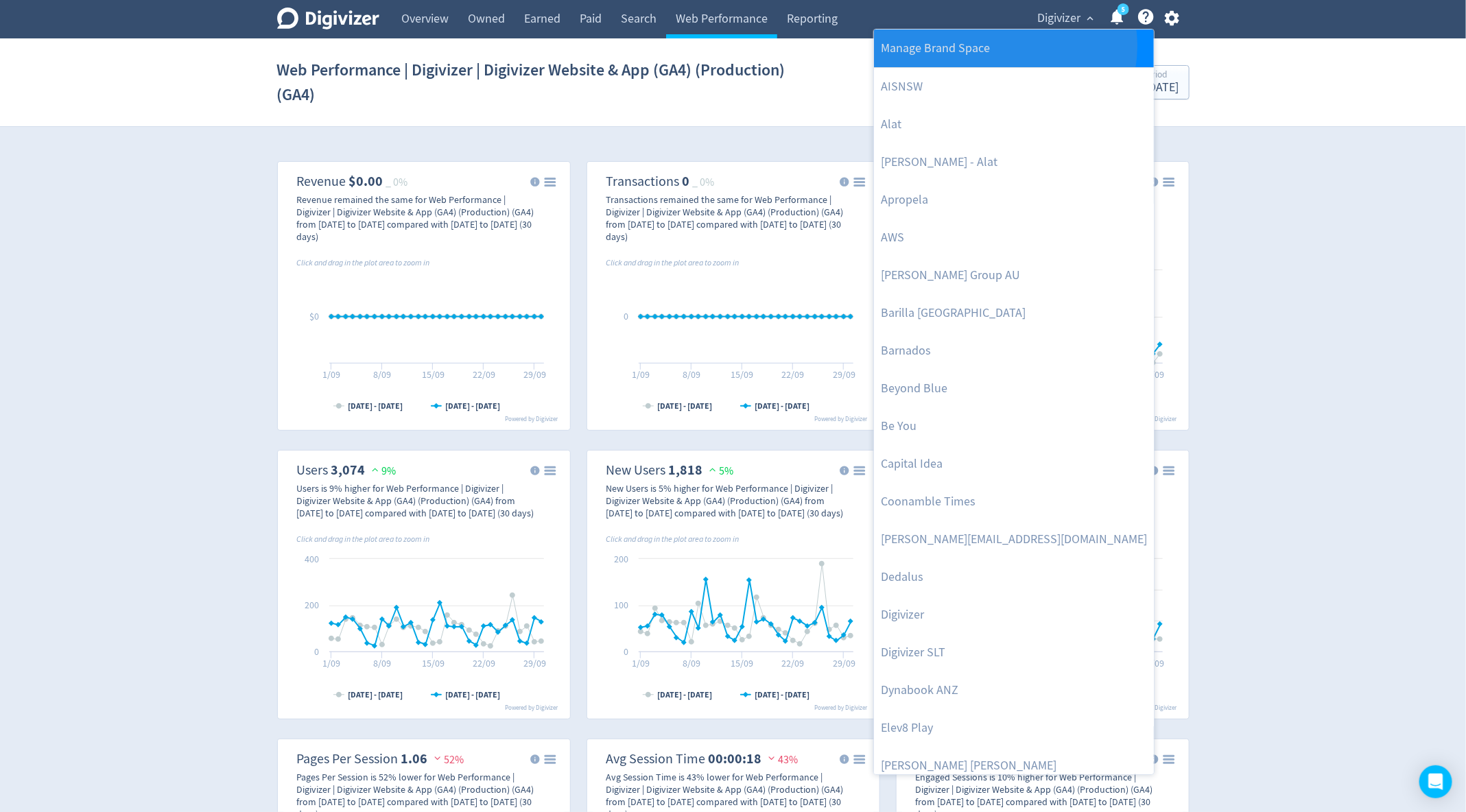
click at [1004, 46] on link "Manage Brand Space" at bounding box center [1013, 48] width 280 height 38
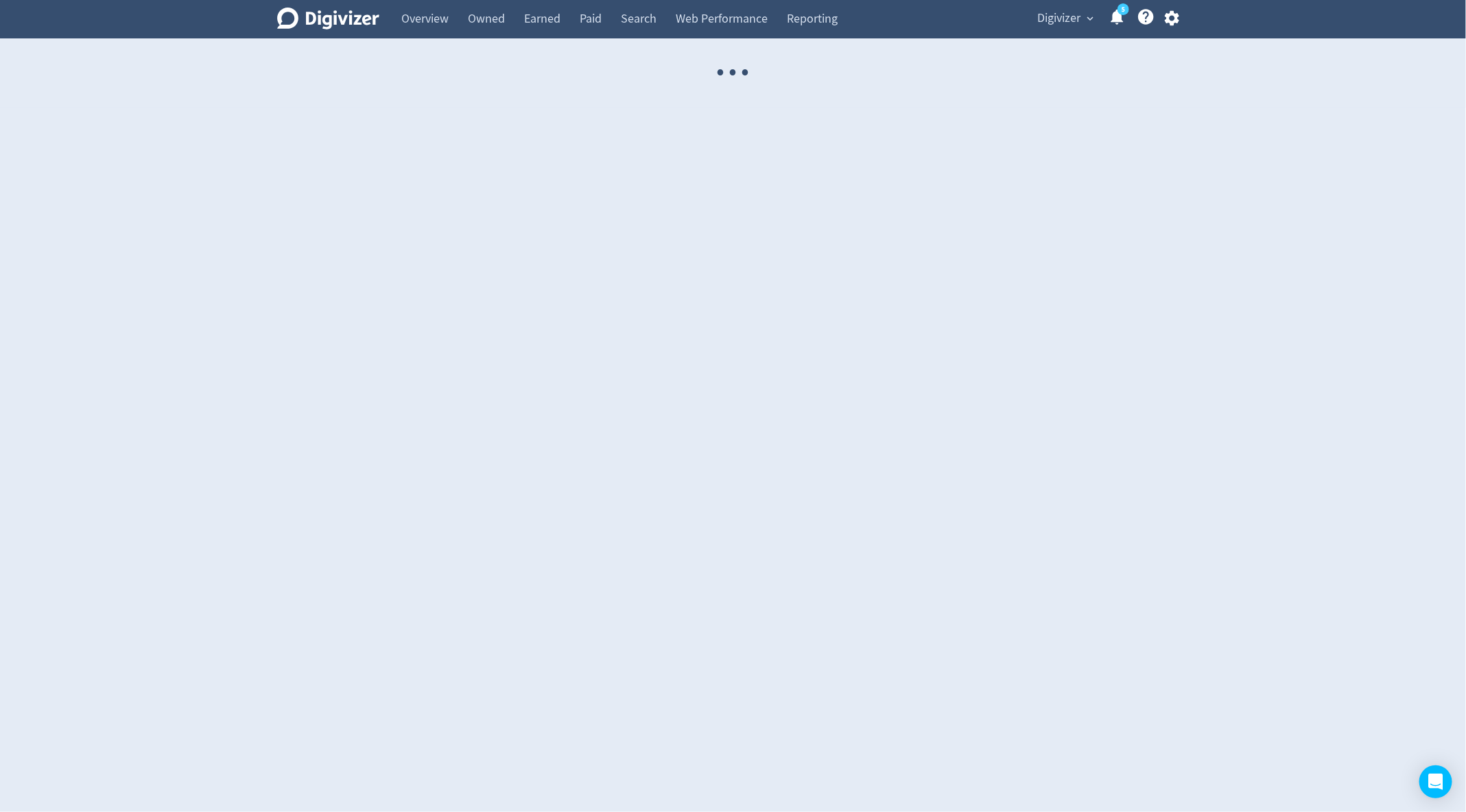
select select "USER"
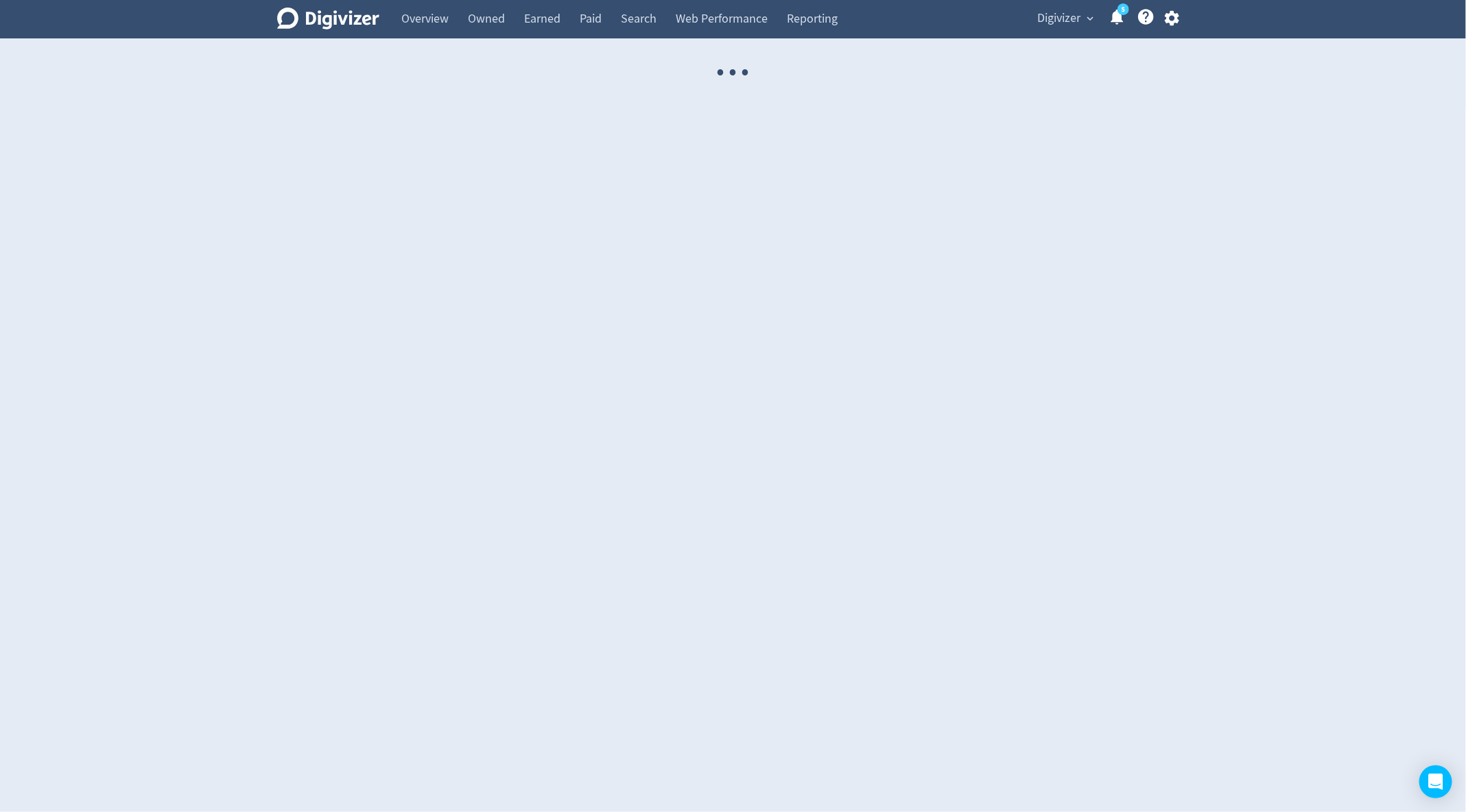
select select "USER"
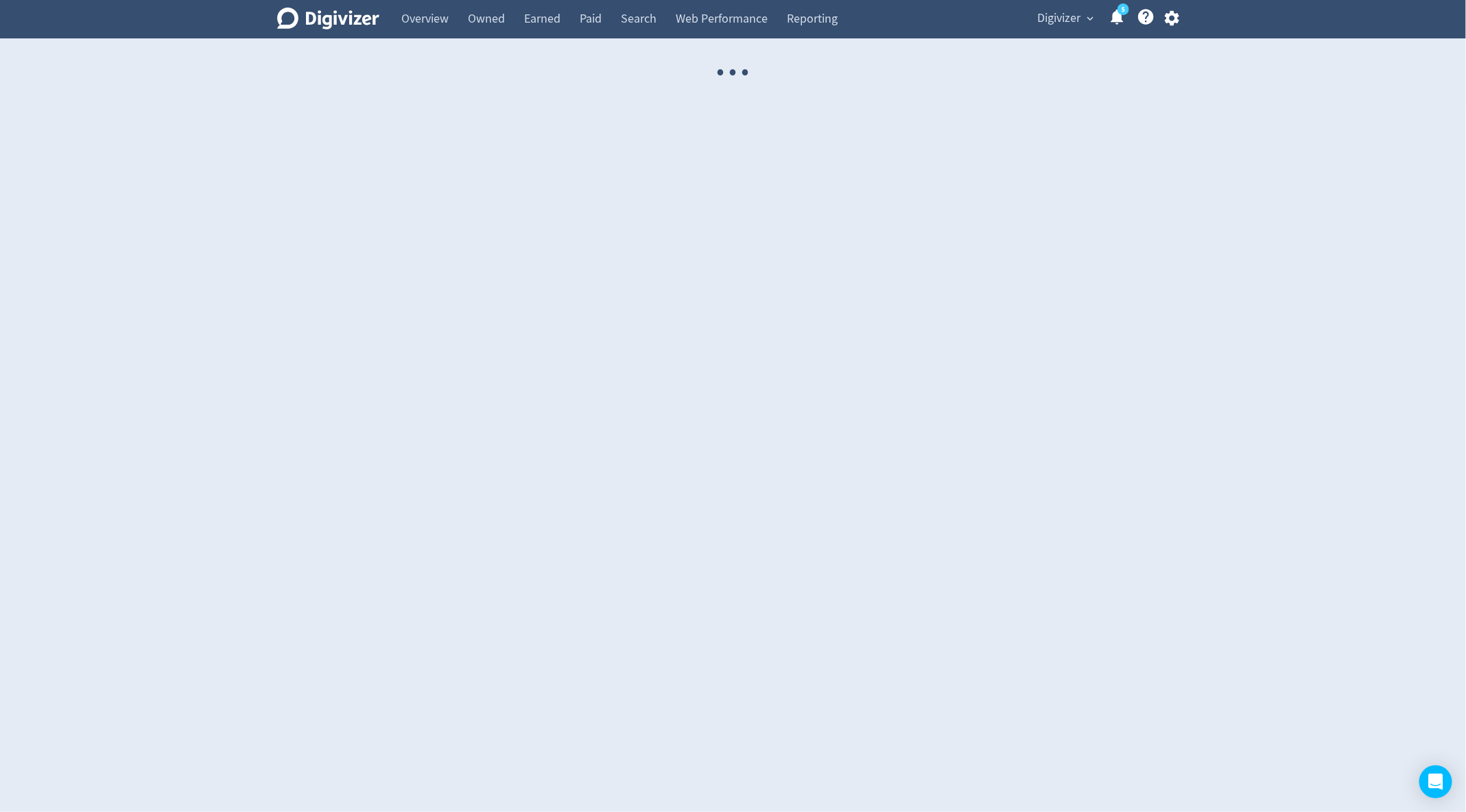
select select "USER"
